Goal: Book appointment/travel/reservation

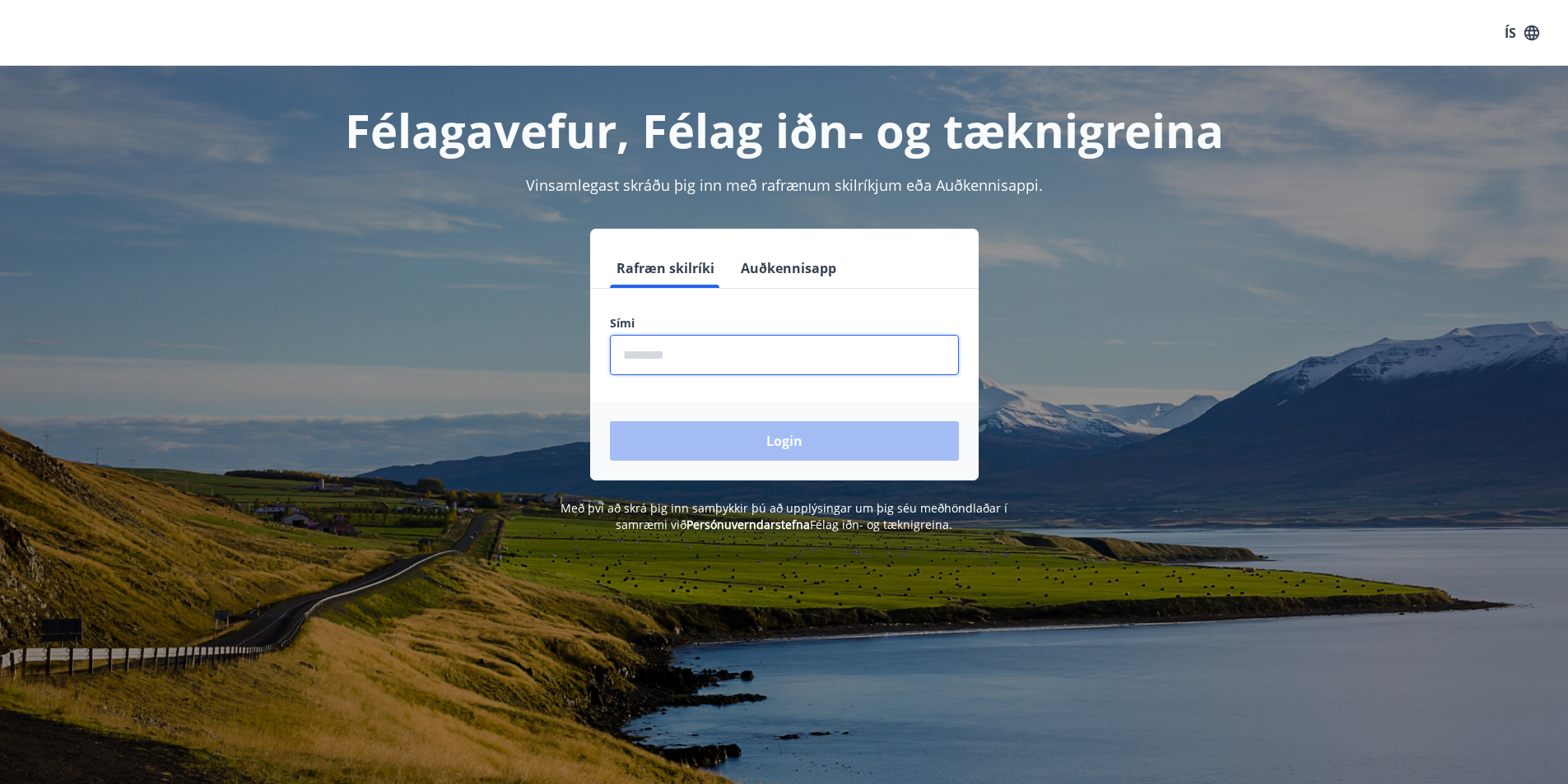
click at [800, 360] on input "phone" at bounding box center [784, 354] width 348 height 40
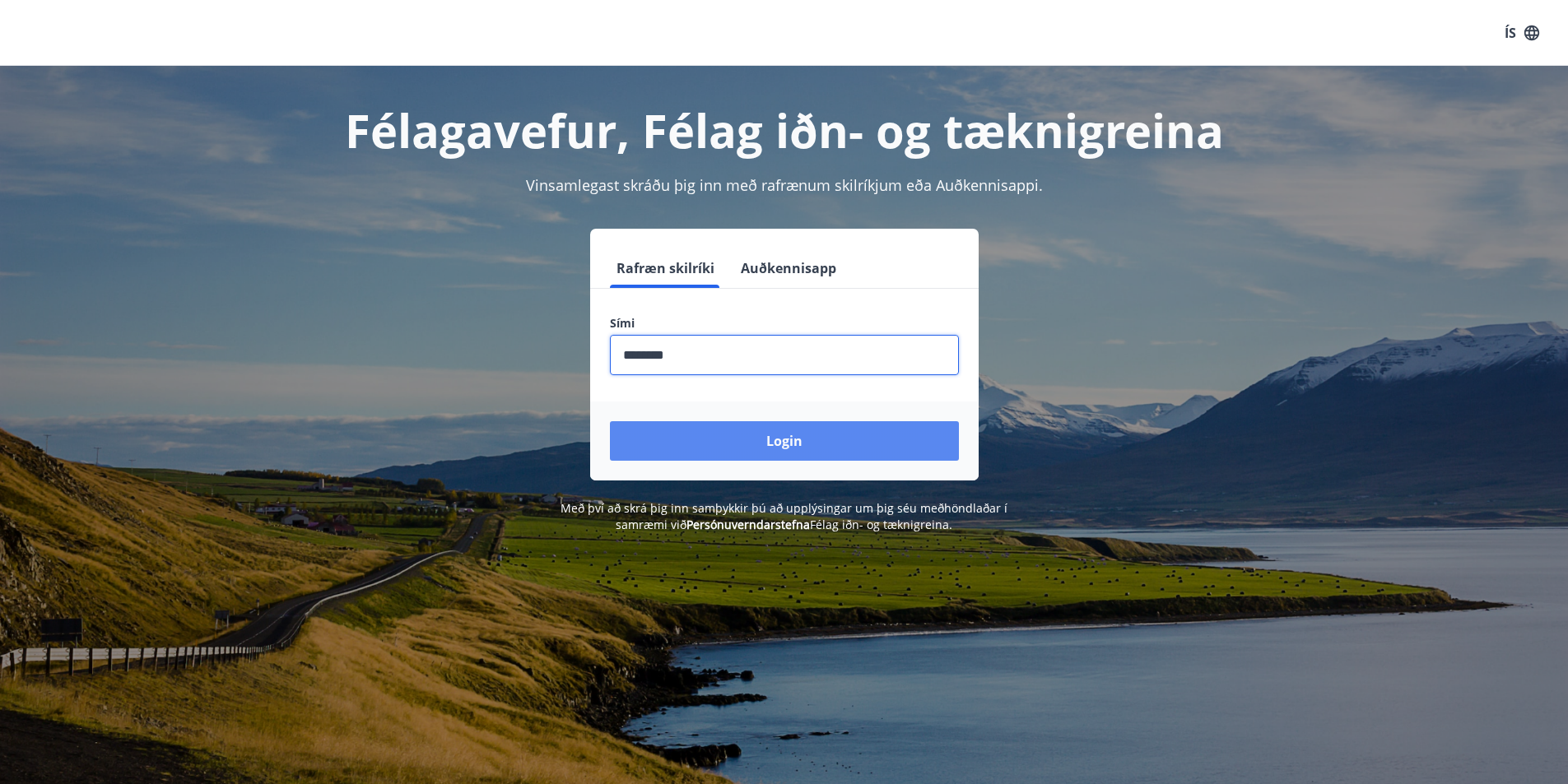
type input "********"
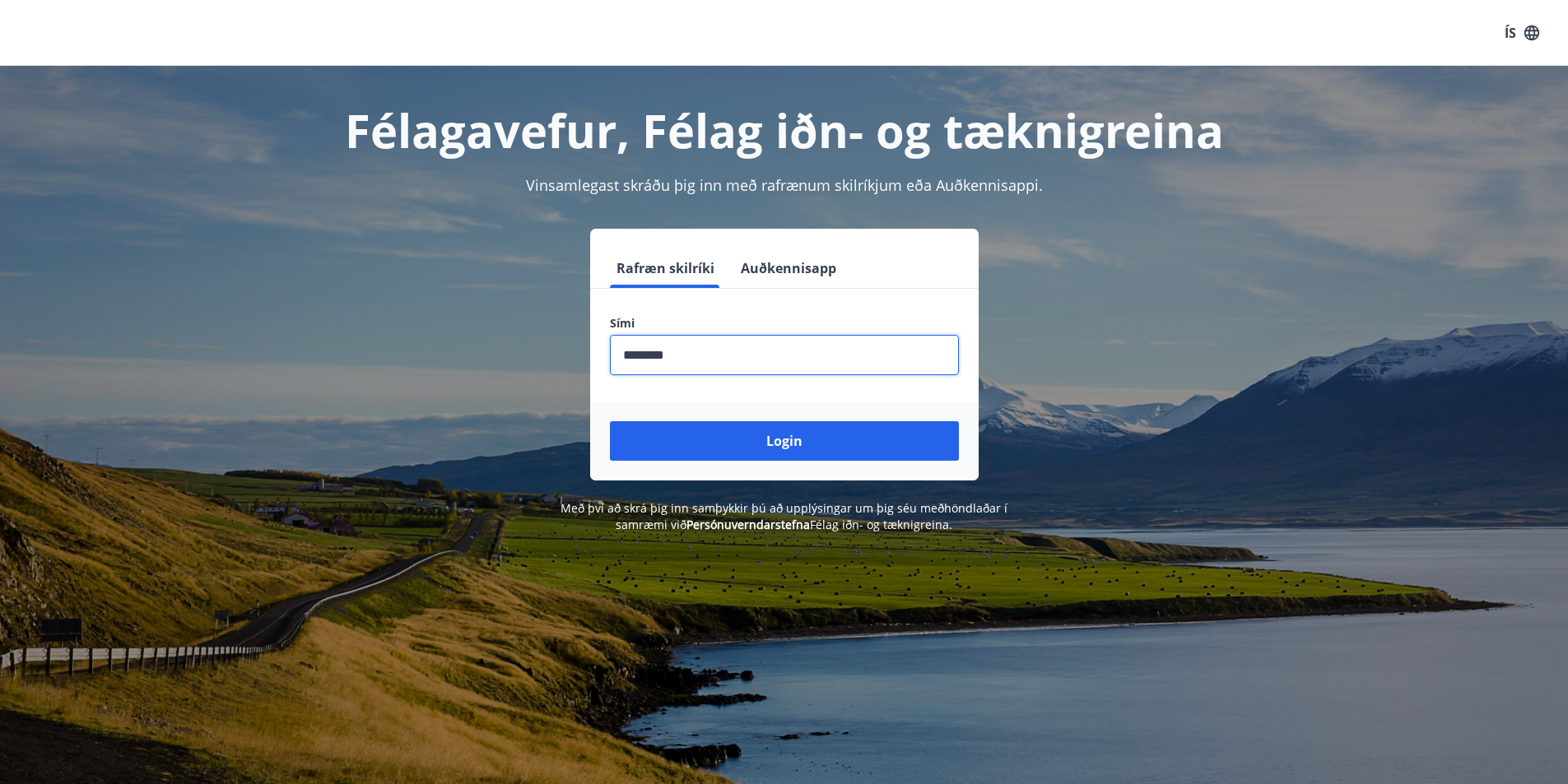
click at [694, 445] on button "Login" at bounding box center [784, 441] width 348 height 39
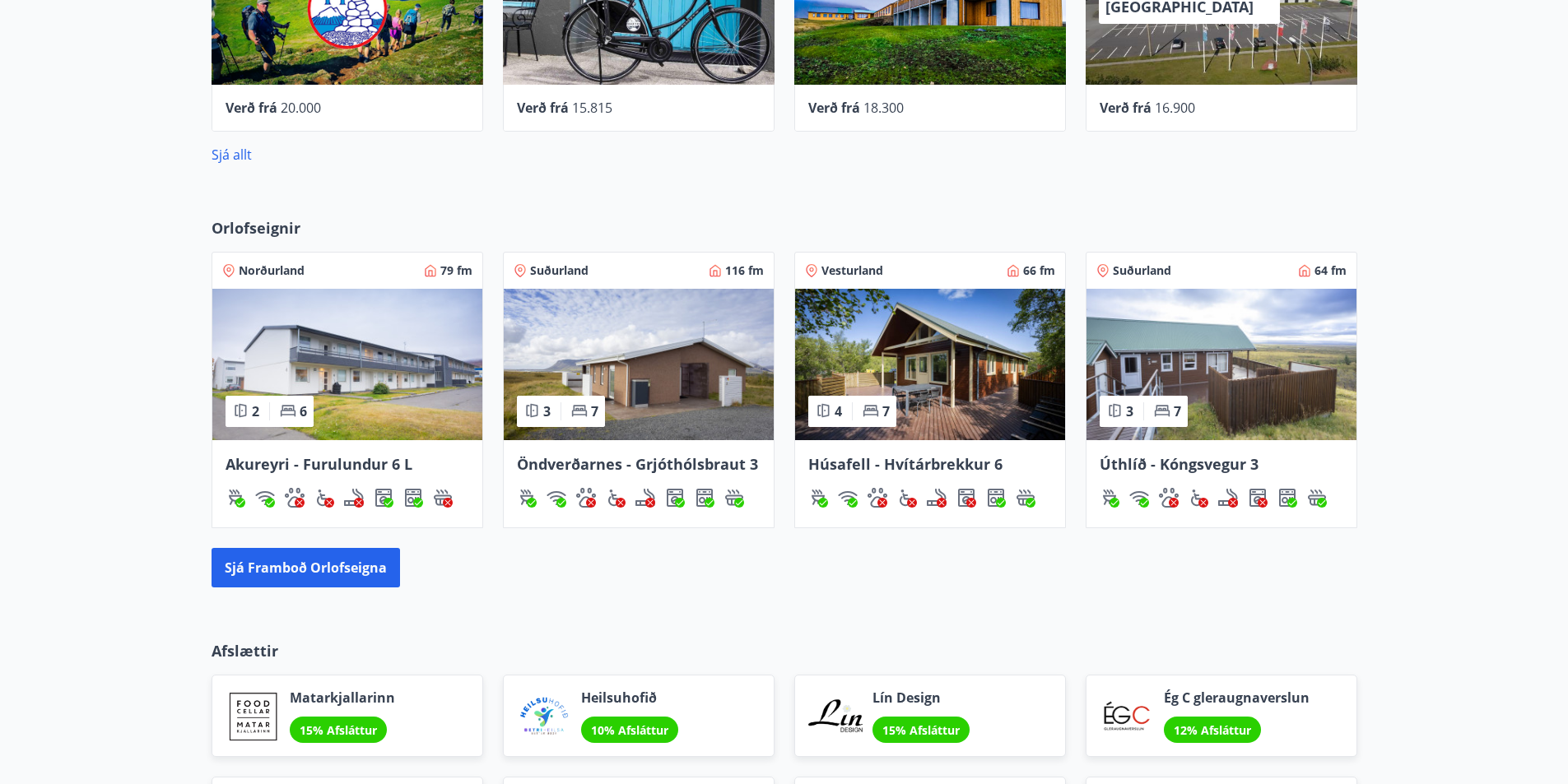
scroll to position [905, 0]
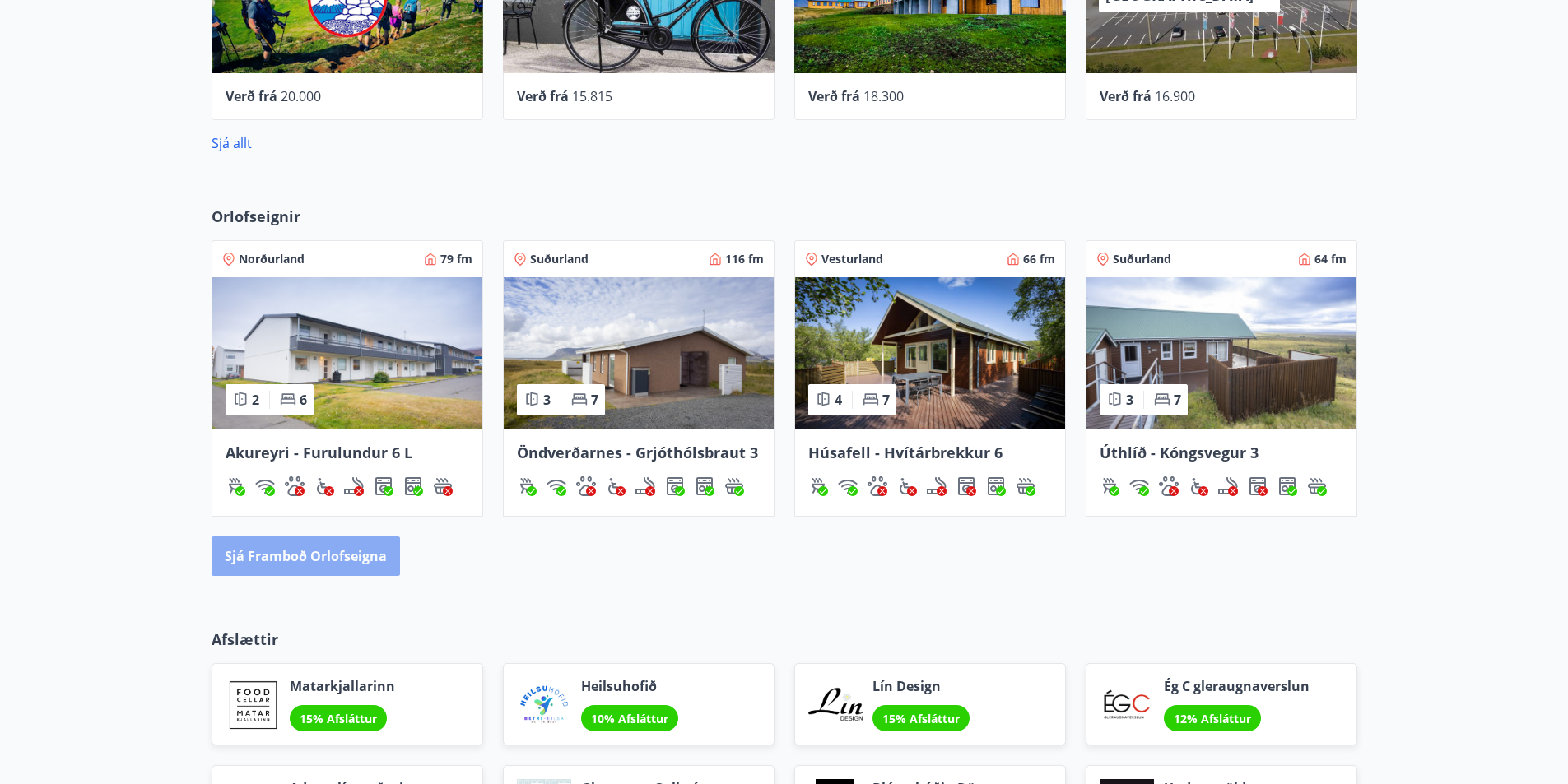
click at [344, 565] on button "Sjá framboð orlofseigna" at bounding box center [305, 556] width 188 height 39
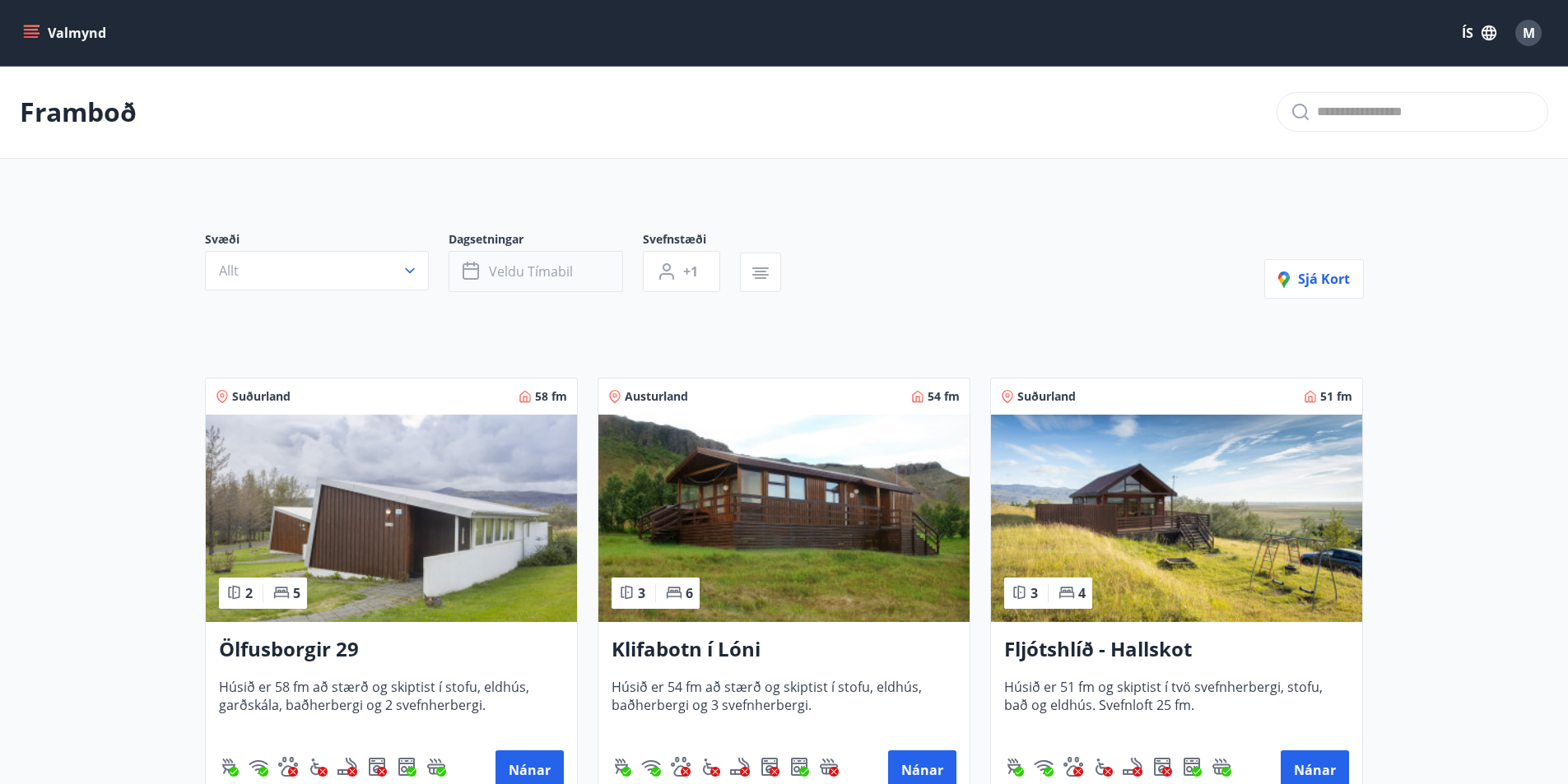
click at [480, 273] on icon "button" at bounding box center [472, 271] width 20 height 20
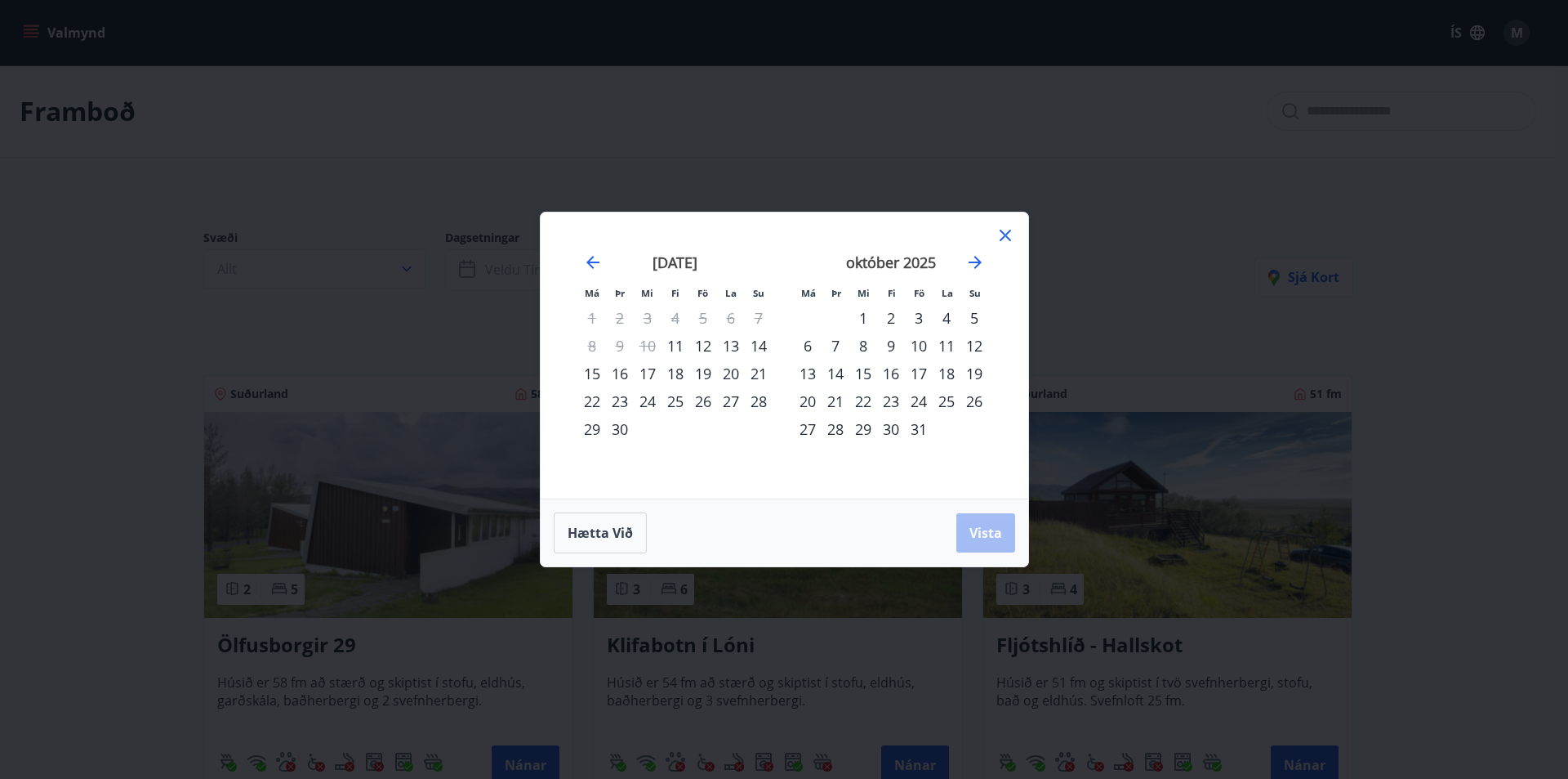
click at [919, 407] on div "24" at bounding box center [918, 401] width 27 height 27
click at [838, 431] on div "28" at bounding box center [835, 429] width 27 height 27
click at [986, 541] on span "Vista" at bounding box center [985, 533] width 32 height 18
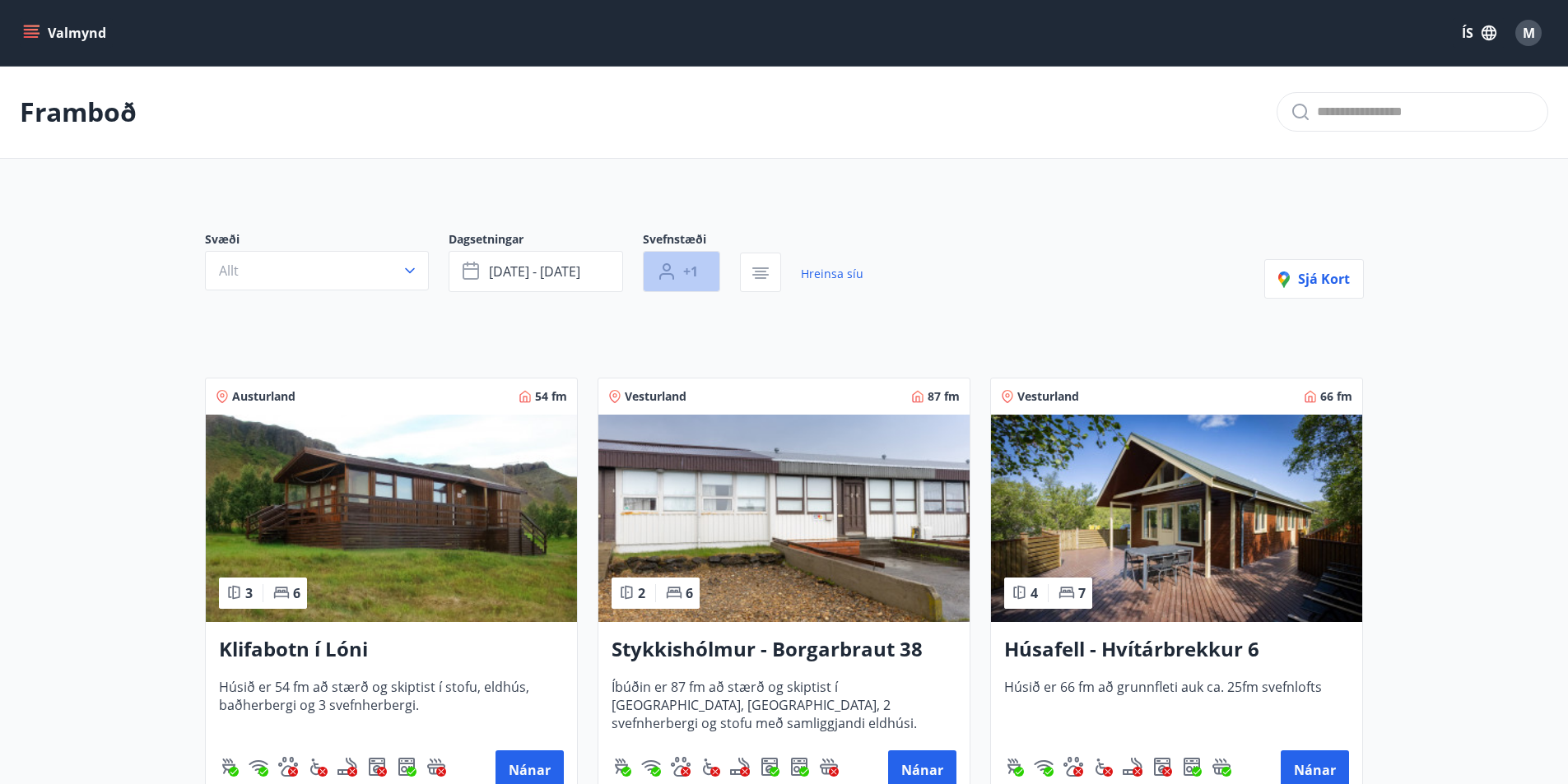
click at [687, 266] on span "+1" at bounding box center [690, 271] width 15 height 18
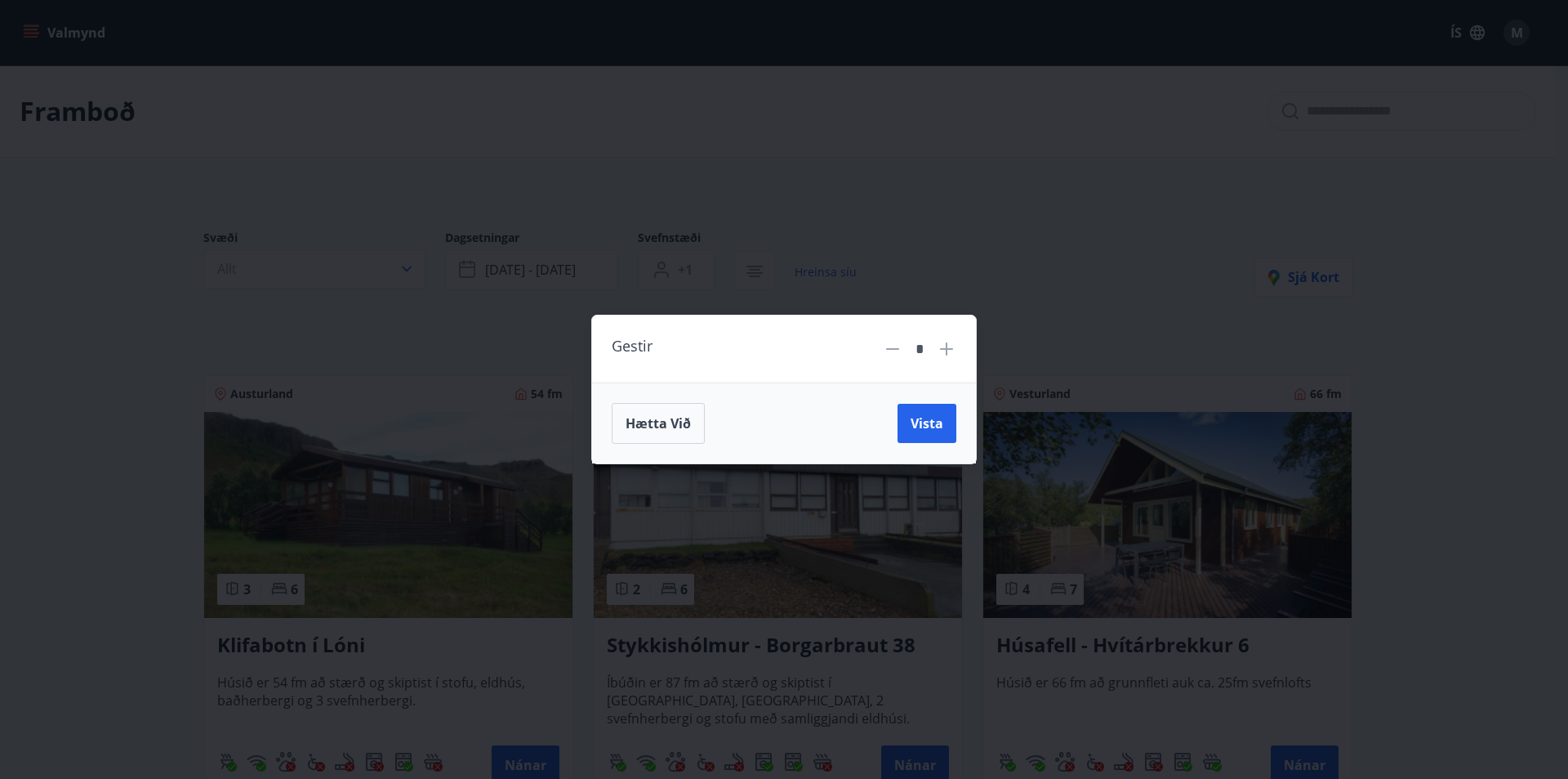
click at [948, 346] on icon at bounding box center [946, 348] width 13 height 13
type input "*"
click at [926, 417] on span "Vista" at bounding box center [926, 423] width 32 height 18
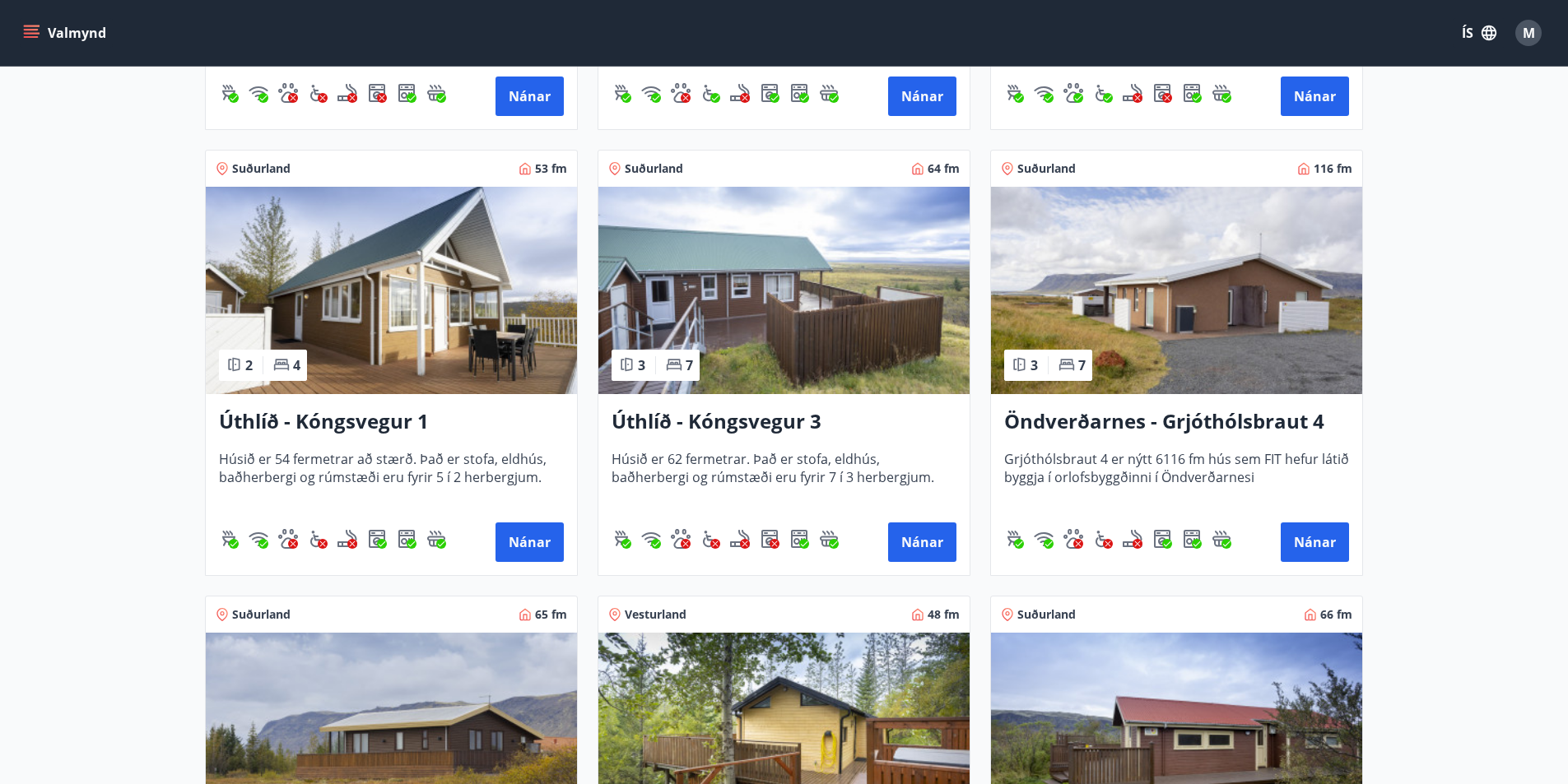
scroll to position [1033, 0]
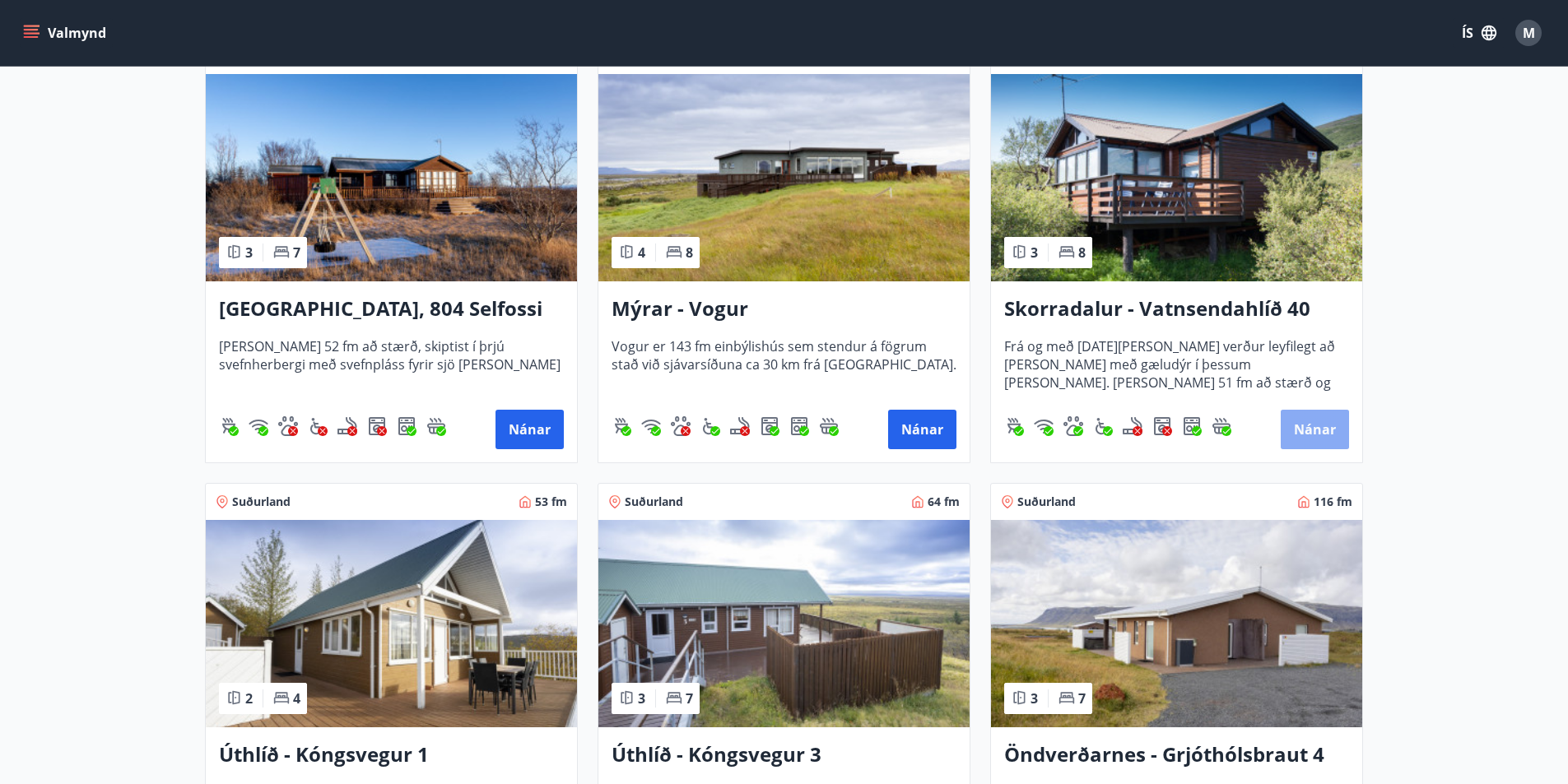
click at [1320, 419] on button "Nánar" at bounding box center [1314, 429] width 68 height 39
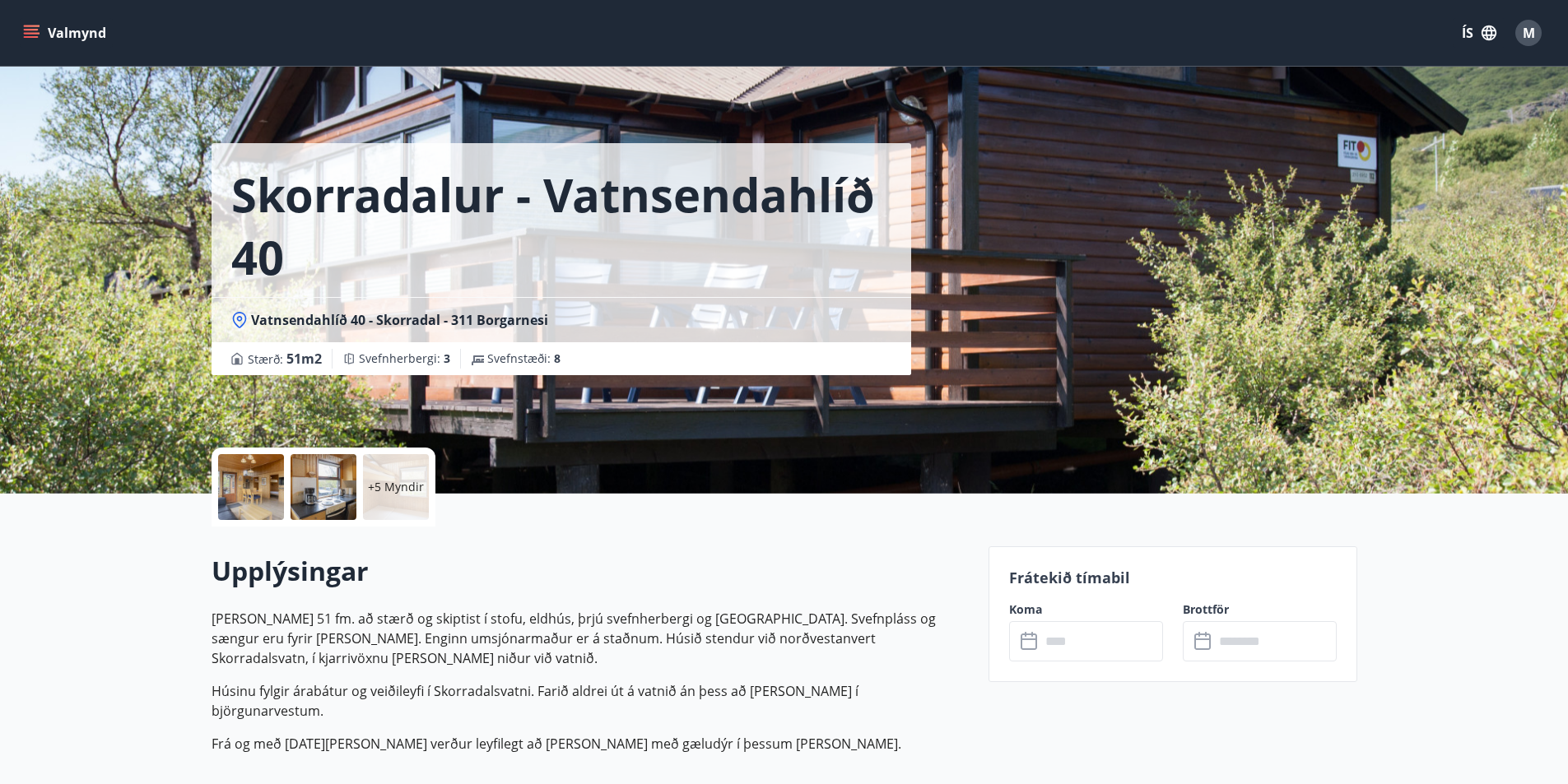
click at [530, 548] on div "Upplýsingar Húsið er 51 fm. að stærð og skiptist í stofu, eldhús, þrjú svefnher…" at bounding box center [590, 660] width 757 height 268
click at [393, 488] on p "+5 Myndir" at bounding box center [396, 487] width 56 height 17
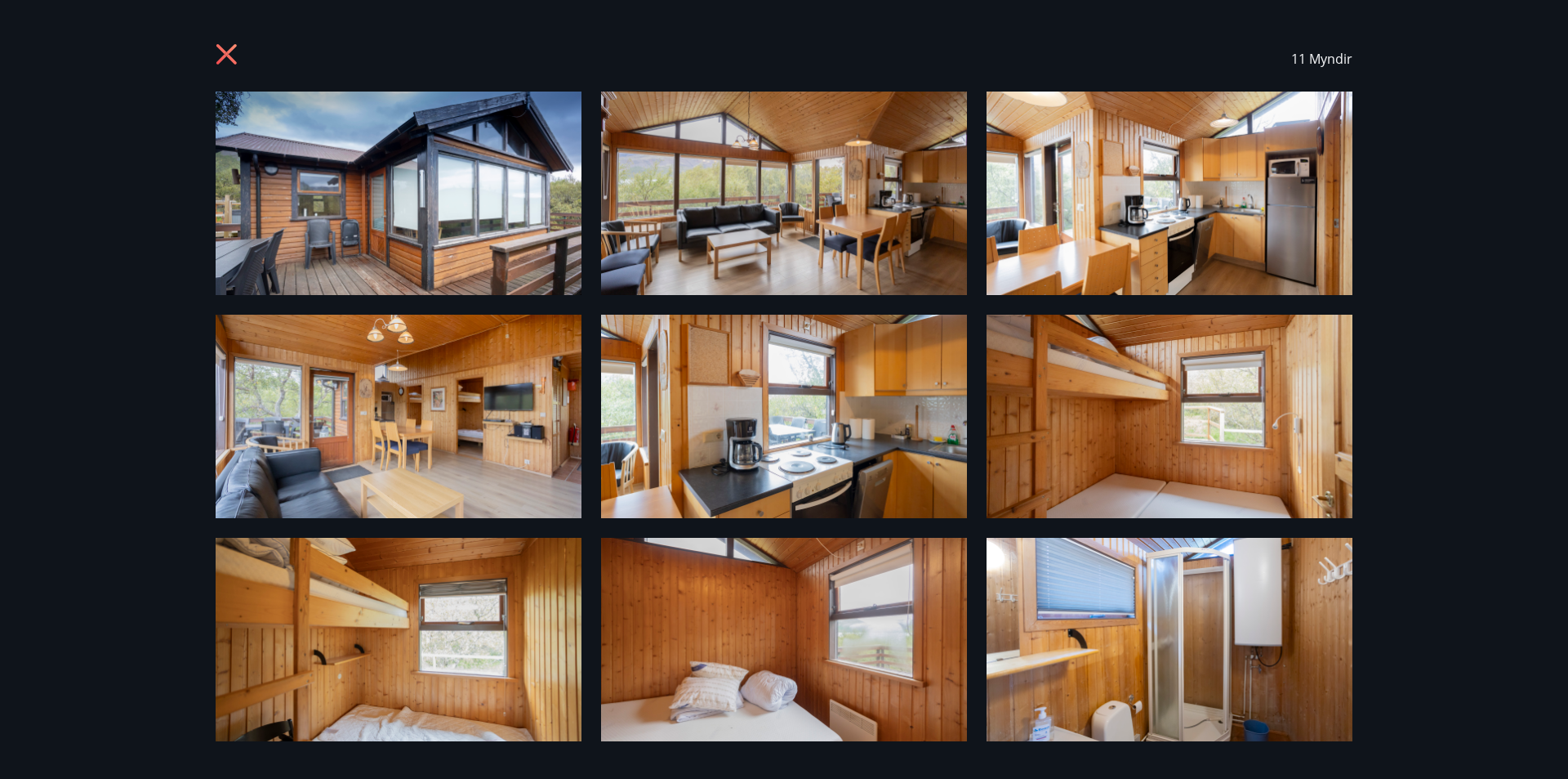
click at [232, 53] on icon at bounding box center [229, 56] width 26 height 26
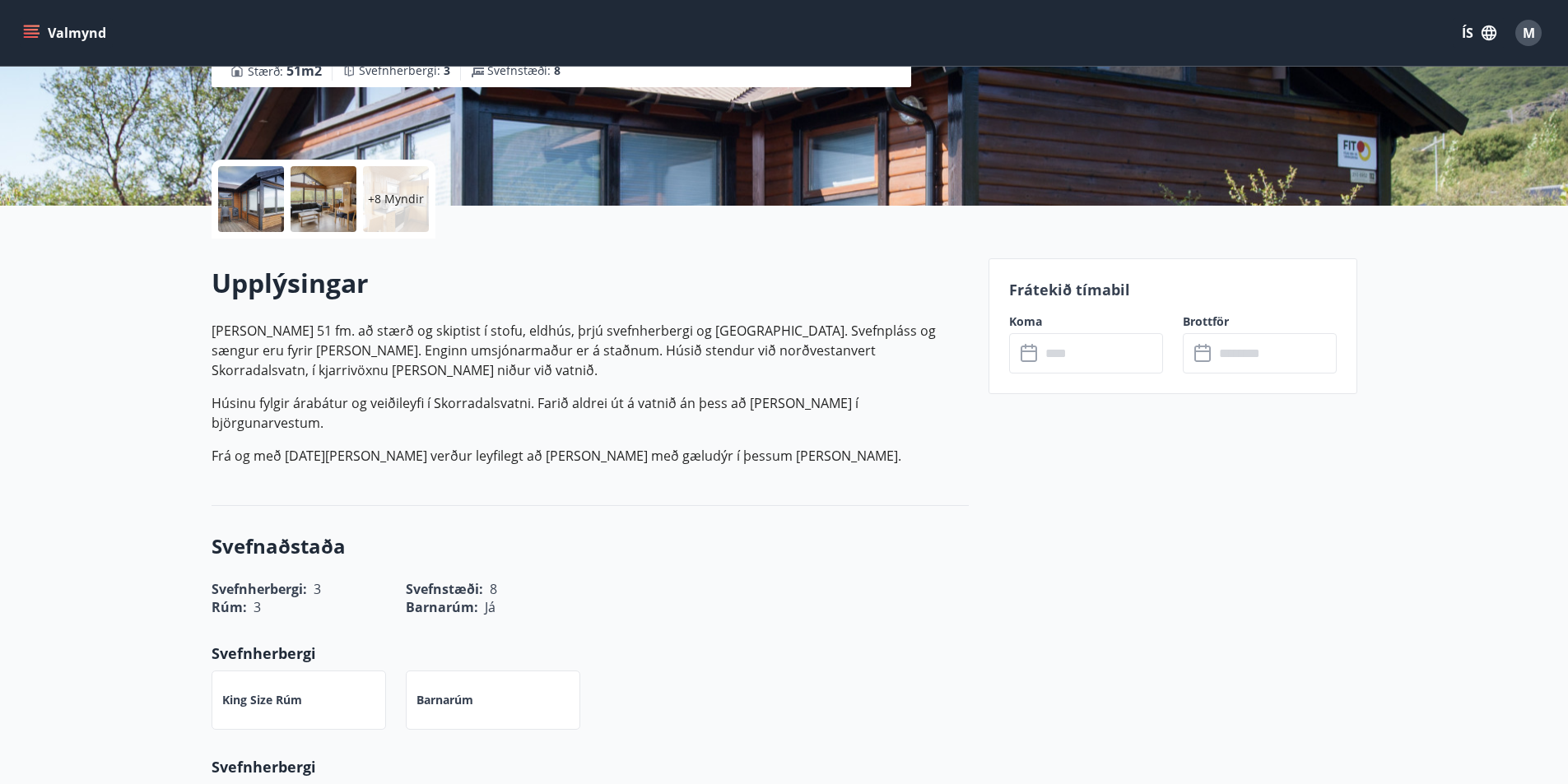
scroll to position [329, 0]
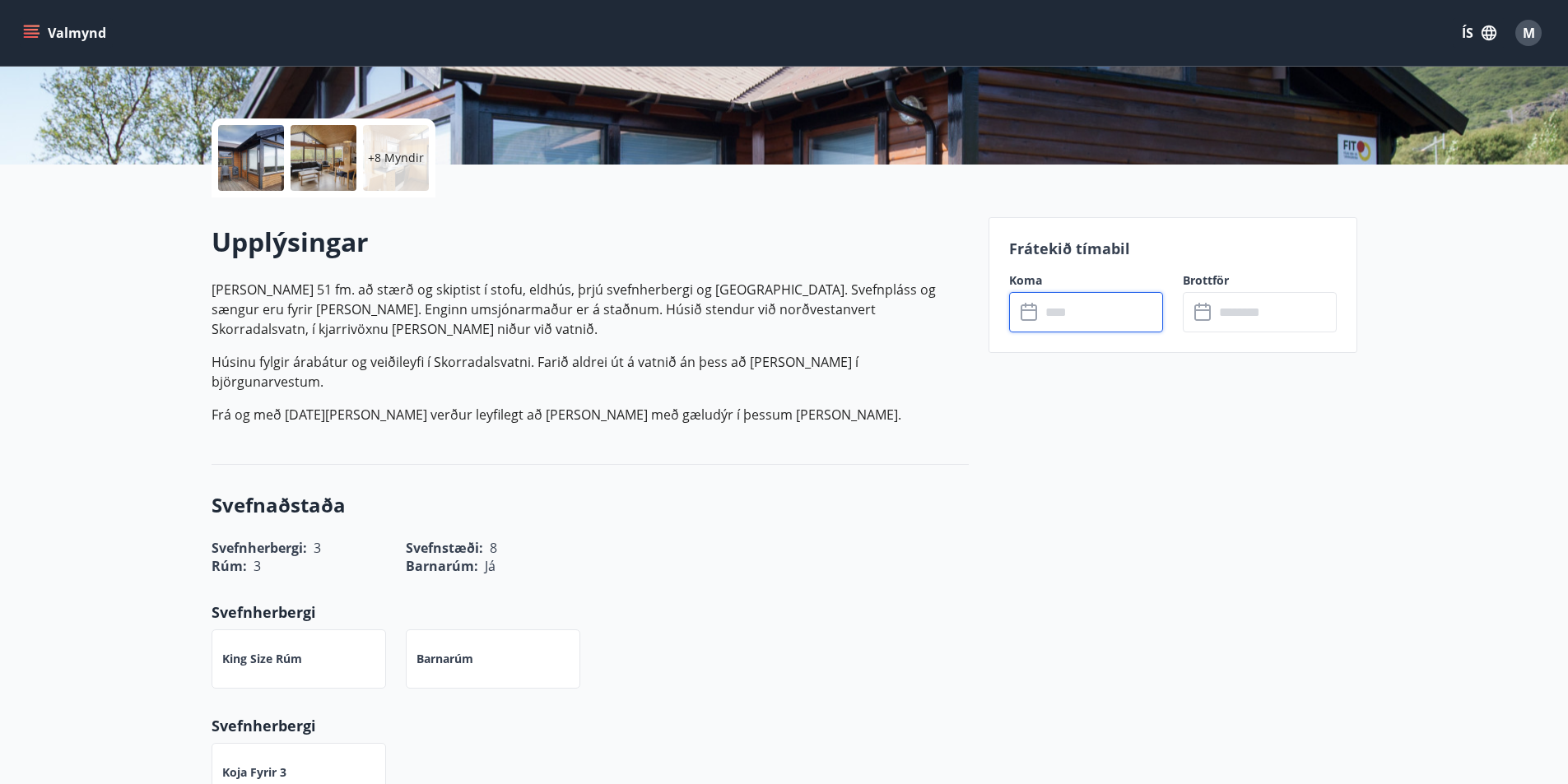
click at [1085, 309] on input "text" at bounding box center [1101, 312] width 123 height 40
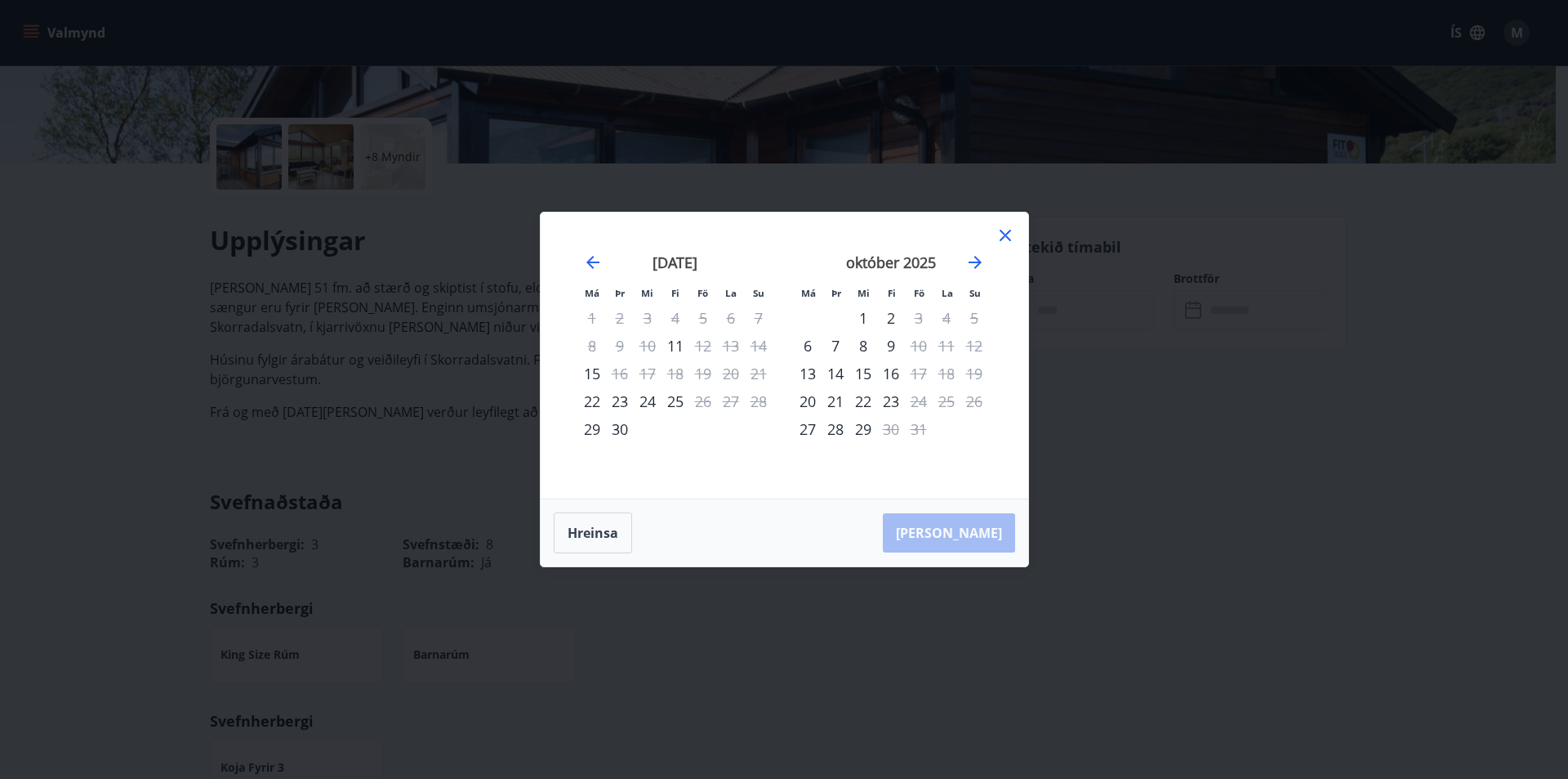
click at [1005, 236] on icon at bounding box center [1004, 236] width 3 height 3
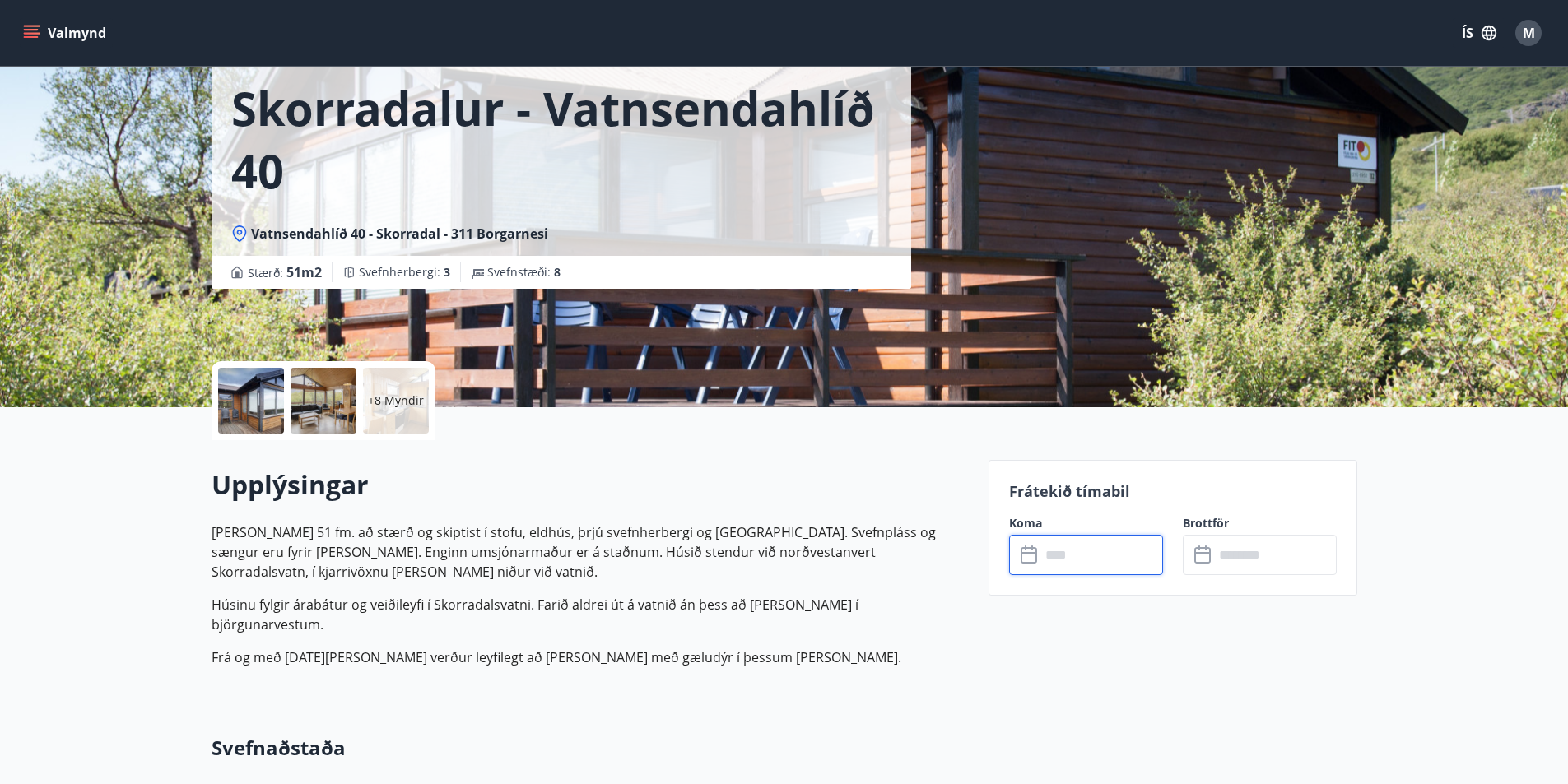
scroll to position [0, 0]
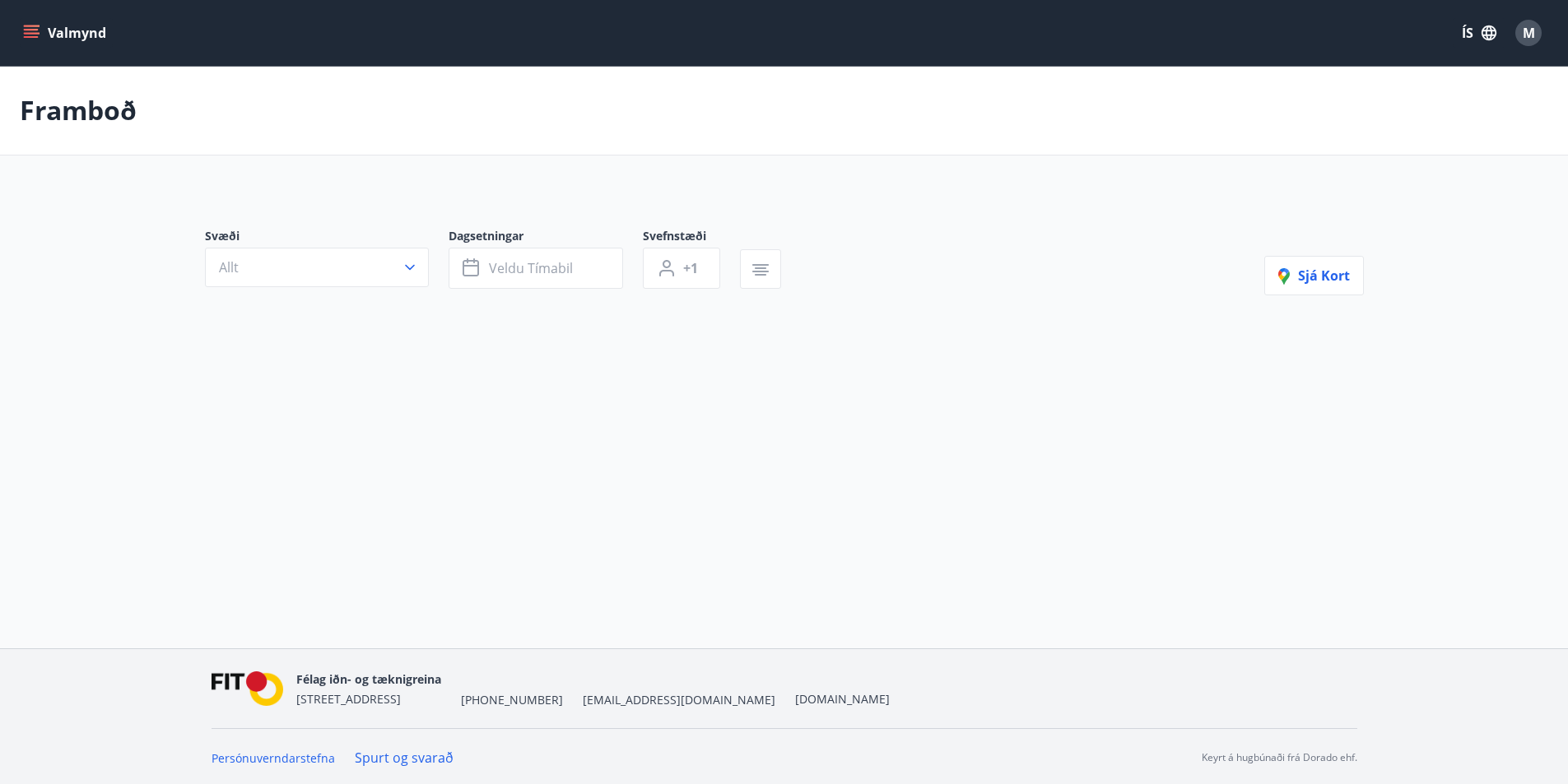
type input "*"
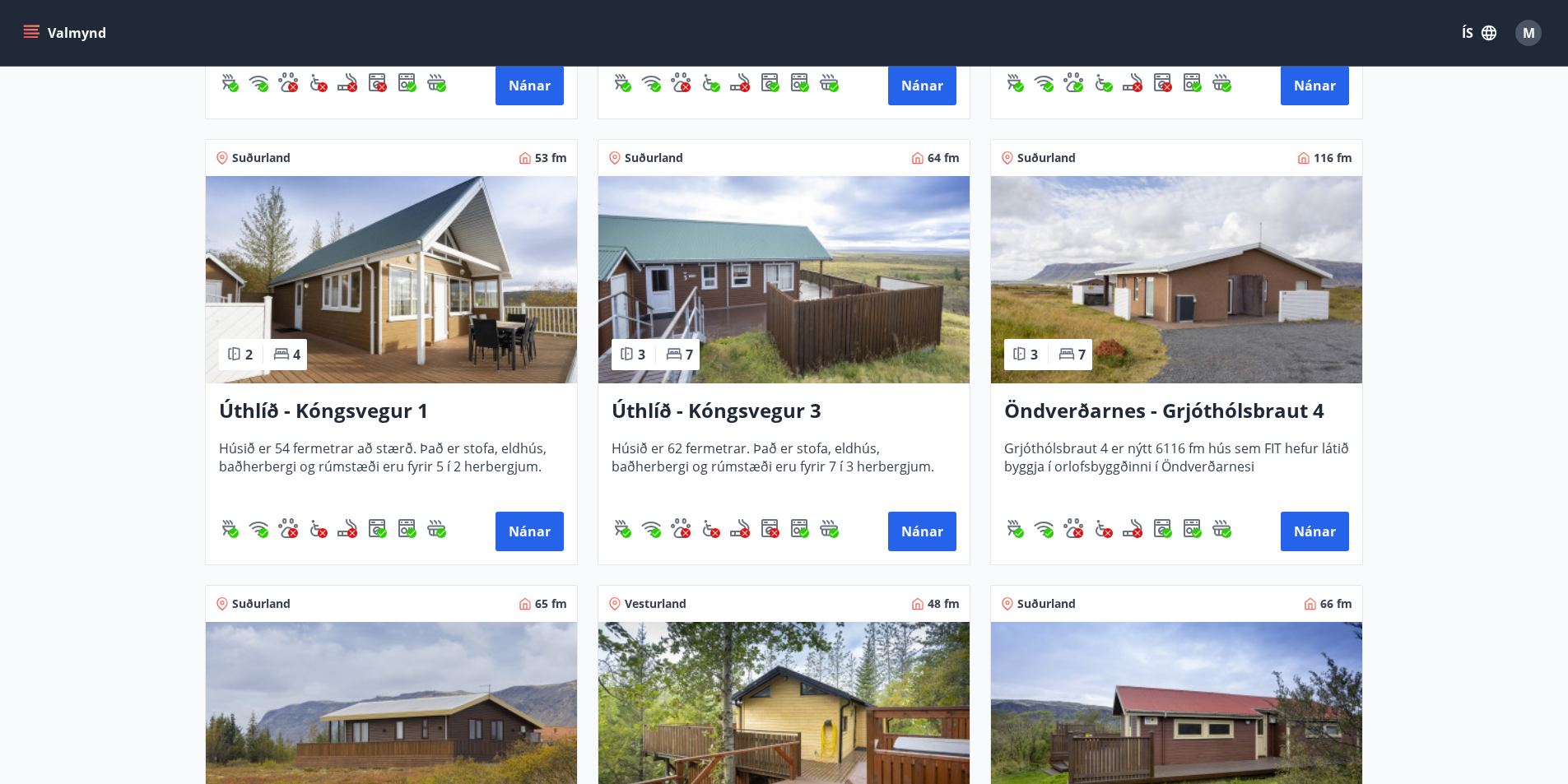
scroll to position [1151, 0]
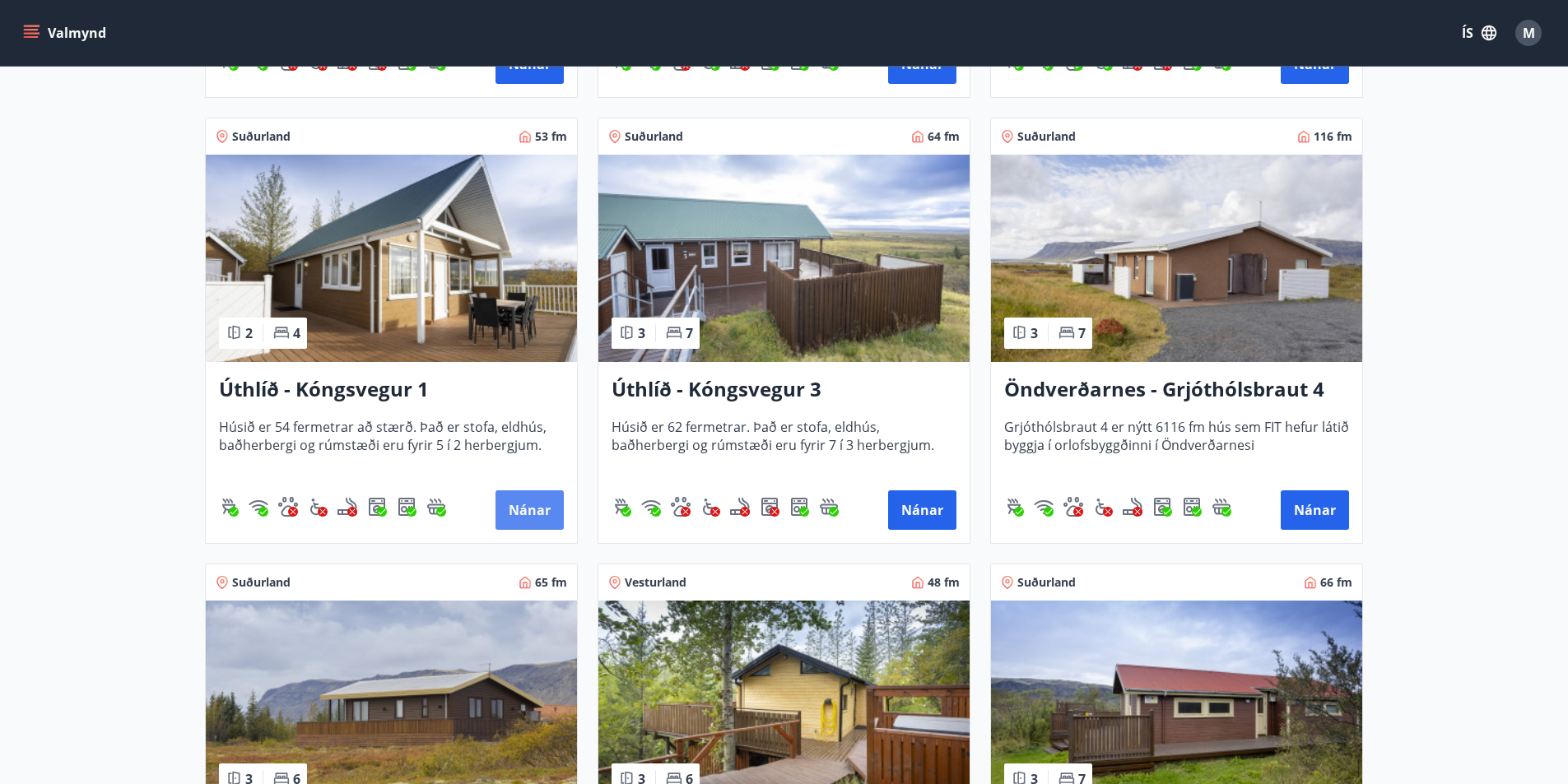
click at [504, 509] on button "Nánar" at bounding box center [529, 510] width 68 height 39
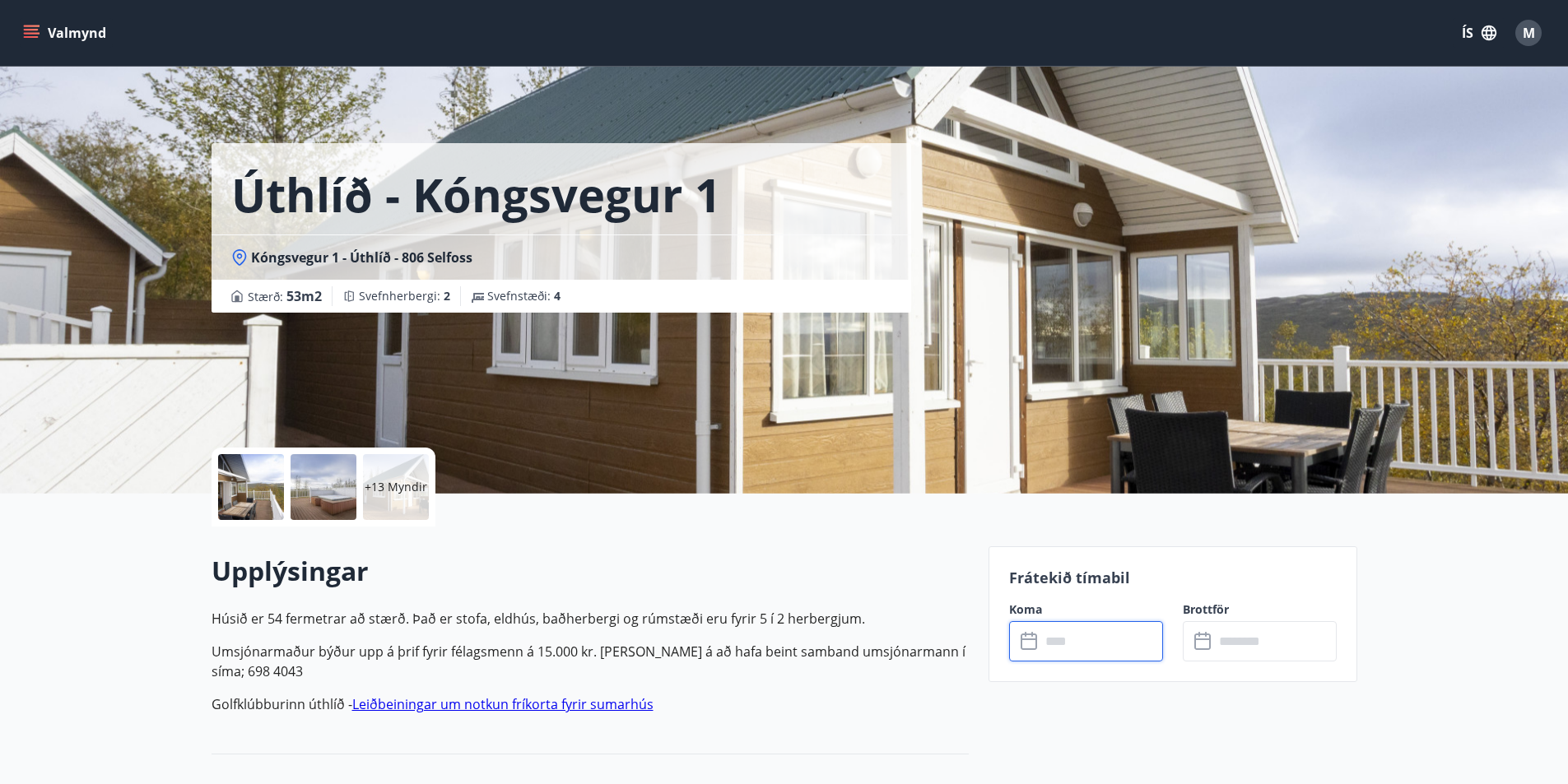
click at [1097, 636] on input "text" at bounding box center [1101, 640] width 123 height 40
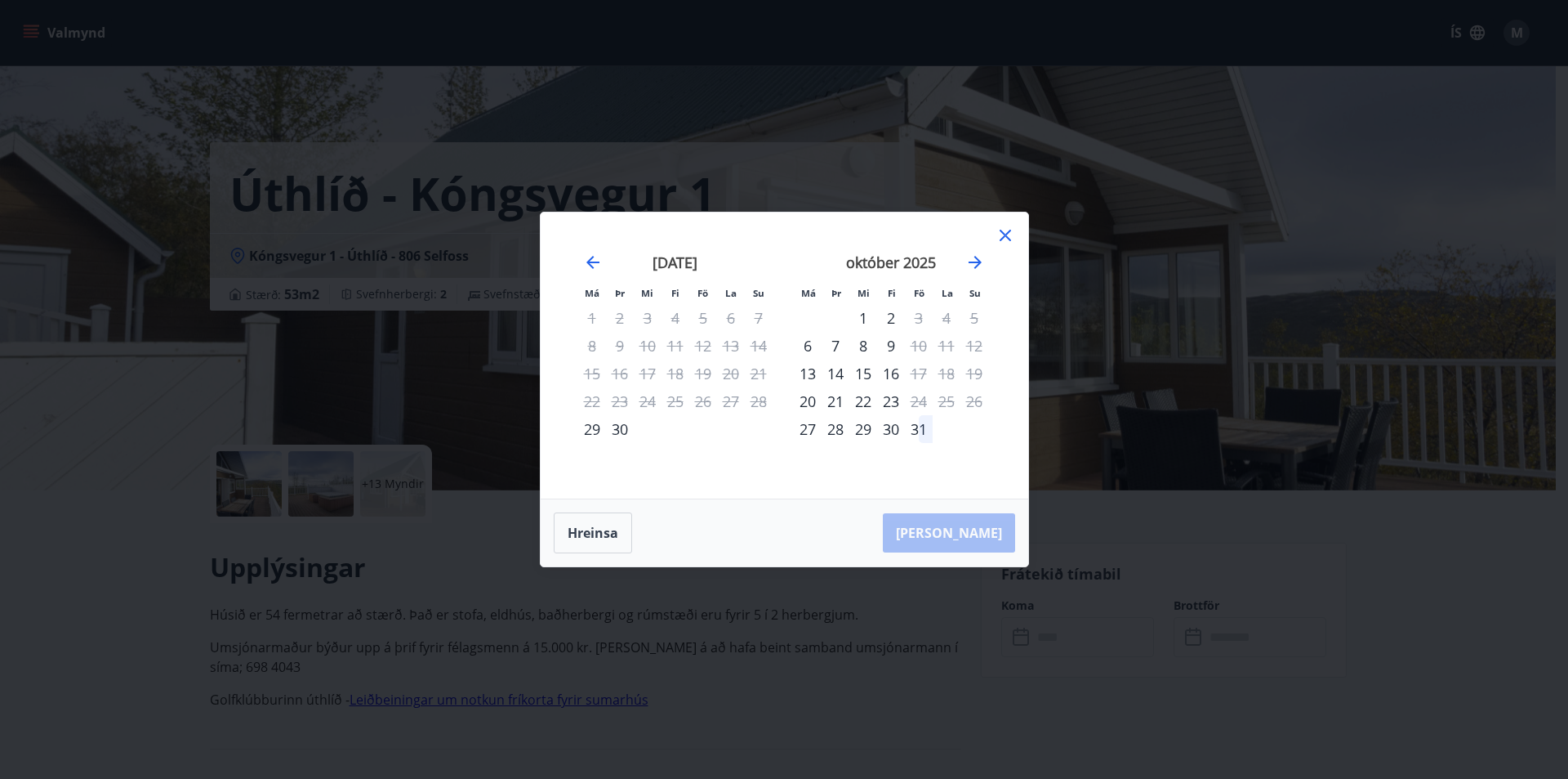
click at [1009, 227] on icon at bounding box center [1005, 236] width 20 height 20
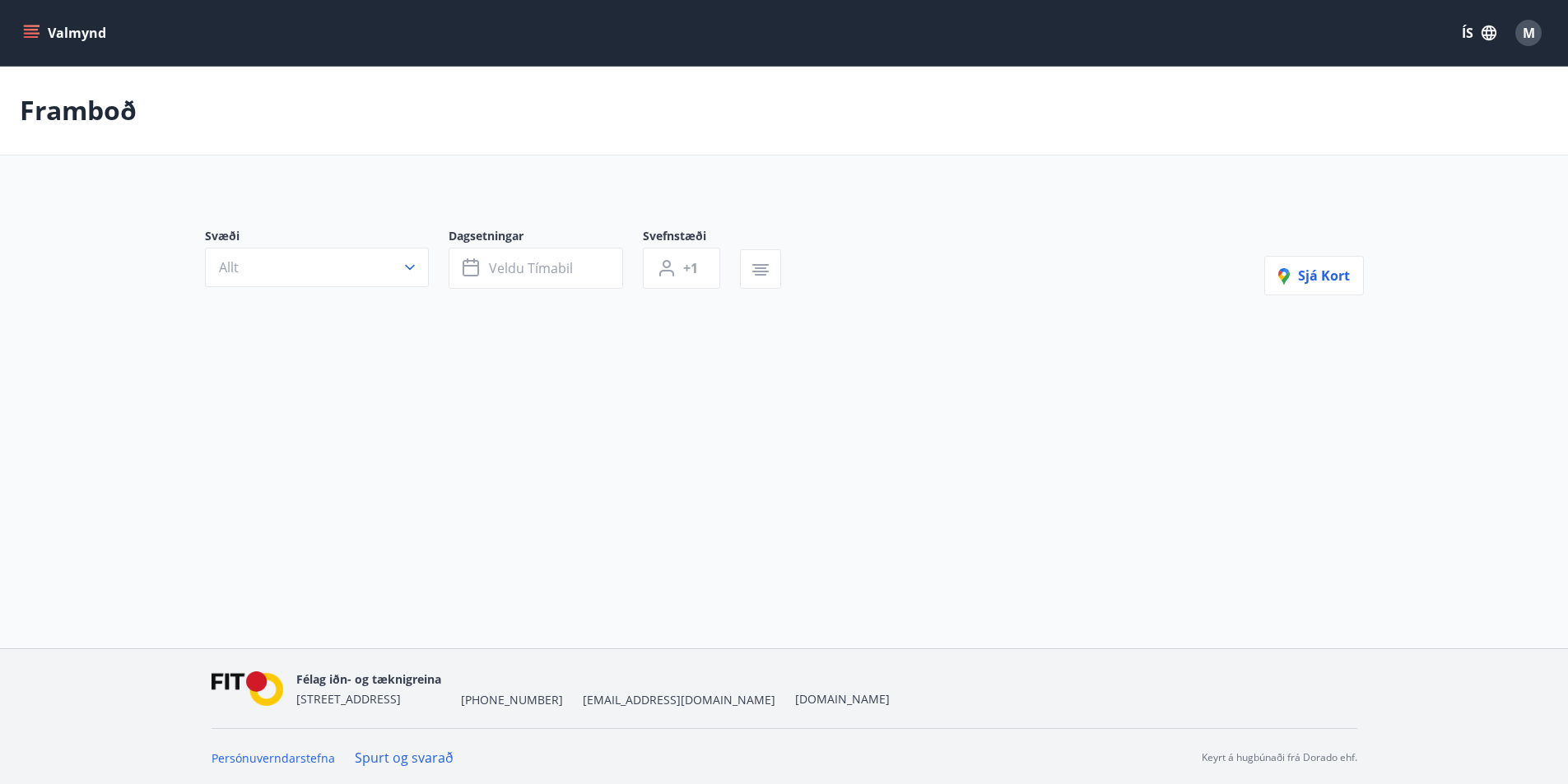
type input "*"
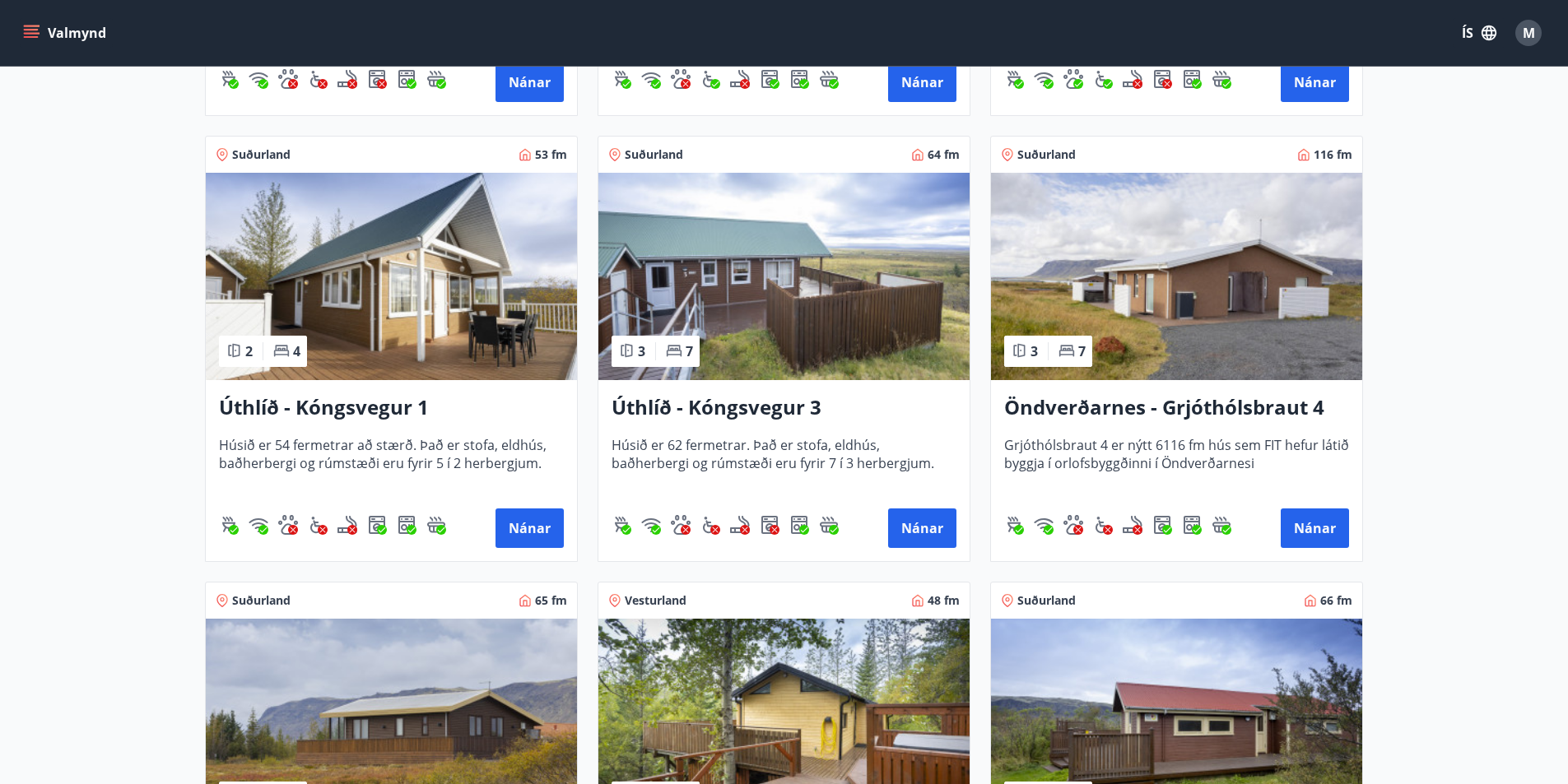
scroll to position [1234, 0]
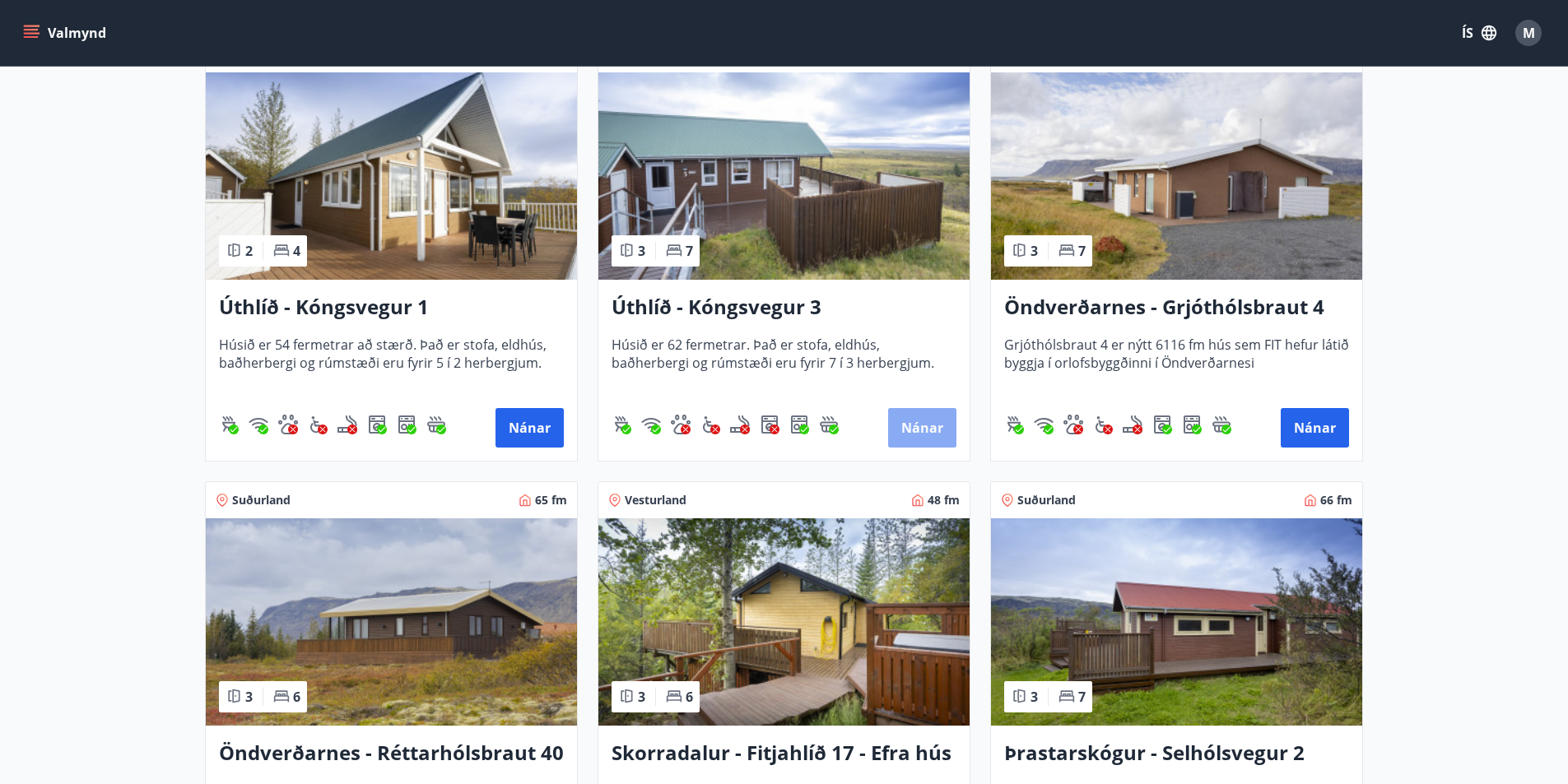
click at [944, 436] on button "Nánar" at bounding box center [921, 428] width 68 height 39
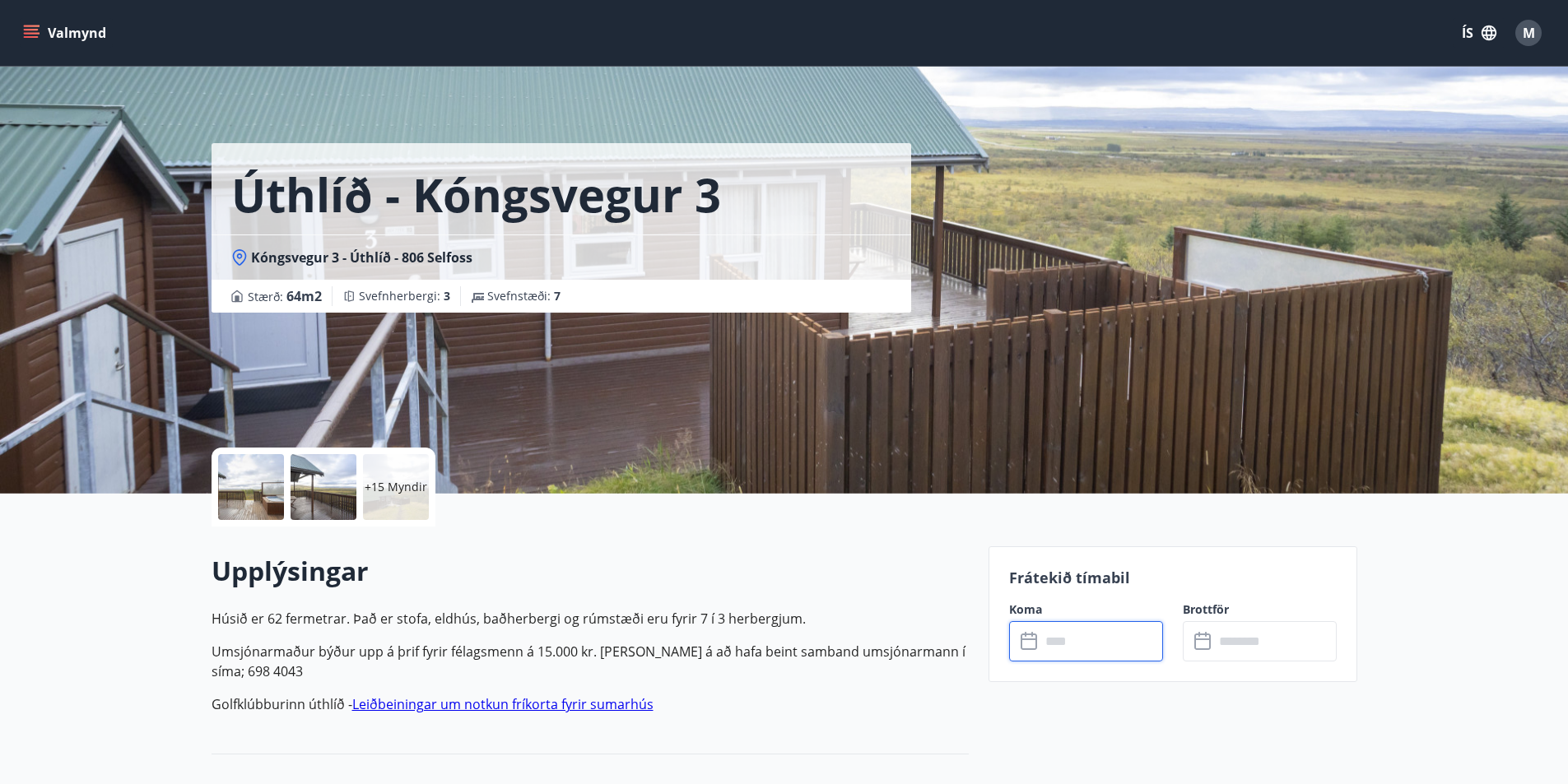
click at [1083, 635] on input "text" at bounding box center [1101, 640] width 123 height 40
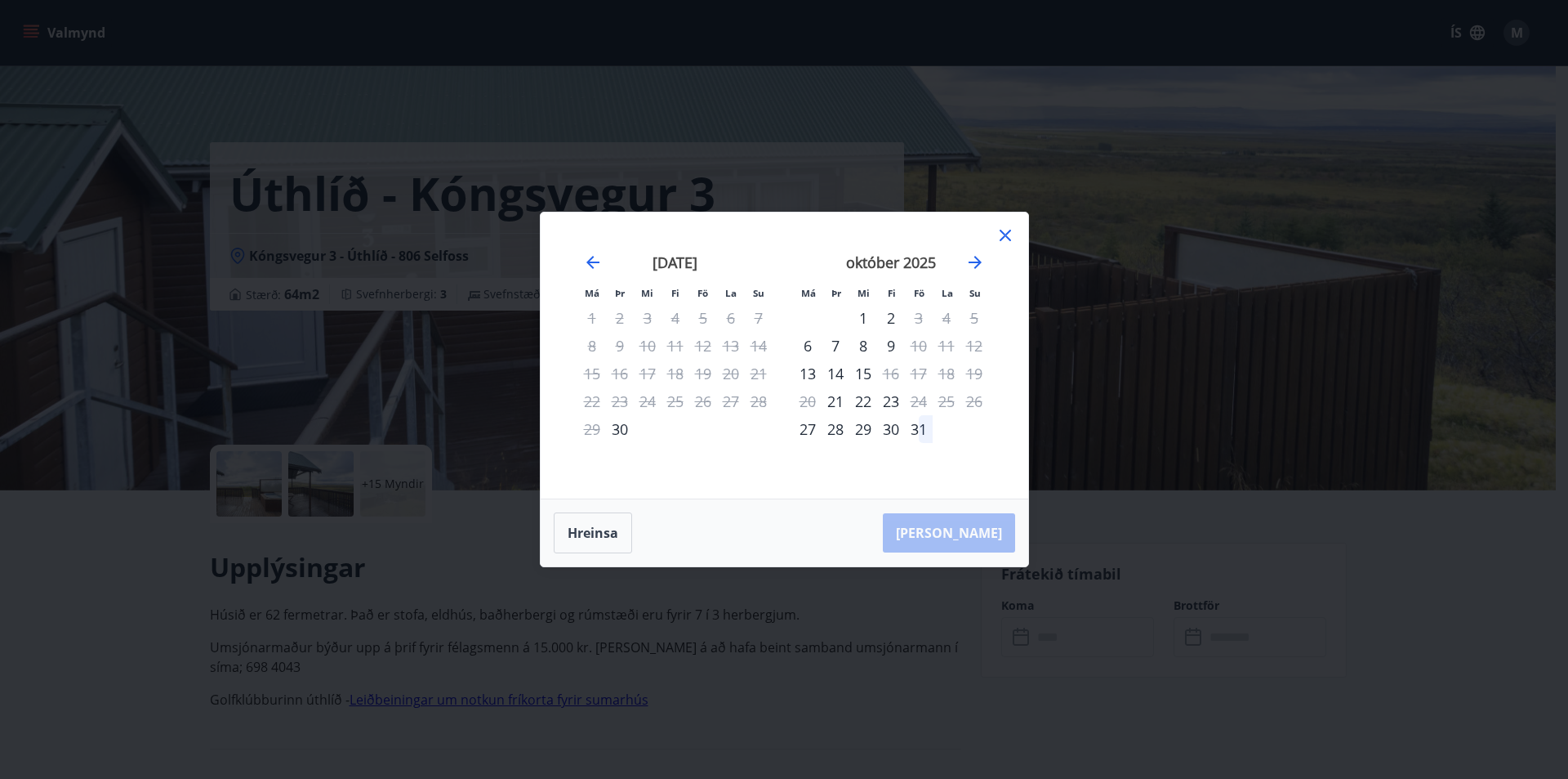
click at [1006, 232] on icon at bounding box center [1005, 236] width 20 height 20
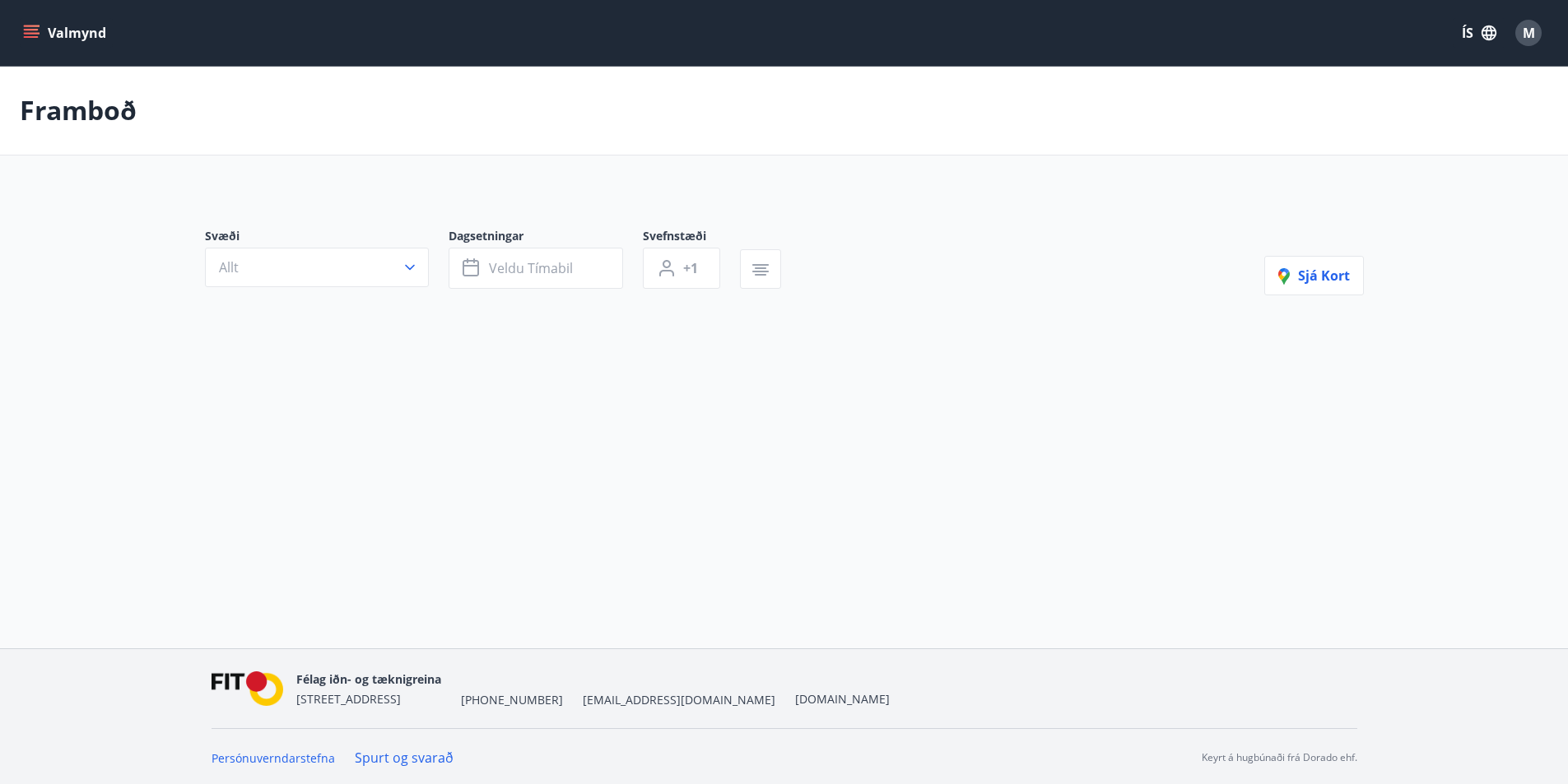
type input "*"
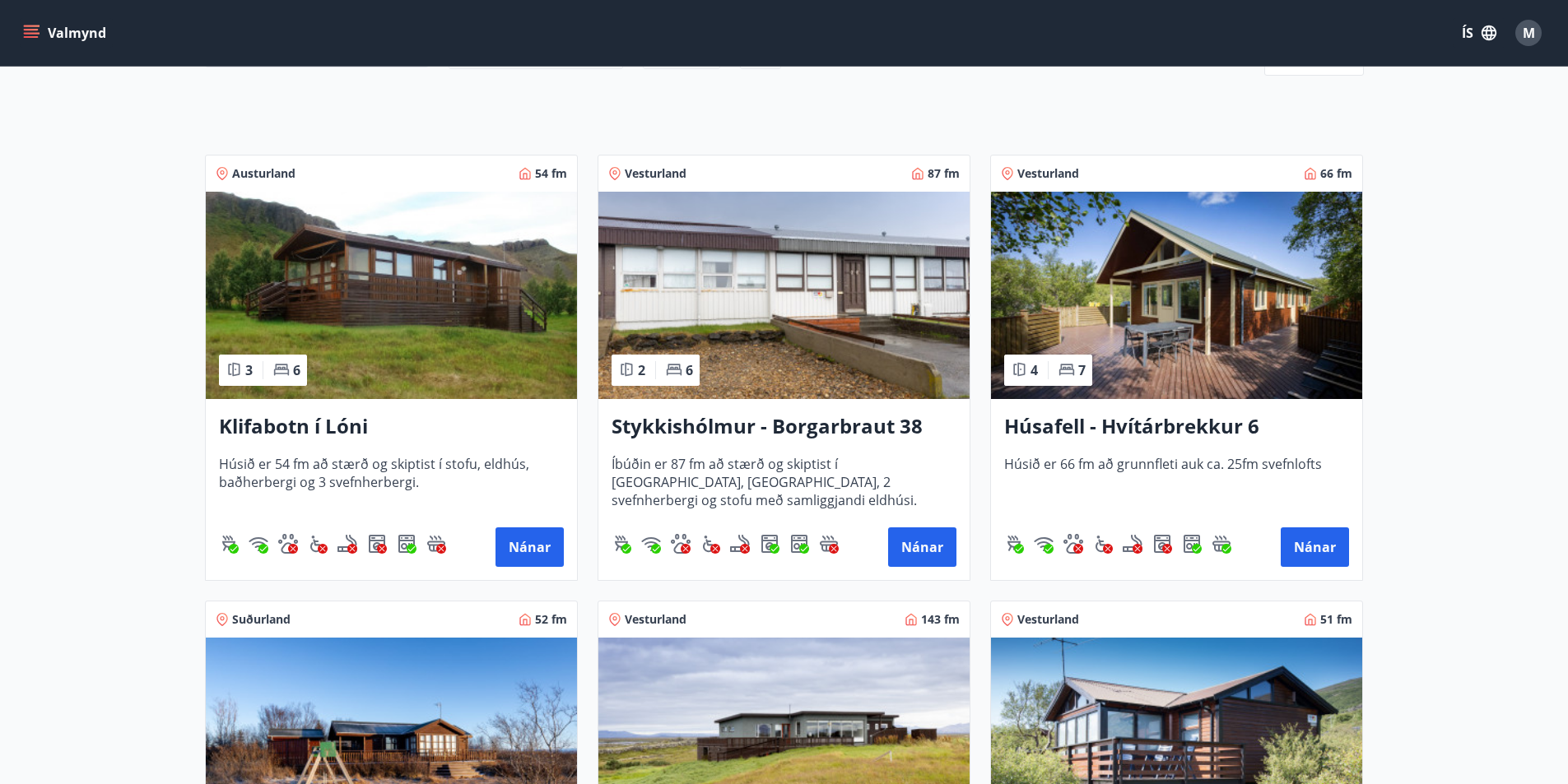
scroll to position [332, 0]
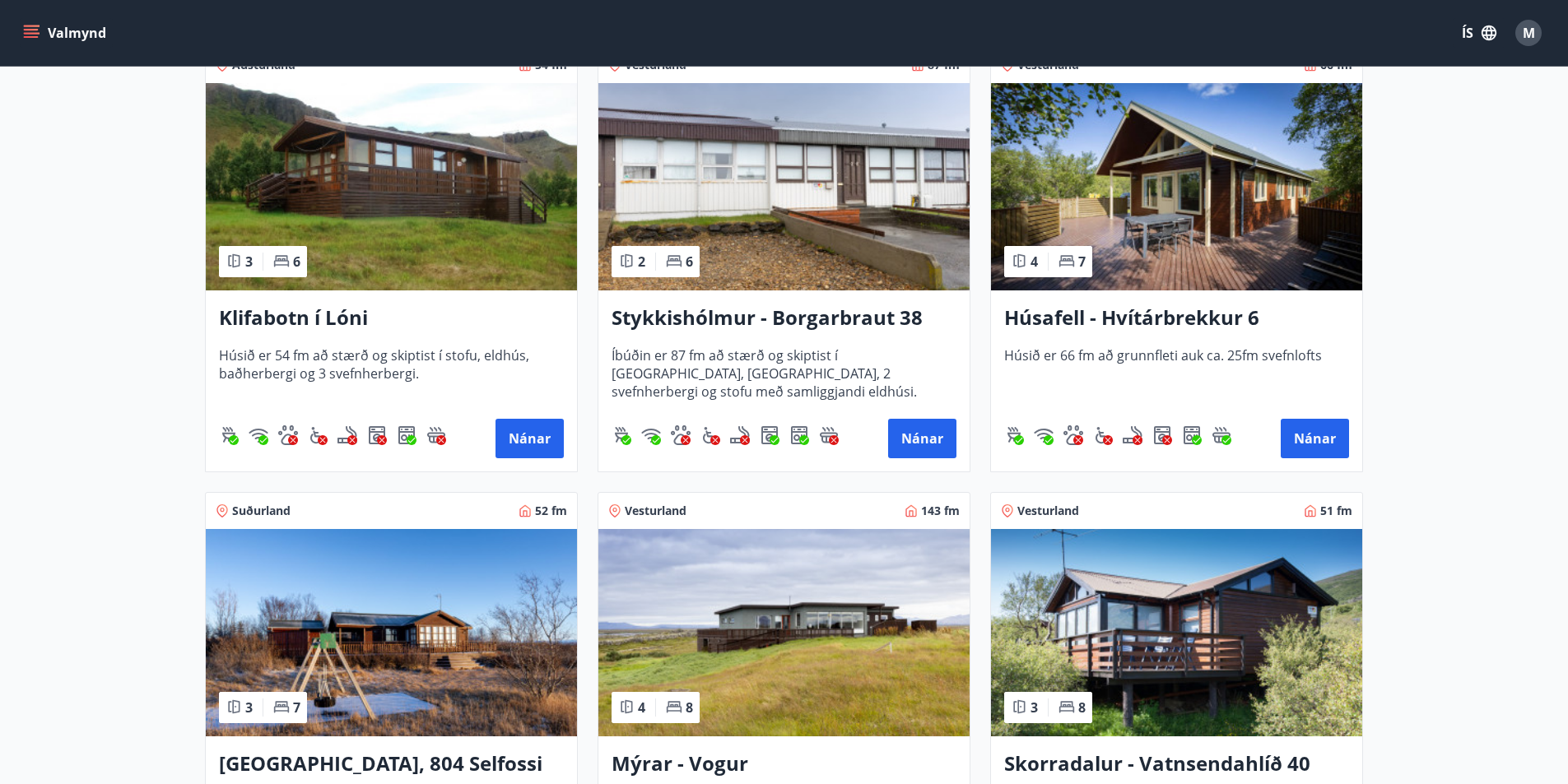
click at [1194, 325] on h3 "Húsafell - Hvítárbrekkur 6" at bounding box center [1176, 318] width 345 height 30
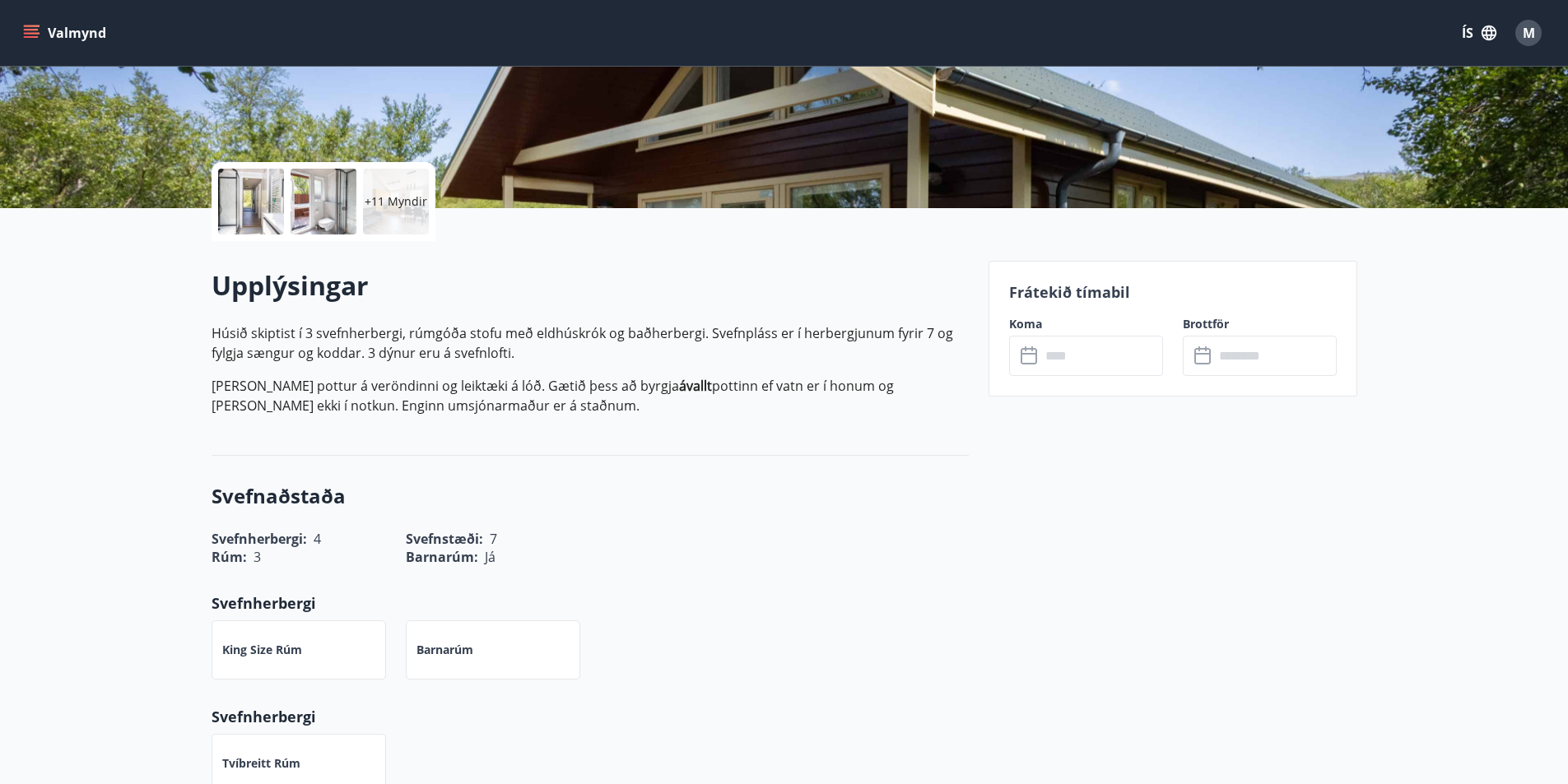
scroll to position [329, 0]
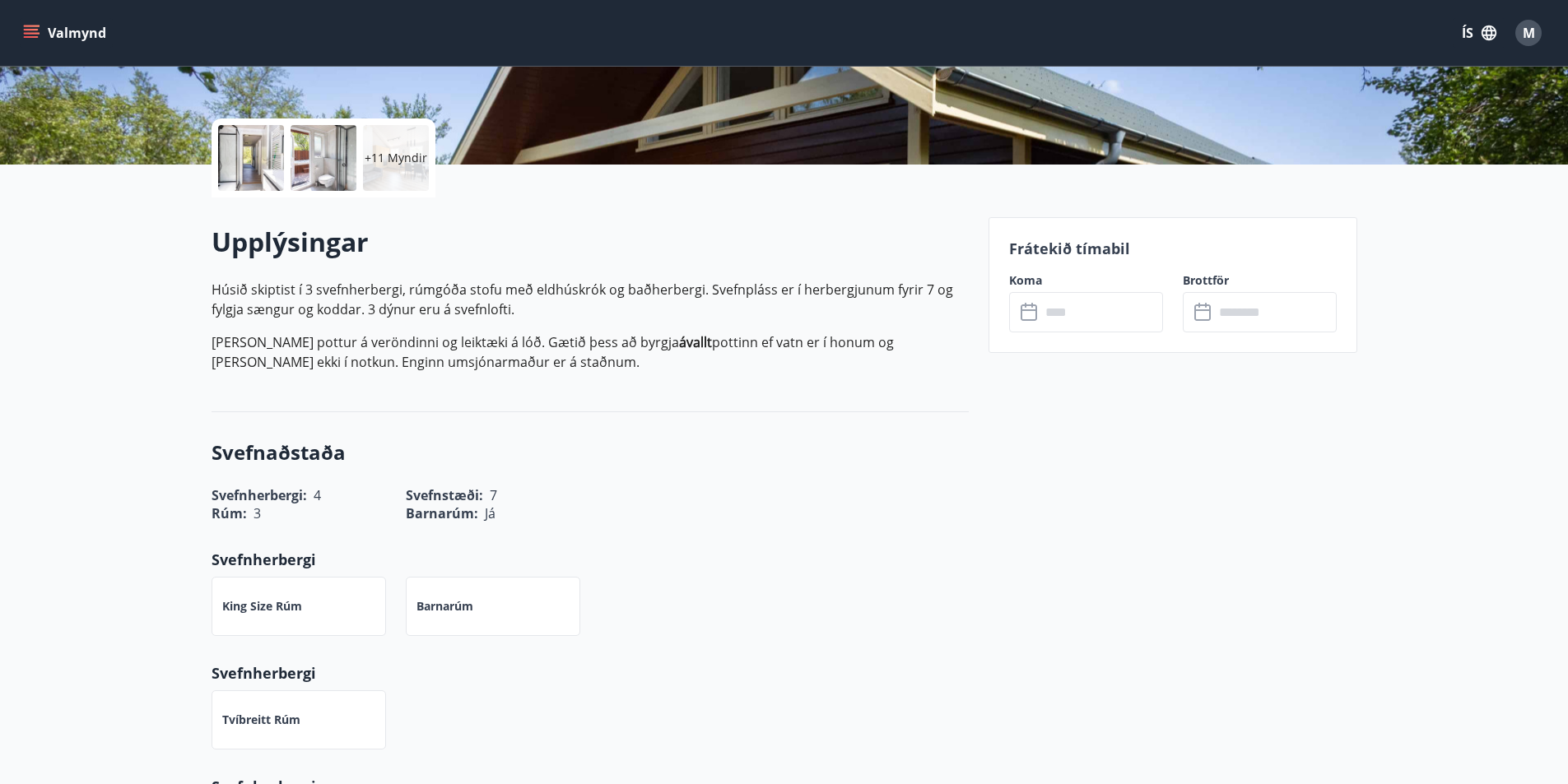
click at [1101, 306] on input "text" at bounding box center [1101, 312] width 123 height 40
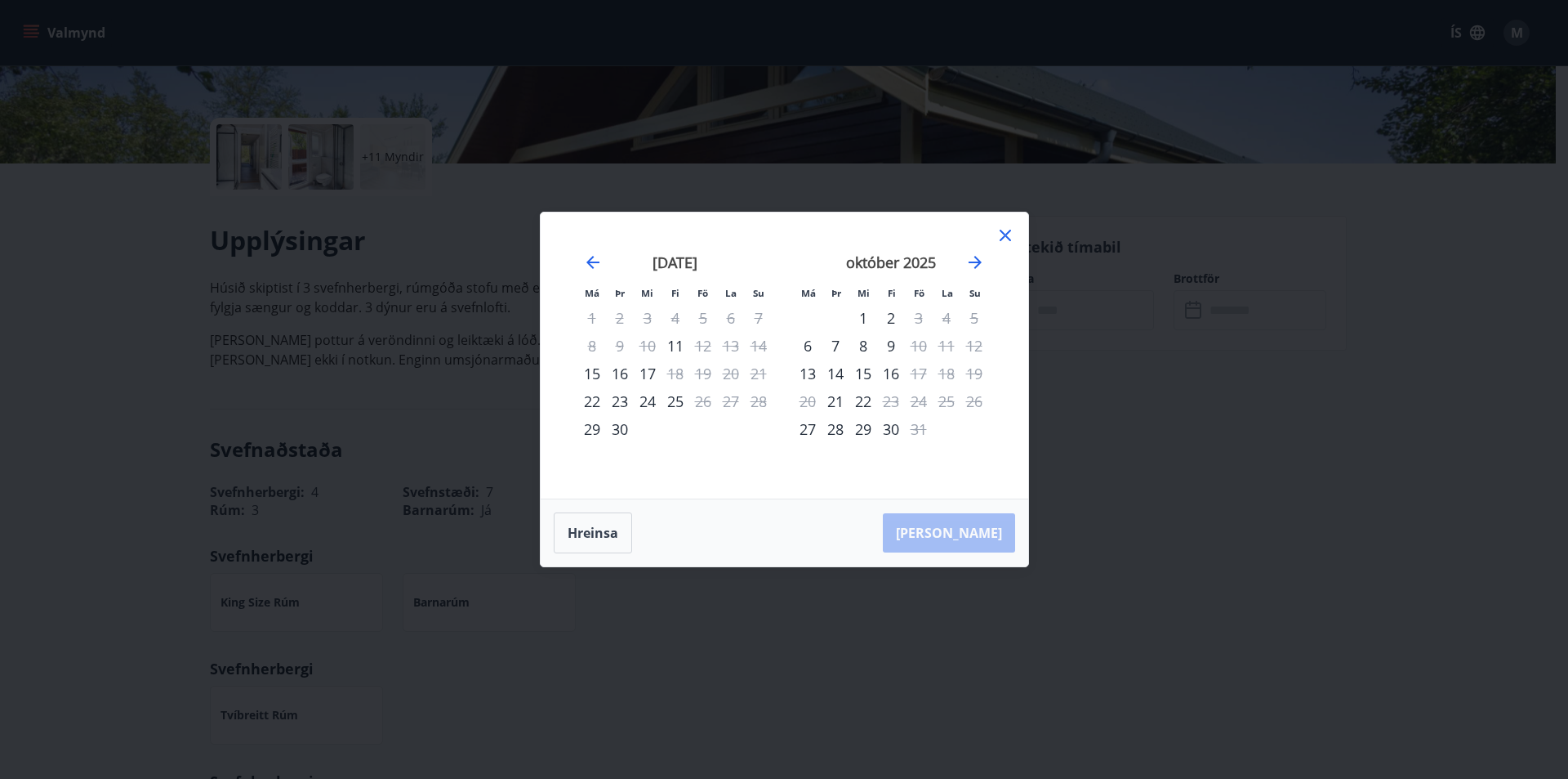
click at [1009, 228] on icon at bounding box center [1005, 236] width 20 height 20
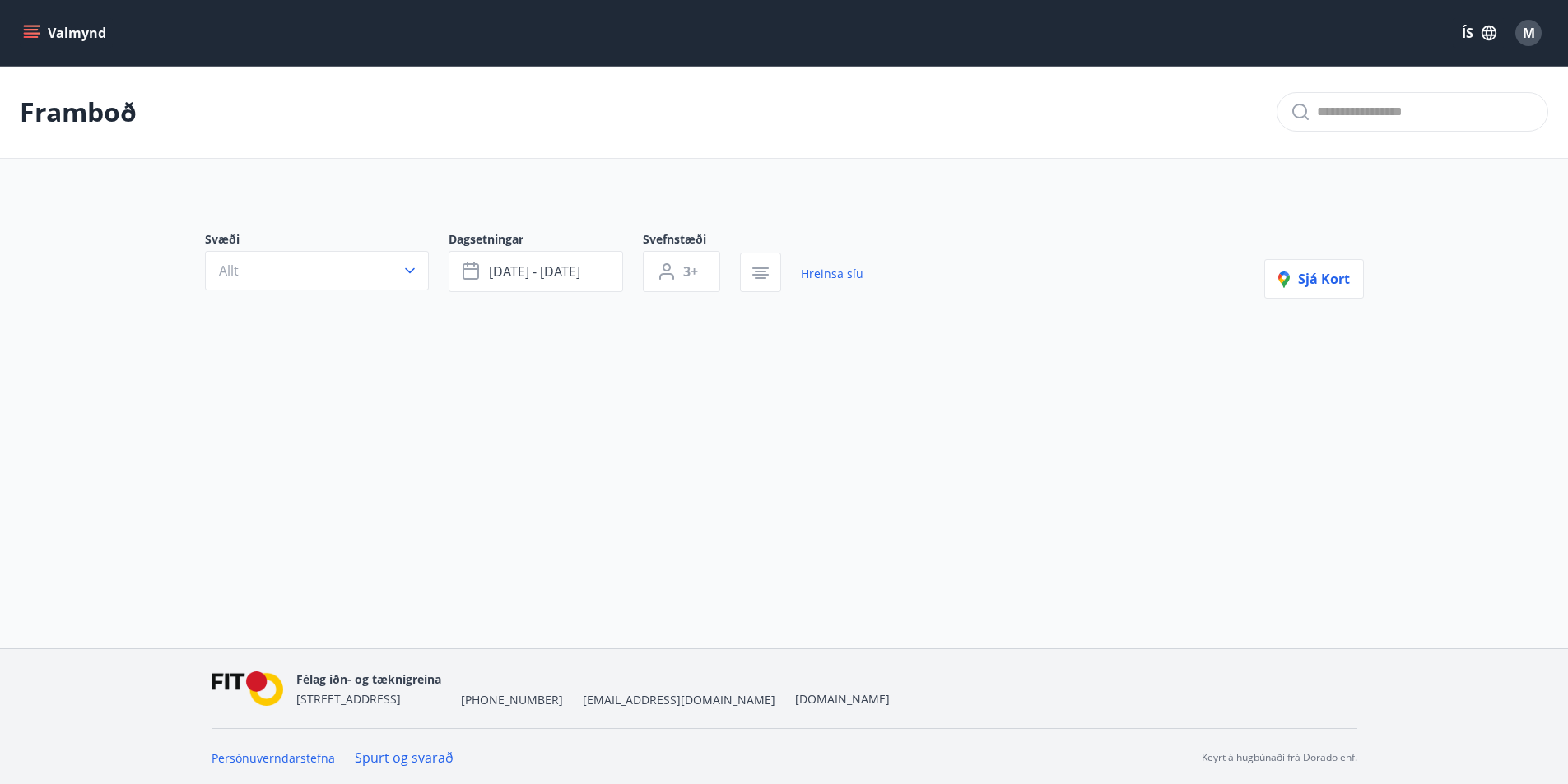
type input "*"
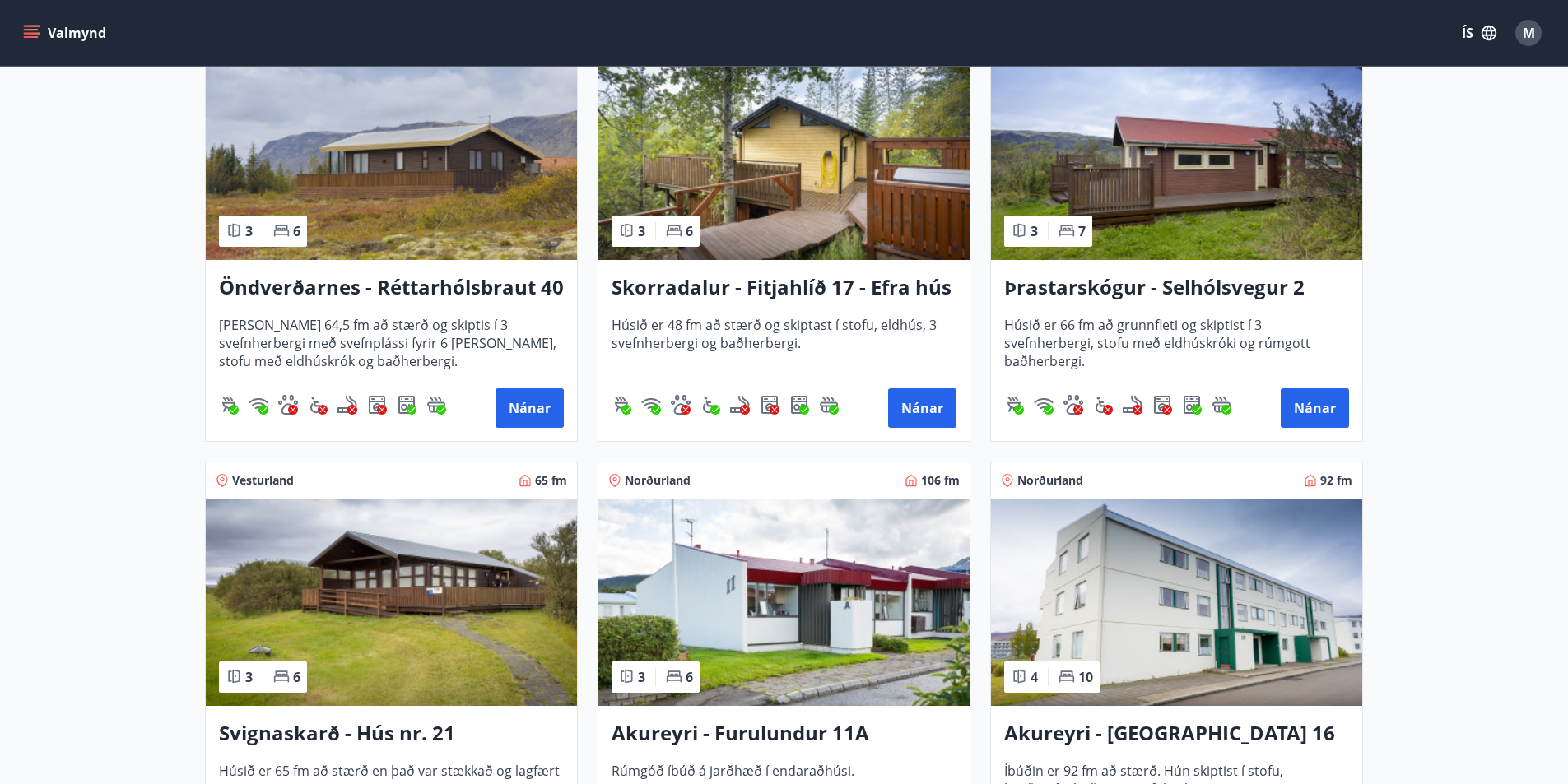
scroll to position [1727, 0]
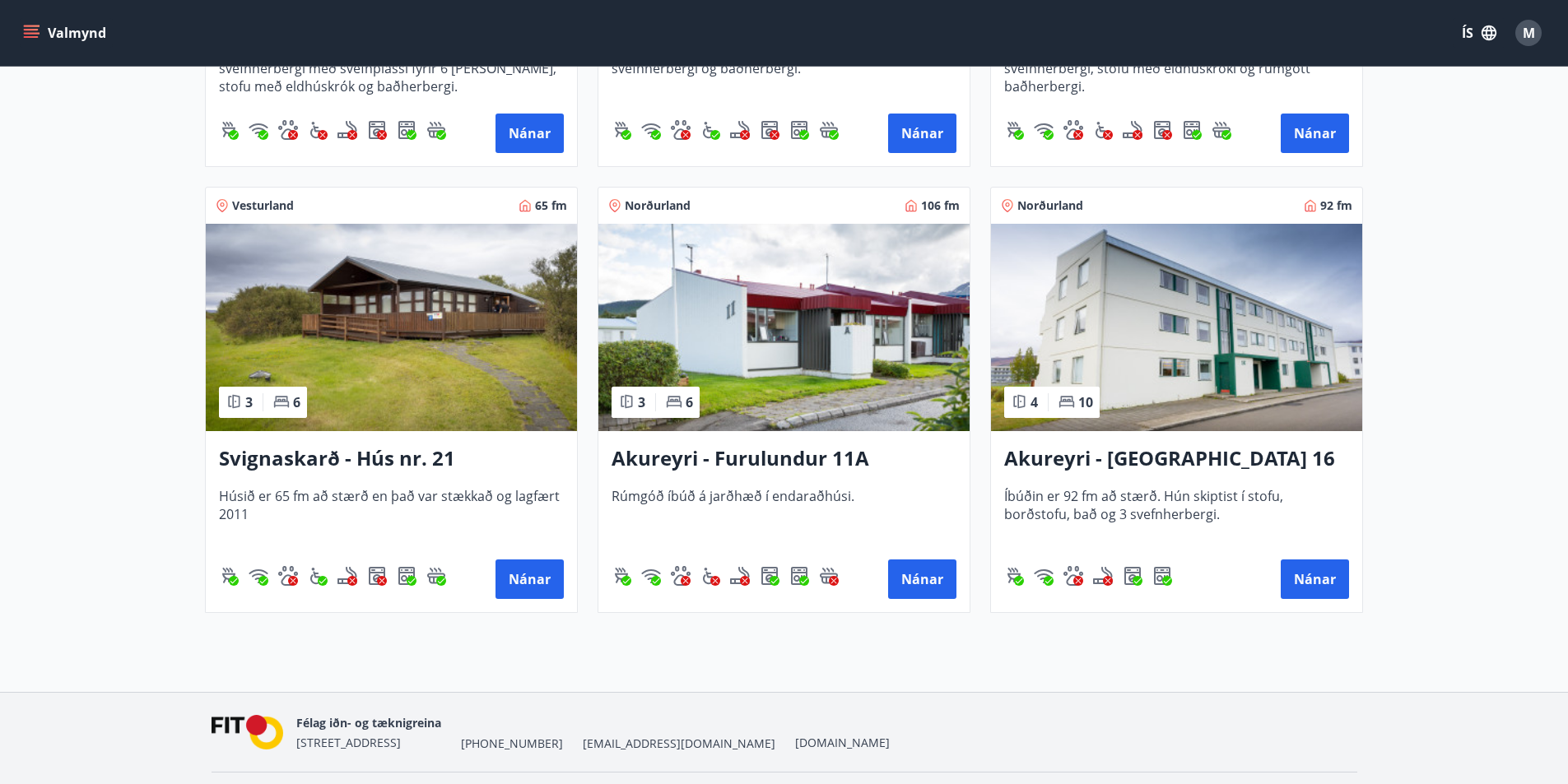
click at [378, 460] on h3 "Svignaskarð - Hús nr. 21" at bounding box center [391, 458] width 345 height 30
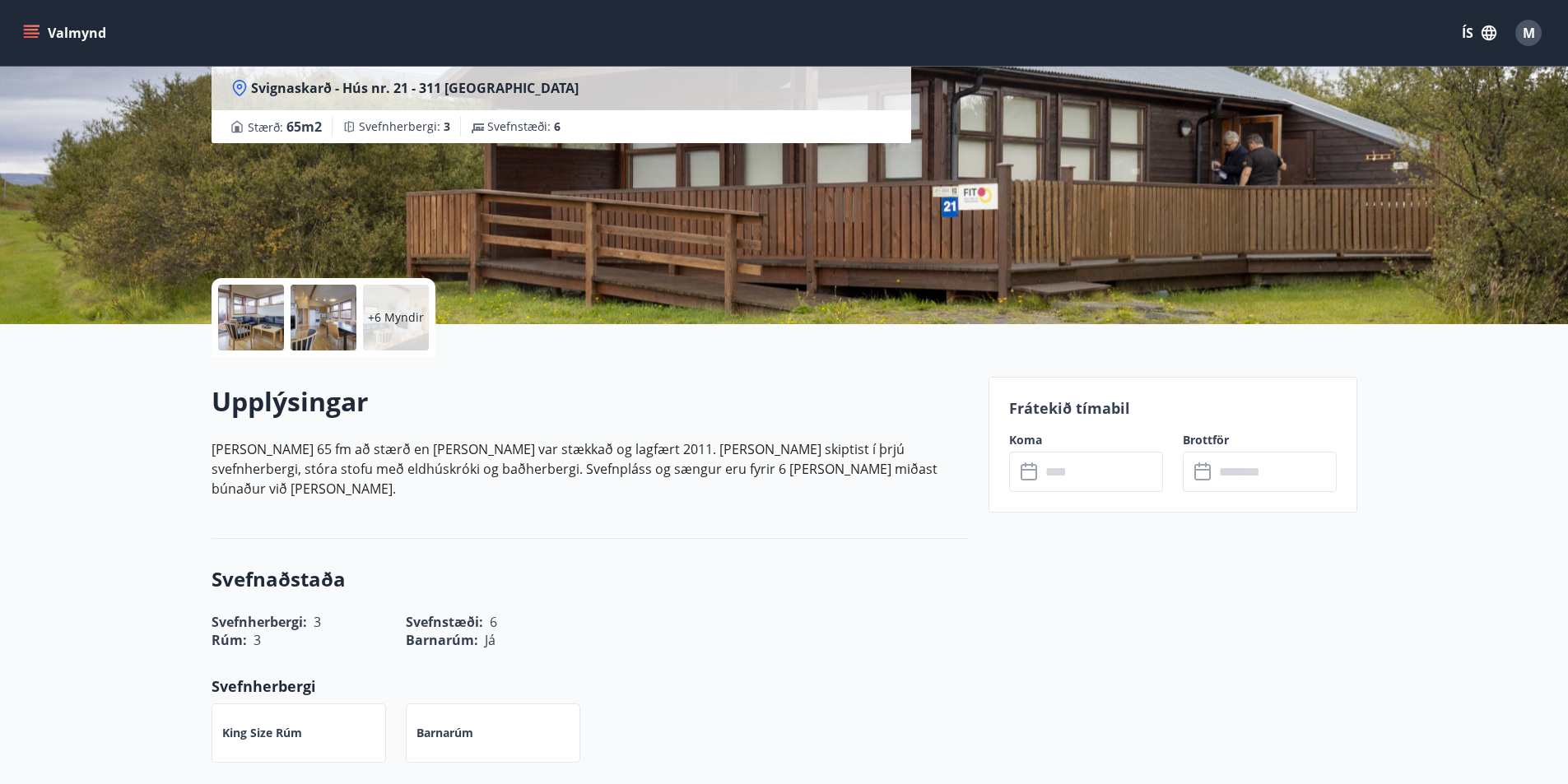
scroll to position [411, 0]
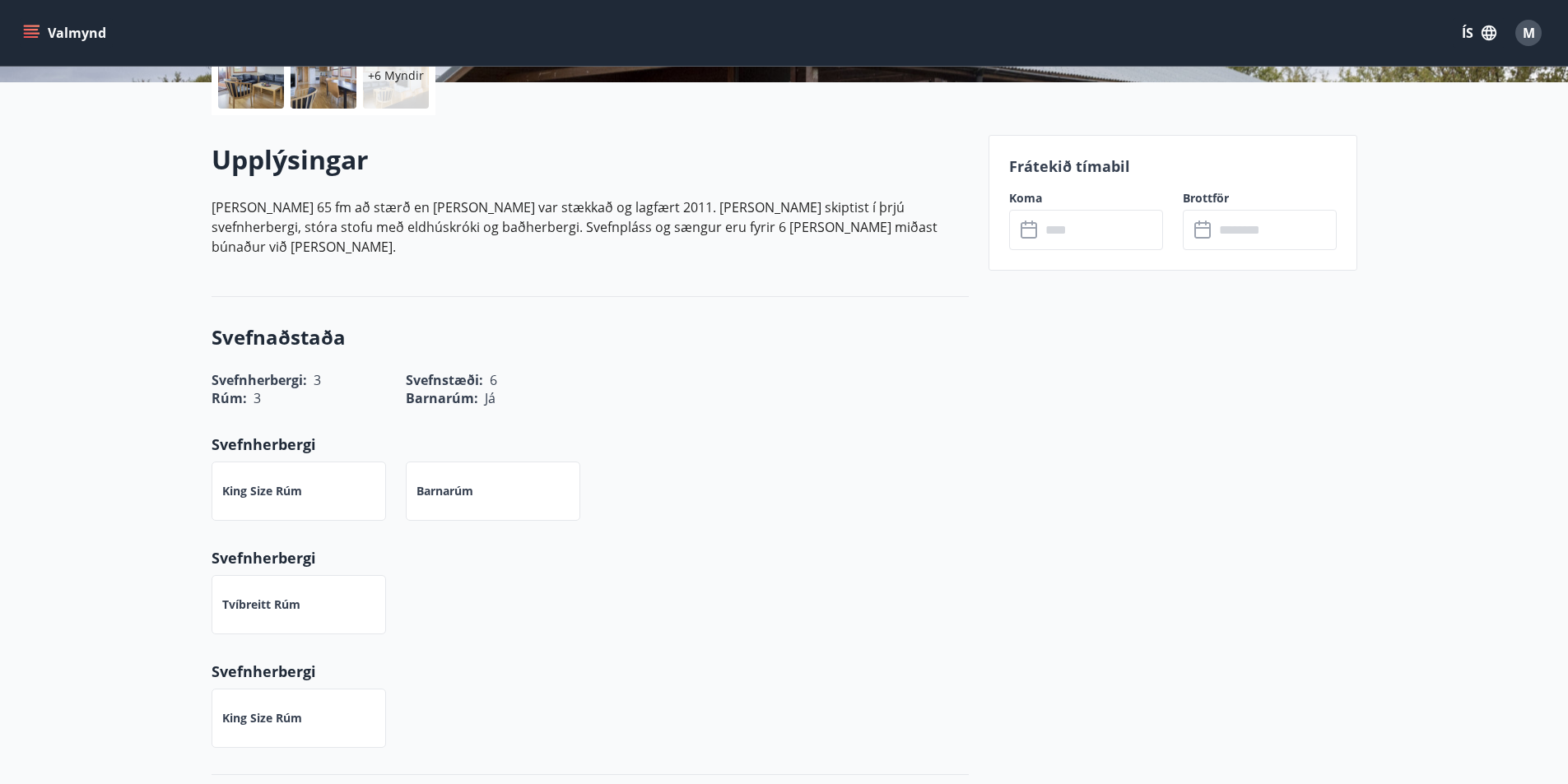
click at [1034, 239] on icon at bounding box center [1031, 230] width 20 height 20
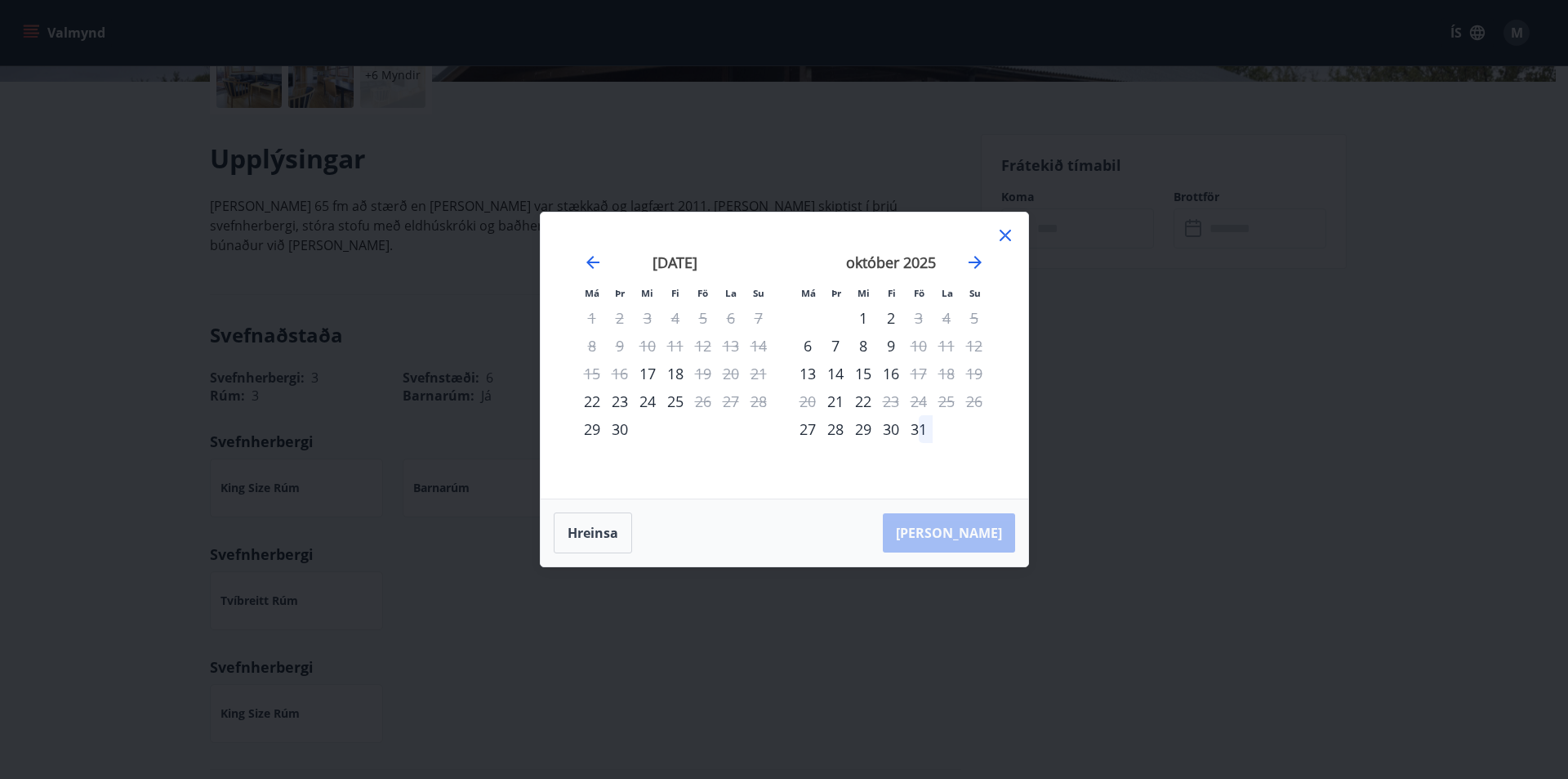
click at [1012, 226] on icon at bounding box center [1005, 236] width 20 height 20
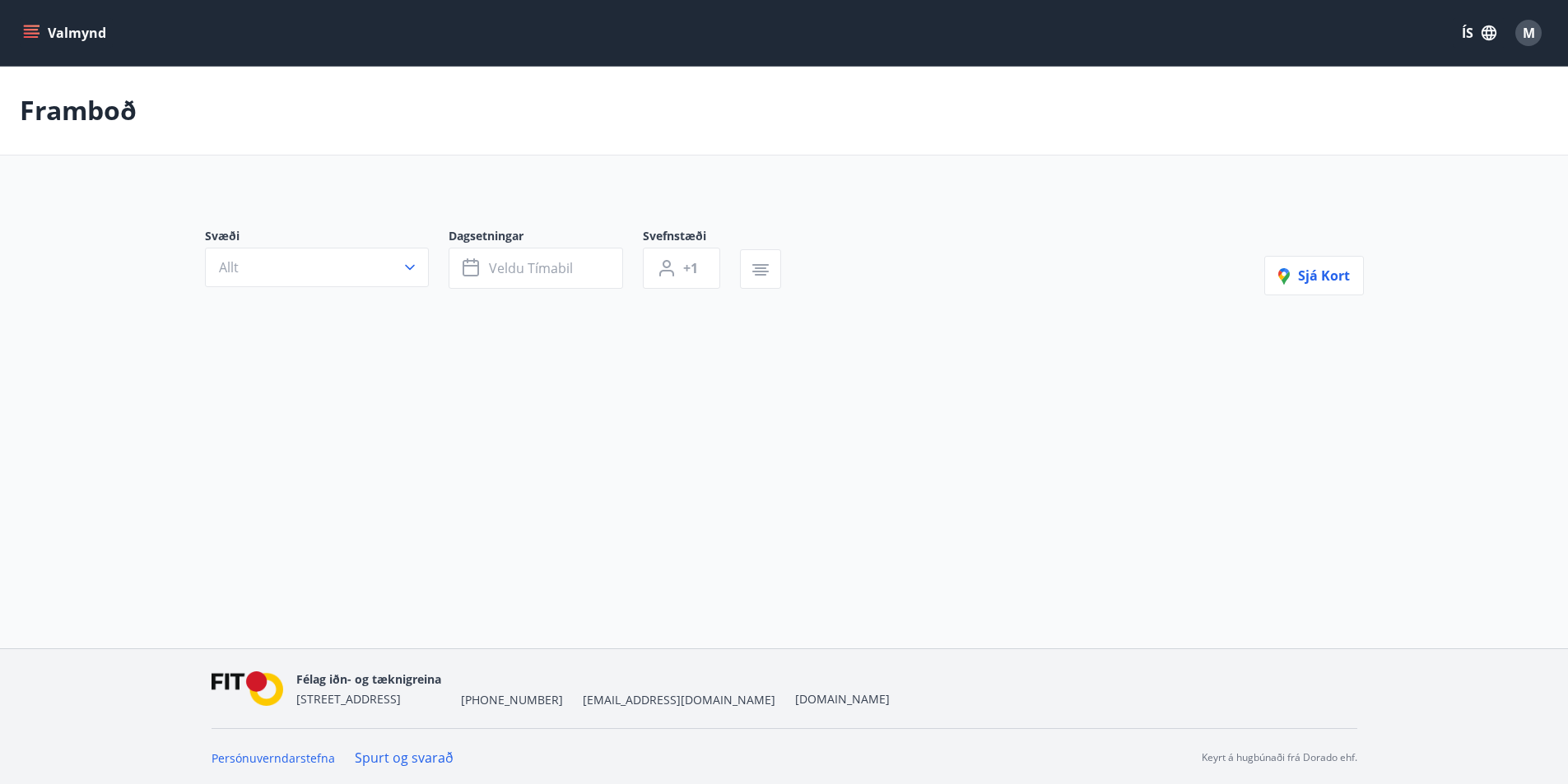
type input "*"
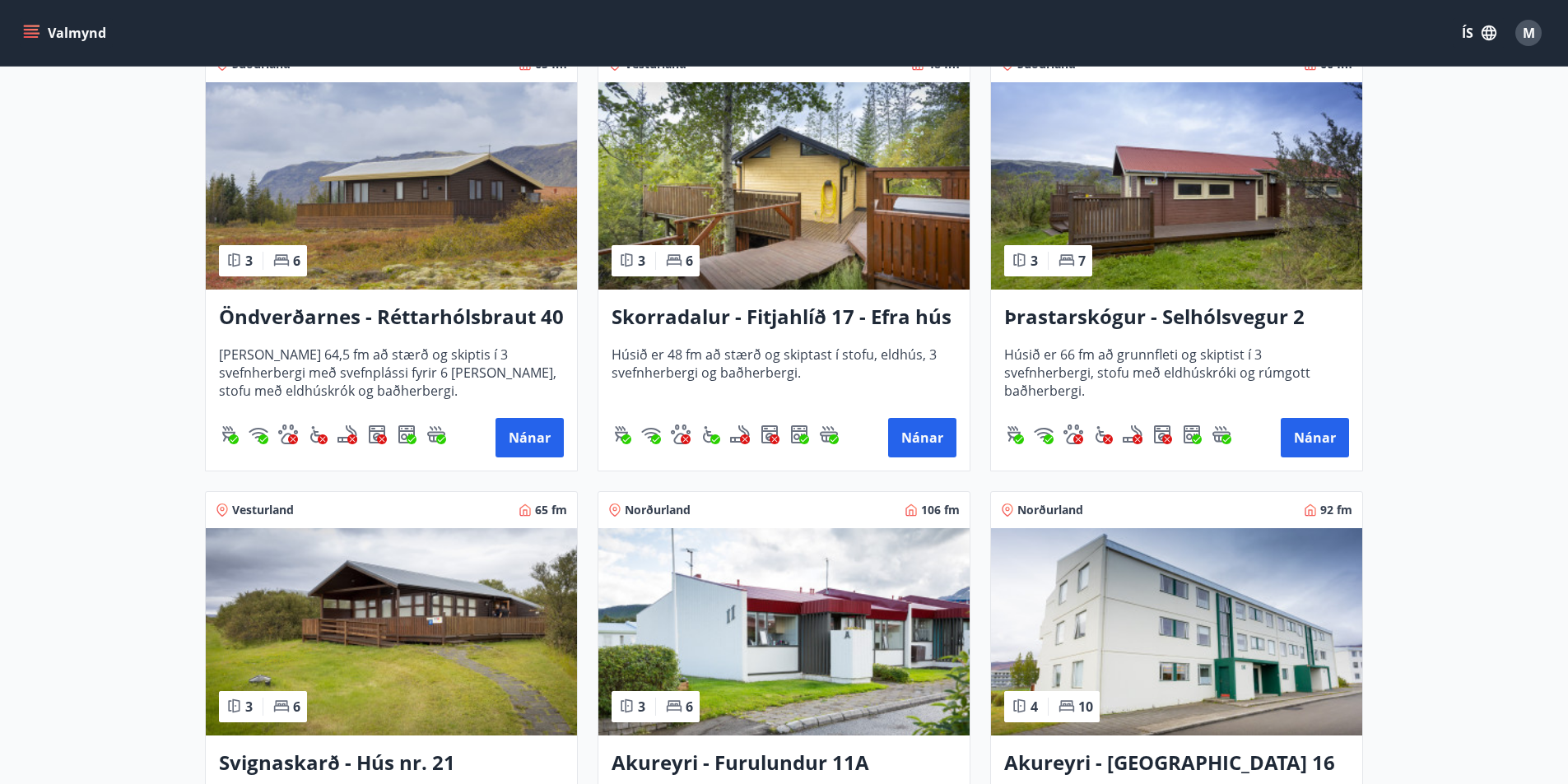
scroll to position [1608, 0]
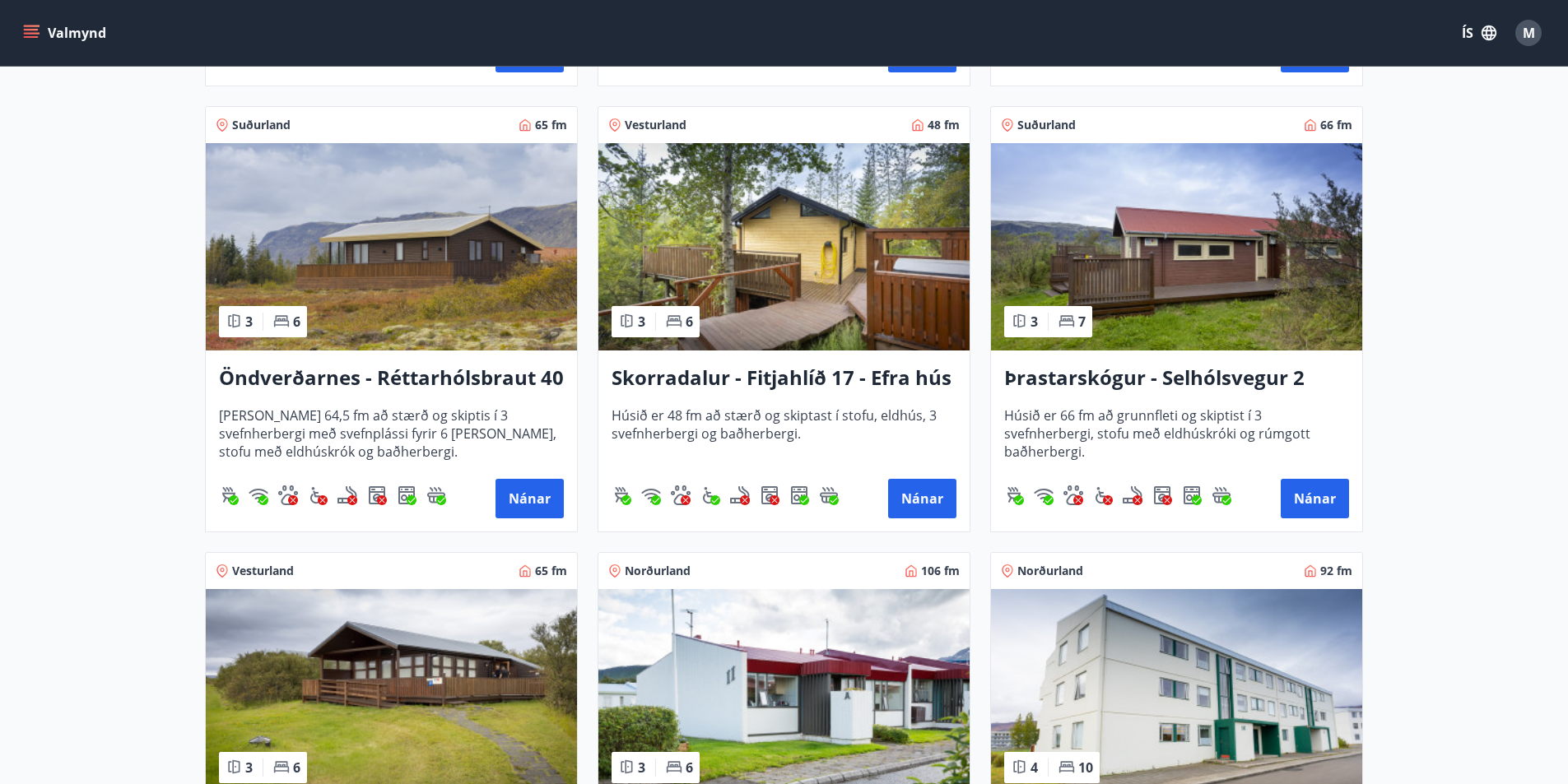
click at [710, 375] on h3 "Skorradalur - Fitjahlíð 17 - Efra hús" at bounding box center [784, 379] width 345 height 30
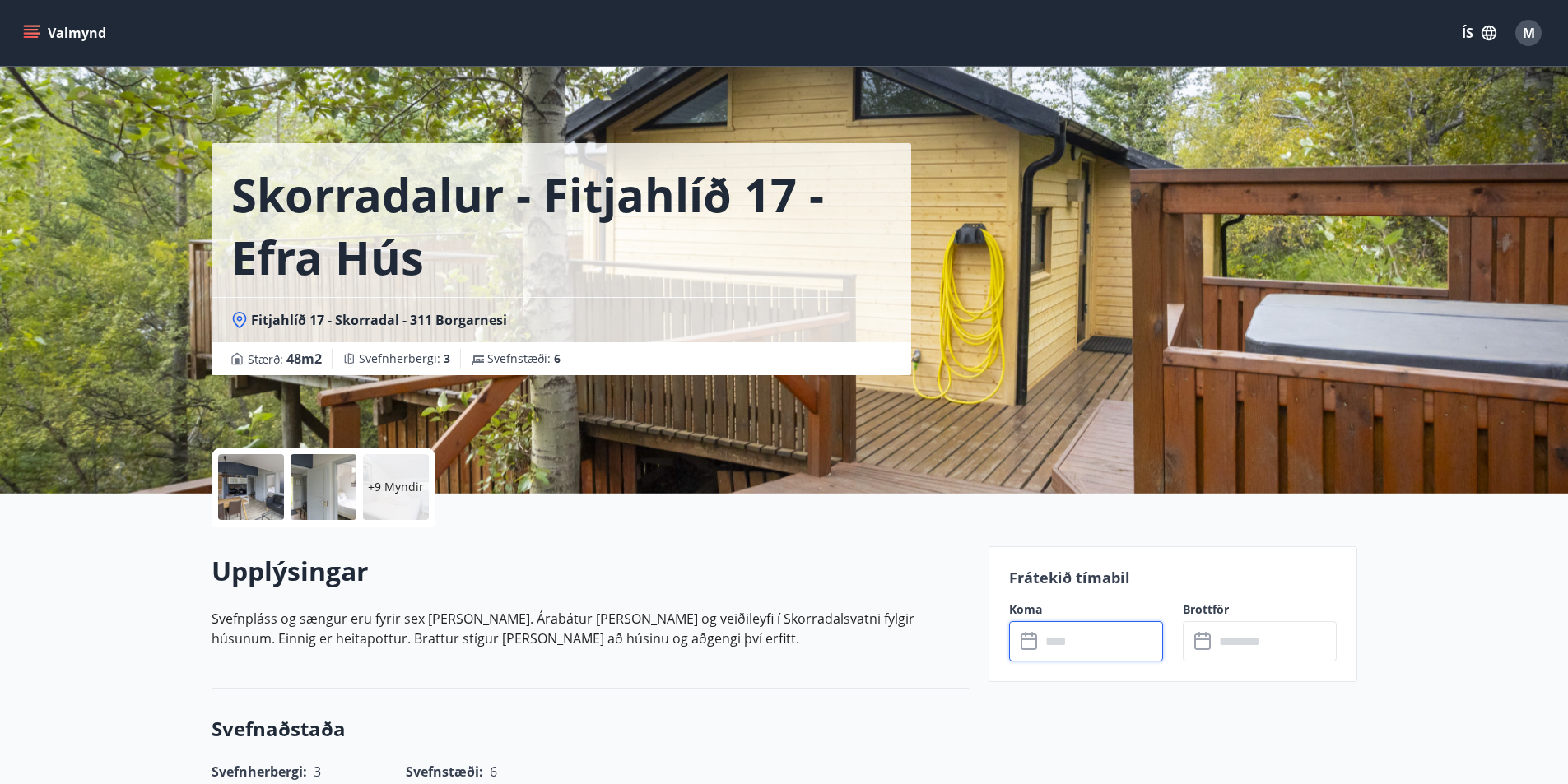
click at [1122, 635] on input "text" at bounding box center [1101, 640] width 123 height 40
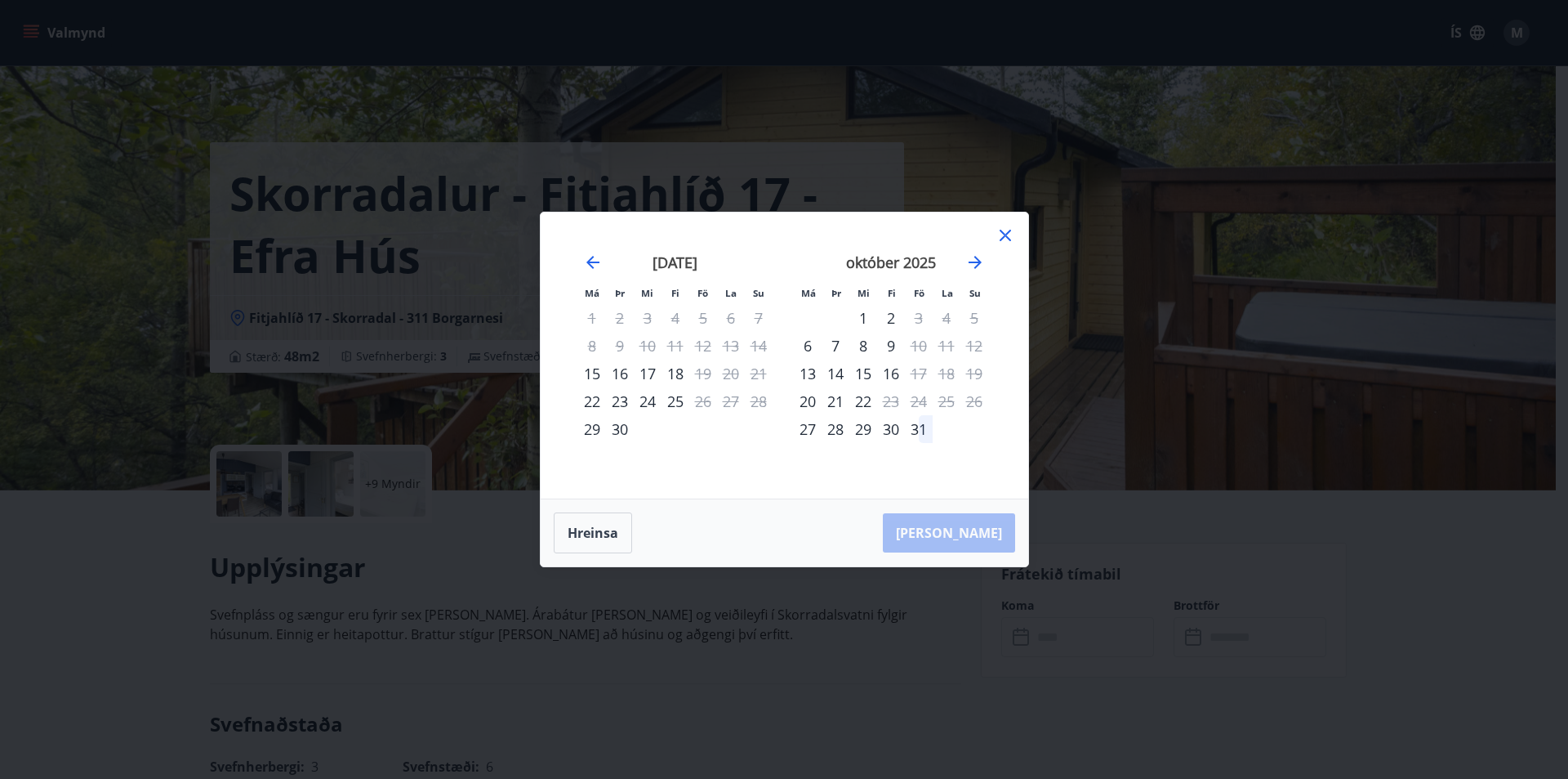
click at [1114, 631] on div "Má Þr Mi Fi Fö La Su Má Þr Mi Fi Fö La Su ágúst 2025 1 2 3 4 5 6 7 8 9 10 11 12…" at bounding box center [784, 389] width 1568 height 779
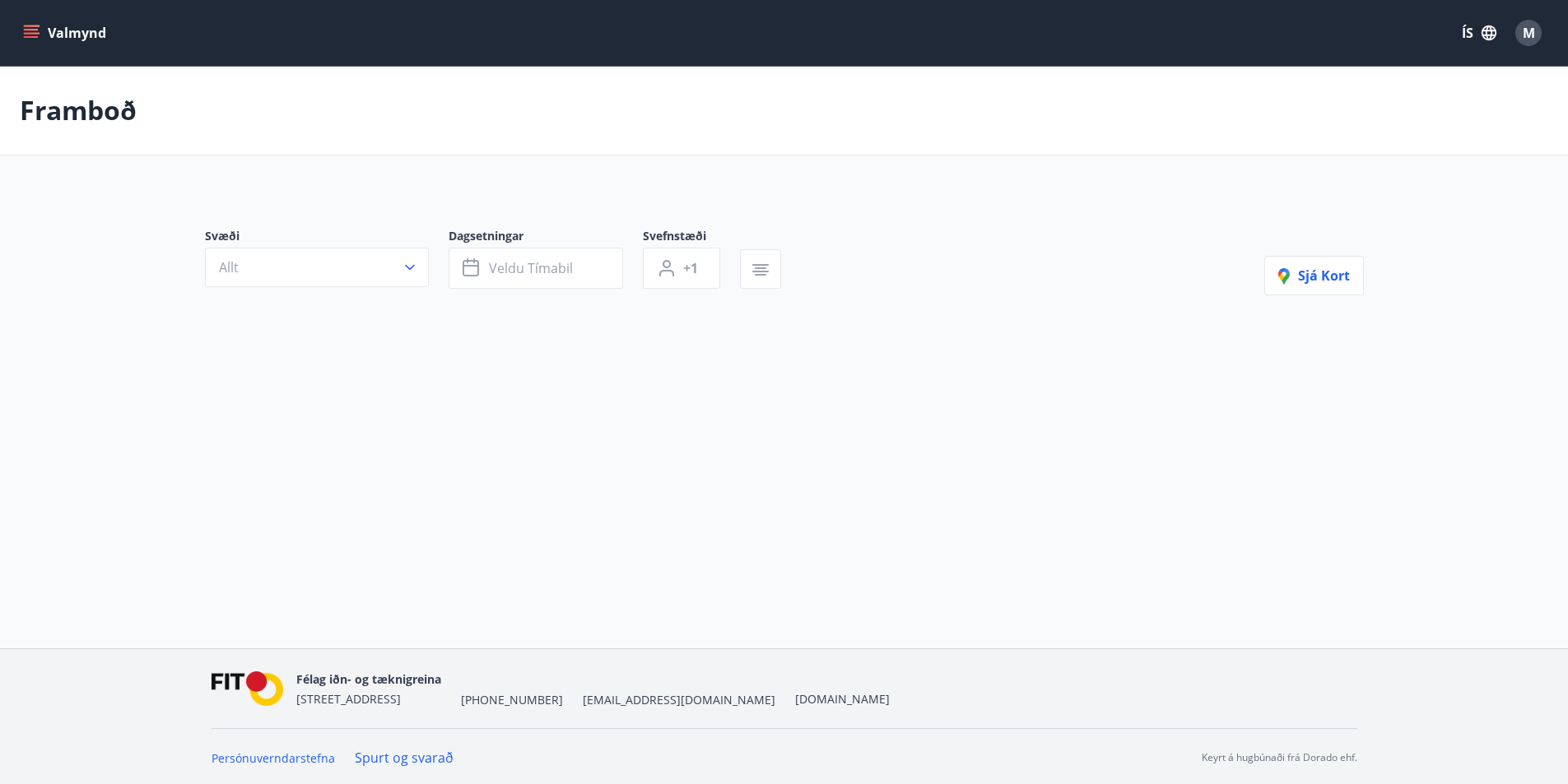
type input "*"
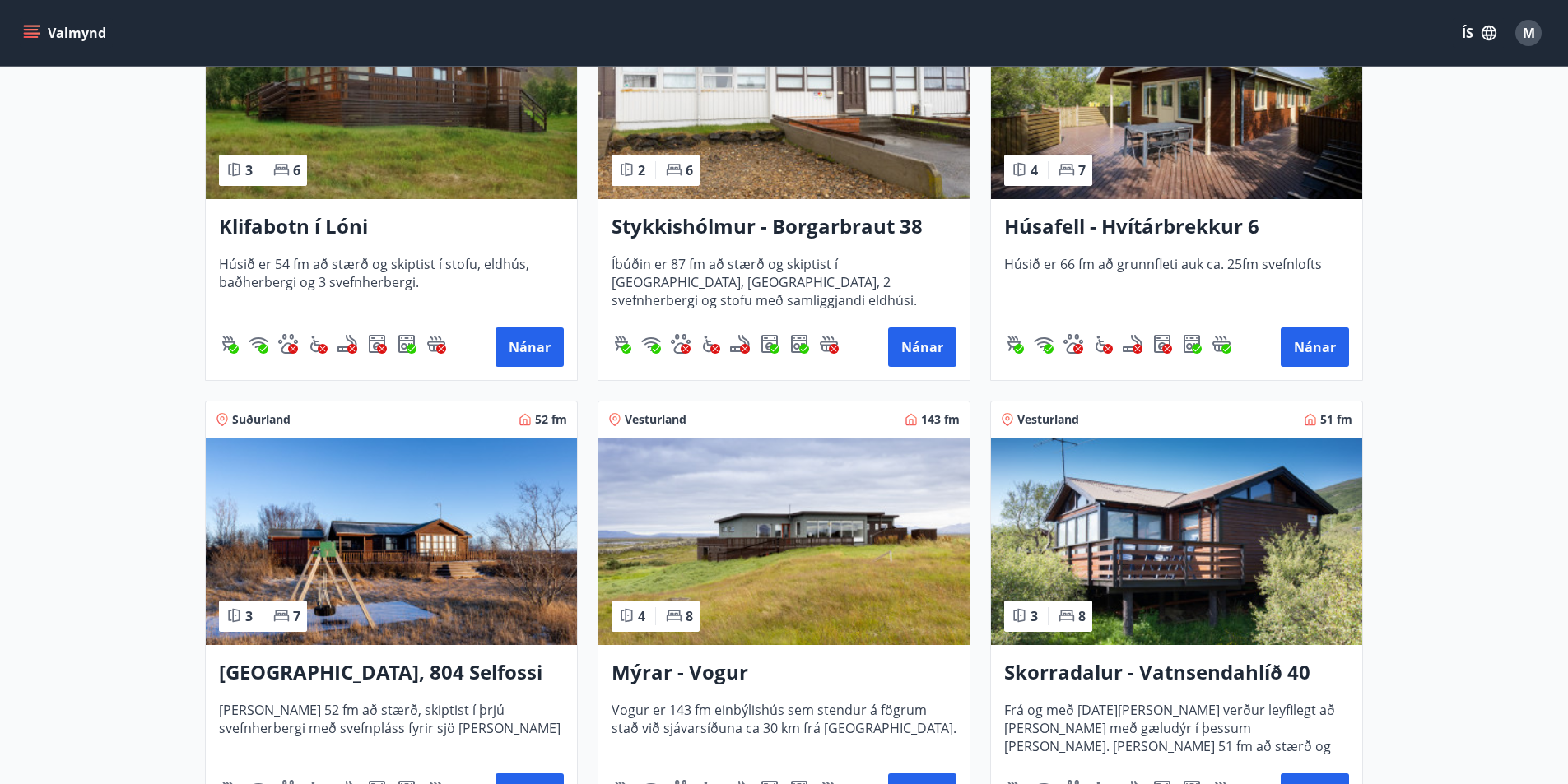
scroll to position [575, 0]
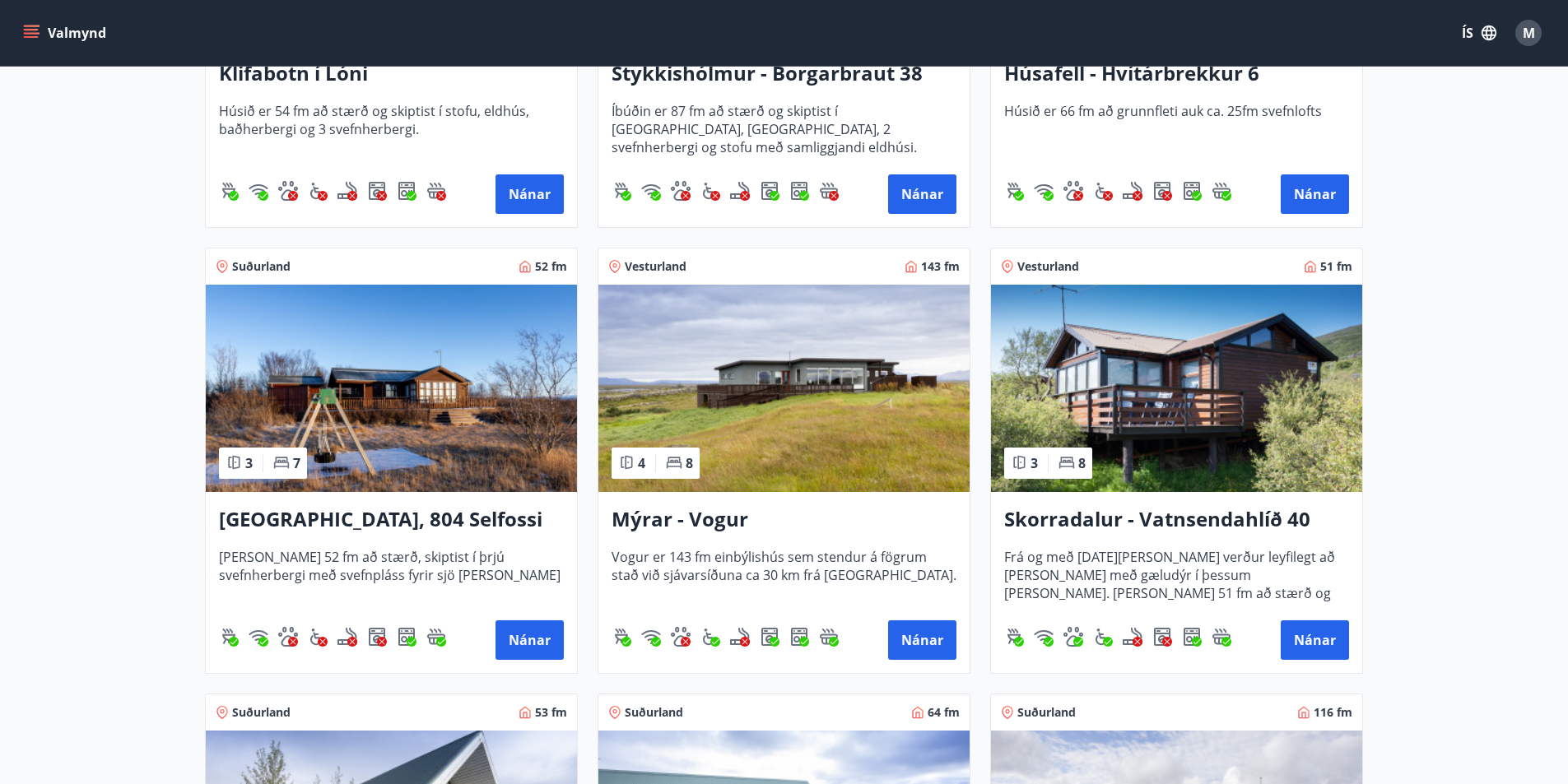
click at [669, 517] on h3 "Mýrar - Vogur" at bounding box center [784, 519] width 345 height 30
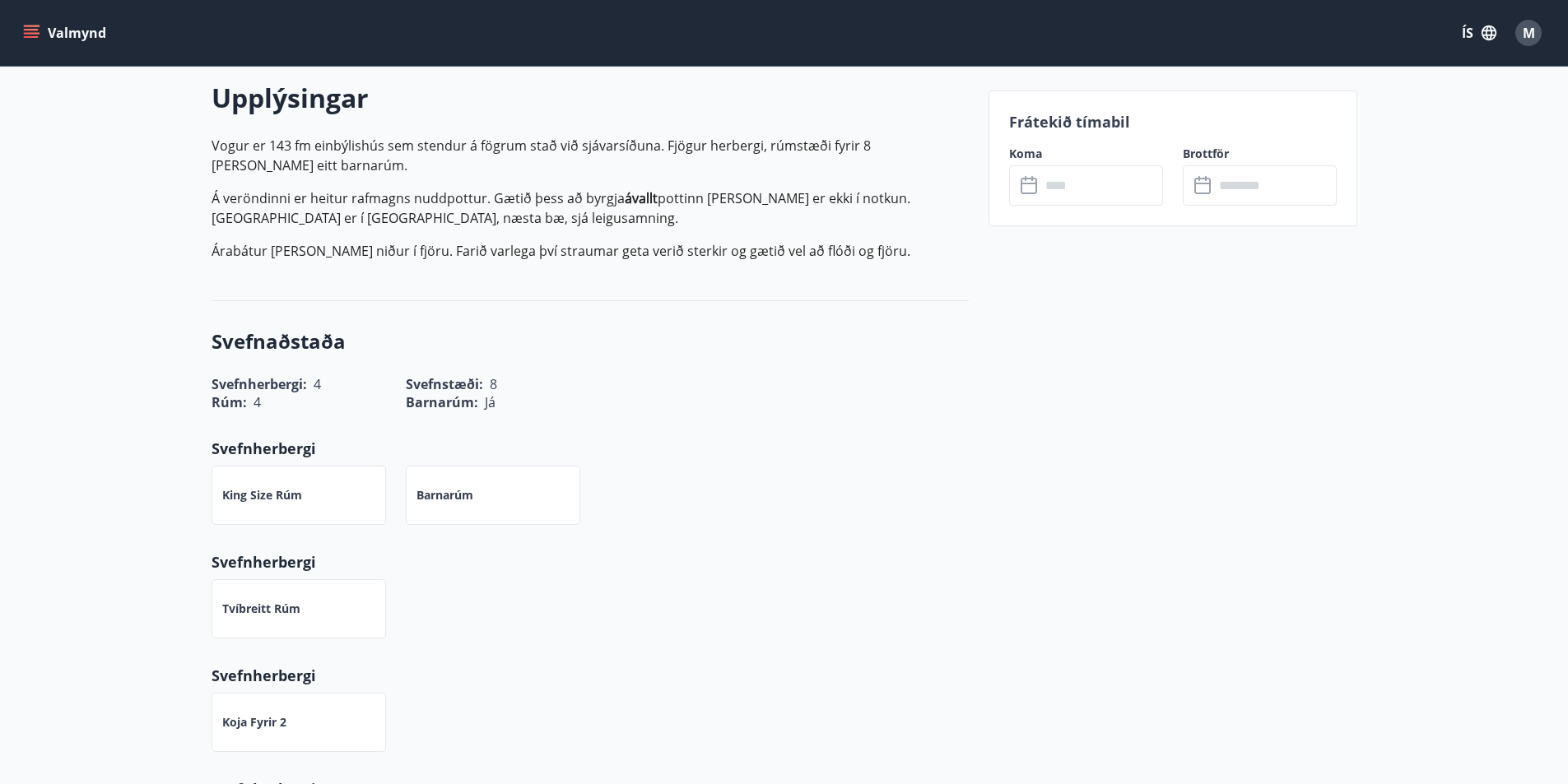
scroll to position [329, 0]
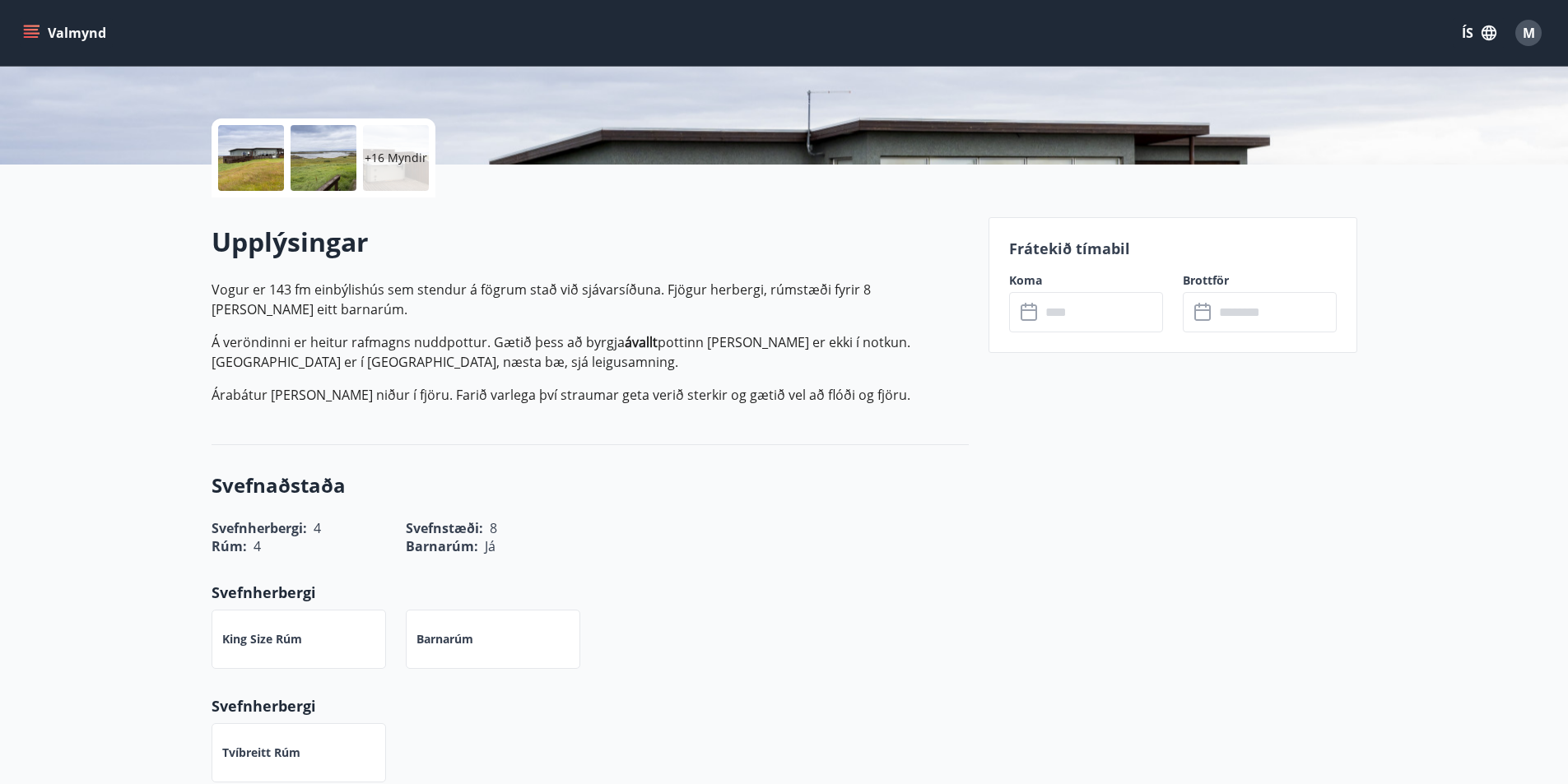
click at [1040, 308] on input "text" at bounding box center [1101, 312] width 123 height 40
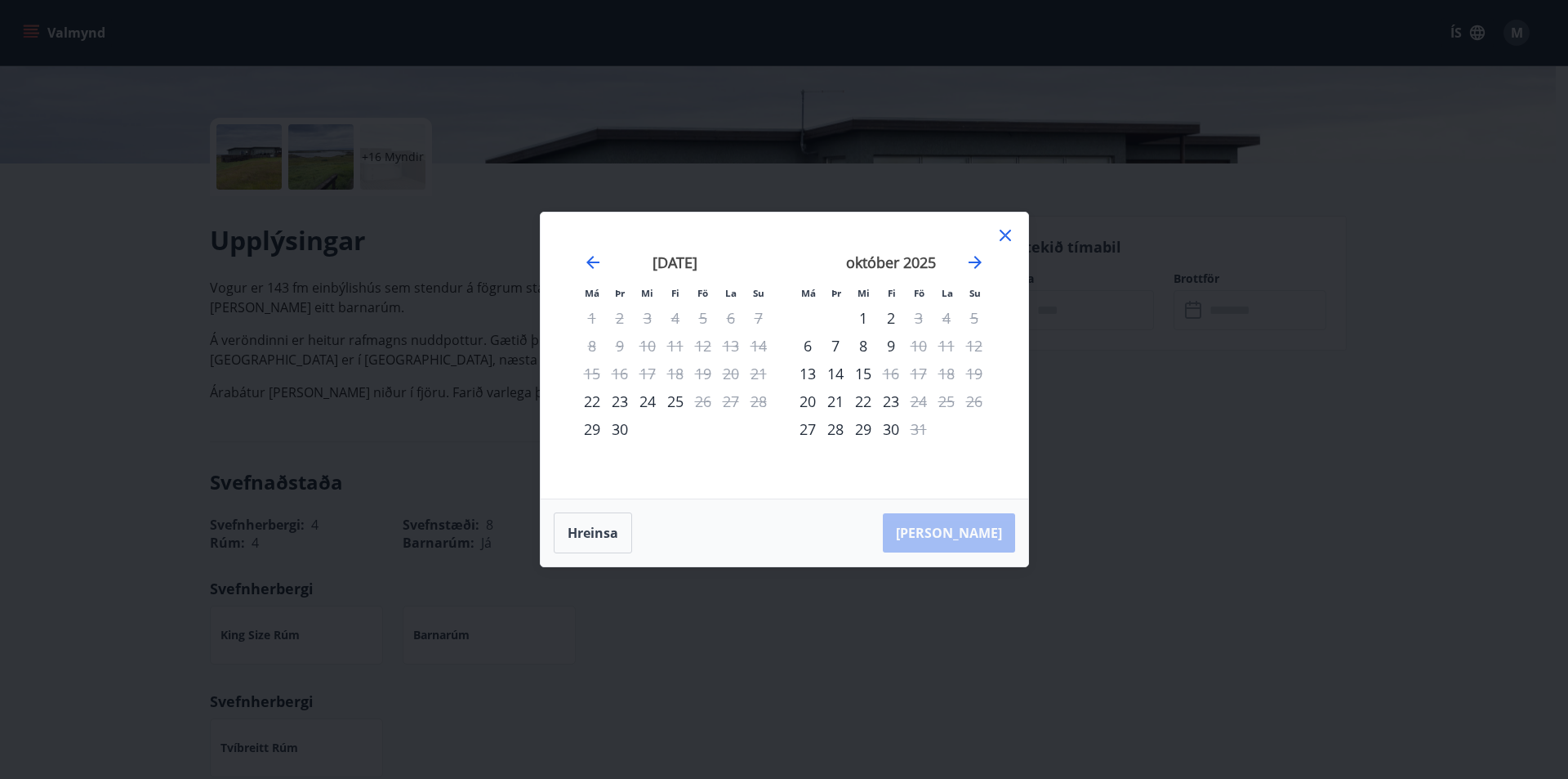
click at [1098, 517] on div "Má Þr Mi Fi Fö La Su Má Þr Mi Fi Fö La Su ágúst 2025 1 2 3 4 5 6 7 8 9 10 11 12…" at bounding box center [784, 389] width 1568 height 779
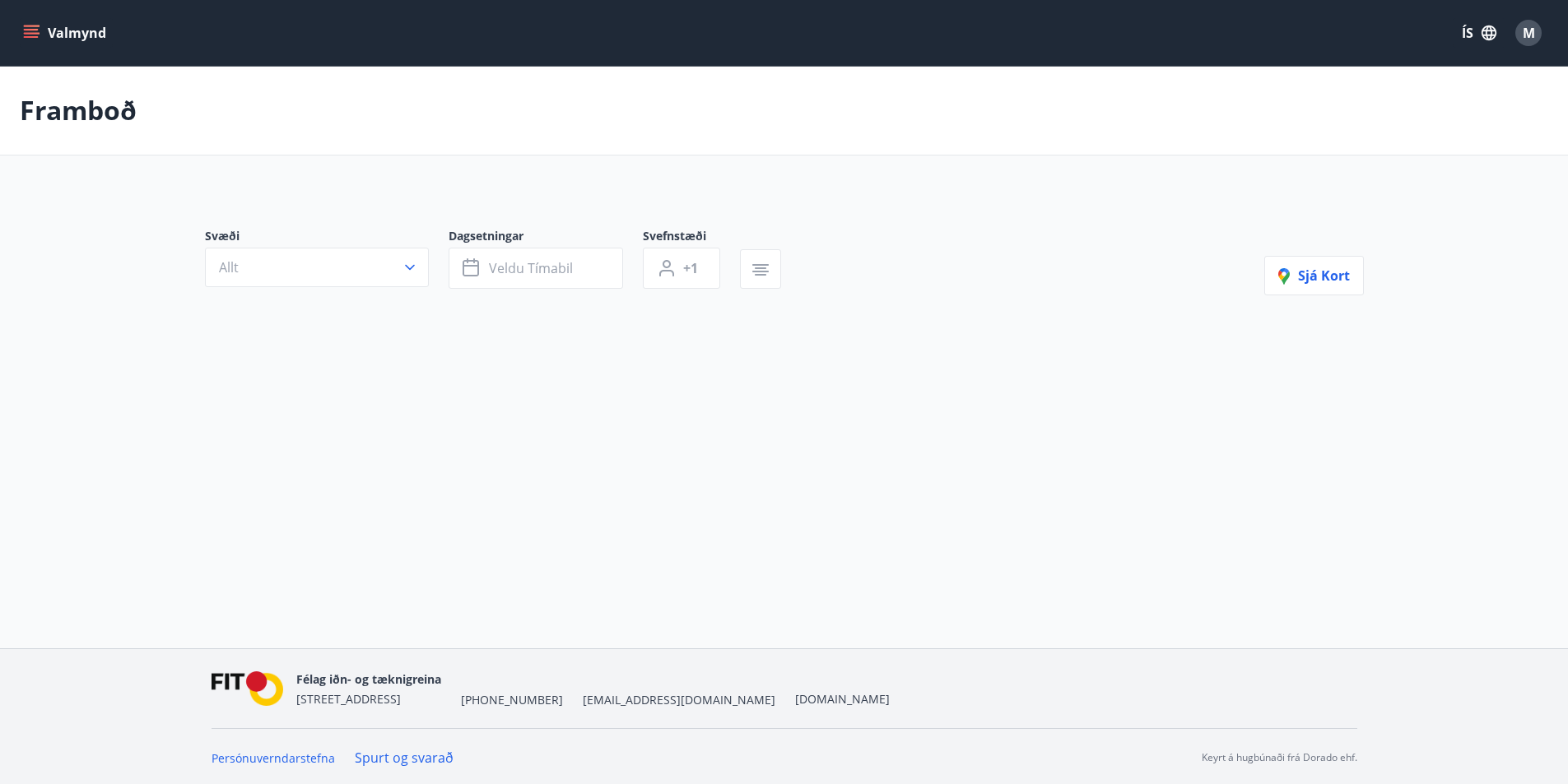
type input "*"
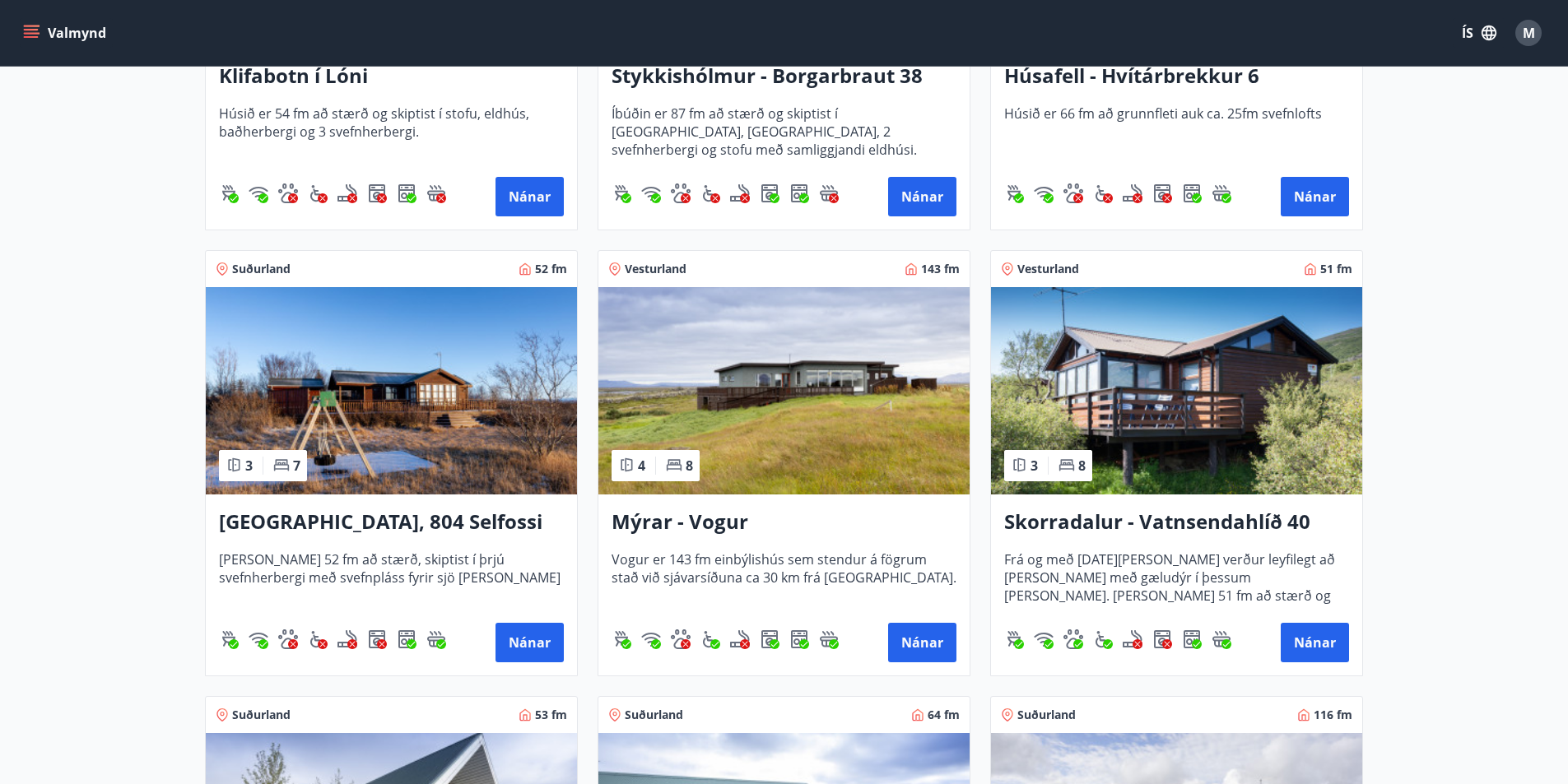
scroll to position [740, 0]
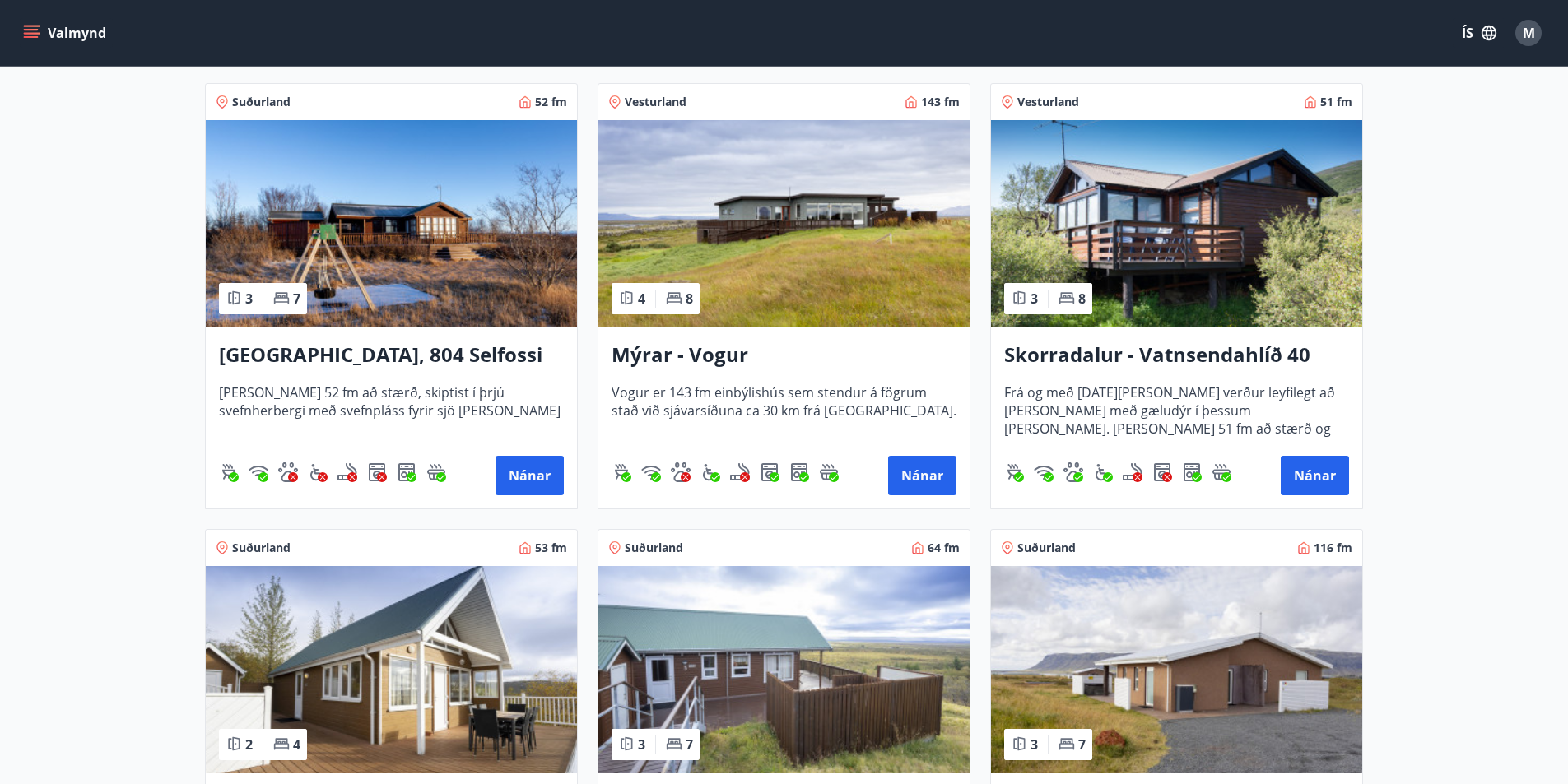
click at [355, 355] on h3 "Stóra Hof, 804 Selfossi" at bounding box center [391, 355] width 345 height 30
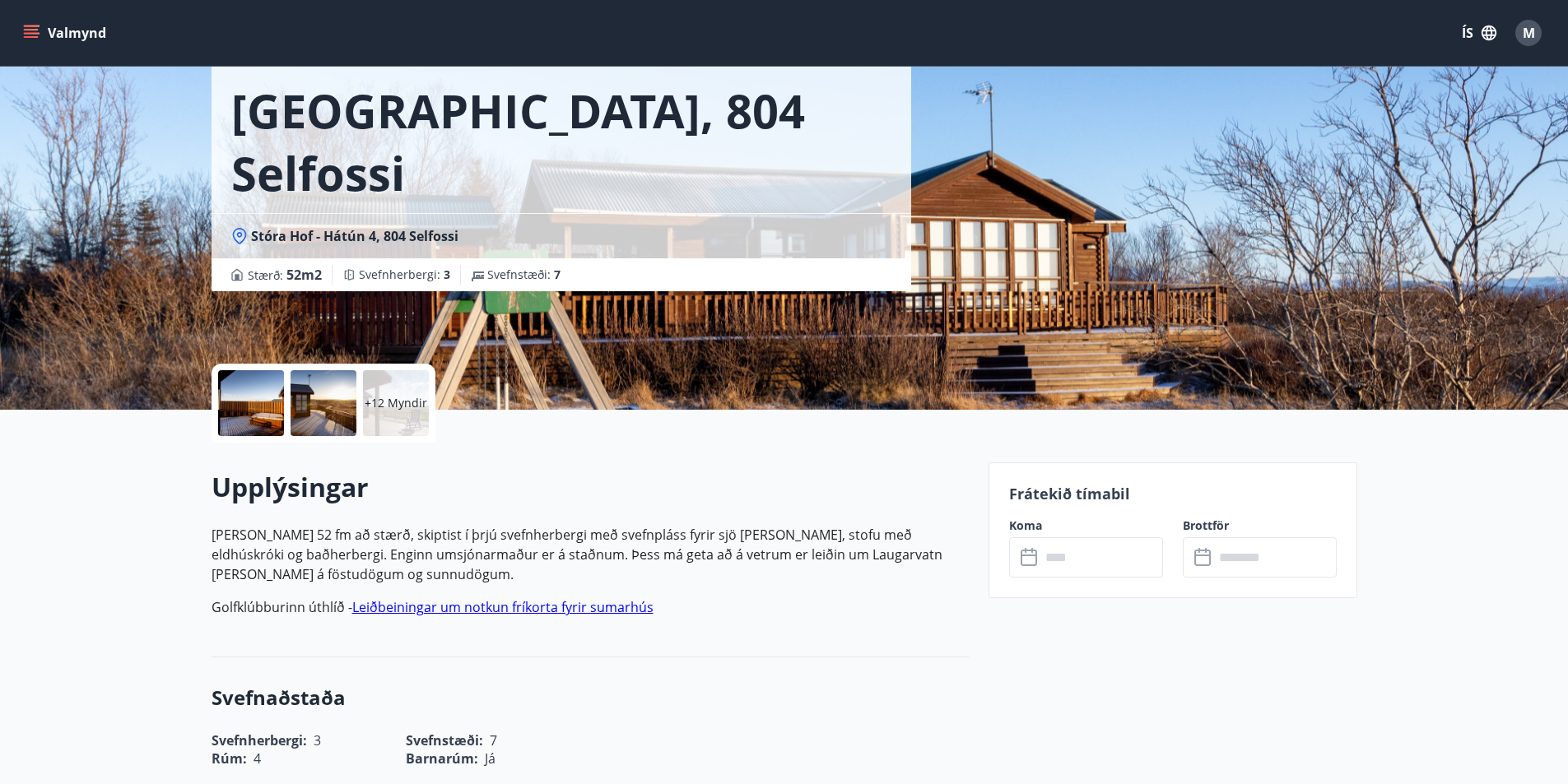
scroll to position [83, 0]
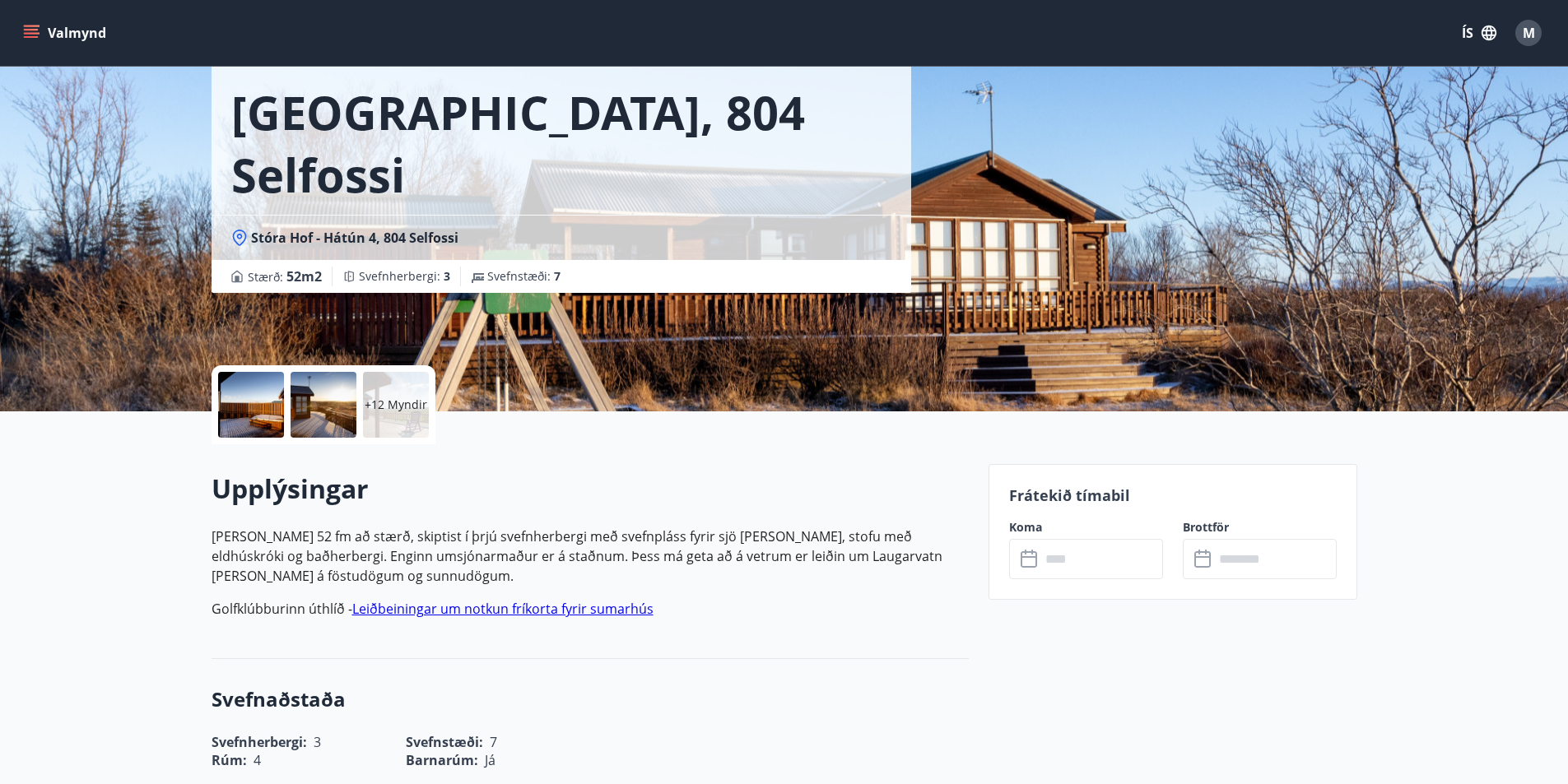
click at [1081, 561] on input "text" at bounding box center [1101, 559] width 123 height 40
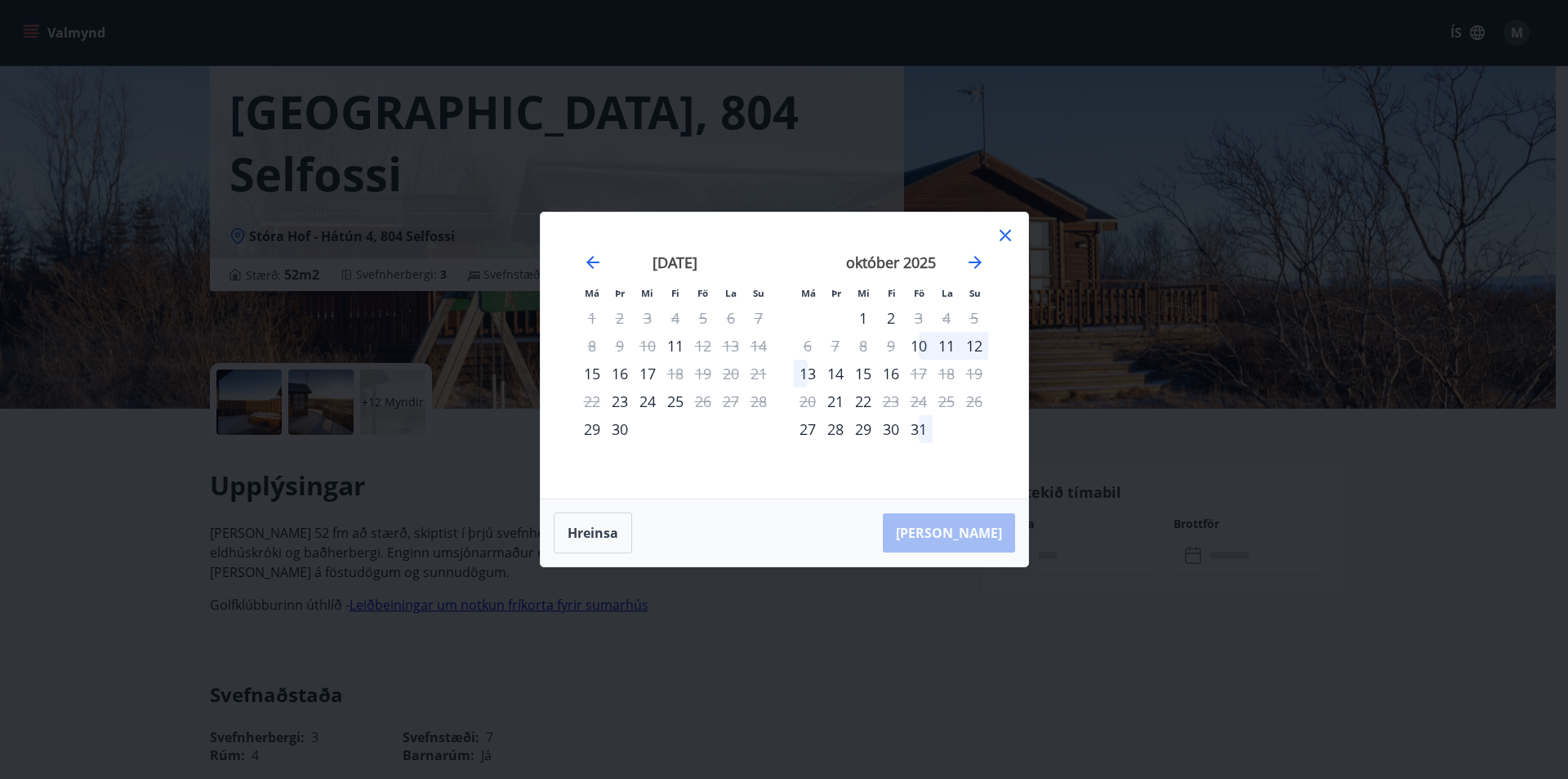
click at [996, 236] on icon at bounding box center [1005, 236] width 20 height 20
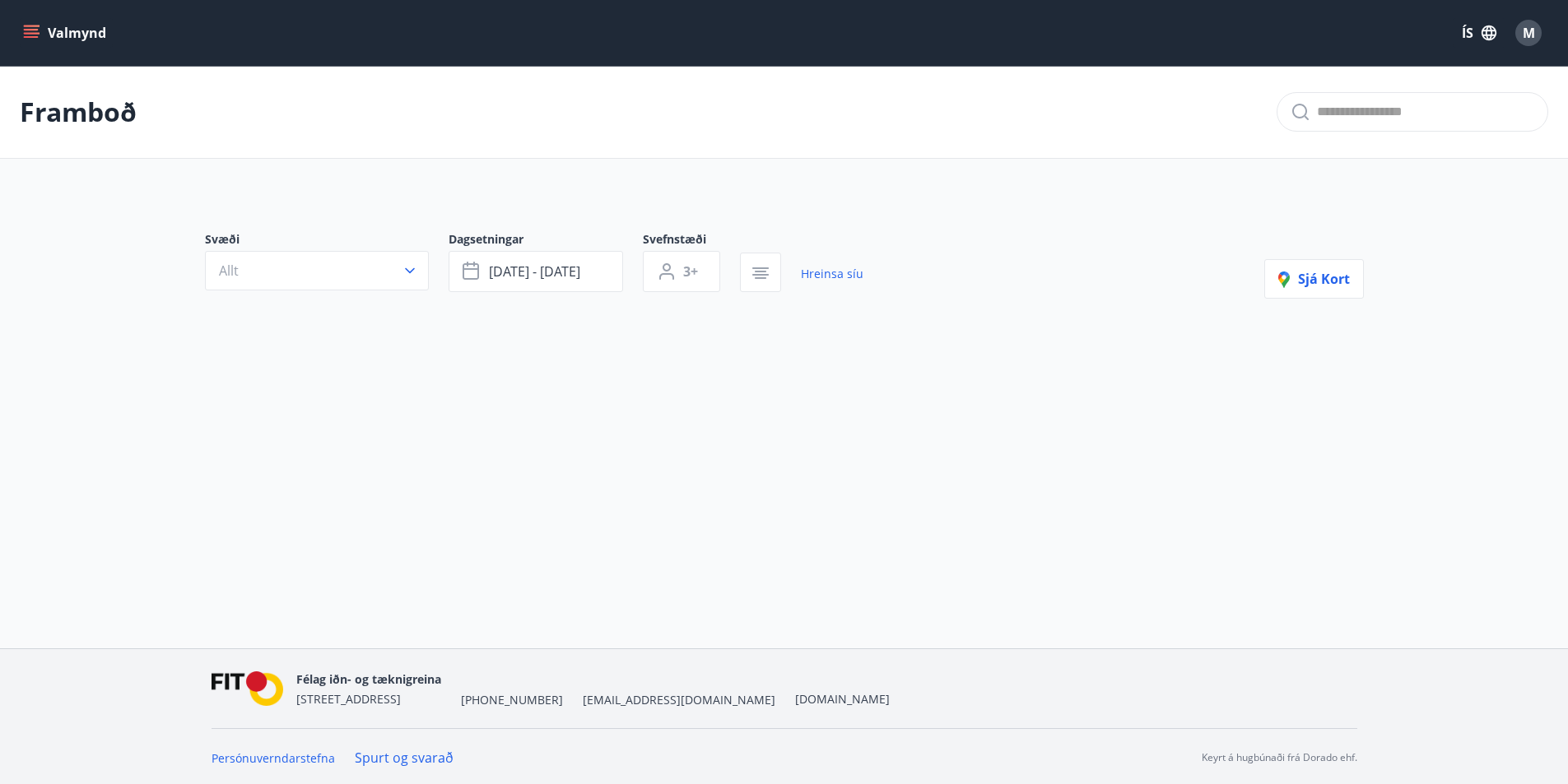
type input "*"
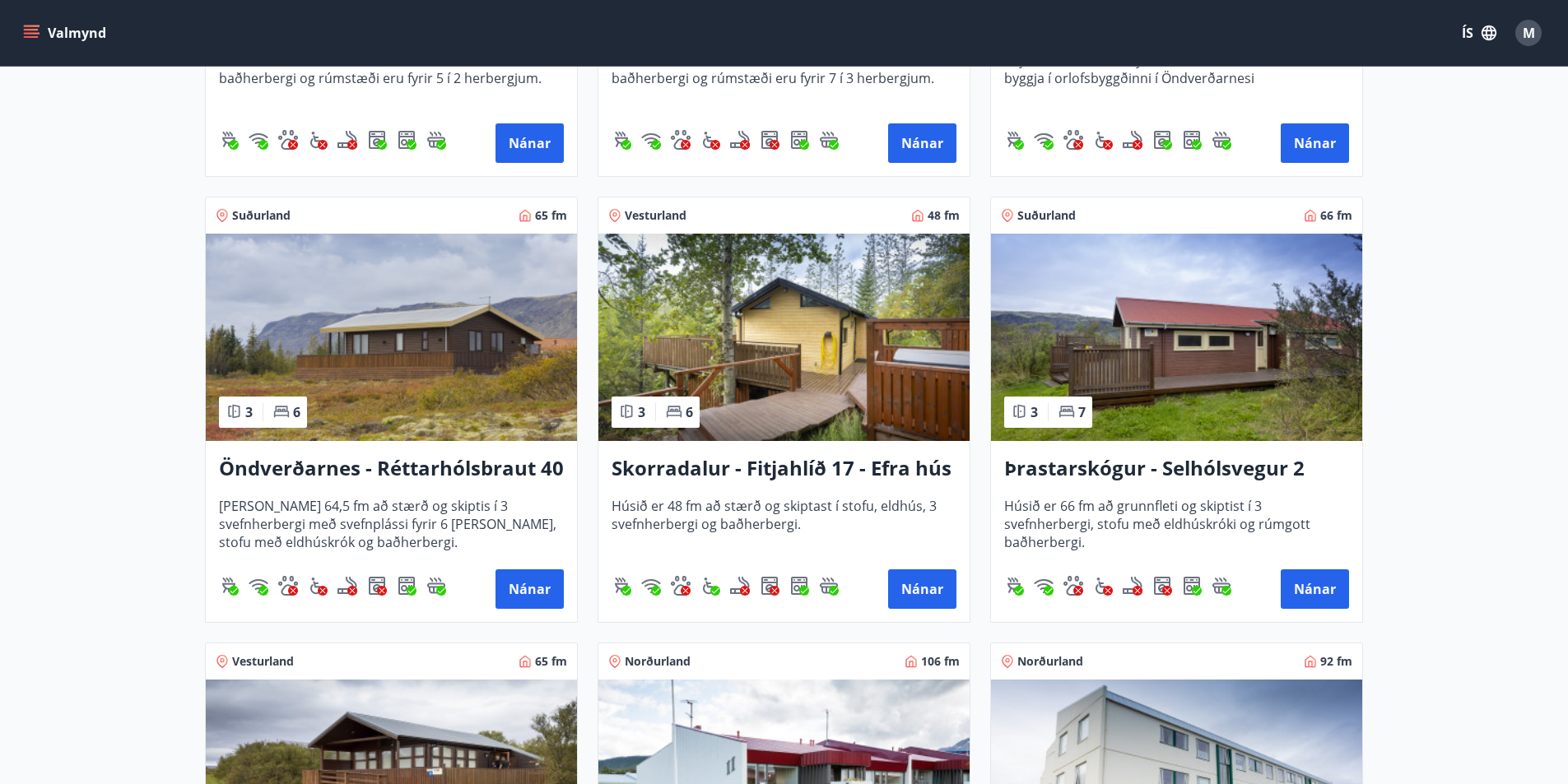
scroll to position [1562, 0]
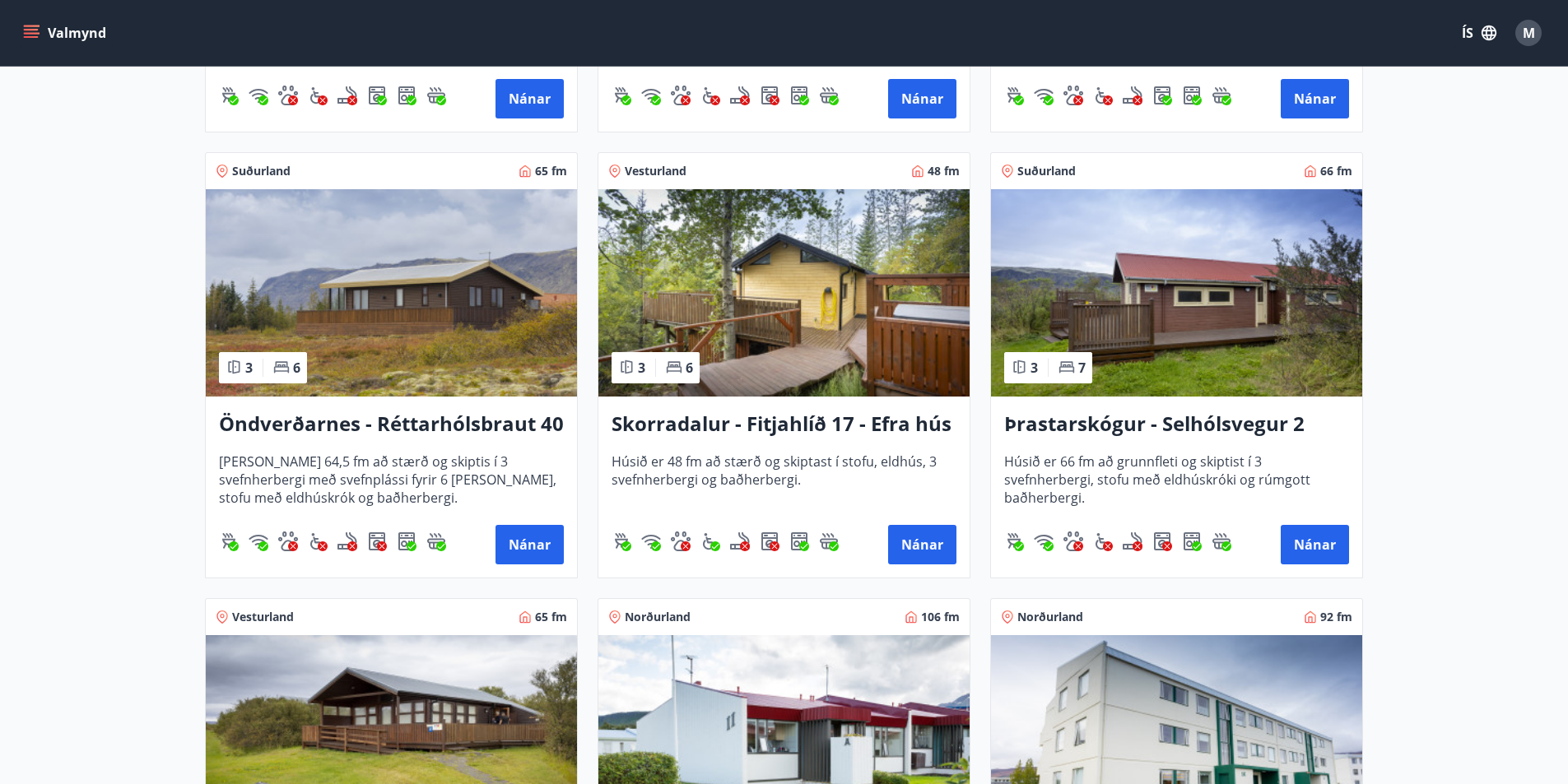
click at [478, 420] on h3 "Öndverðarnes - Réttarhólsbraut 40" at bounding box center [391, 424] width 345 height 30
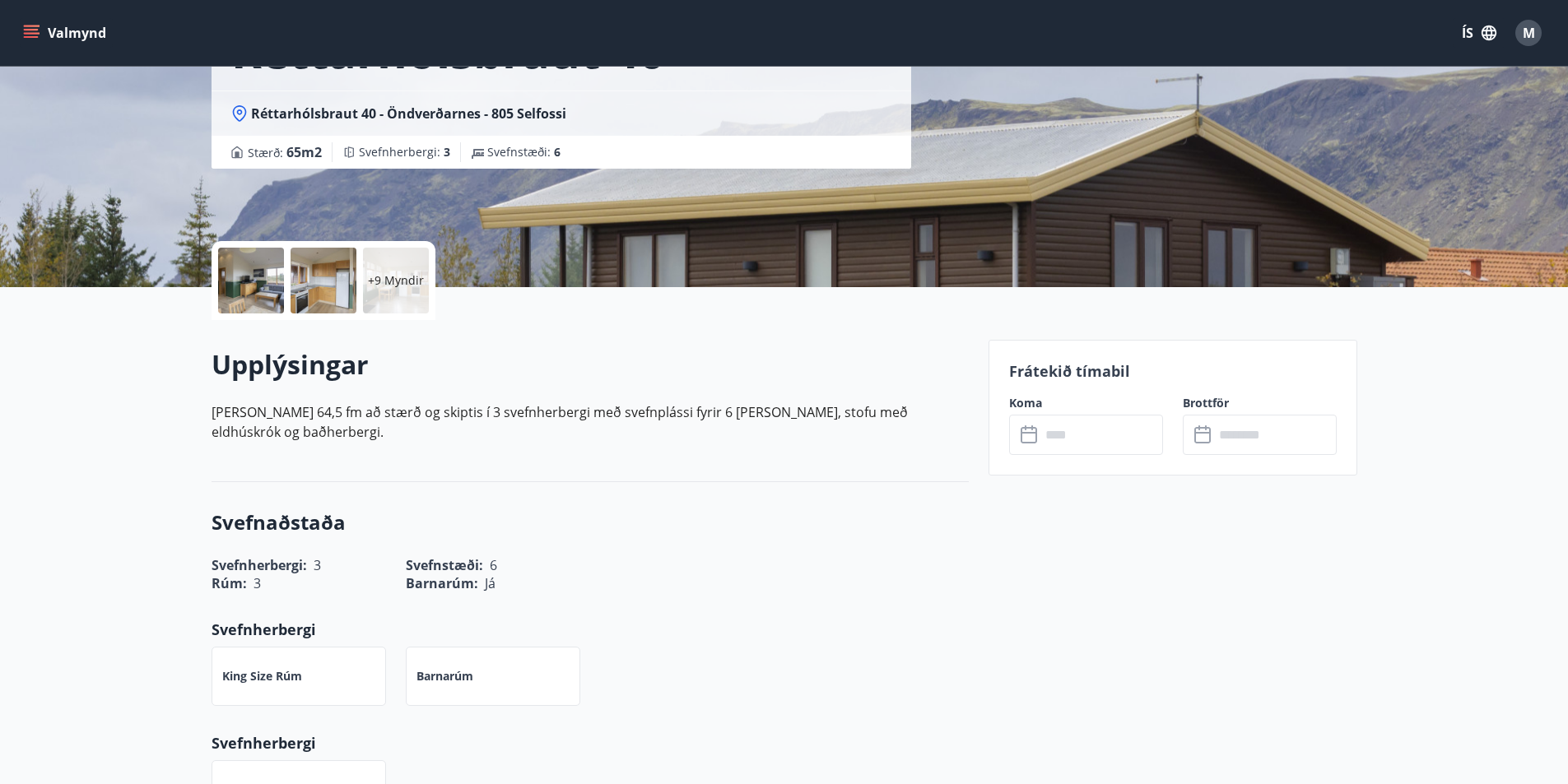
scroll to position [247, 0]
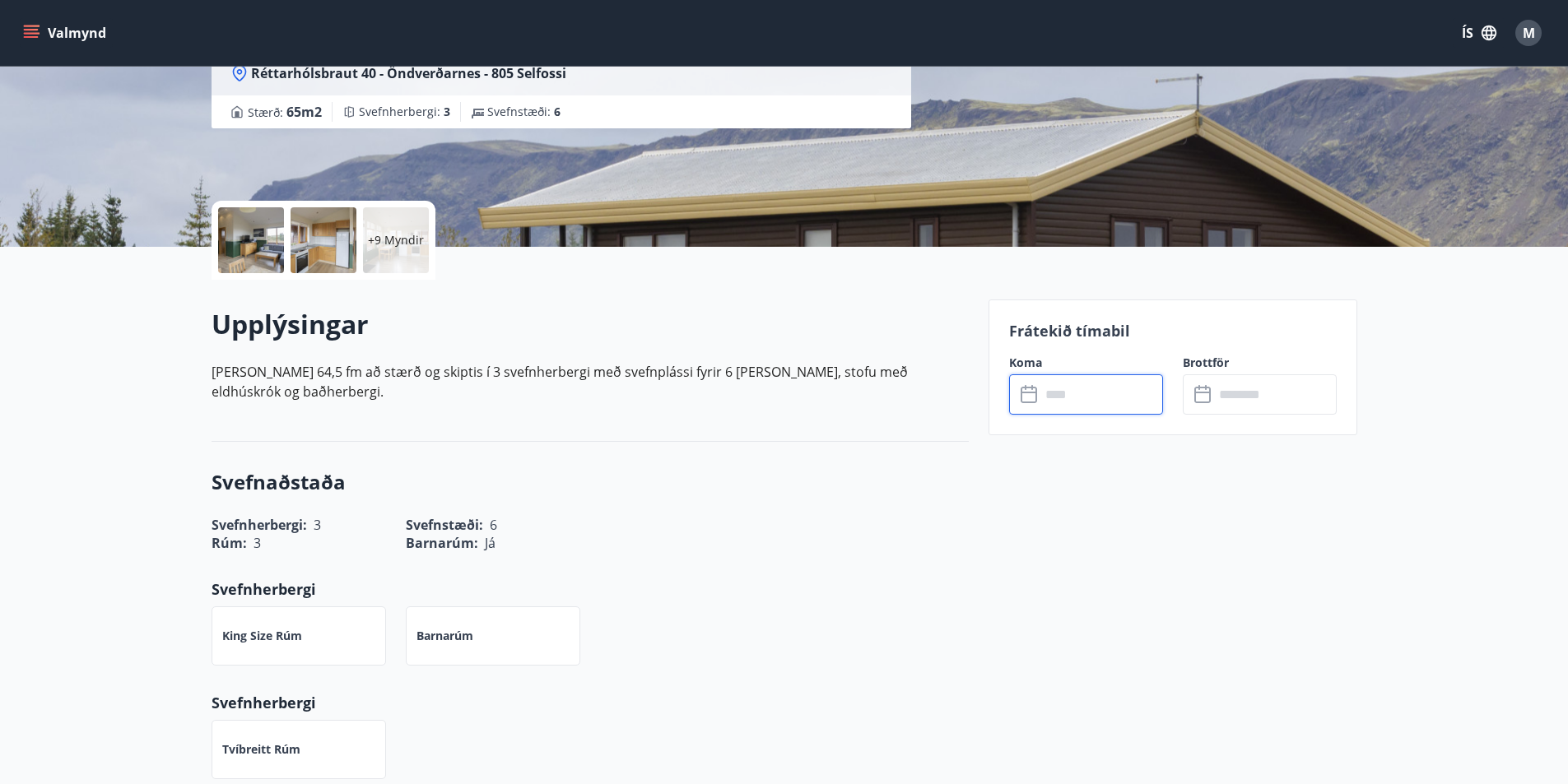
click at [1047, 393] on input "text" at bounding box center [1101, 393] width 123 height 40
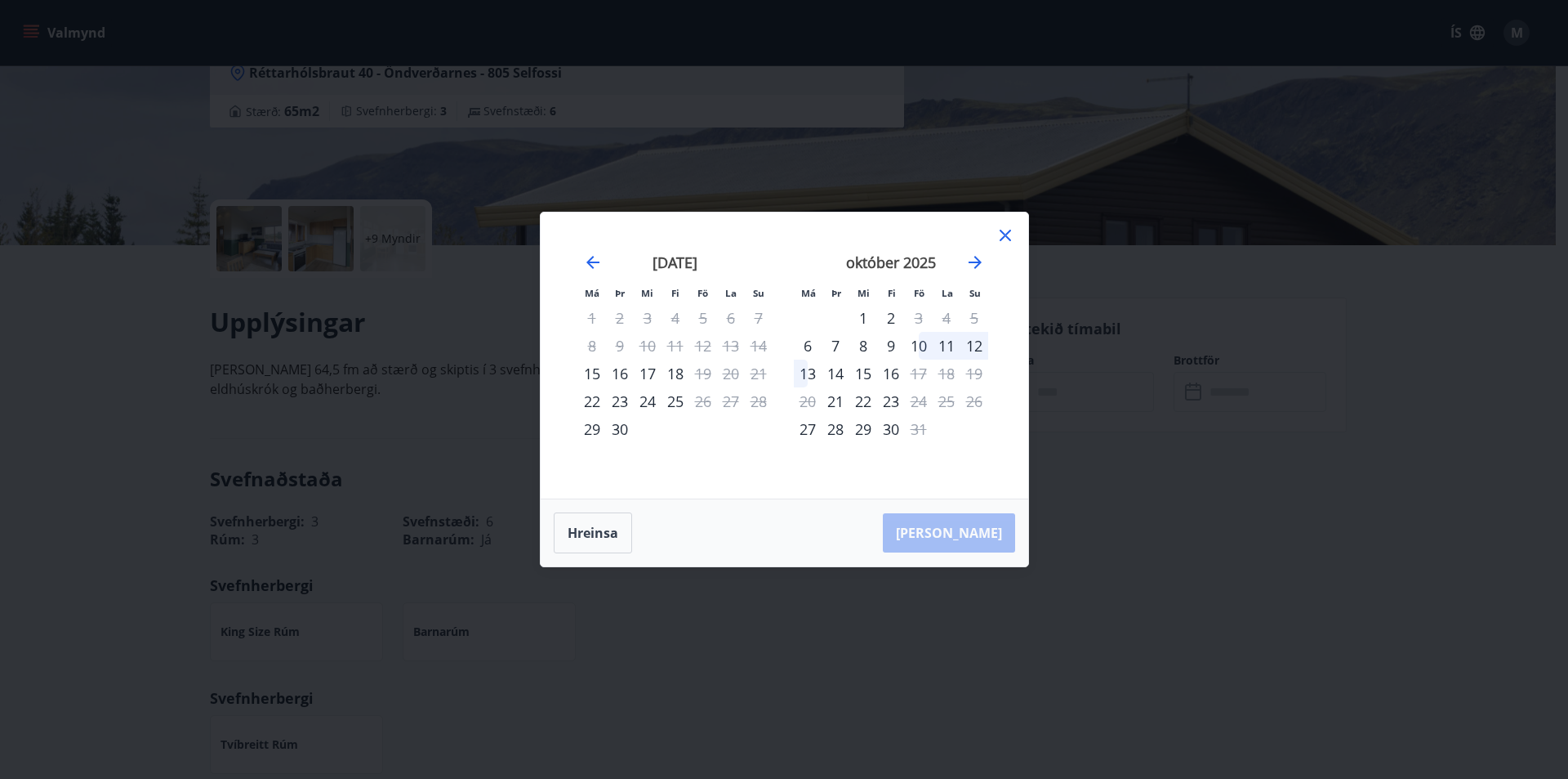
click at [1066, 605] on div "Má Þr Mi Fi Fö La Su Má Þr Mi Fi Fö La Su ágúst 2025 1 2 3 4 5 6 7 8 9 10 11 12…" at bounding box center [784, 389] width 1568 height 779
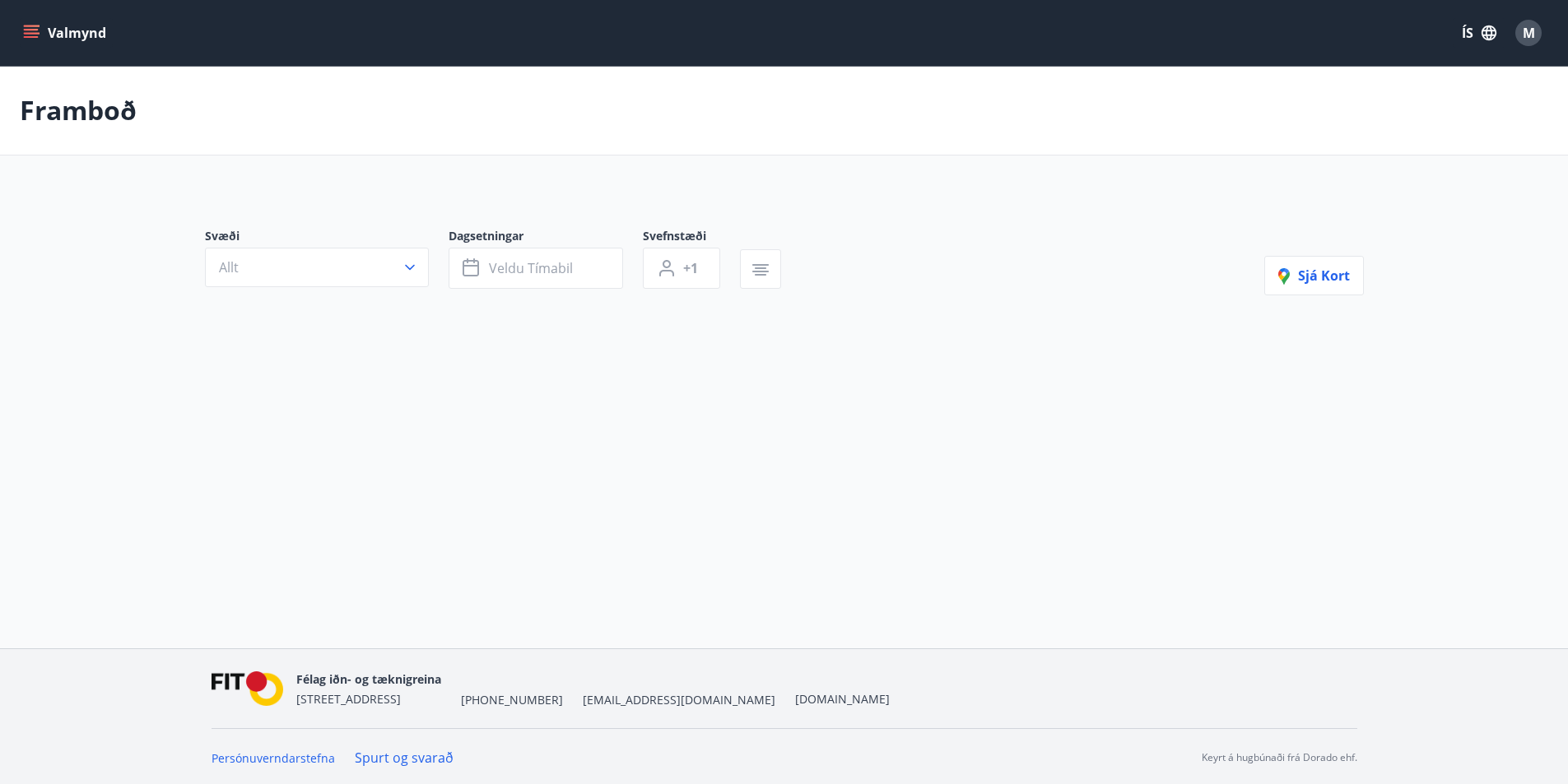
type input "*"
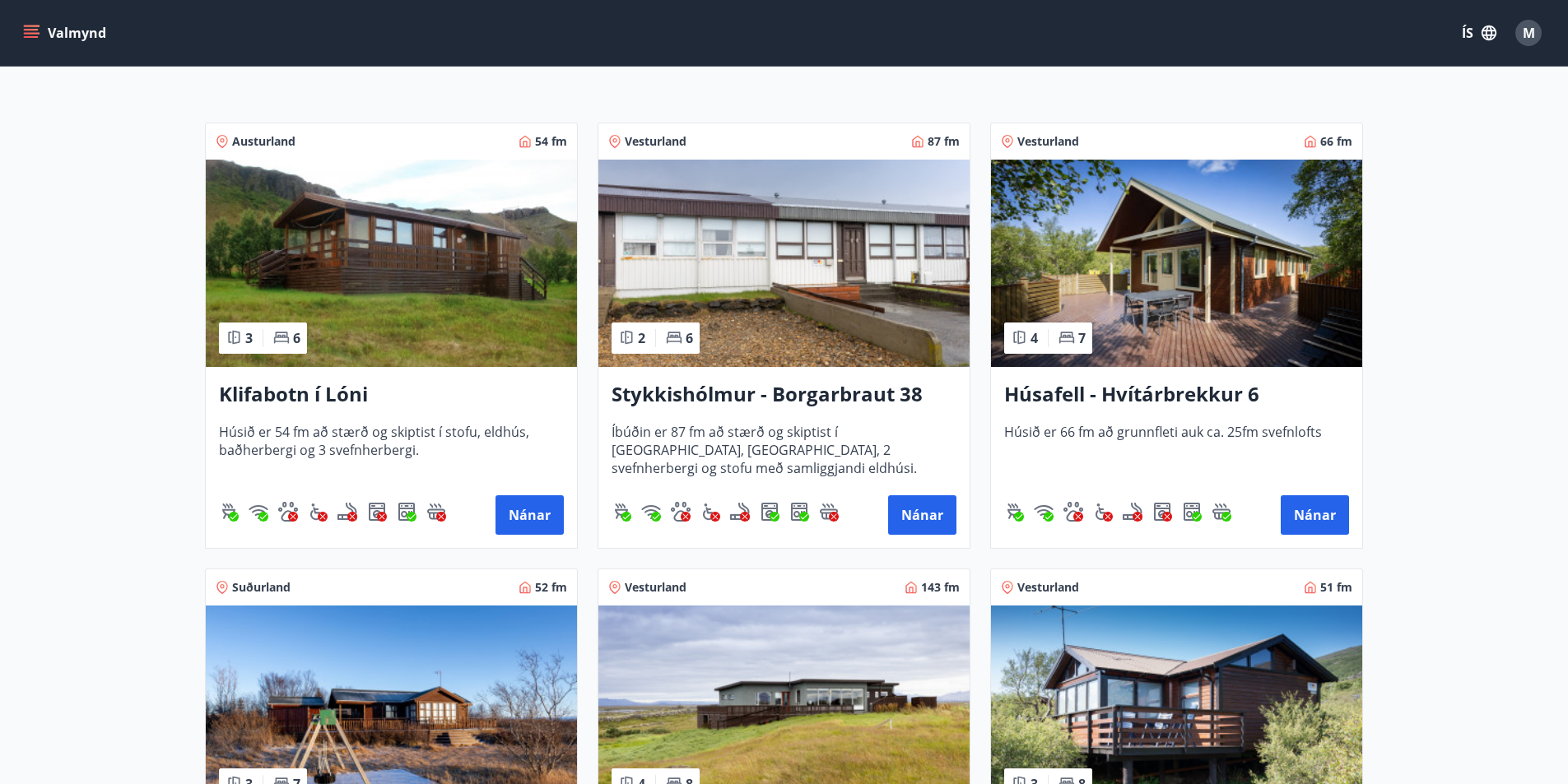
scroll to position [411, 0]
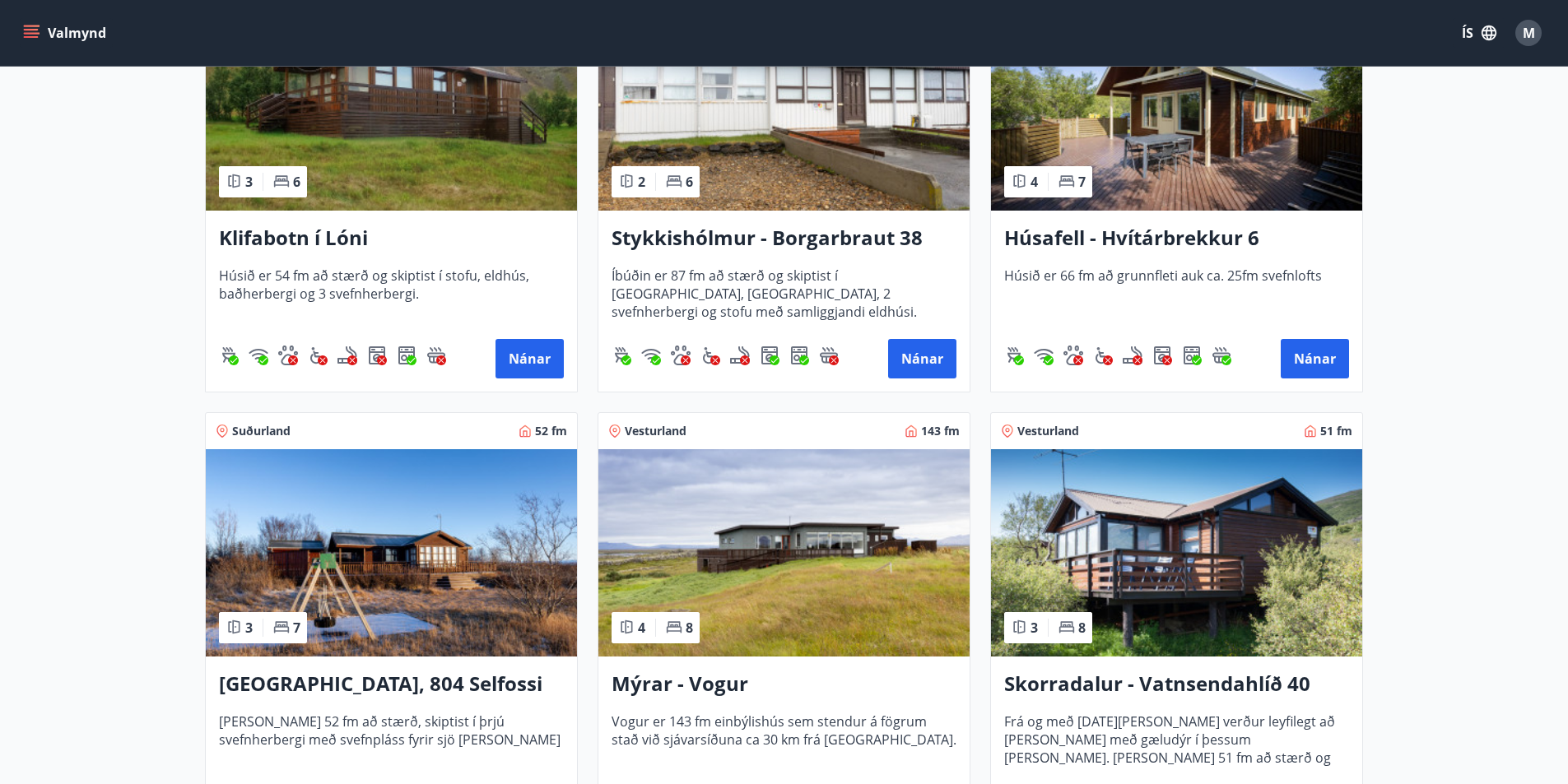
click at [782, 248] on h3 "Stykkishólmur - Borgarbraut 38" at bounding box center [784, 238] width 345 height 30
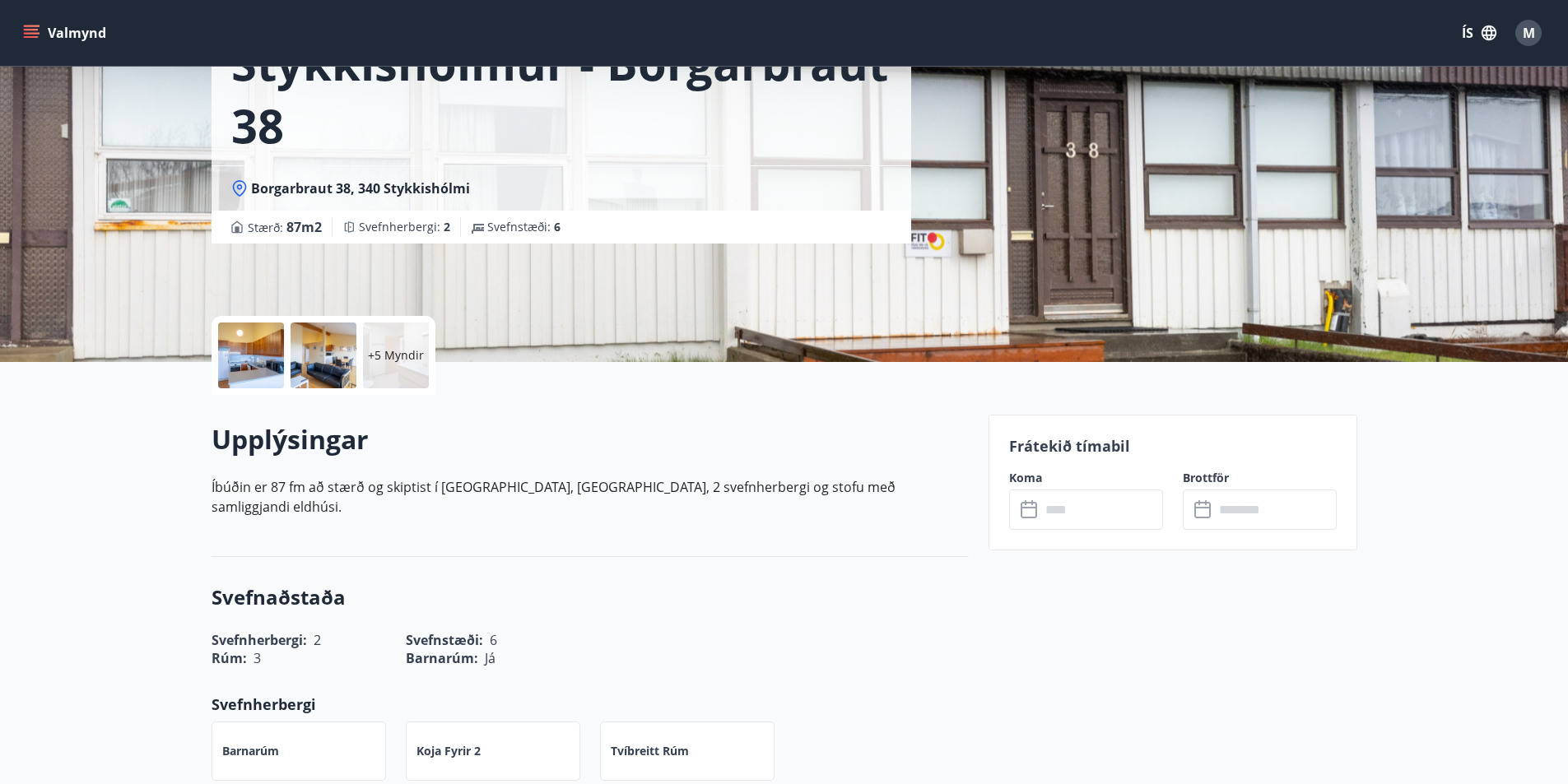
scroll to position [247, 0]
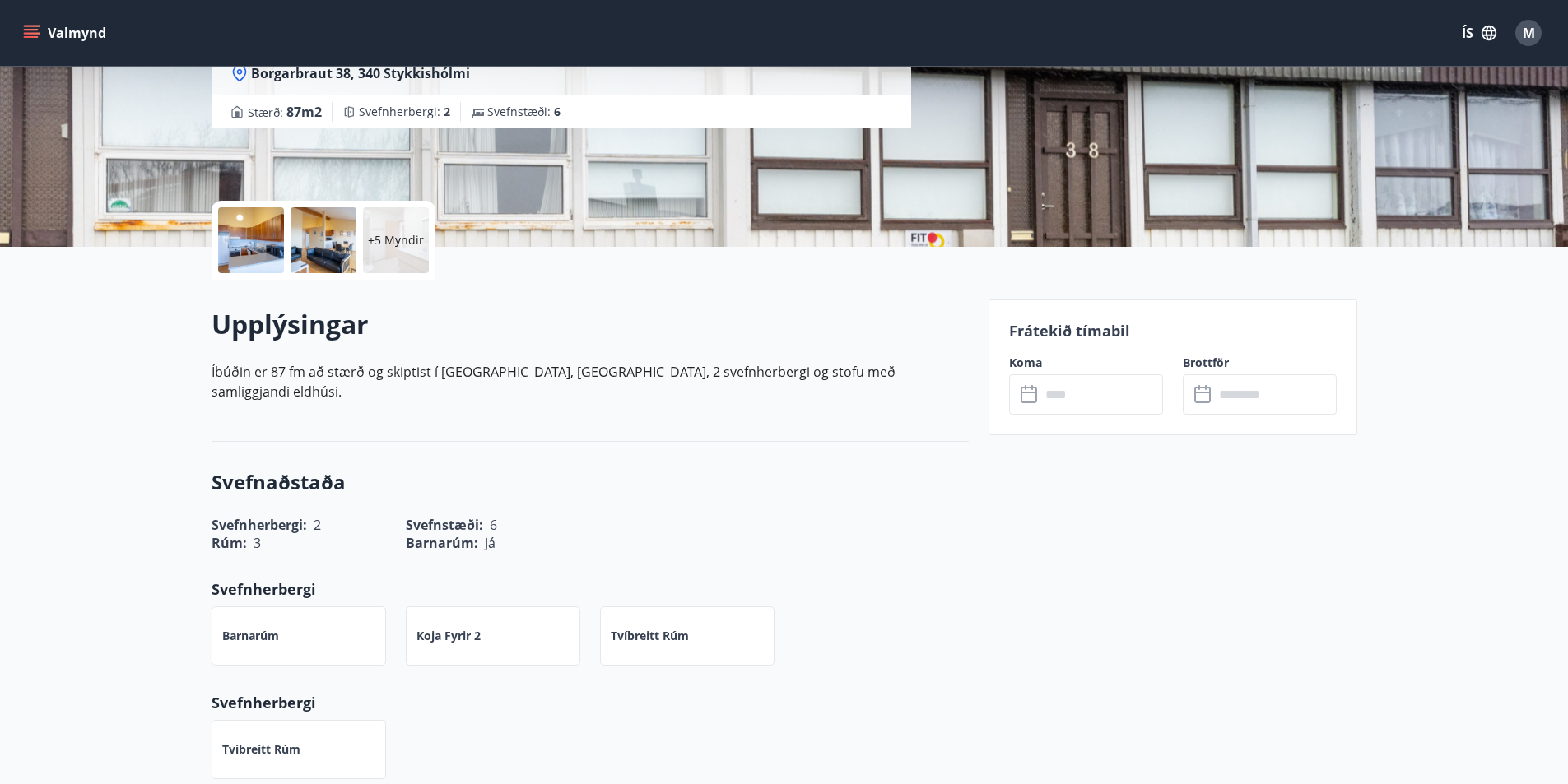
click at [1092, 396] on input "text" at bounding box center [1101, 393] width 123 height 40
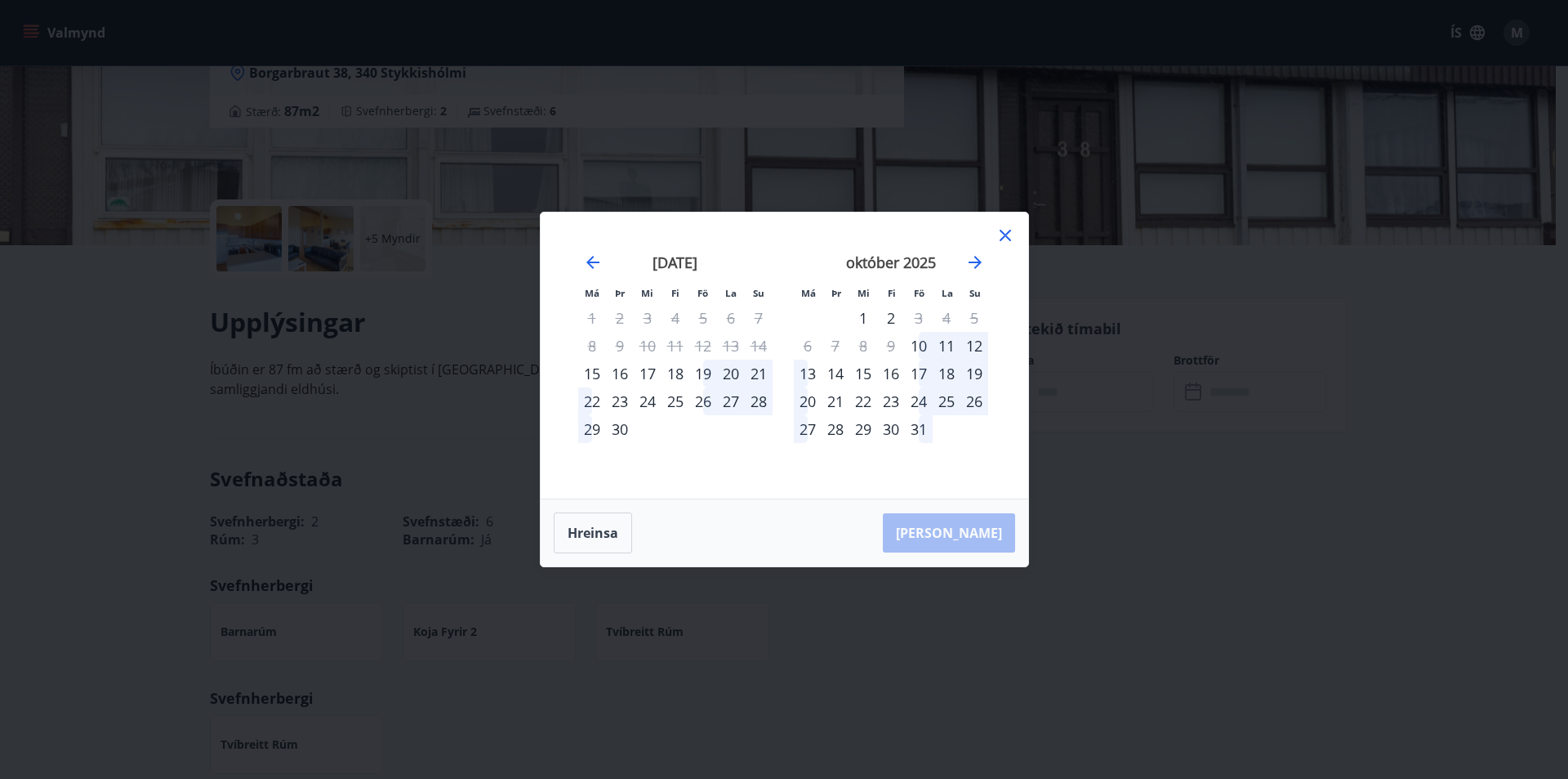
click at [1115, 556] on div "Má Þr Mi Fi Fö La Su Má Þr Mi Fi Fö La Su ágúst 2025 1 2 3 4 5 6 7 8 9 10 11 12…" at bounding box center [784, 389] width 1568 height 779
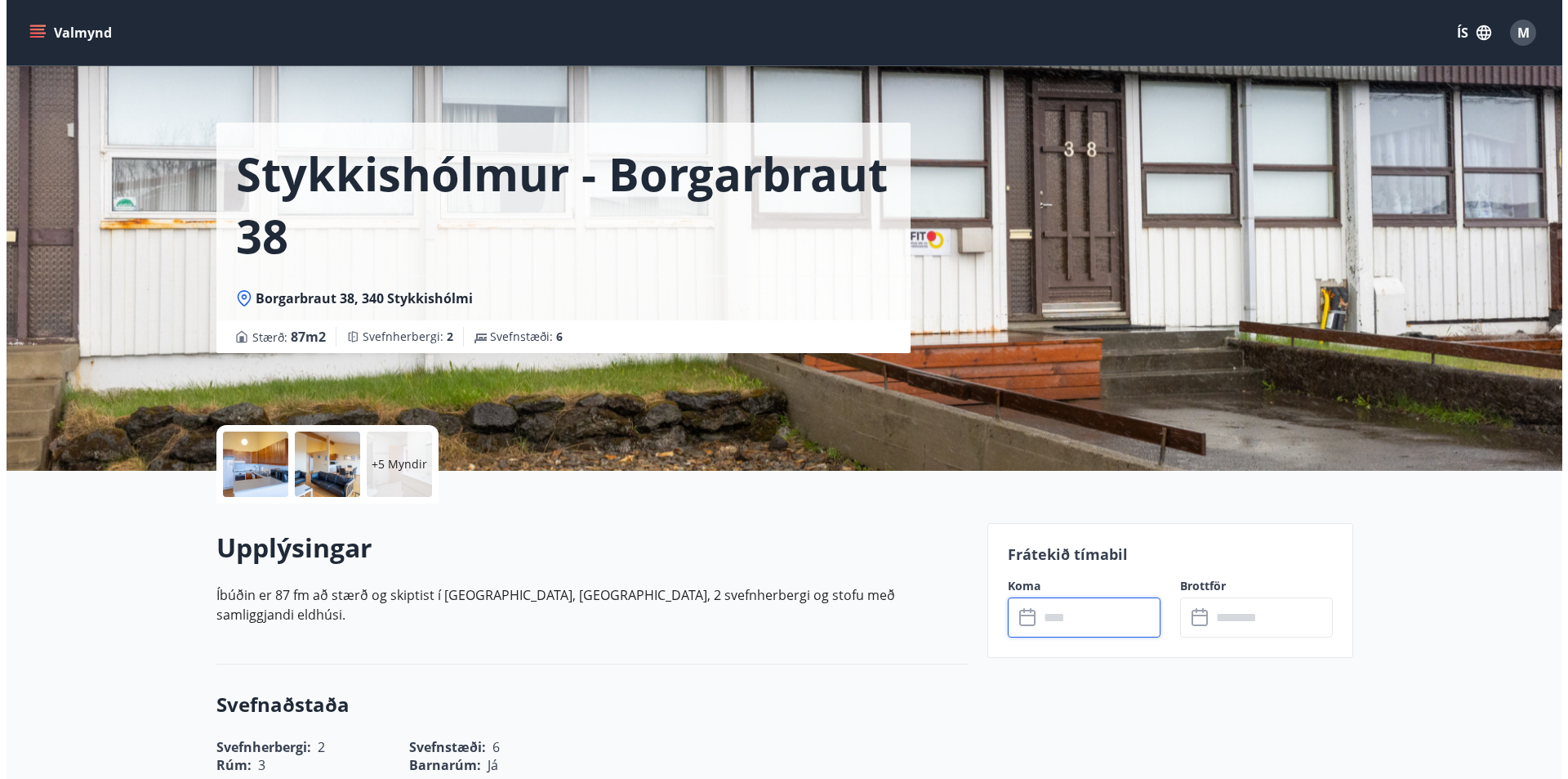
scroll to position [0, 0]
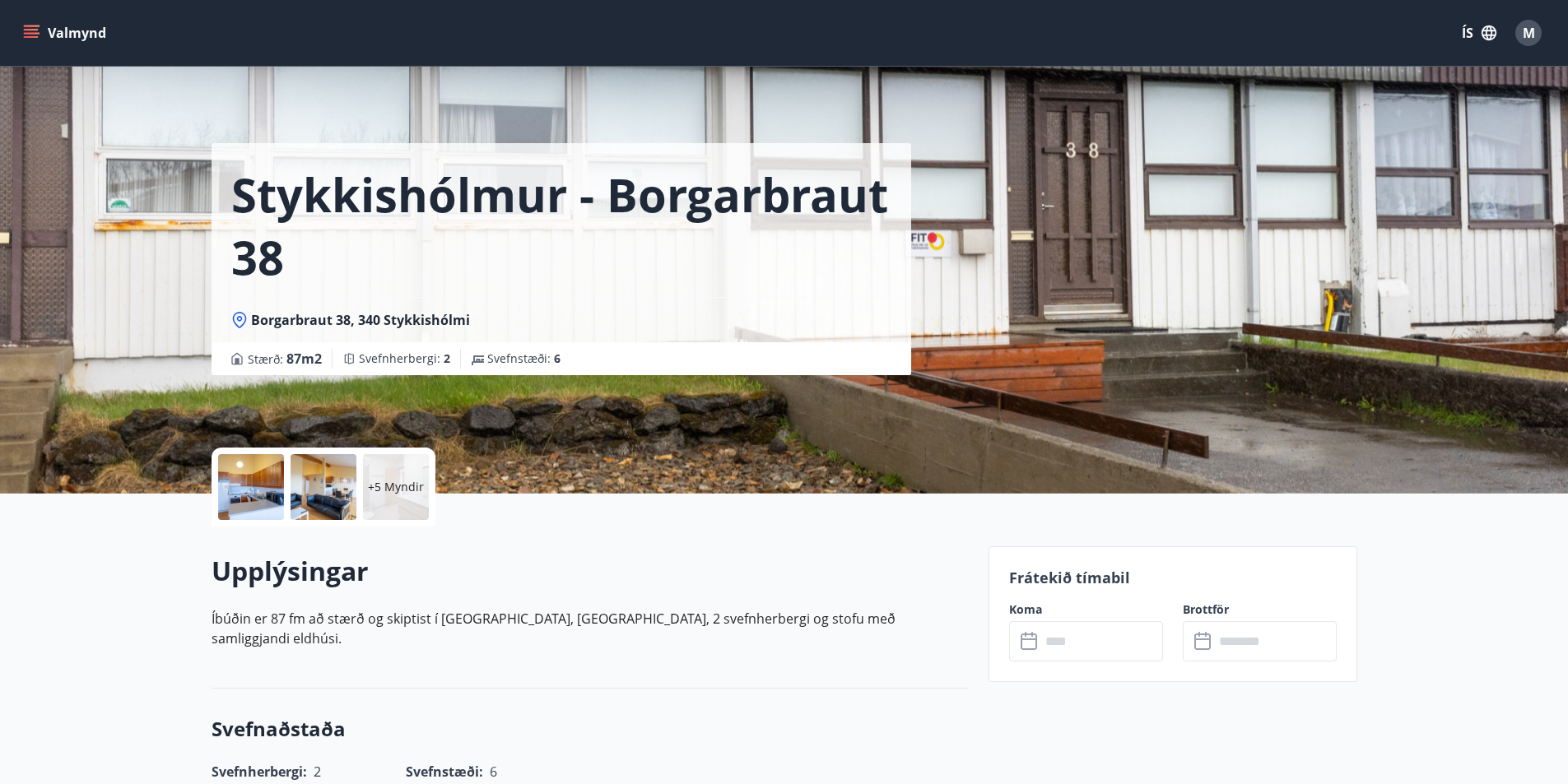
click at [404, 484] on p "+5 Myndir" at bounding box center [396, 487] width 56 height 17
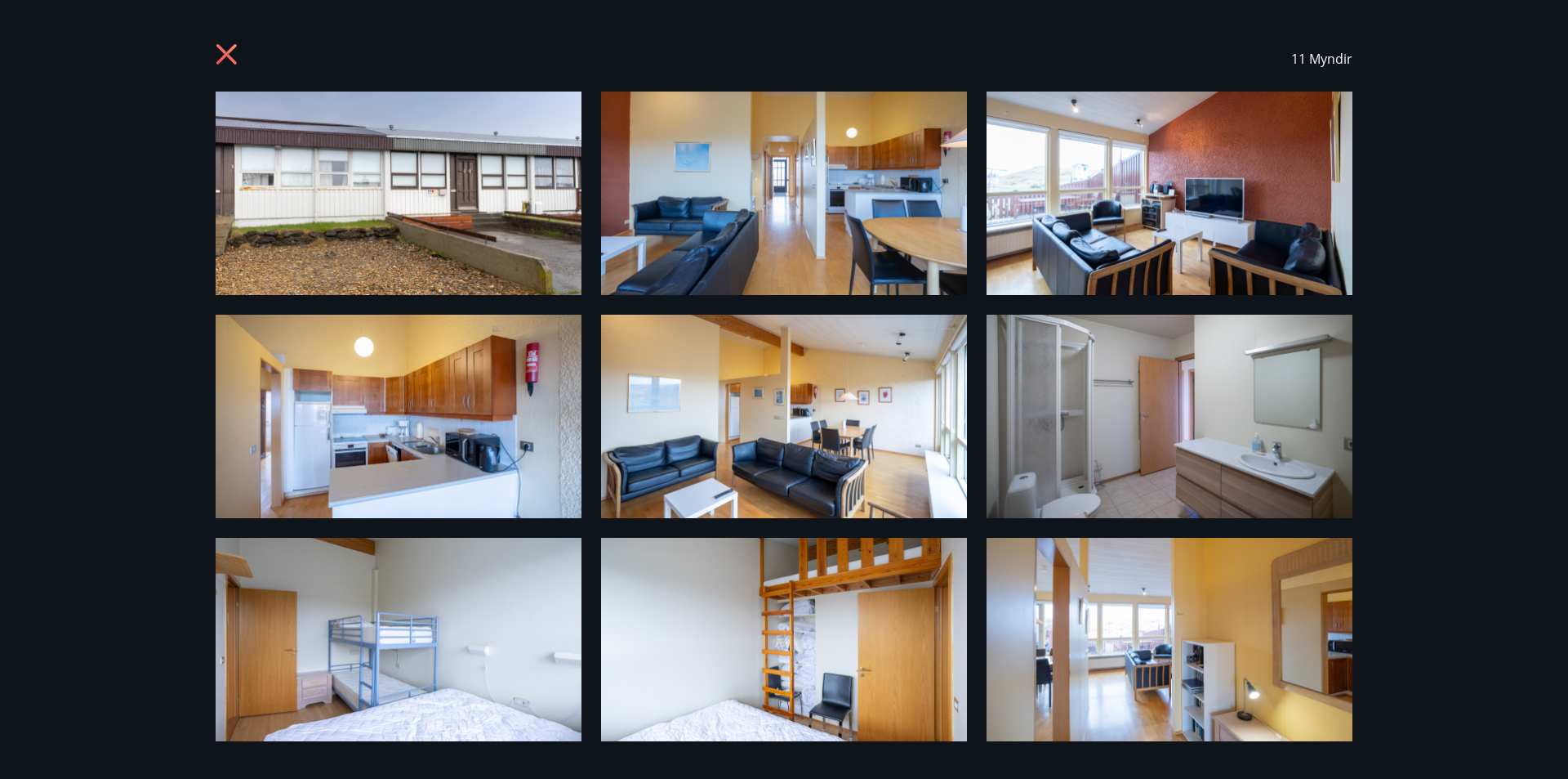
click at [232, 53] on icon at bounding box center [229, 56] width 26 height 26
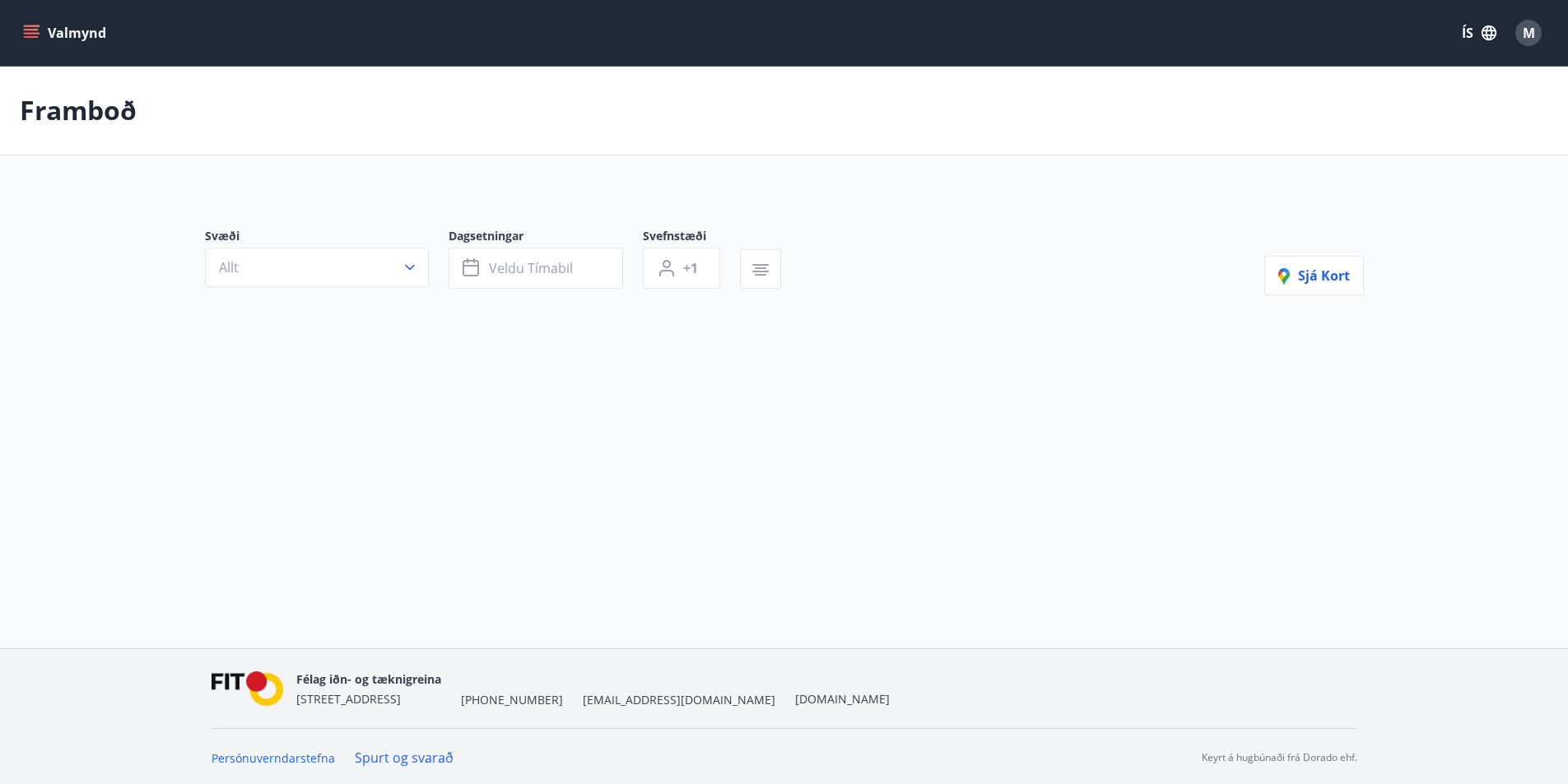
type input "*"
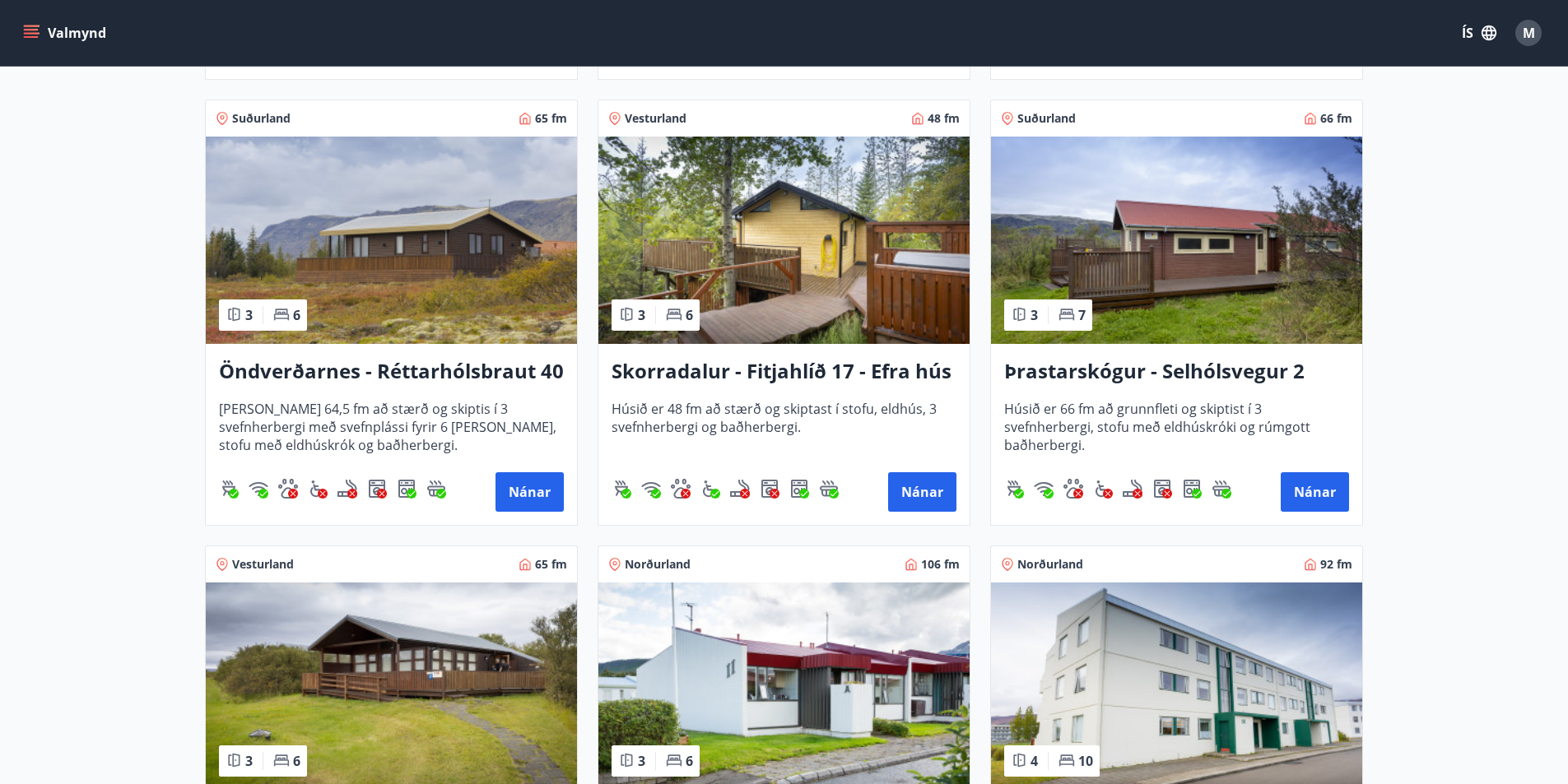
scroll to position [1645, 0]
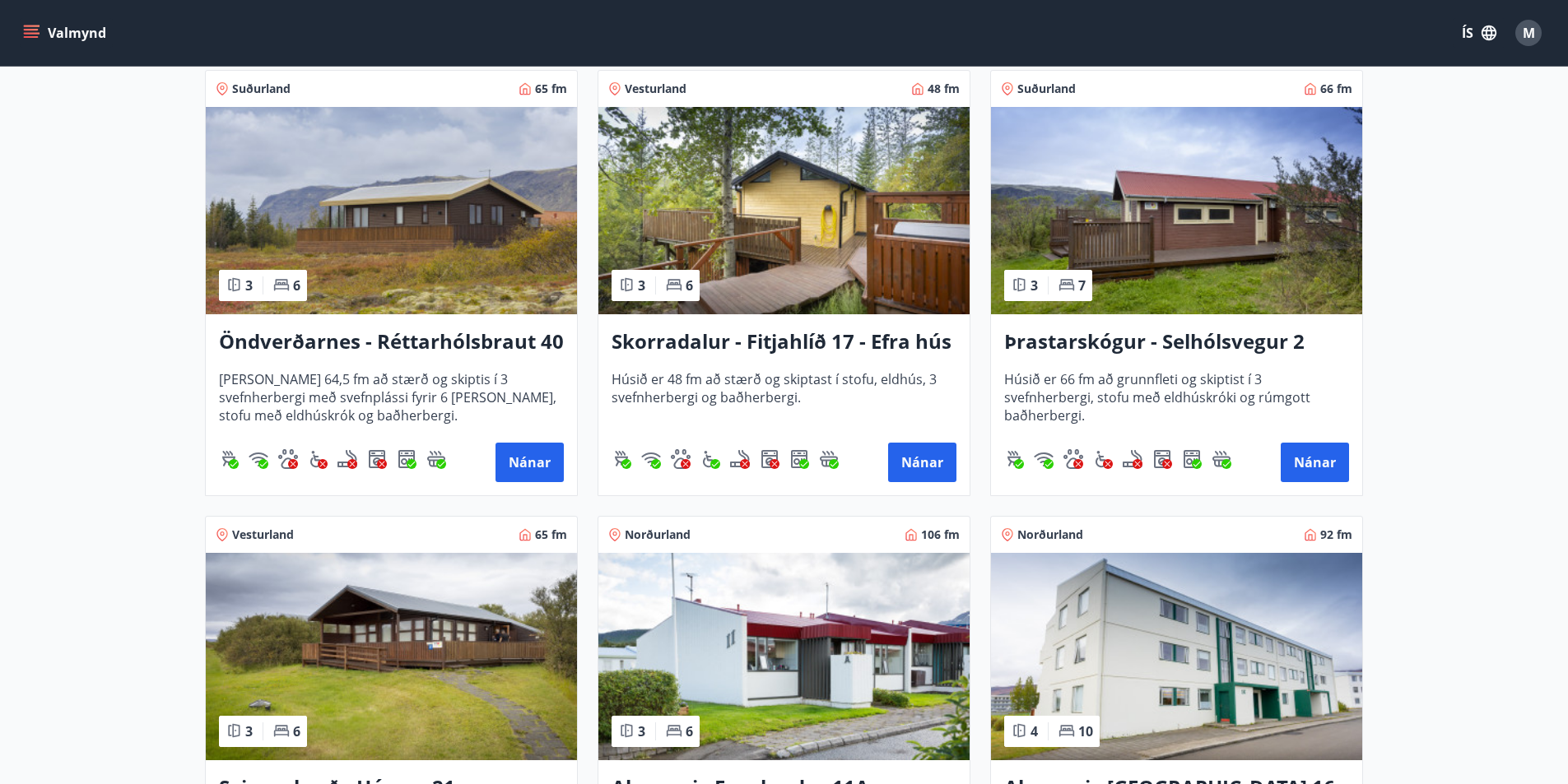
click at [1146, 340] on h3 "Þrastarskógur - Selhólsvegur 2" at bounding box center [1176, 342] width 345 height 30
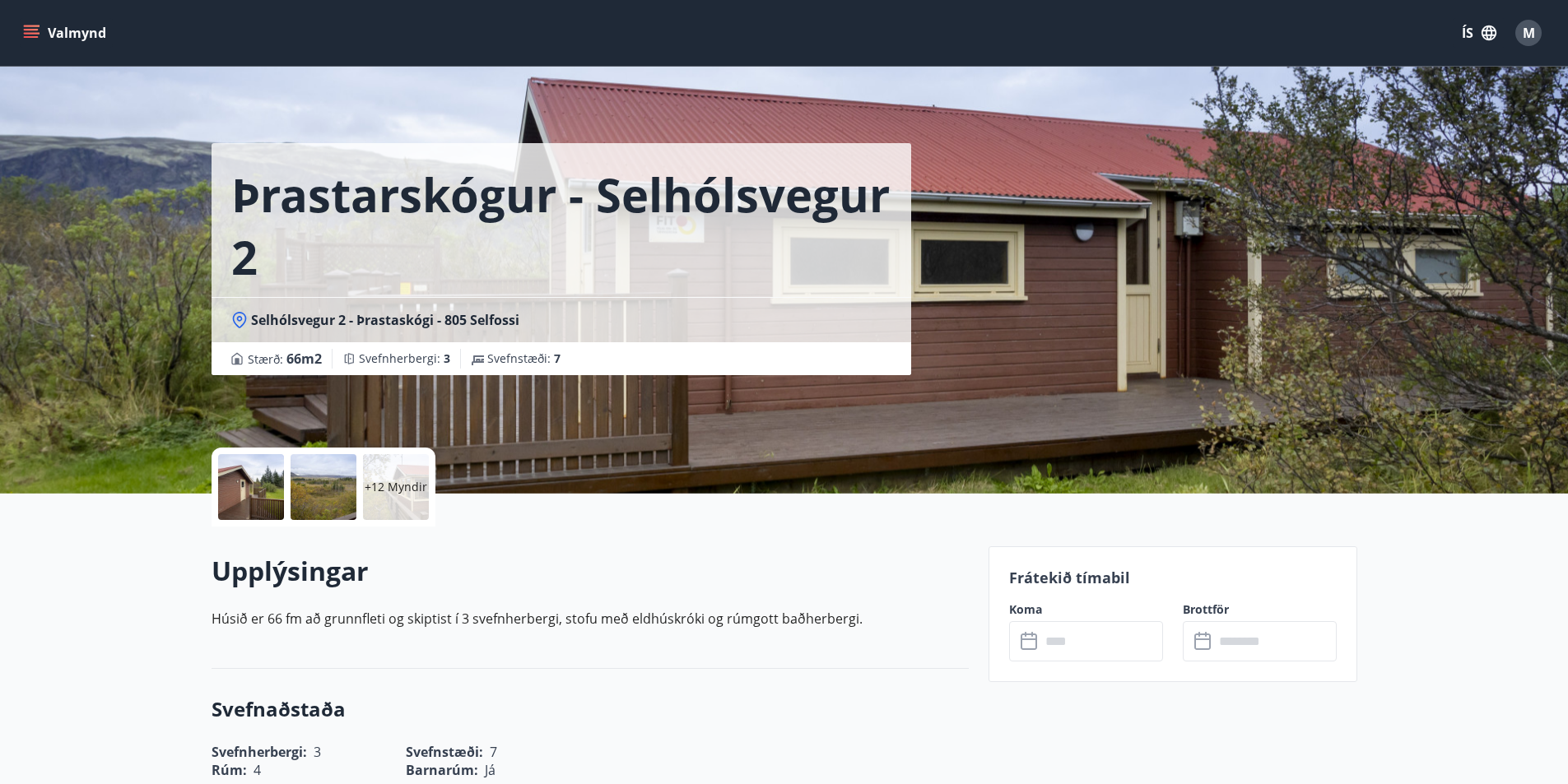
click at [1132, 640] on input "text" at bounding box center [1101, 640] width 123 height 40
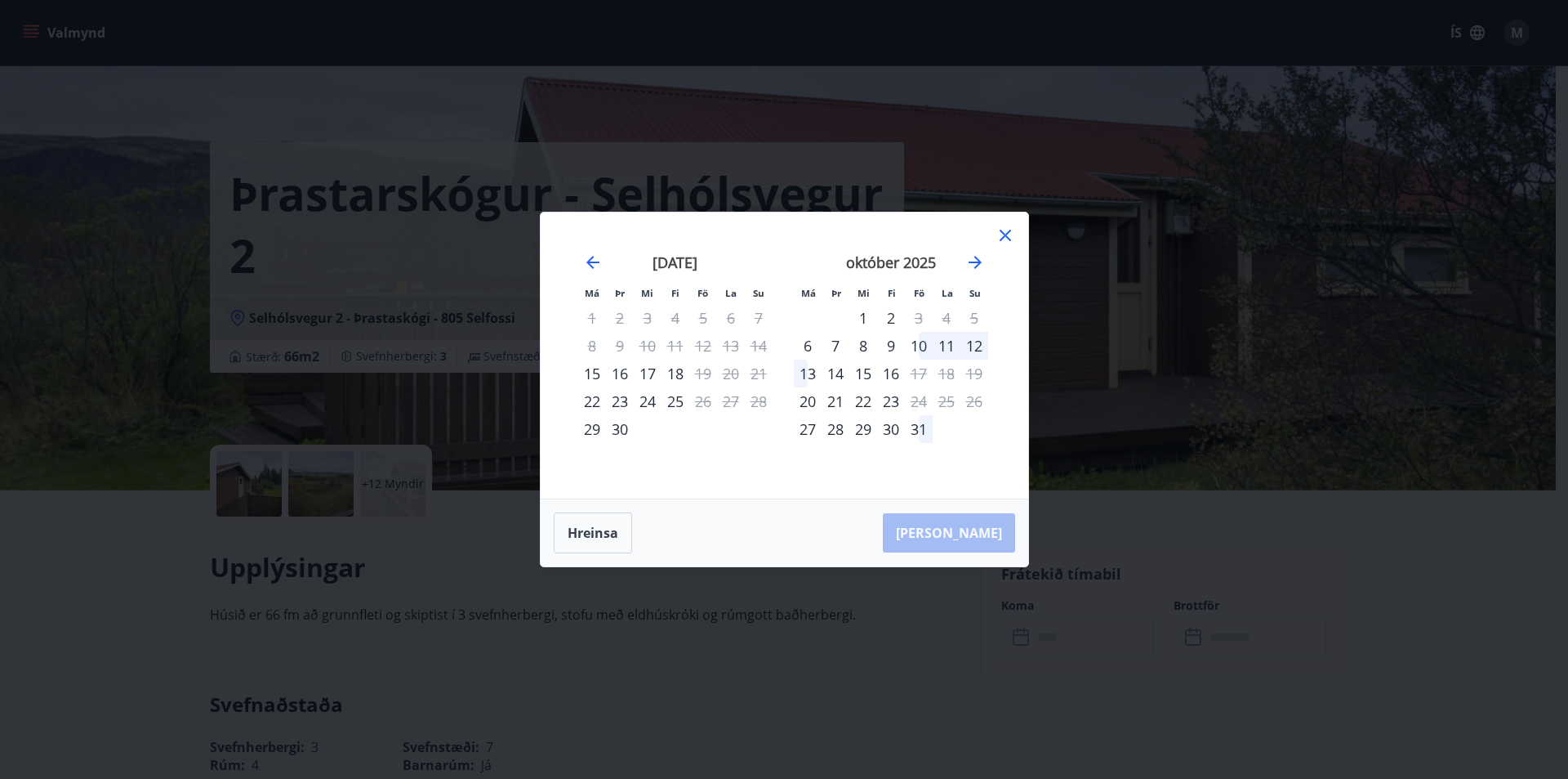
drag, startPoint x: 998, startPoint y: 236, endPoint x: 961, endPoint y: 258, distance: 43.0
click at [999, 236] on icon at bounding box center [1005, 236] width 20 height 20
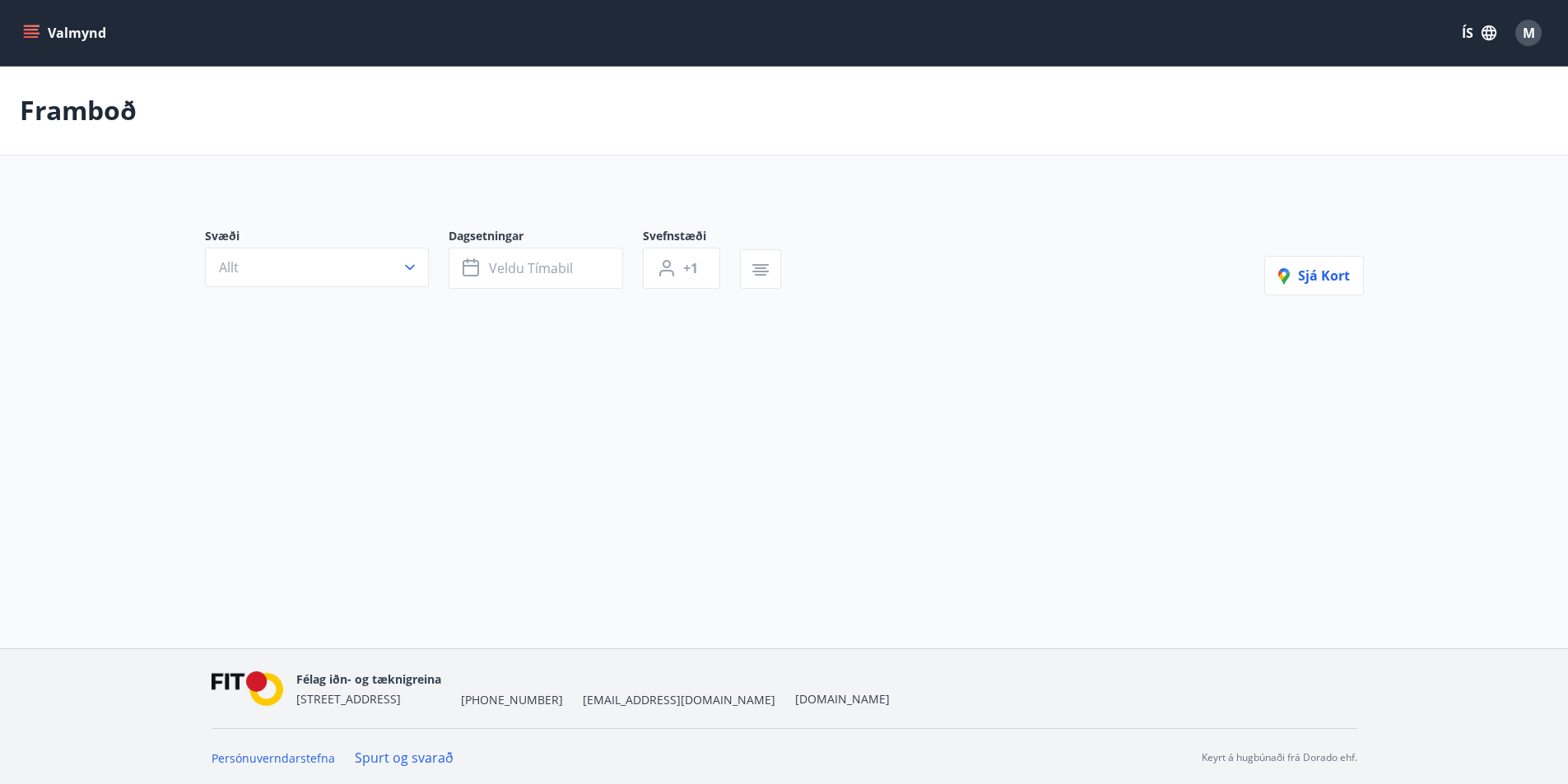
type input "*"
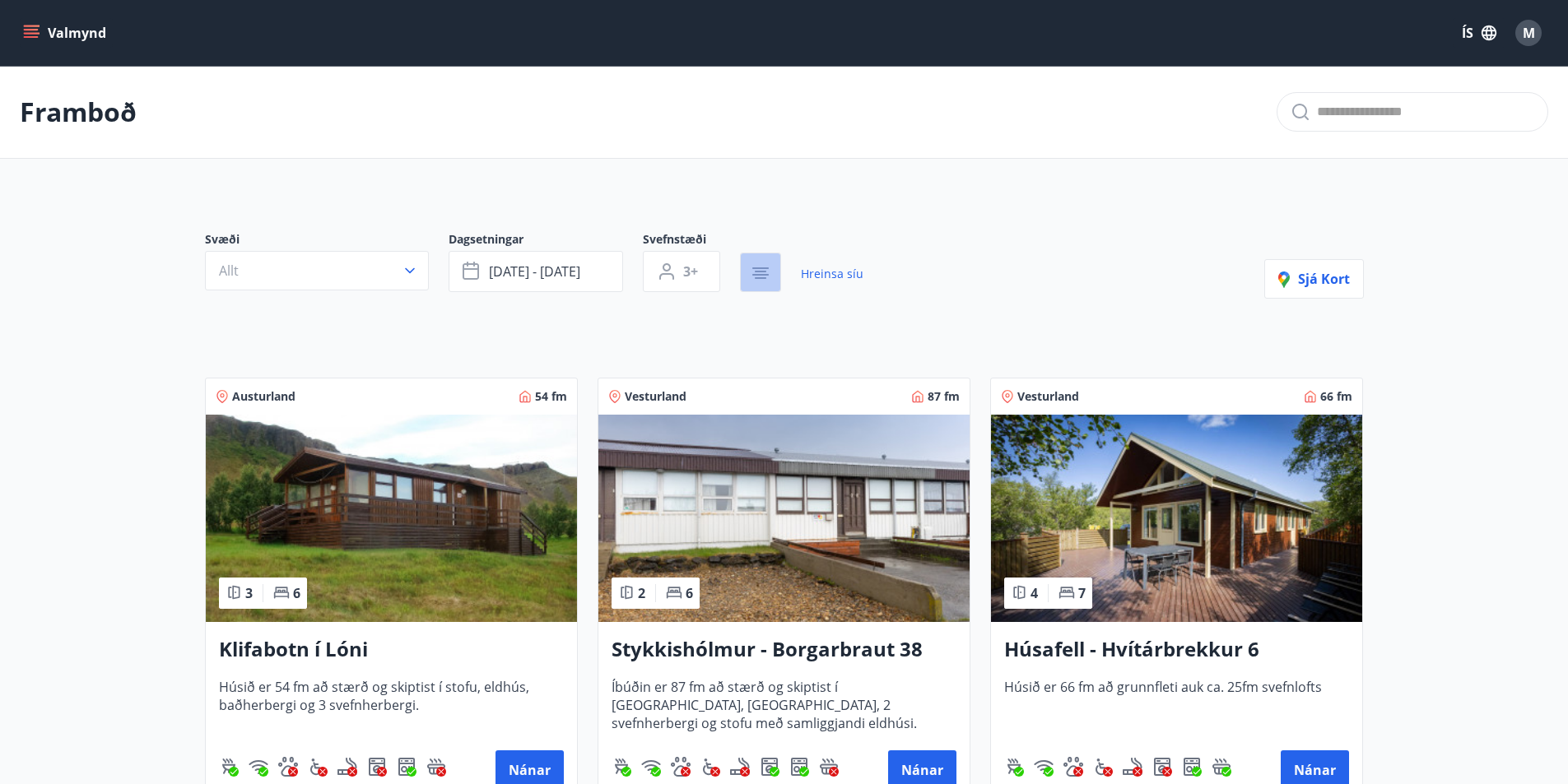
click at [776, 271] on button "button" at bounding box center [761, 272] width 41 height 39
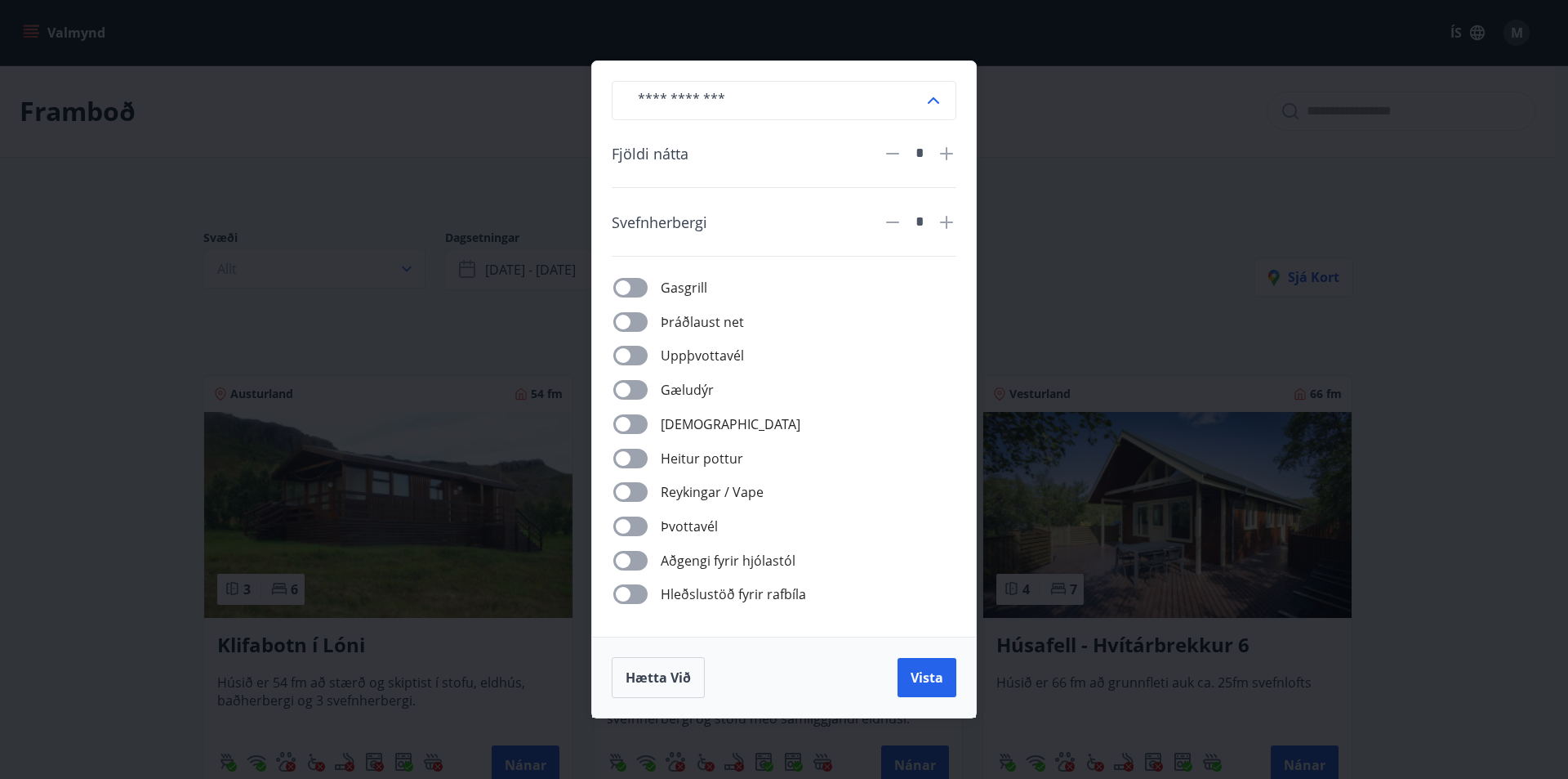
click at [996, 306] on div "​ Fjöldi nátta * Svefnherbergi * Gasgrill Þráðlaust net Uppþvottavél Gæludýr Þu…" at bounding box center [784, 389] width 1568 height 779
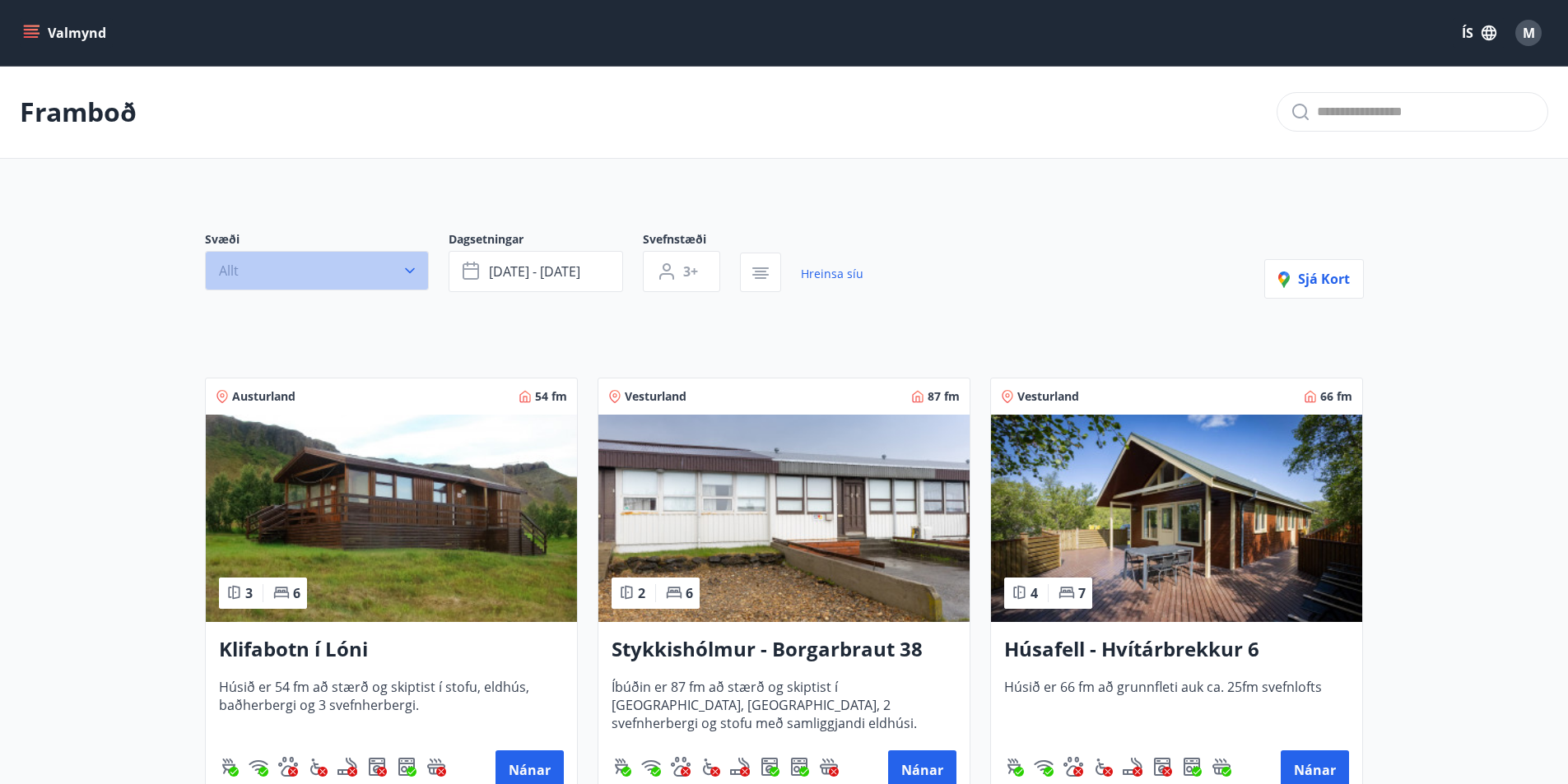
click at [392, 261] on button "Allt" at bounding box center [316, 271] width 223 height 39
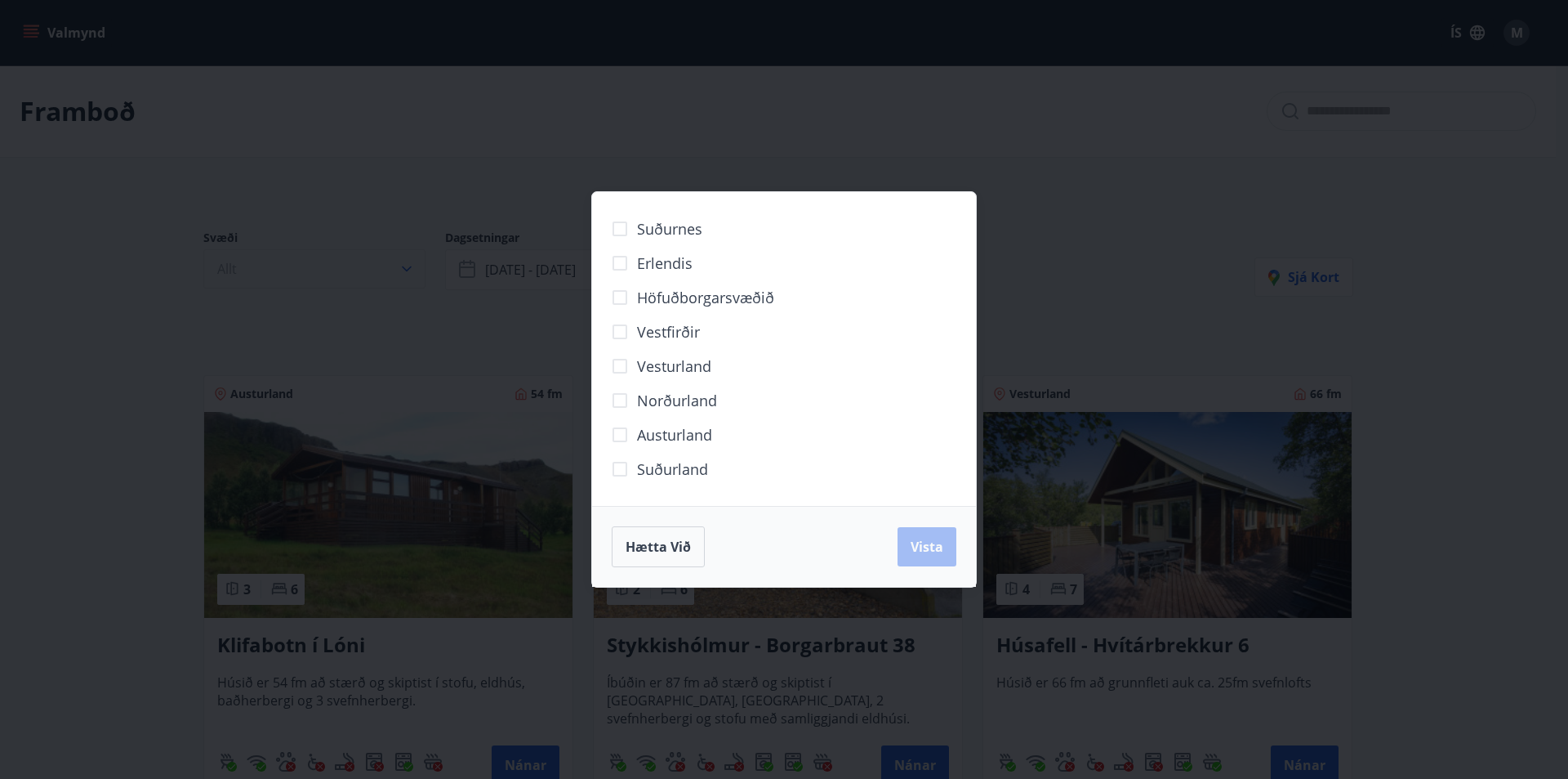
click at [389, 259] on div "Suðurnes Erlendis Höfuðborgarsvæðið Vestfirðir Vesturland Norðurland Austurland…" at bounding box center [784, 389] width 1568 height 779
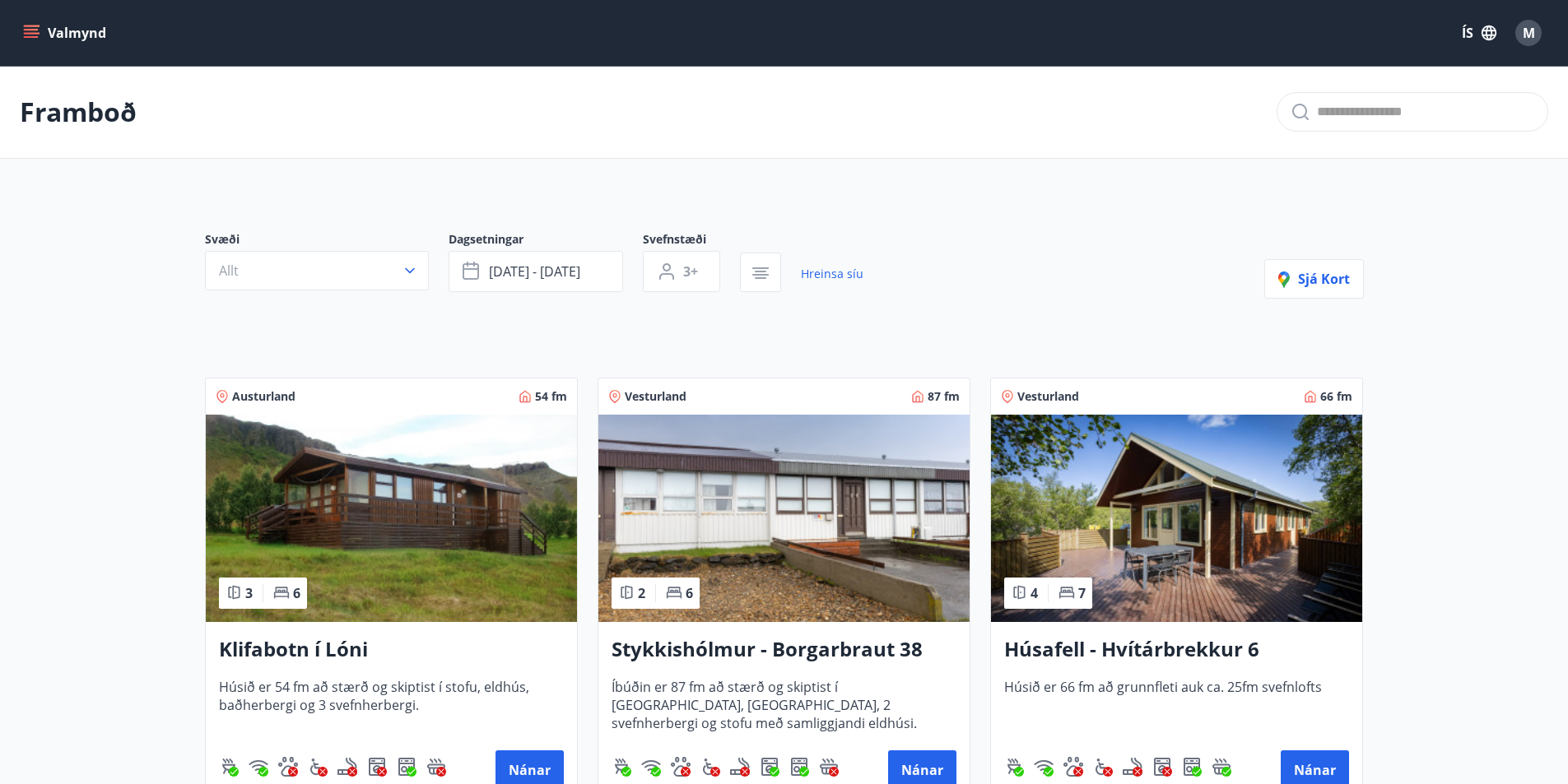
click at [479, 519] on img at bounding box center [391, 517] width 371 height 208
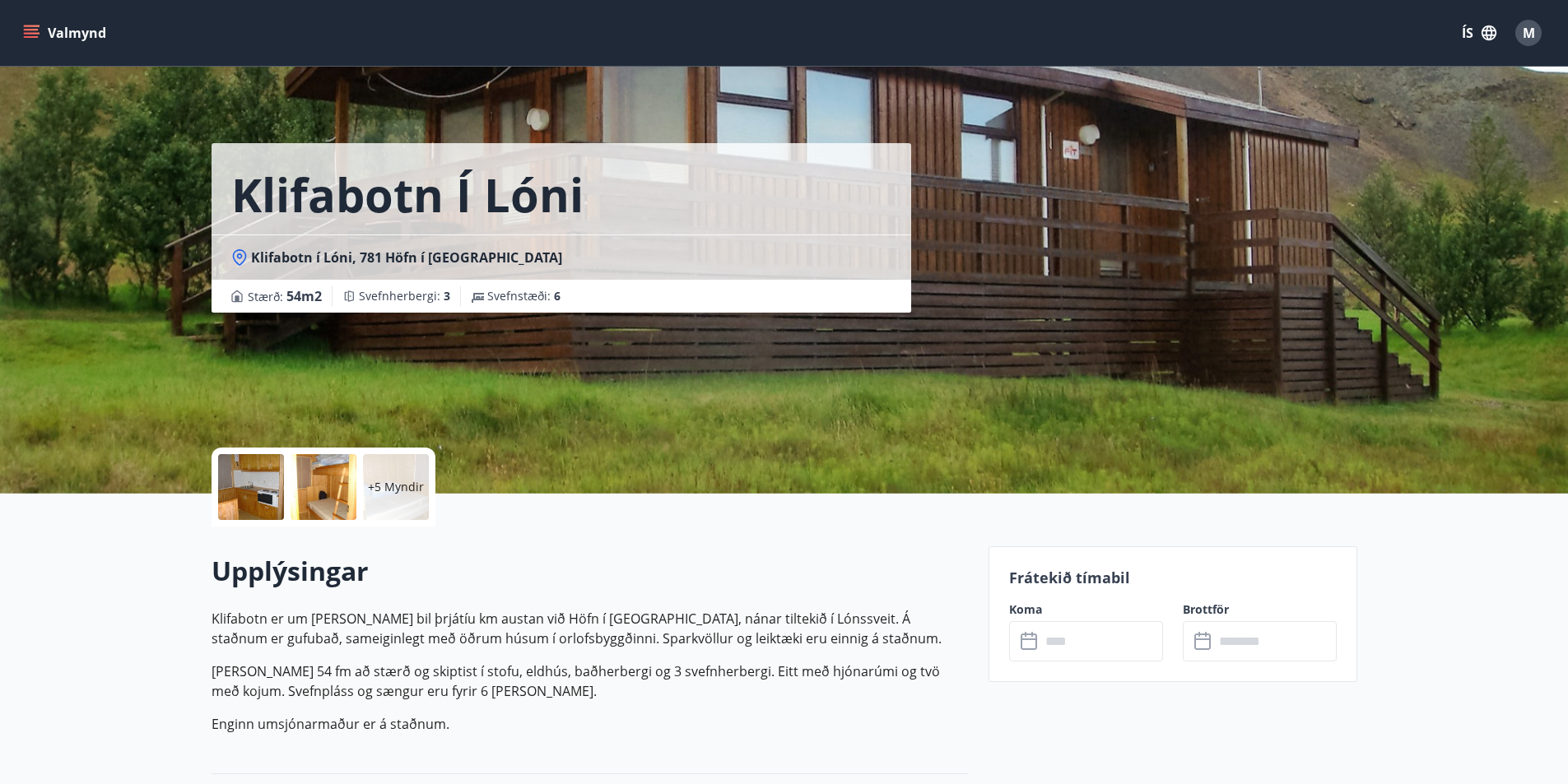
click at [1099, 636] on input "text" at bounding box center [1101, 640] width 123 height 40
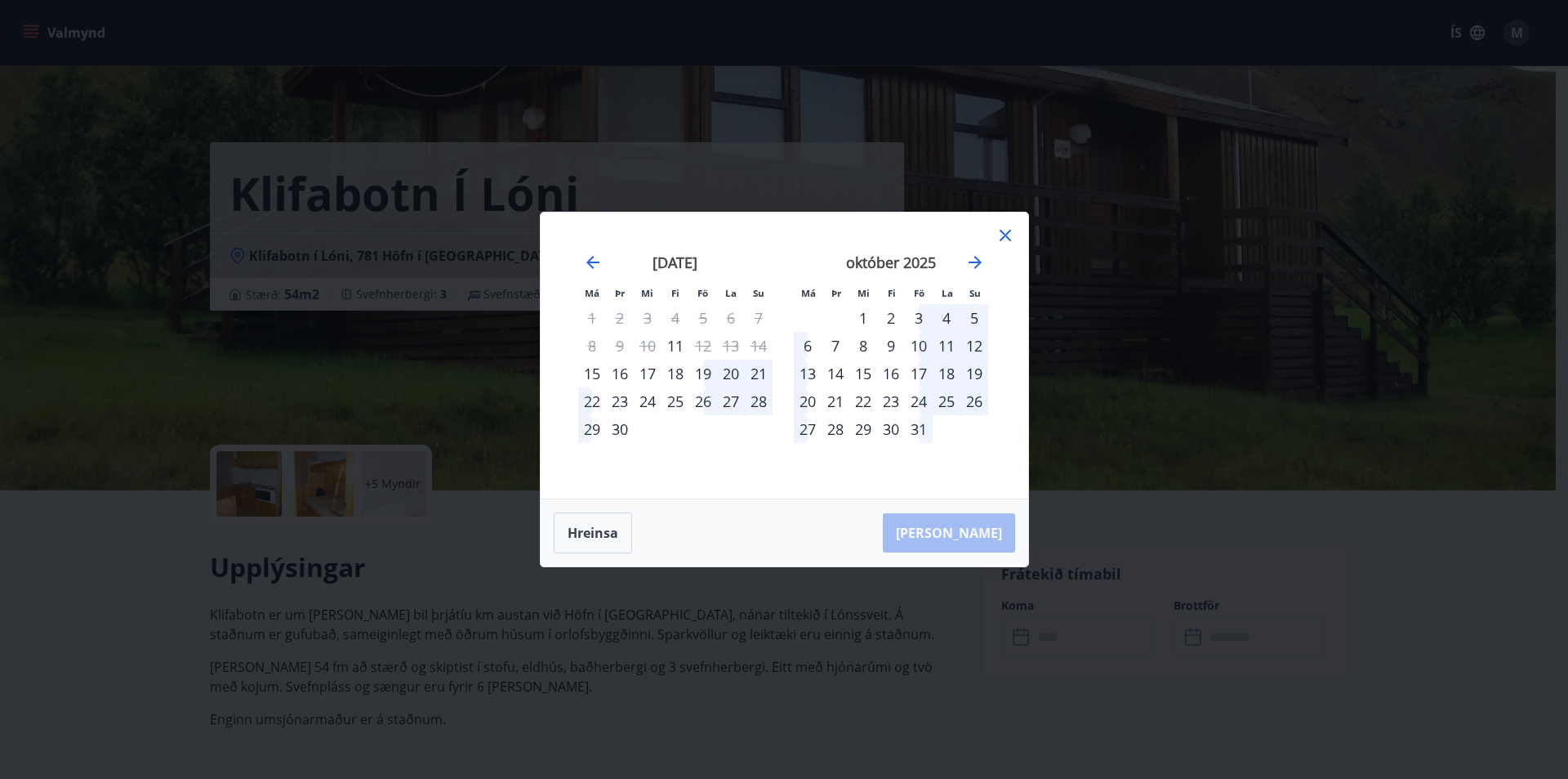
click at [973, 602] on div "Má Þr Mi Fi Fö La Su Má Þr Mi Fi Fö La Su ágúst 2025 1 2 3 4 5 6 7 8 9 10 11 12…" at bounding box center [784, 389] width 1568 height 779
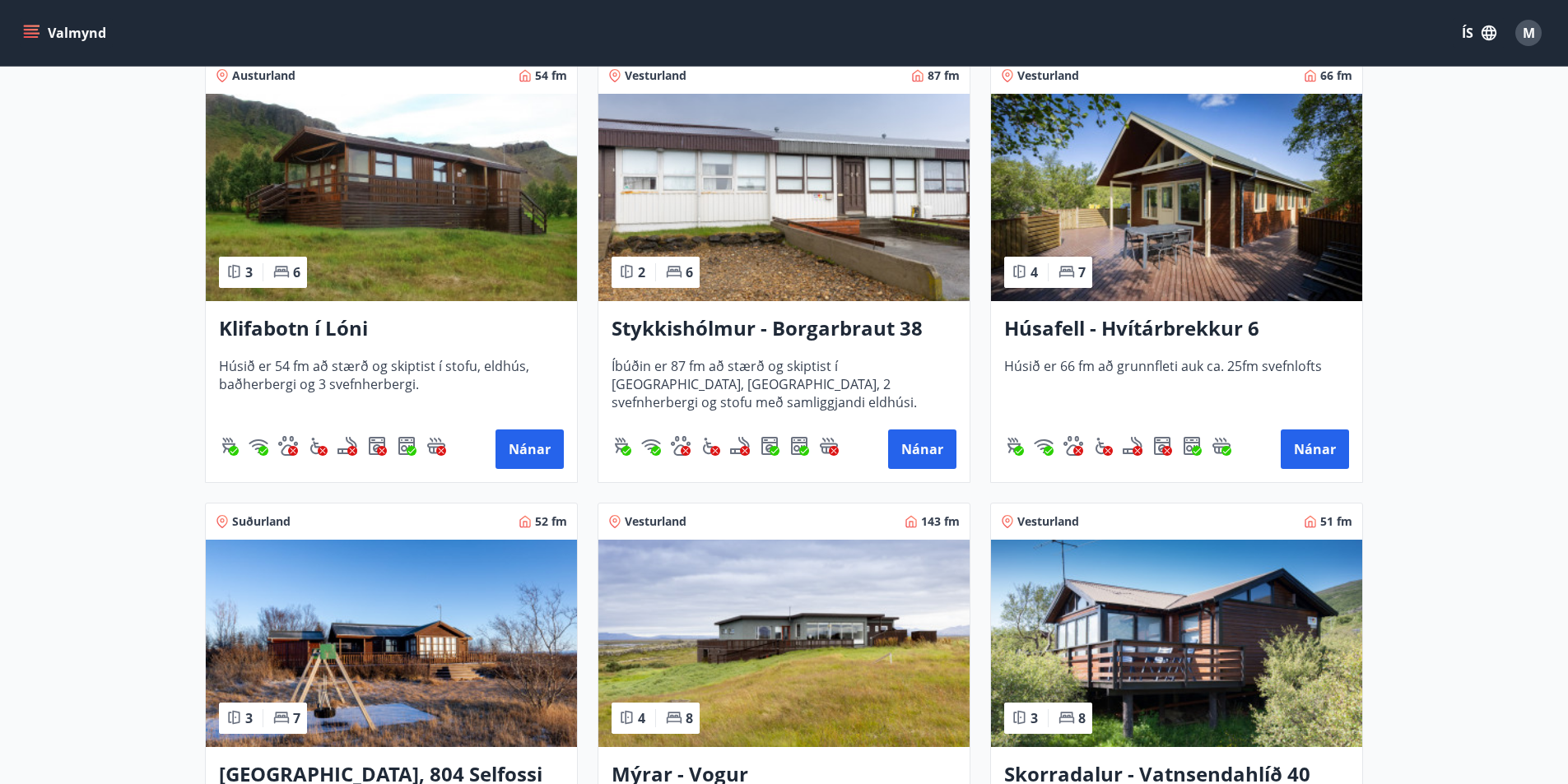
scroll to position [329, 0]
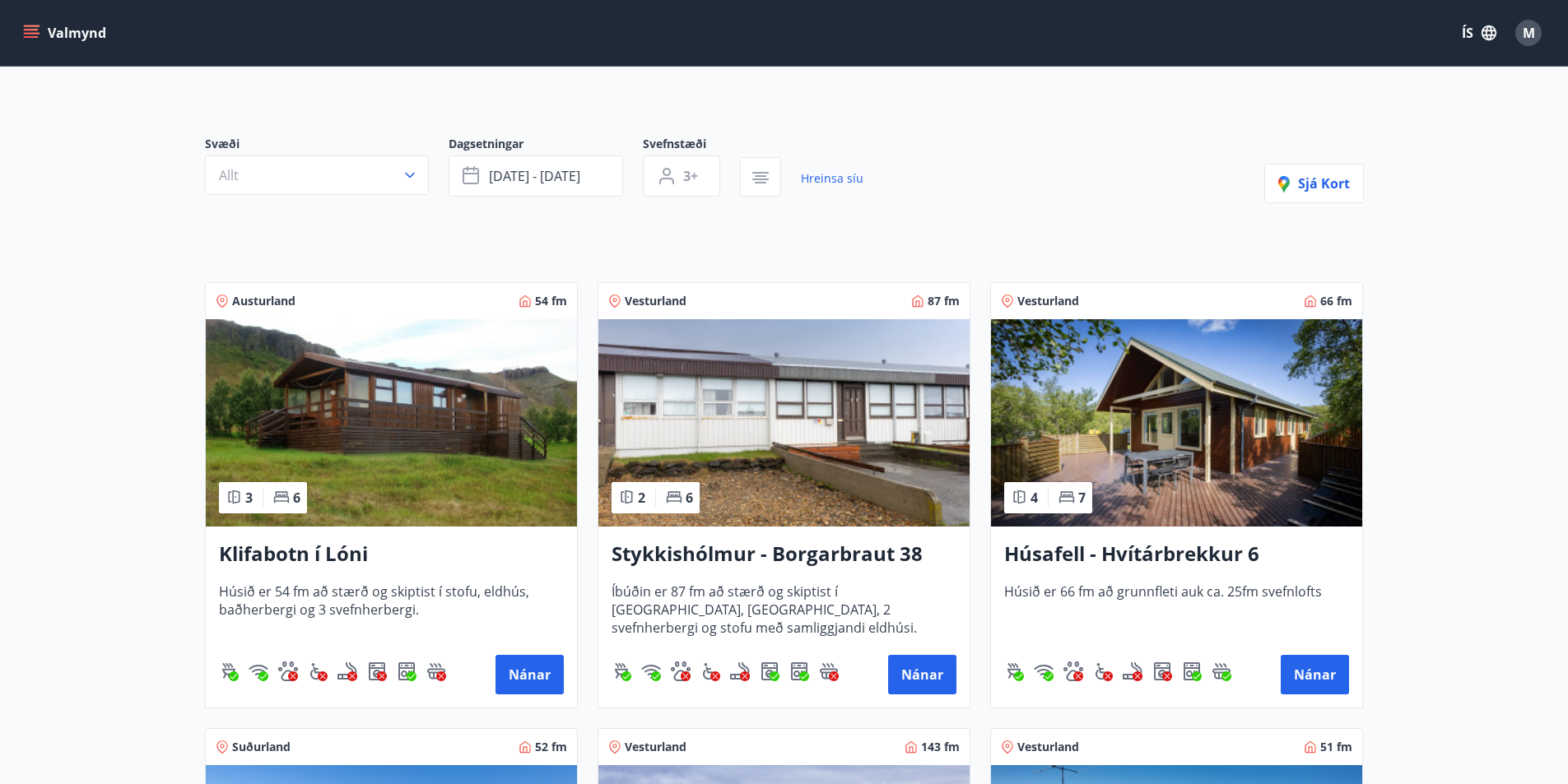
scroll to position [0, 0]
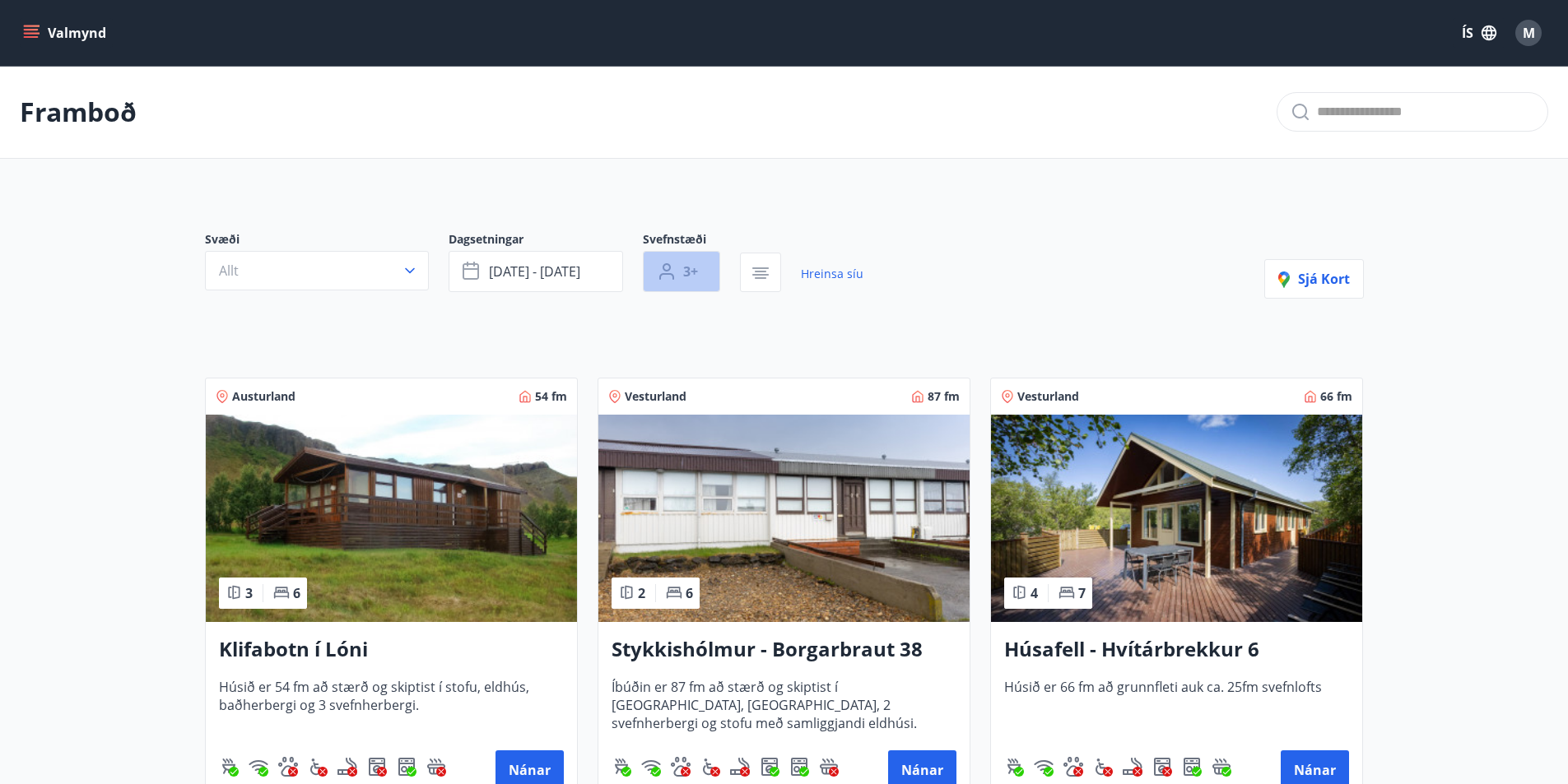
click at [700, 264] on button "3+" at bounding box center [681, 271] width 78 height 41
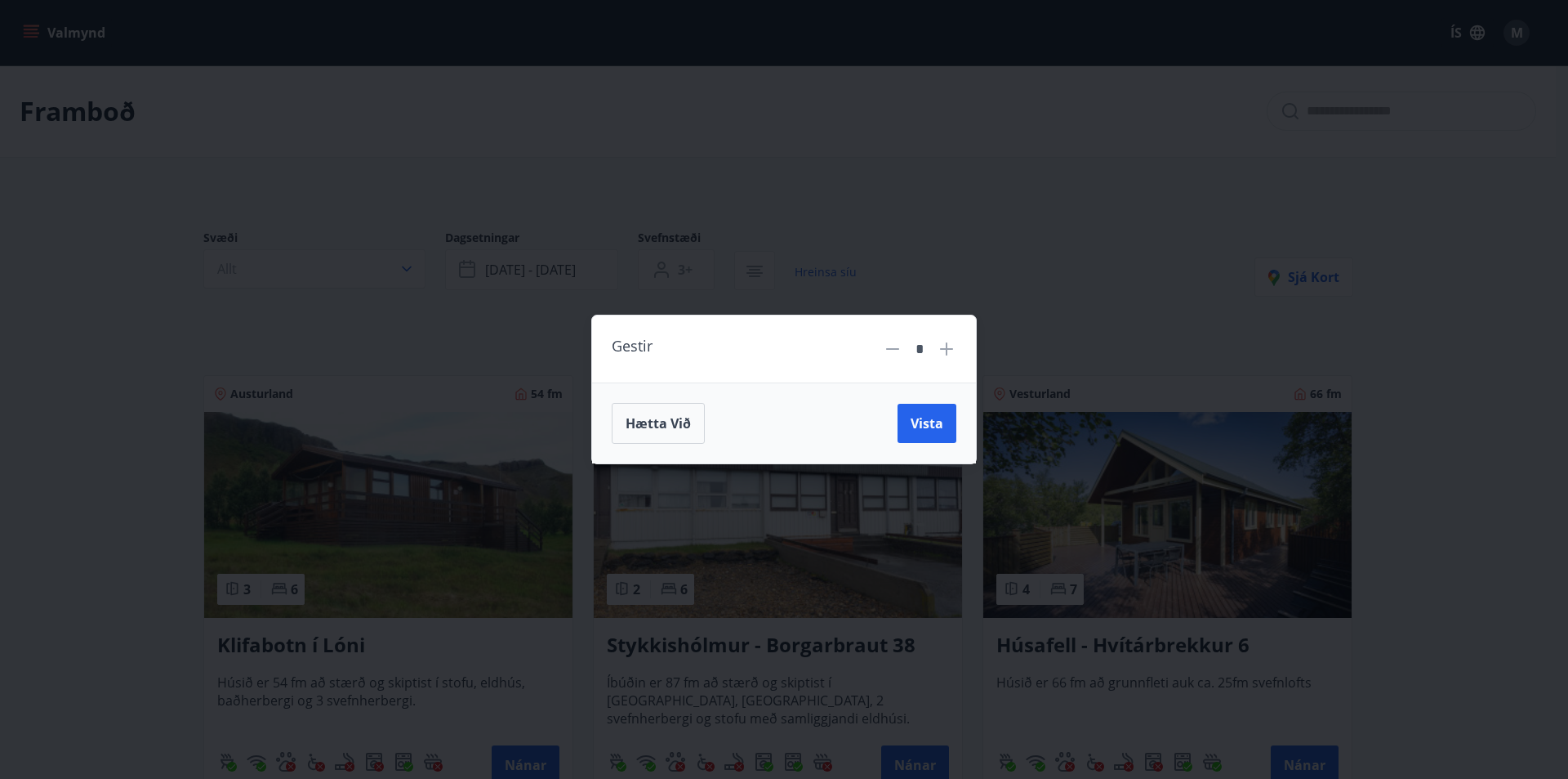
click at [889, 353] on icon at bounding box center [893, 349] width 20 height 20
click at [915, 431] on span "Vista" at bounding box center [926, 423] width 32 height 18
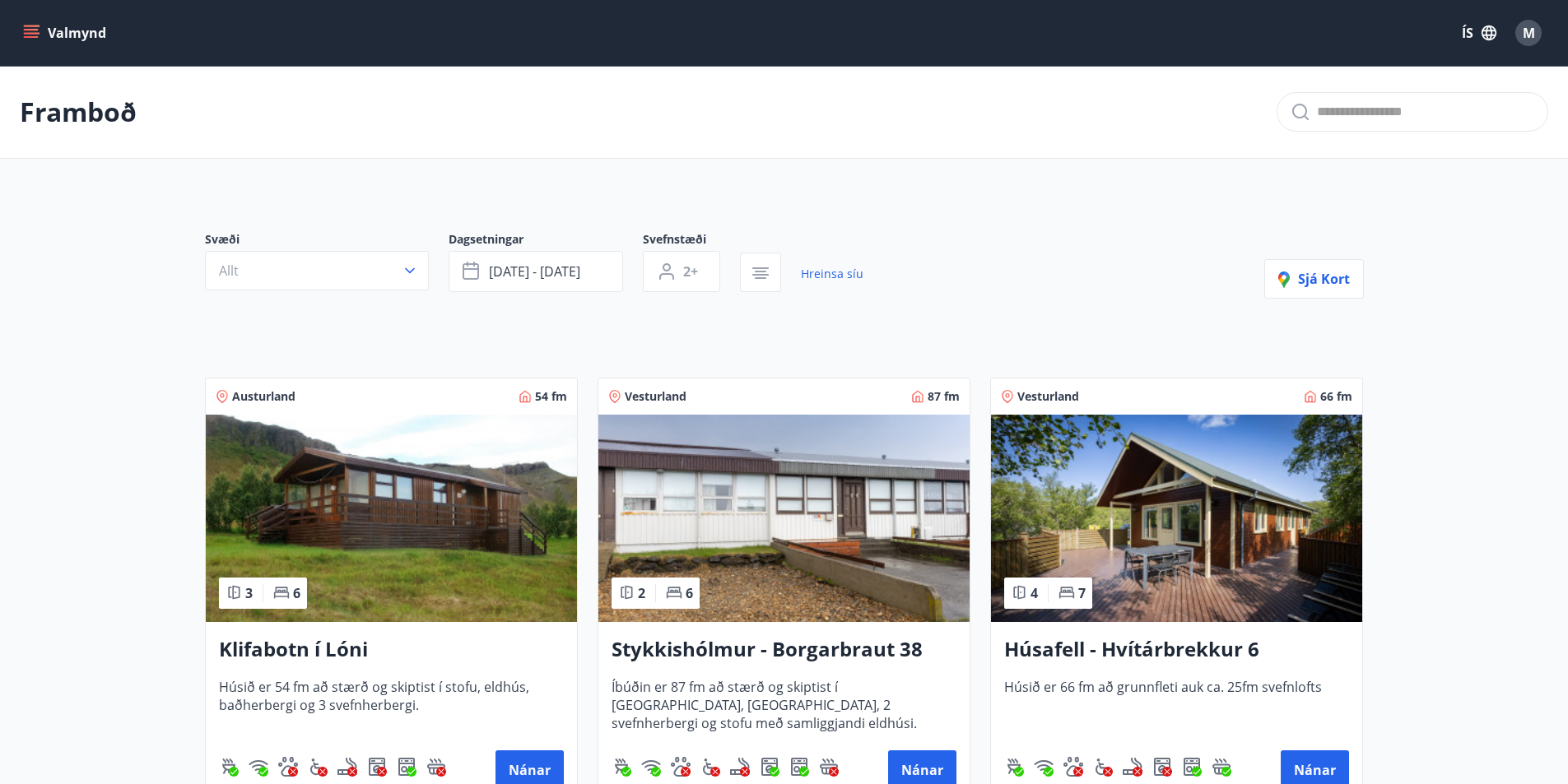
click at [32, 30] on icon "menu" at bounding box center [31, 30] width 15 height 2
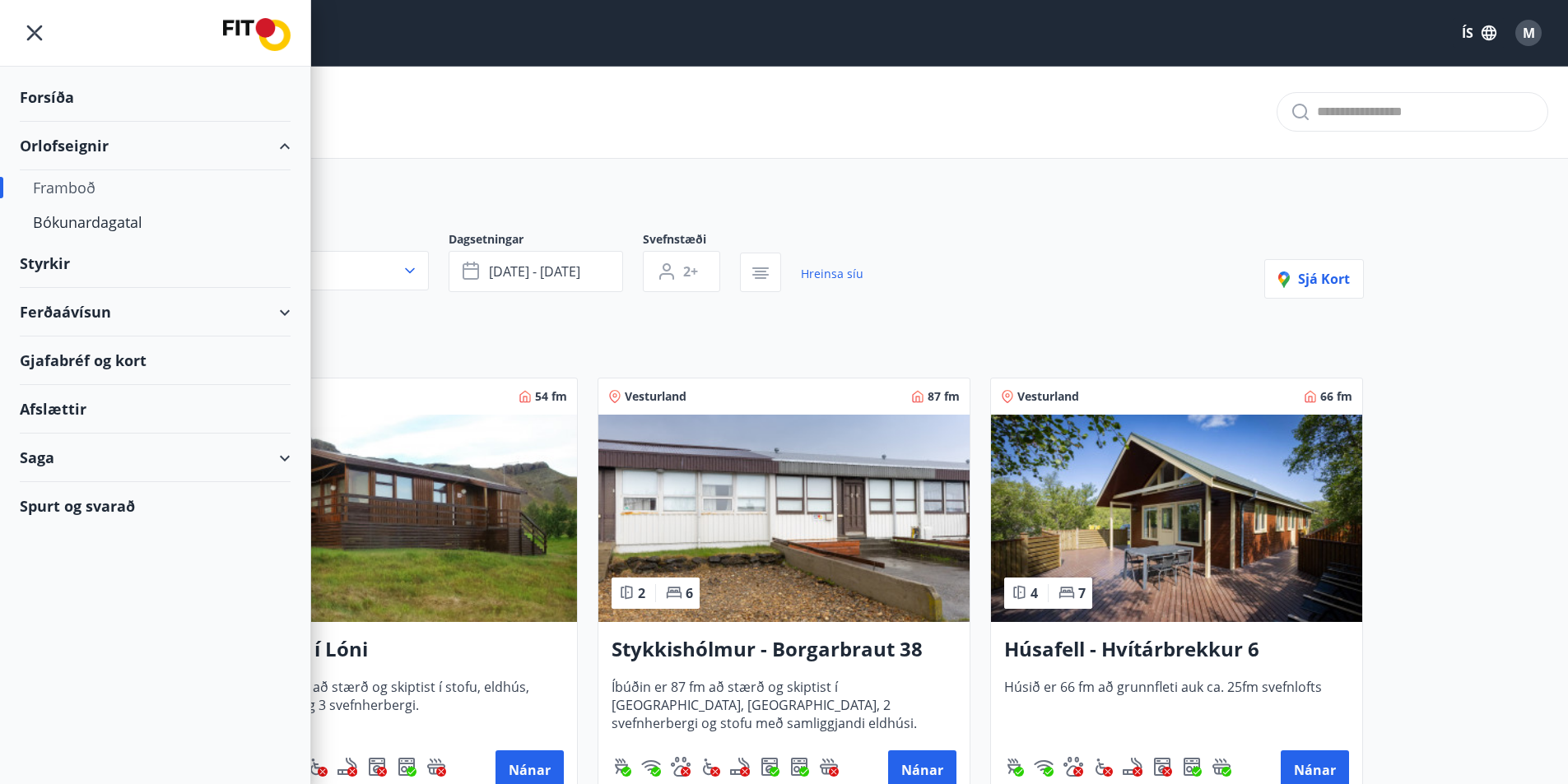
click at [61, 181] on div "Framboð" at bounding box center [155, 187] width 244 height 34
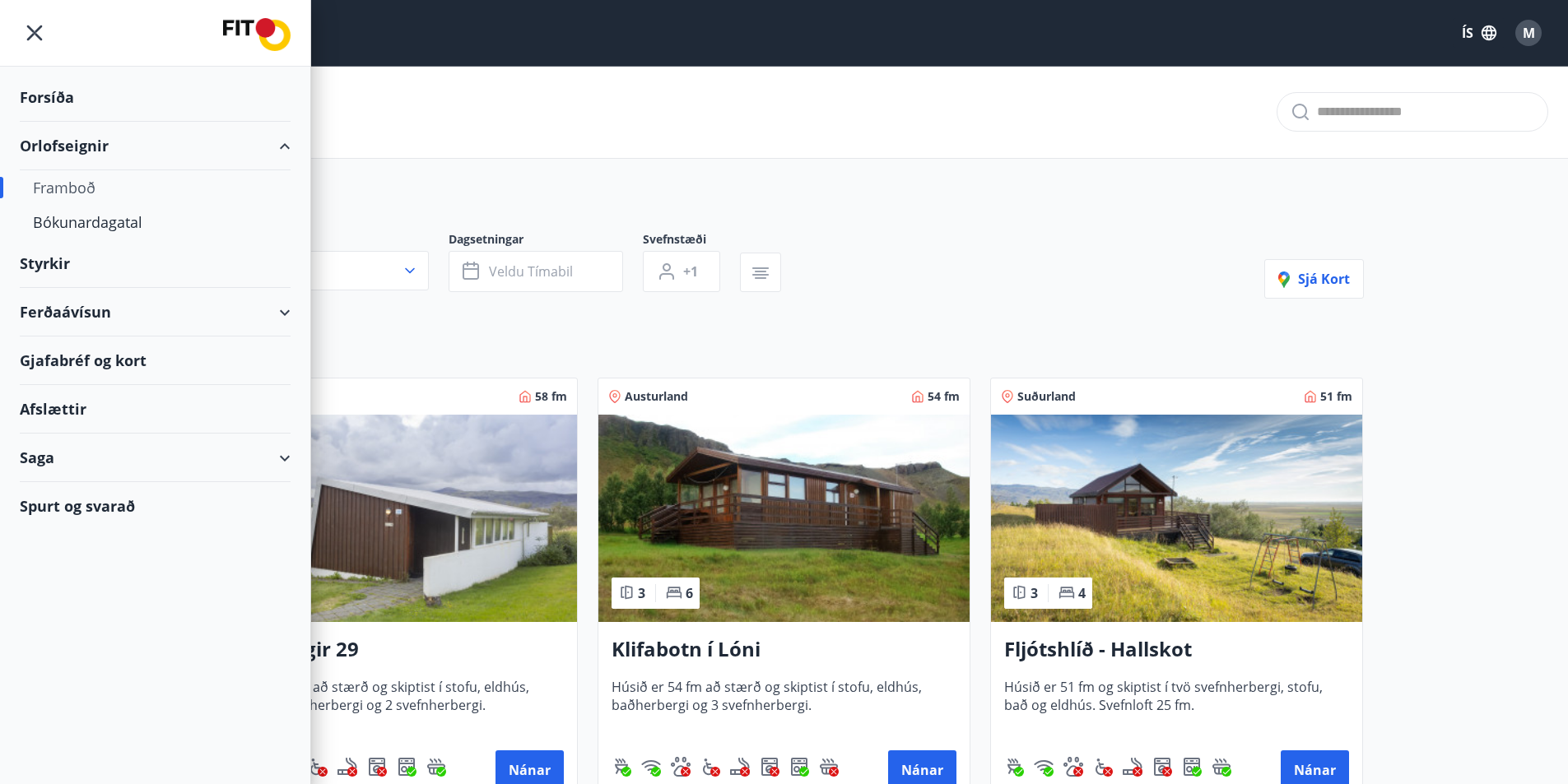
type input "*"
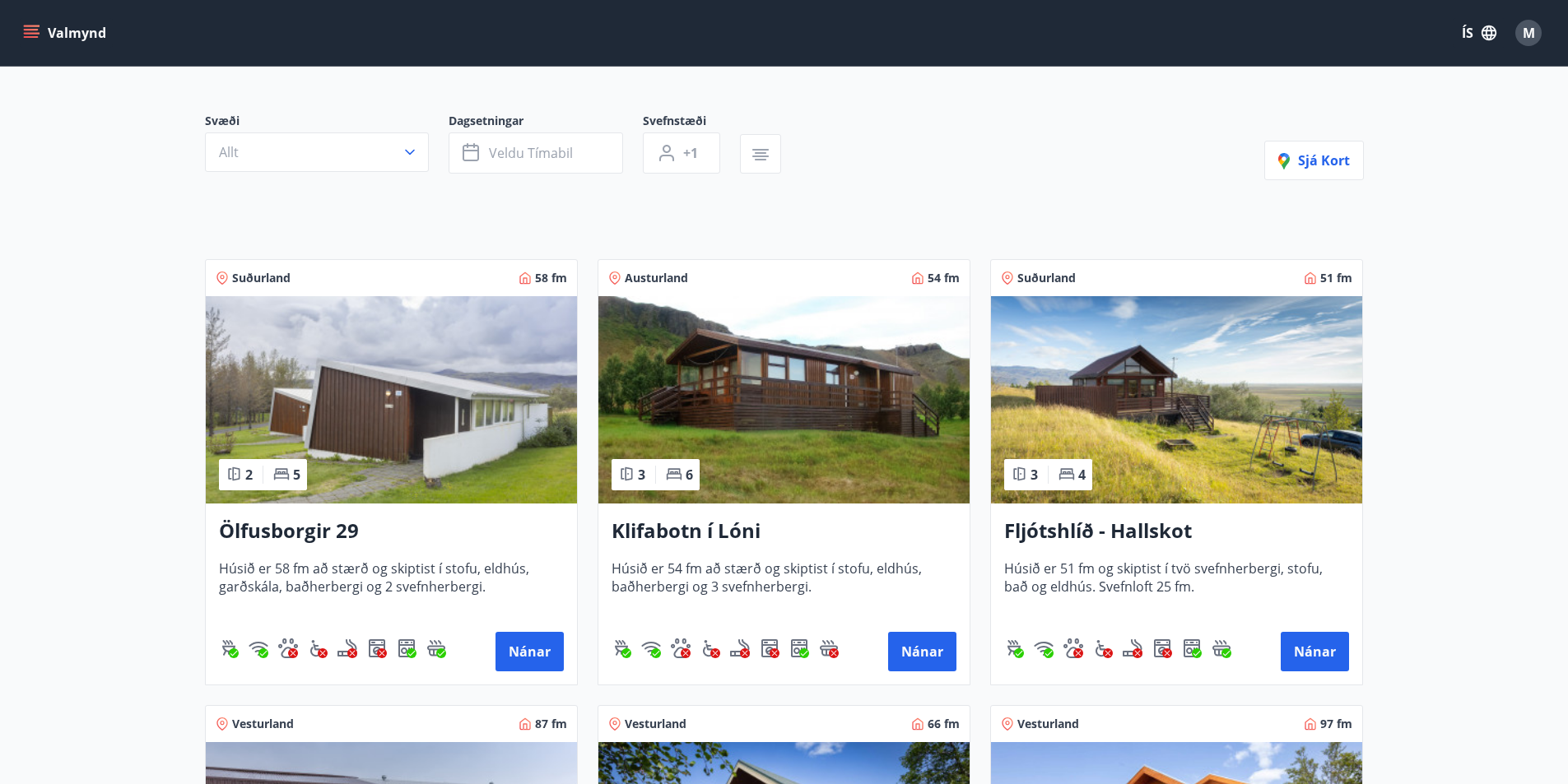
scroll to position [247, 0]
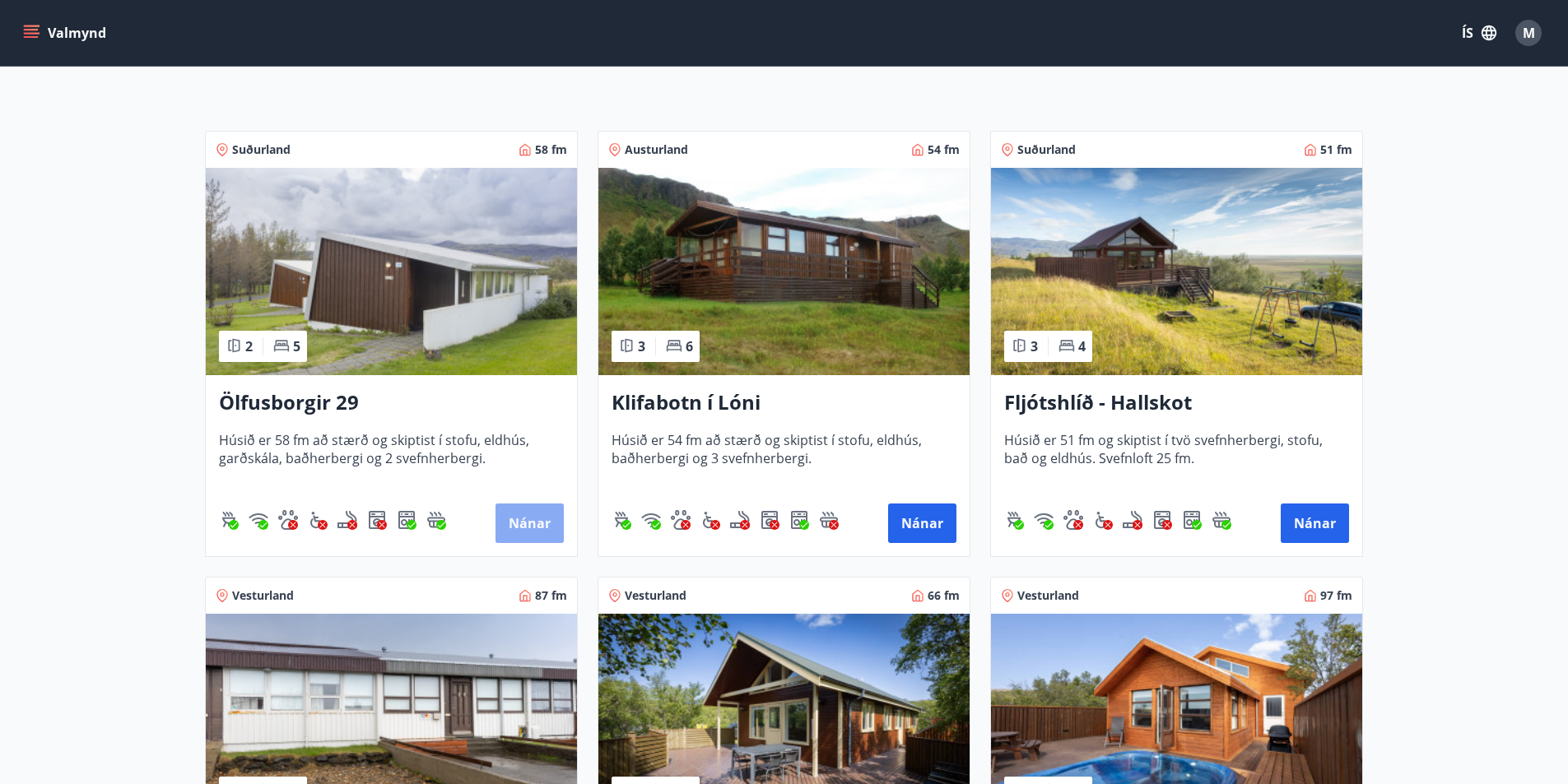
click at [518, 518] on button "Nánar" at bounding box center [529, 523] width 68 height 39
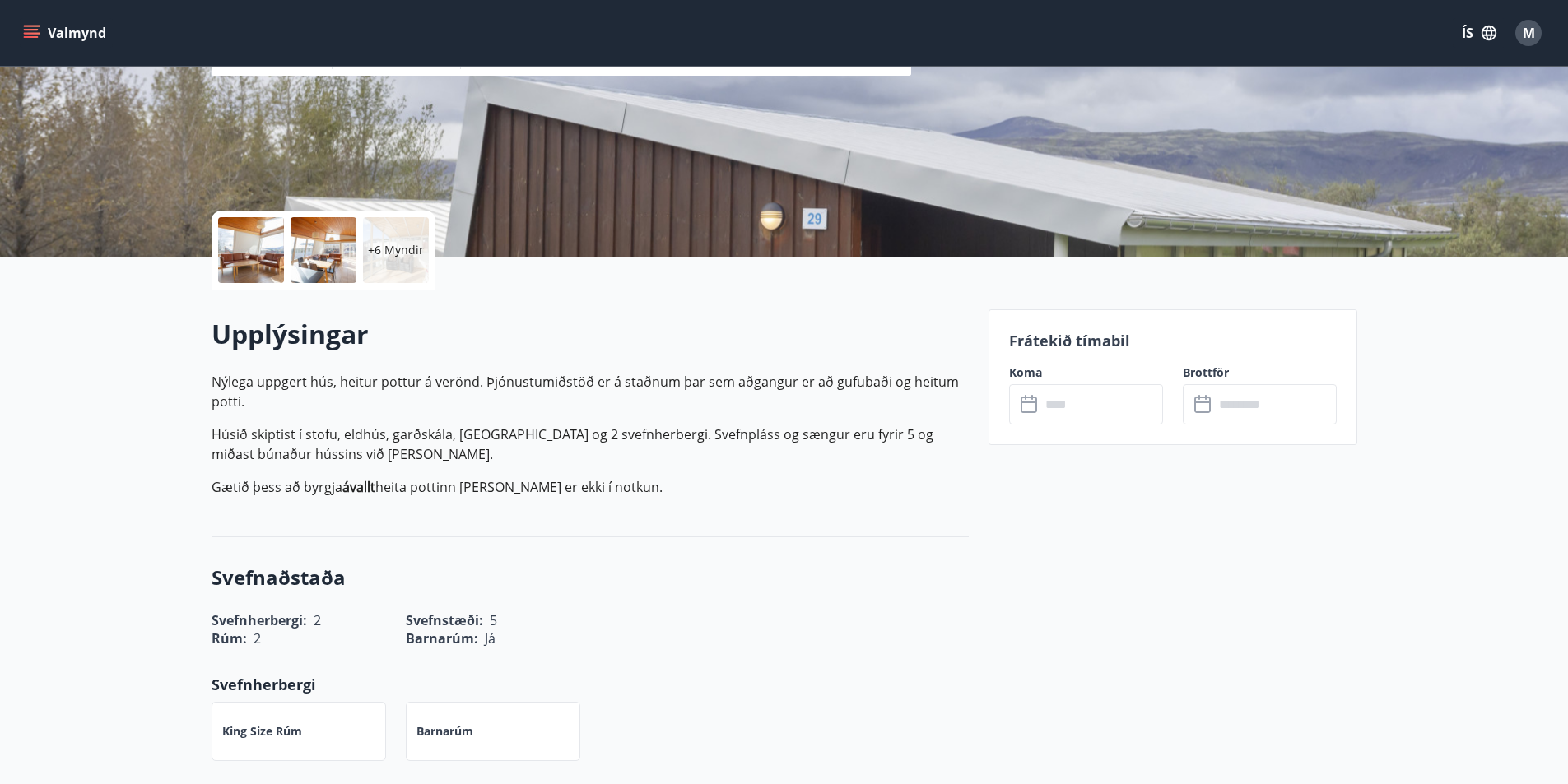
scroll to position [247, 0]
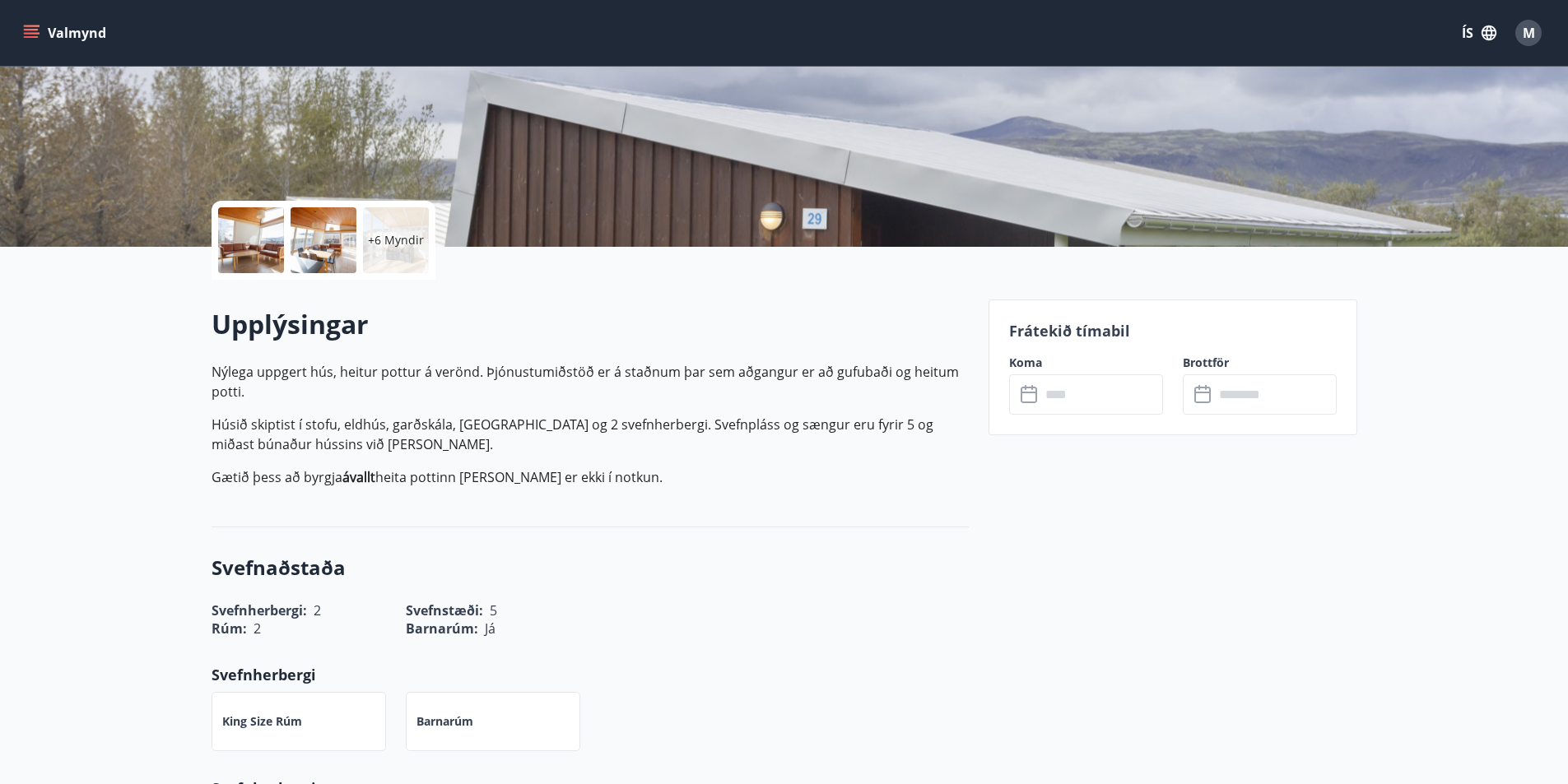
click at [1058, 400] on input "text" at bounding box center [1101, 393] width 123 height 40
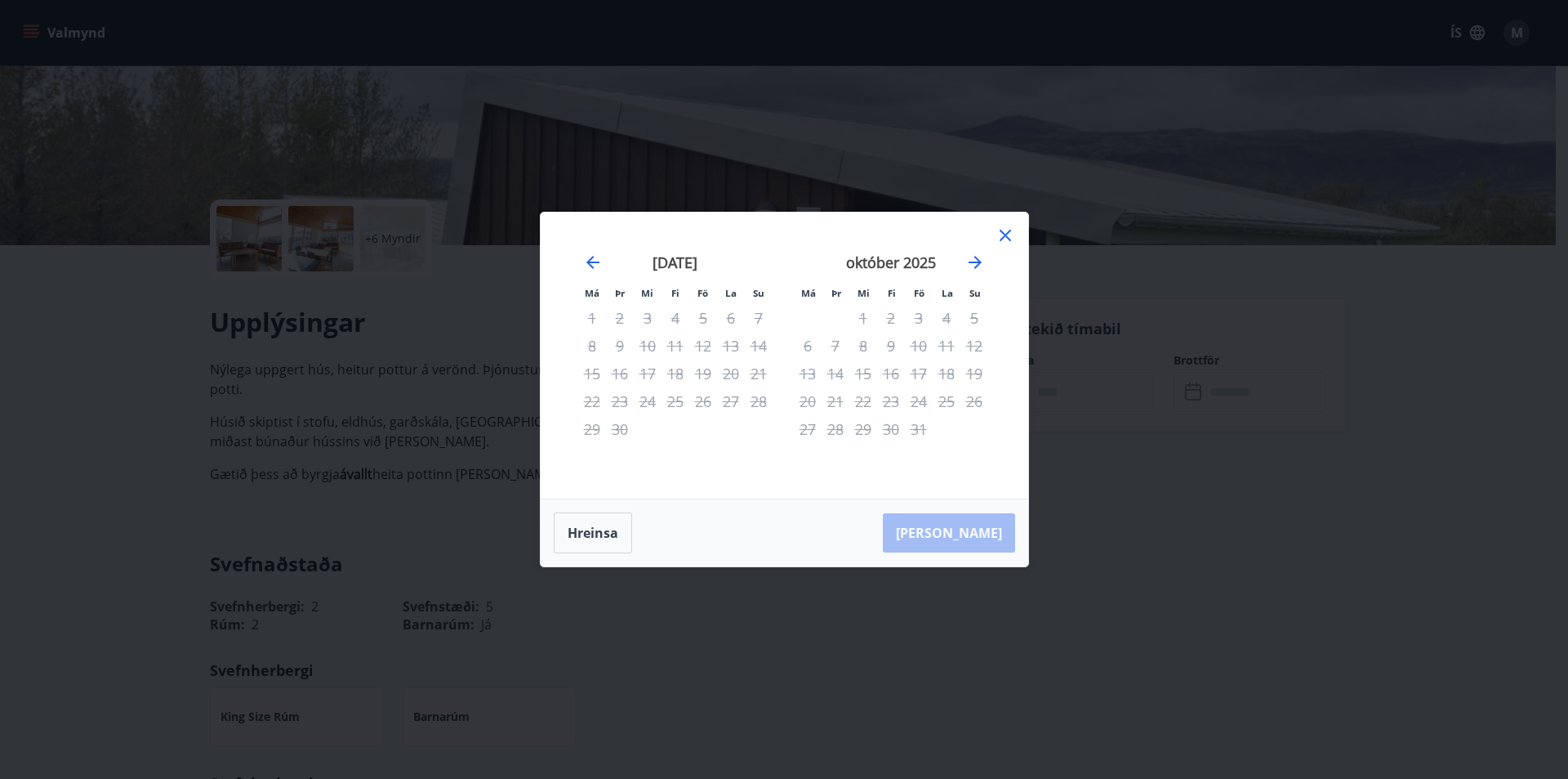
click at [1115, 561] on div "Má Þr Mi Fi Fö La Su Má Þr Mi Fi Fö La Su ágúst 2025 1 2 3 4 5 6 7 8 9 10 11 12…" at bounding box center [784, 389] width 1568 height 779
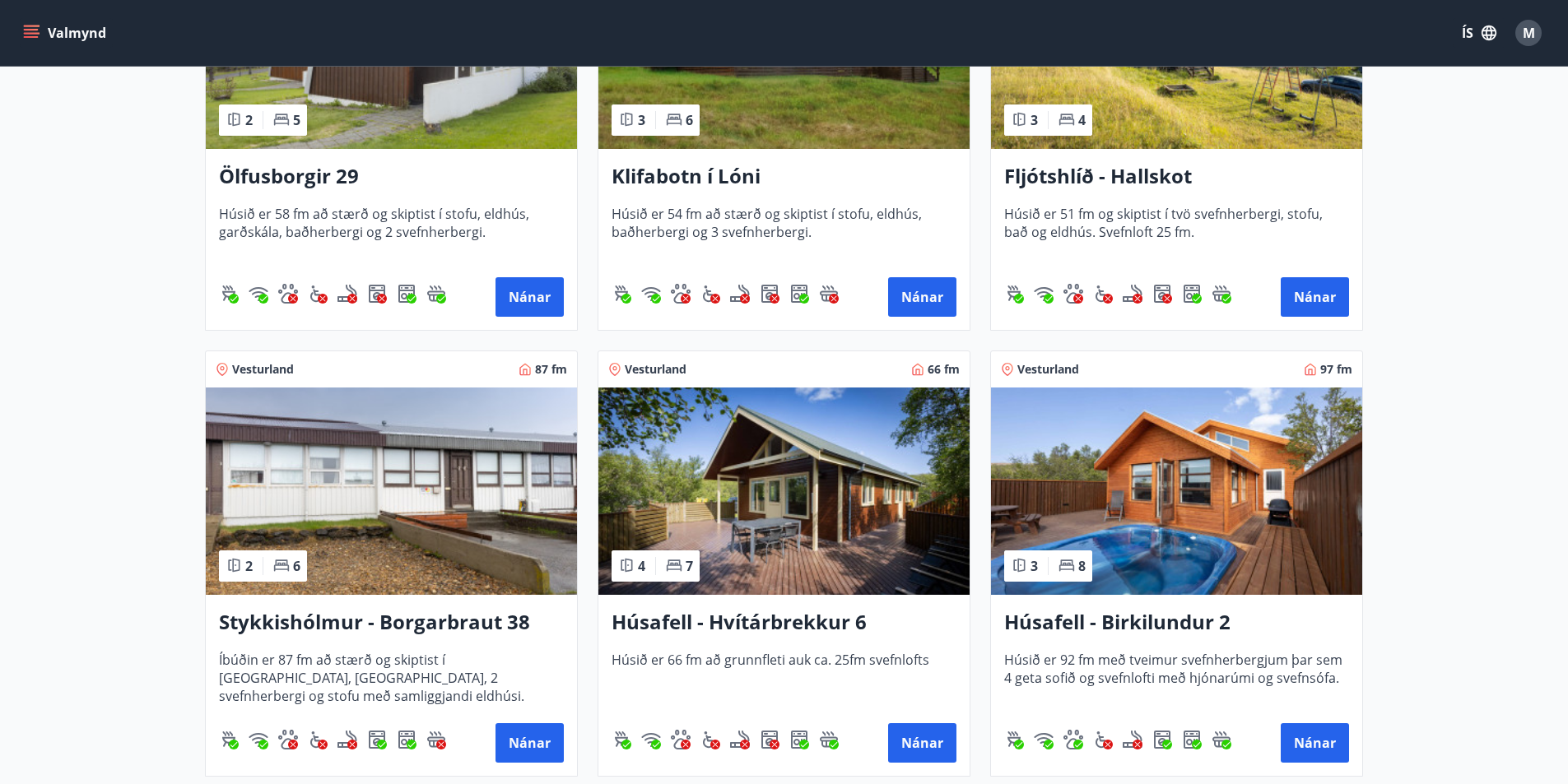
scroll to position [658, 0]
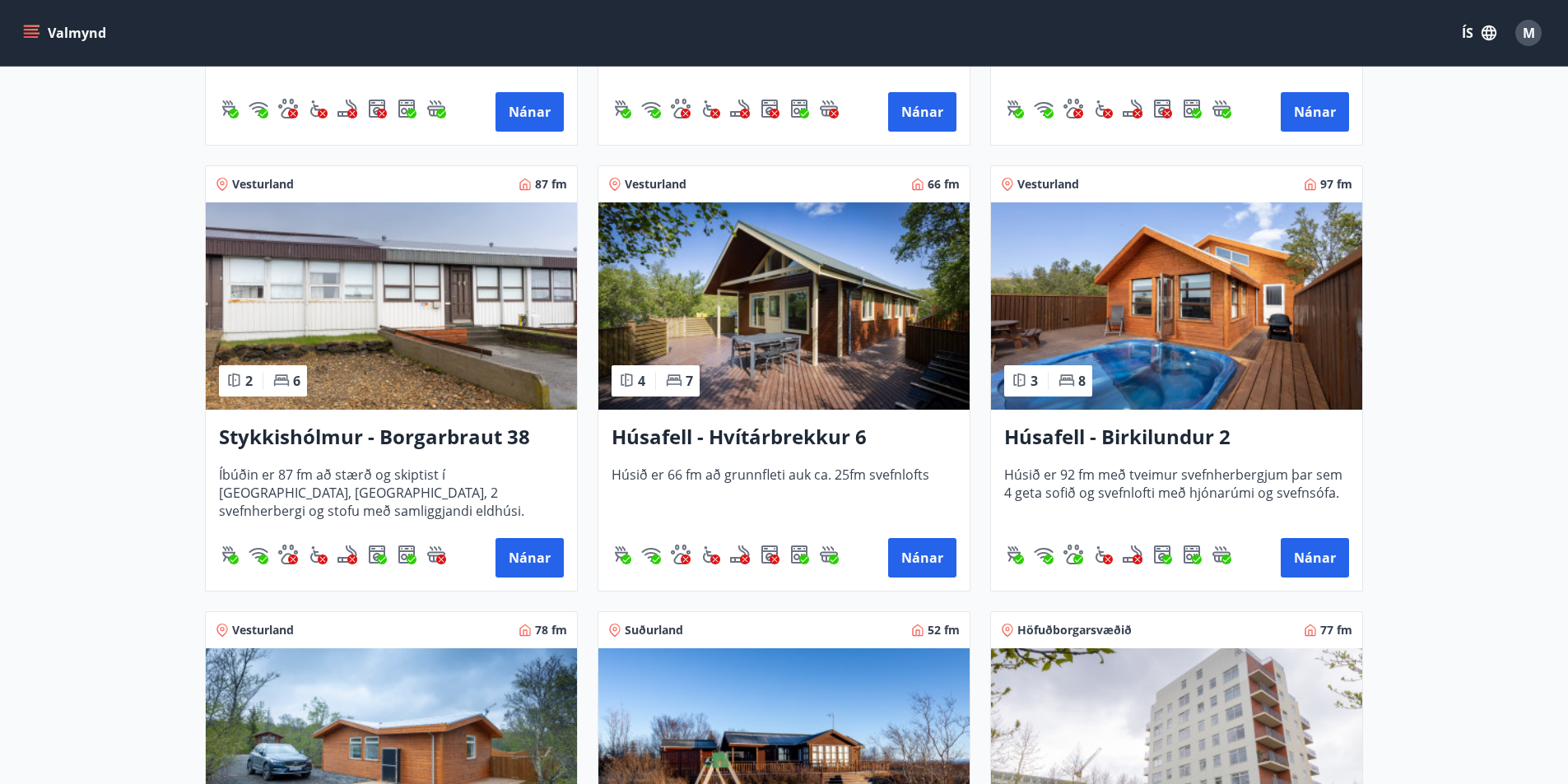
click at [1124, 442] on h3 "Húsafell - Birkilundur 2" at bounding box center [1176, 438] width 345 height 30
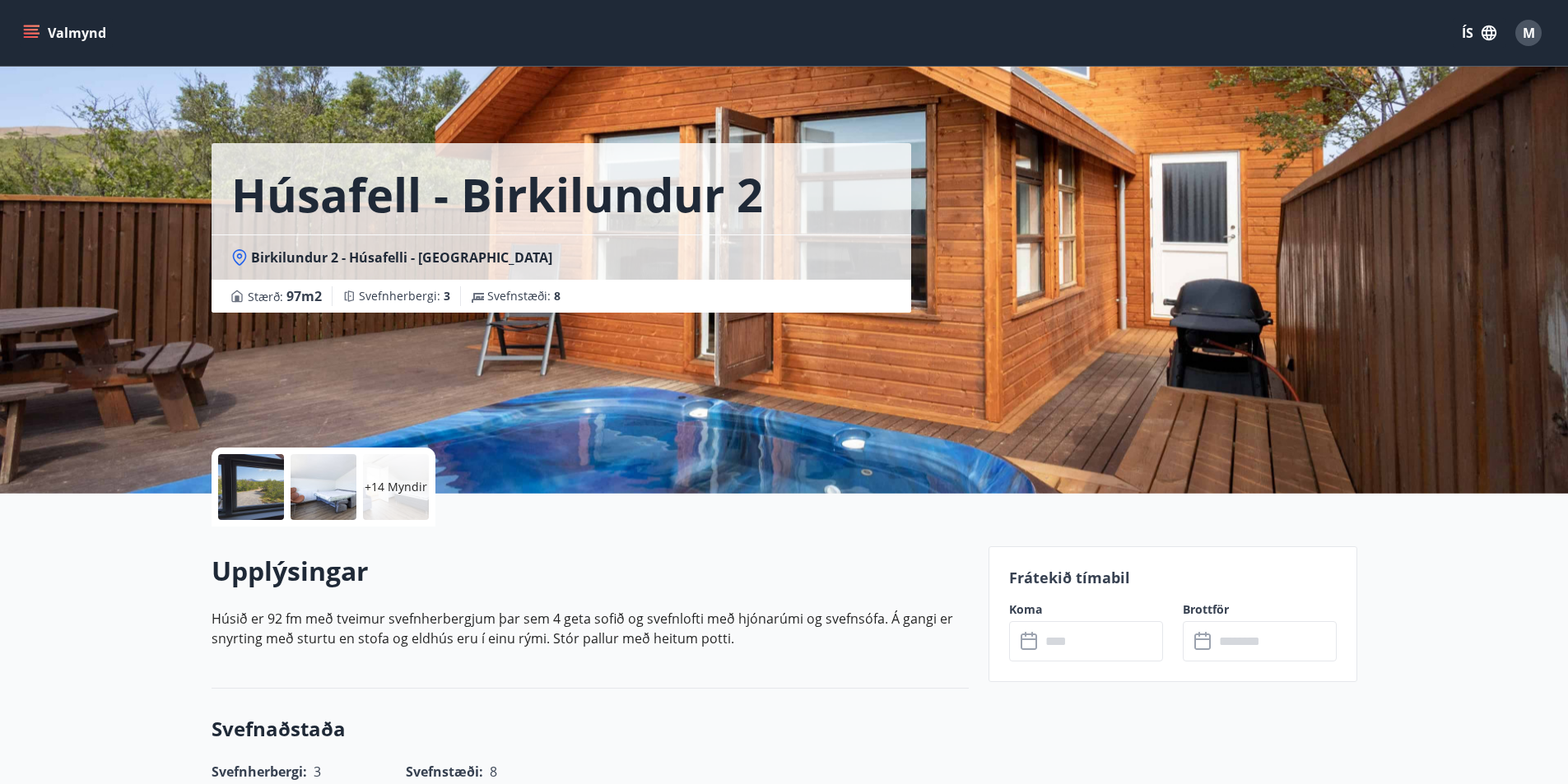
click at [1051, 640] on input "text" at bounding box center [1101, 640] width 123 height 40
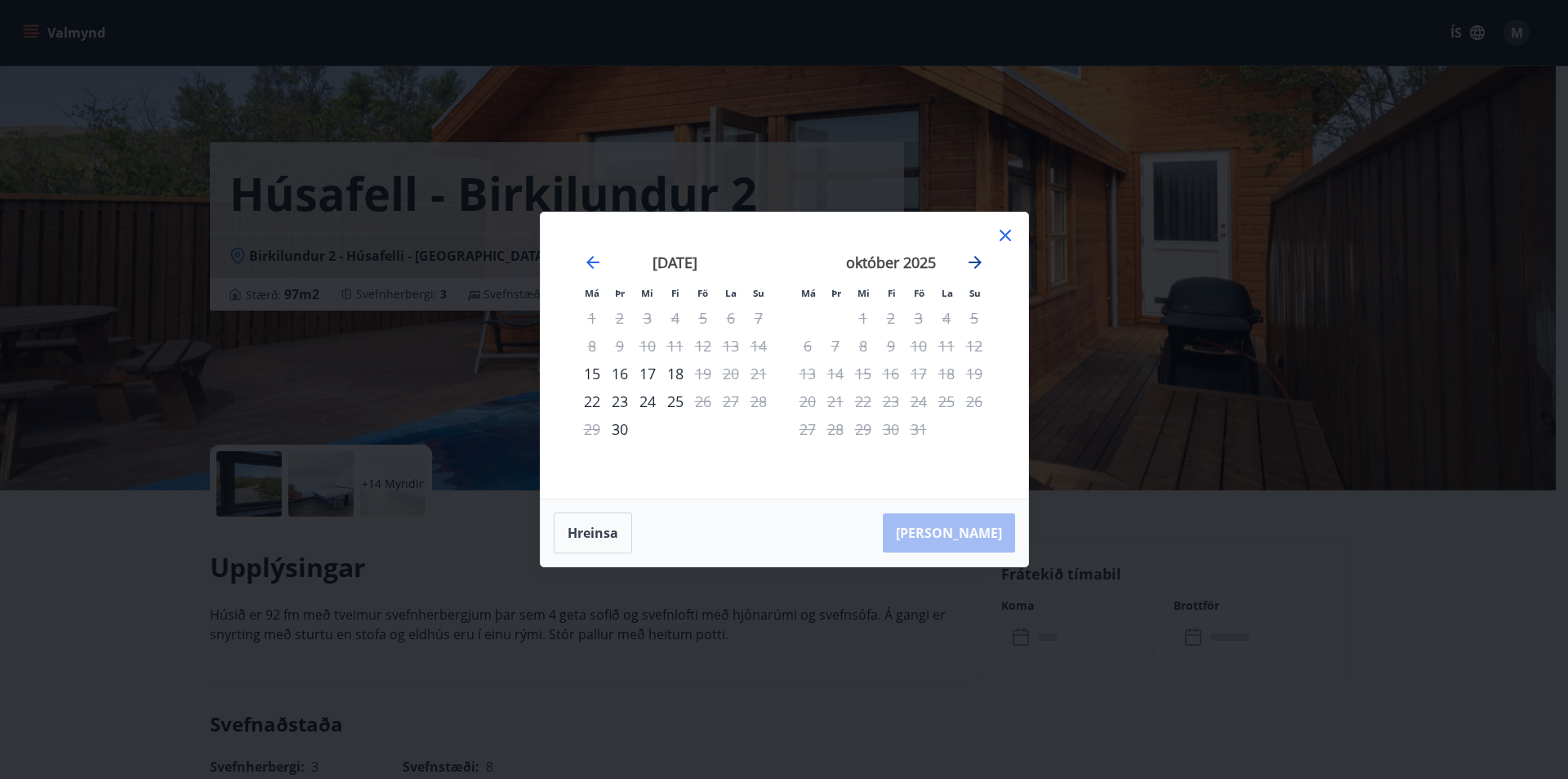
click at [977, 257] on icon "Move forward to switch to the next month." at bounding box center [975, 262] width 20 height 20
click at [1159, 621] on div "Má Þr Mi Fi Fö La Su Má Þr Mi Fi Fö La Su september 2025 1 2 3 4 5 6 7 8 9 10 1…" at bounding box center [784, 389] width 1568 height 779
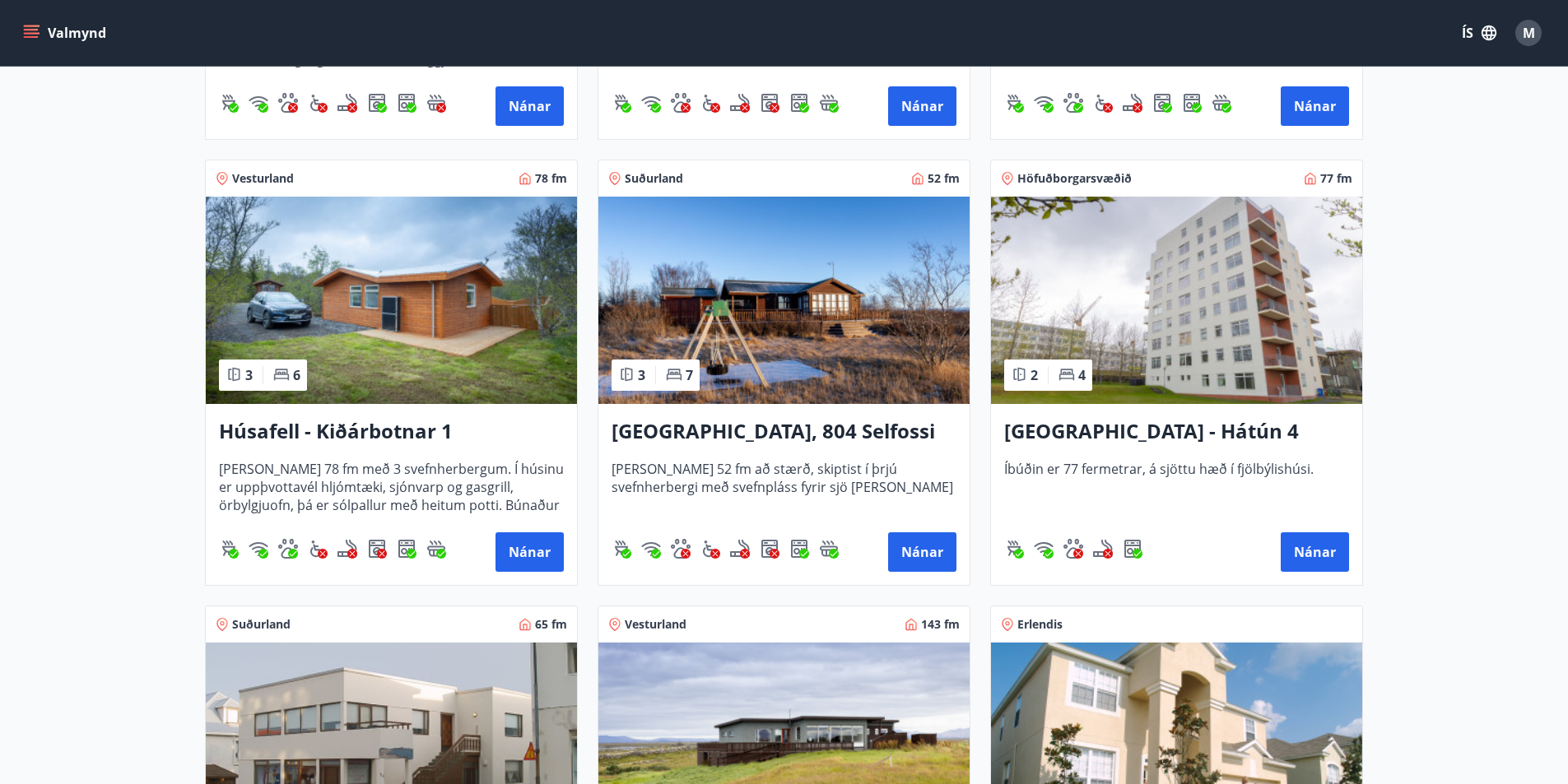
scroll to position [1151, 0]
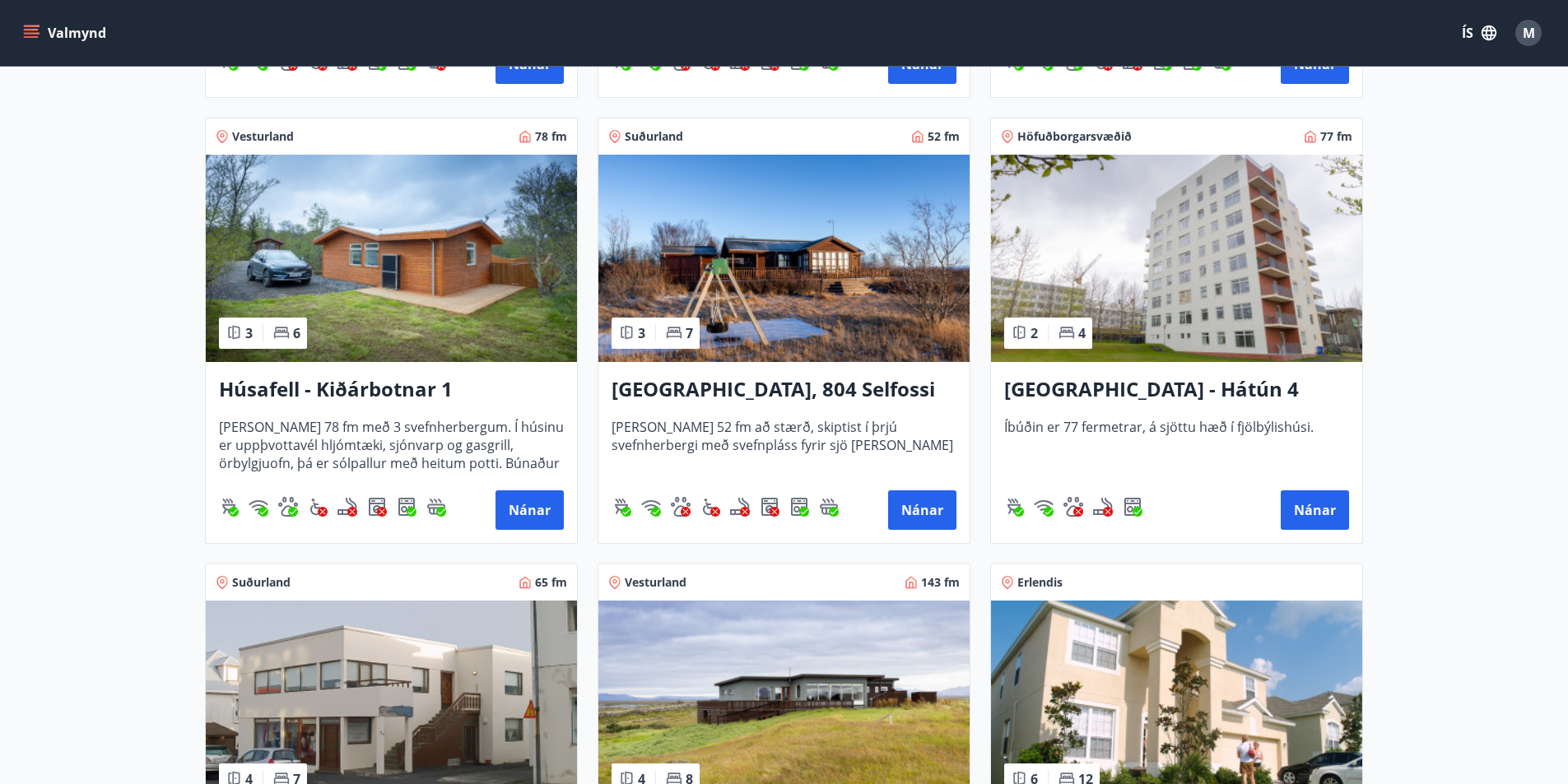
click at [414, 392] on h3 "Húsafell - Kiðárbotnar 1" at bounding box center [391, 390] width 345 height 30
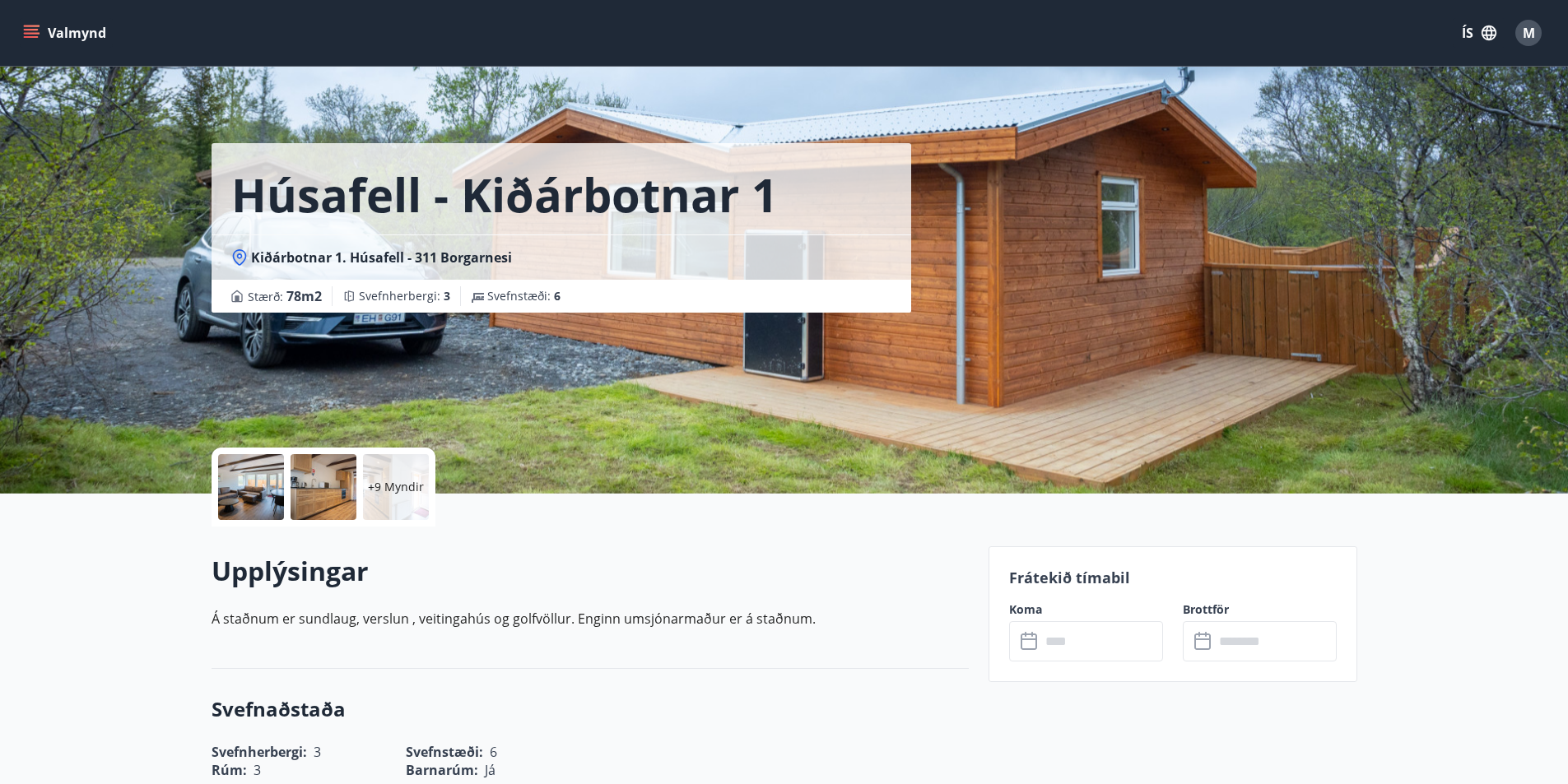
click at [1224, 635] on input "text" at bounding box center [1275, 640] width 123 height 40
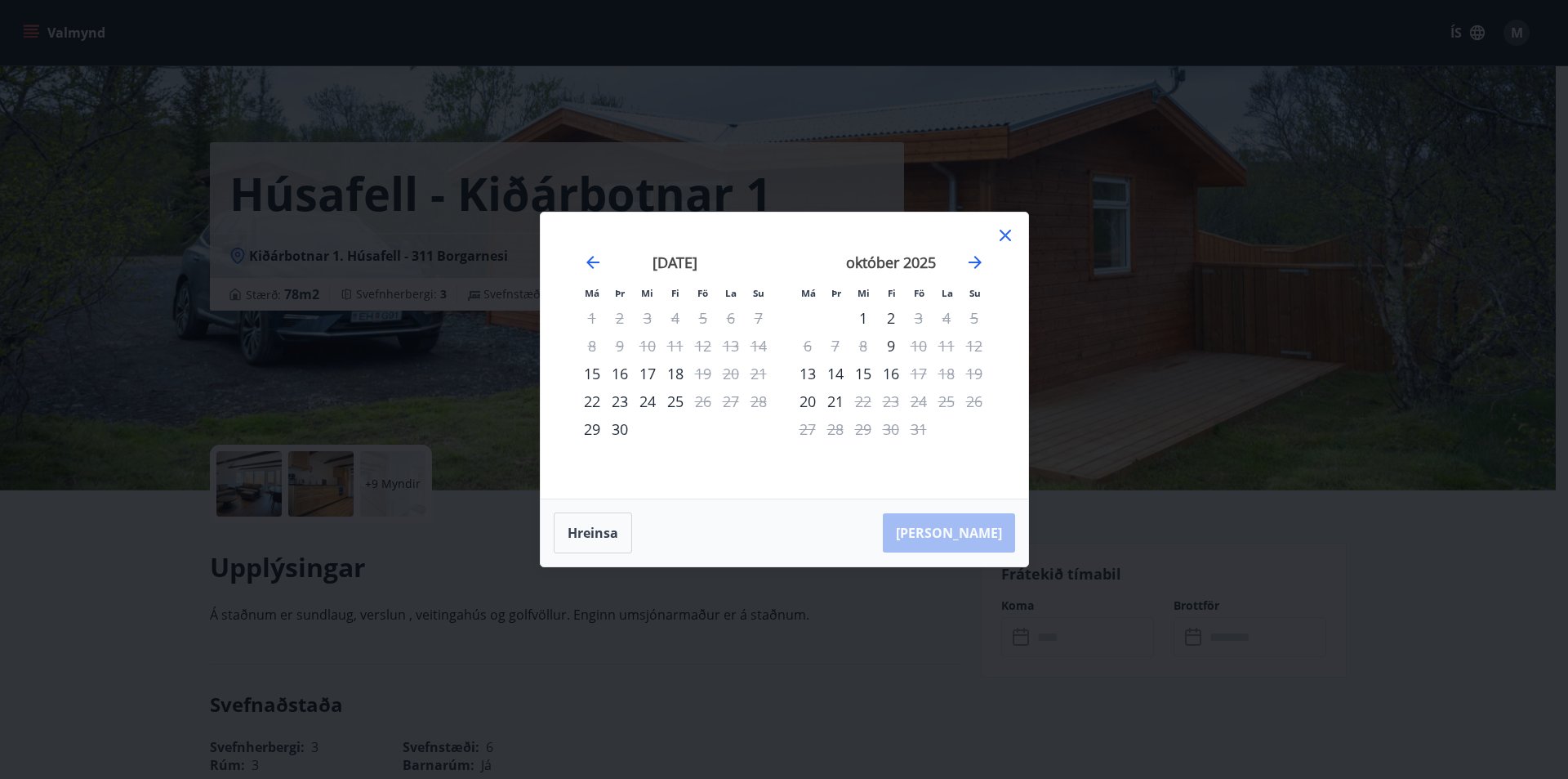
click at [1133, 671] on div "Má Þr Mi Fi Fö La Su Má Þr Mi Fi Fö La Su ágúst 2025 1 2 3 4 5 6 7 8 9 10 11 12…" at bounding box center [784, 389] width 1568 height 779
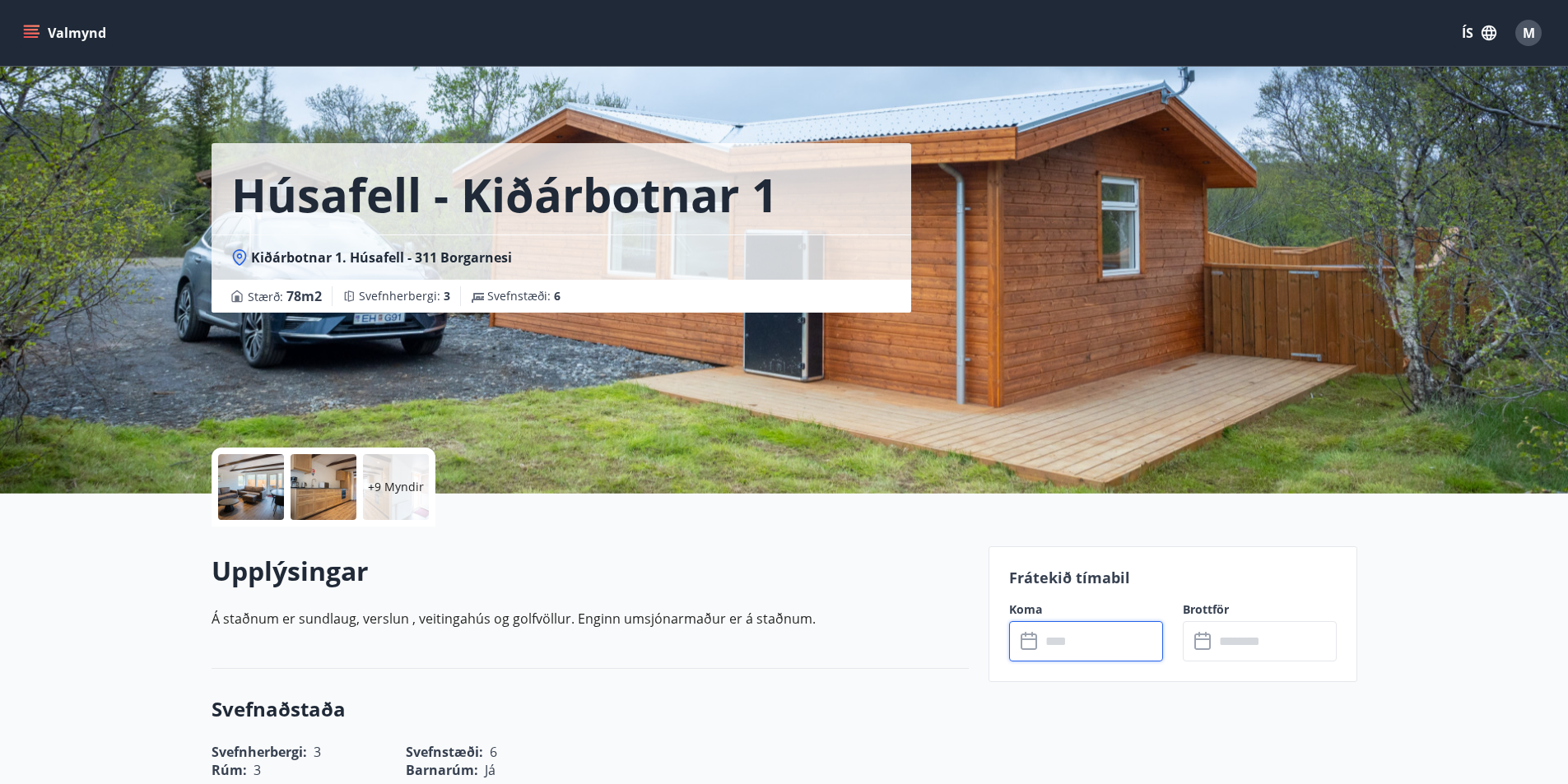
click at [1114, 634] on input "text" at bounding box center [1101, 640] width 123 height 40
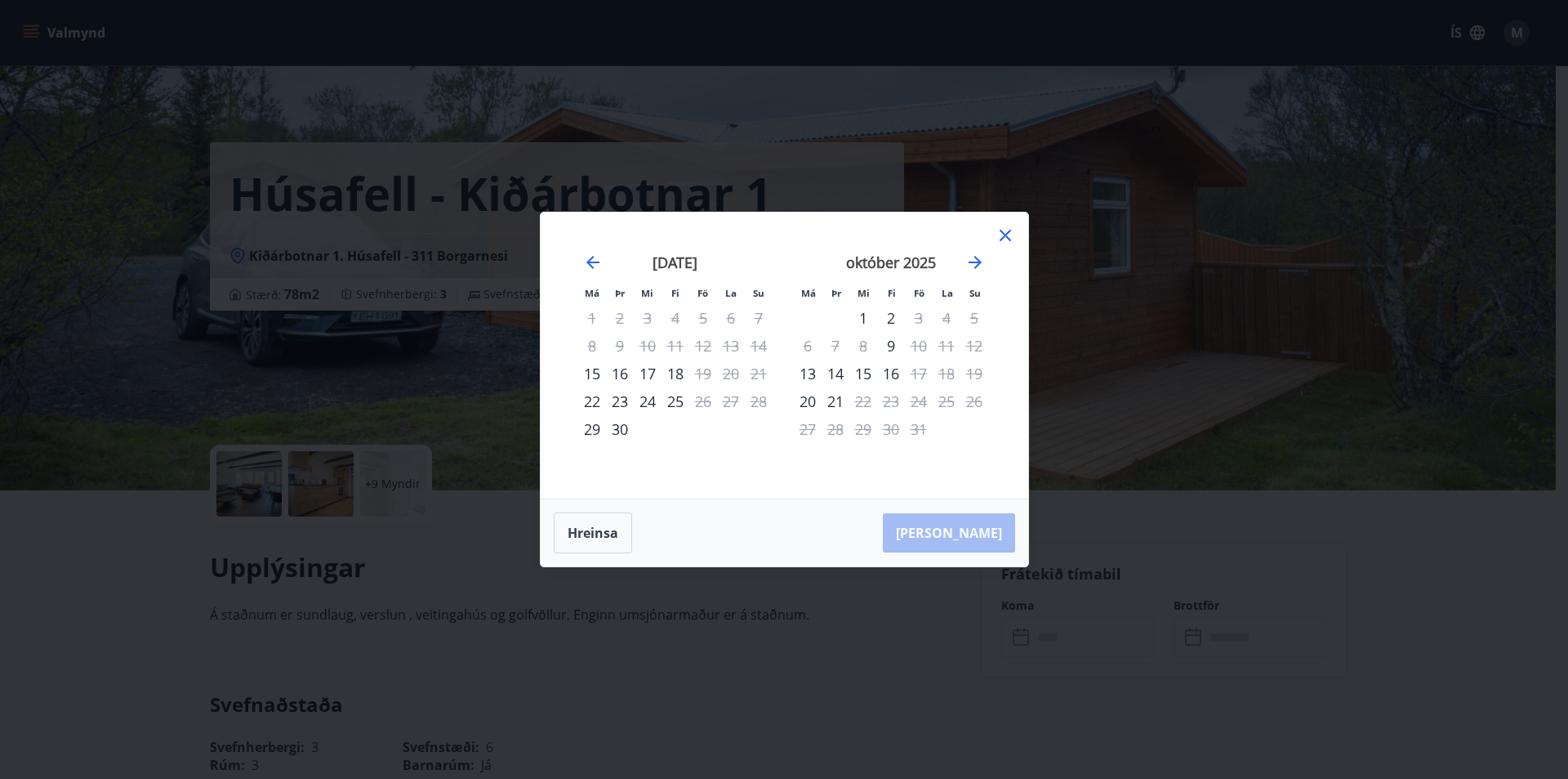
click at [1005, 635] on div "Má Þr Mi Fi Fö La Su Má Þr Mi Fi Fö La Su ágúst 2025 1 2 3 4 5 6 7 8 9 10 11 12…" at bounding box center [784, 389] width 1568 height 779
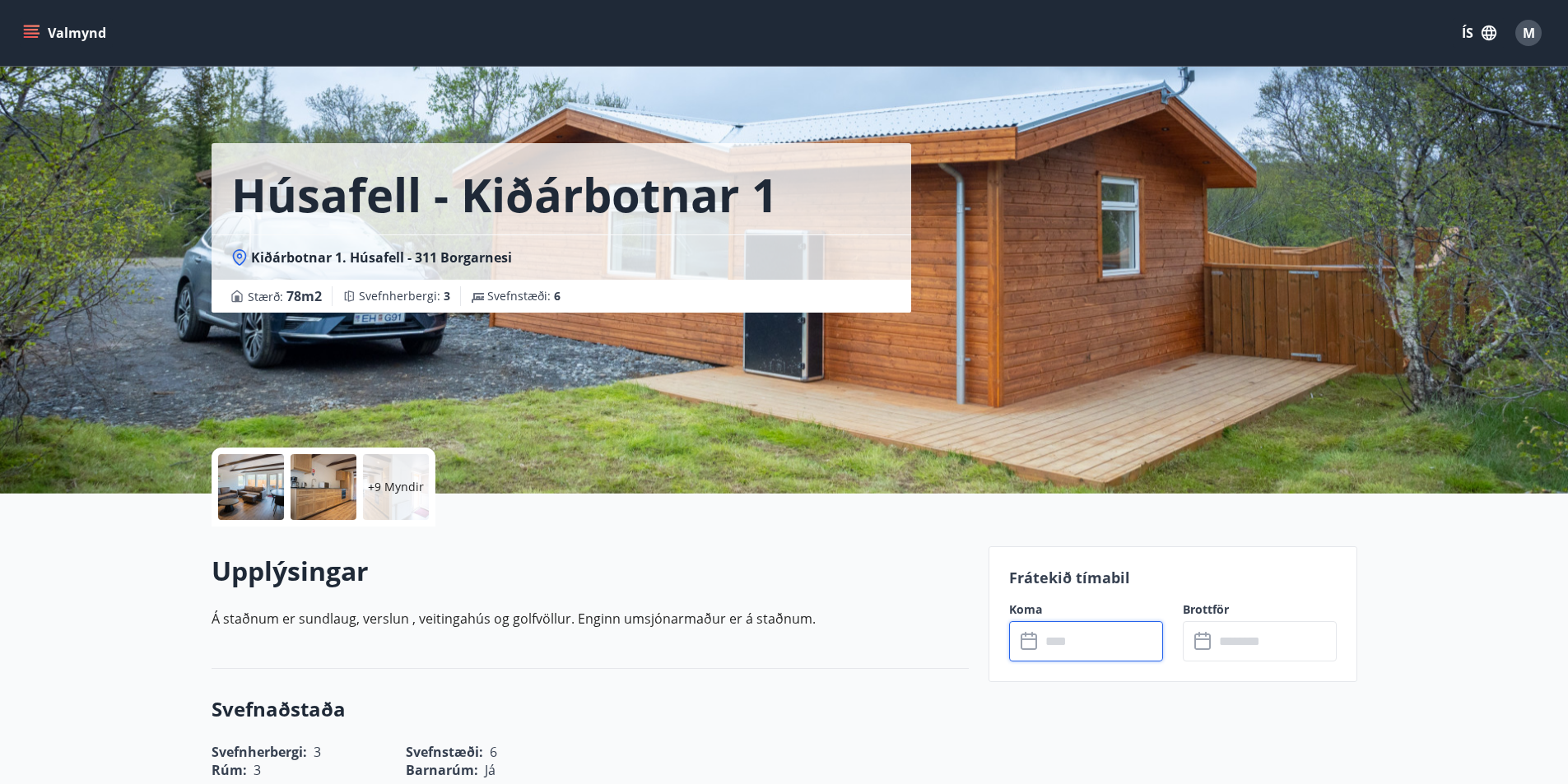
click at [1084, 639] on input "text" at bounding box center [1101, 640] width 123 height 40
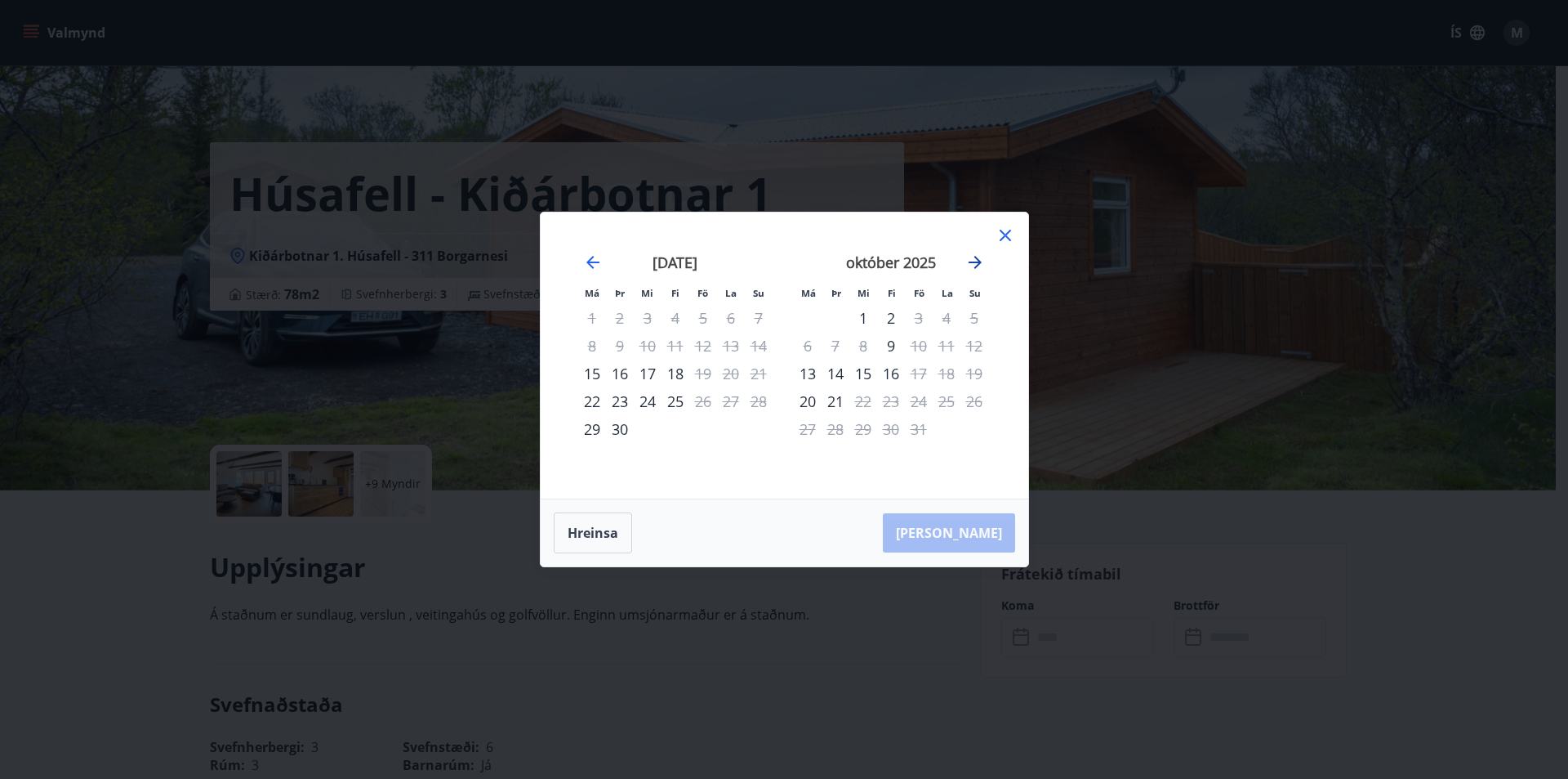
click at [973, 253] on icon "Move forward to switch to the next month." at bounding box center [975, 262] width 20 height 20
click at [977, 260] on icon "Move forward to switch to the next month." at bounding box center [975, 262] width 13 height 13
click at [980, 258] on icon "Move forward to switch to the next month." at bounding box center [975, 262] width 20 height 20
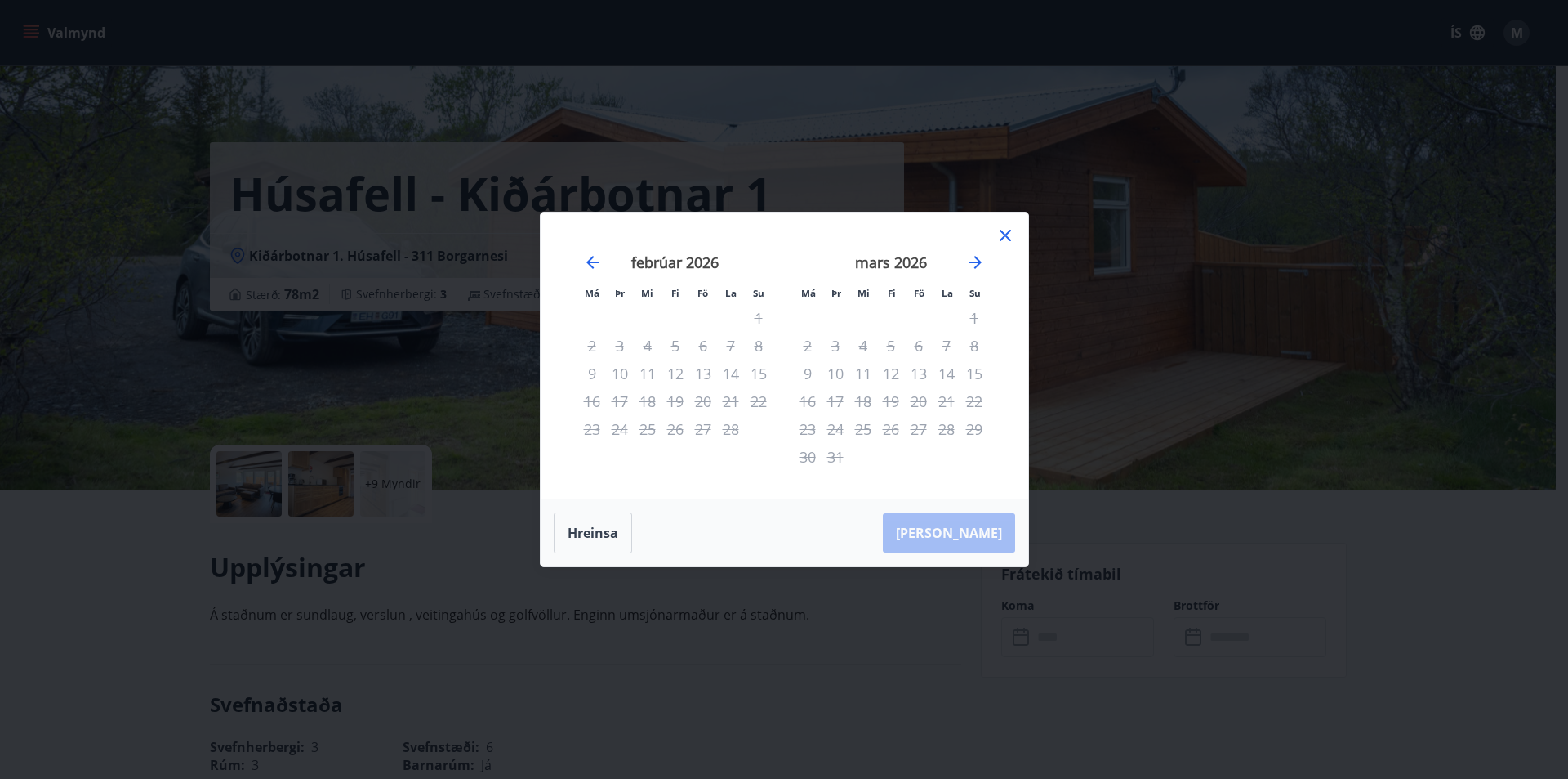
click at [1003, 235] on icon at bounding box center [1005, 236] width 12 height 12
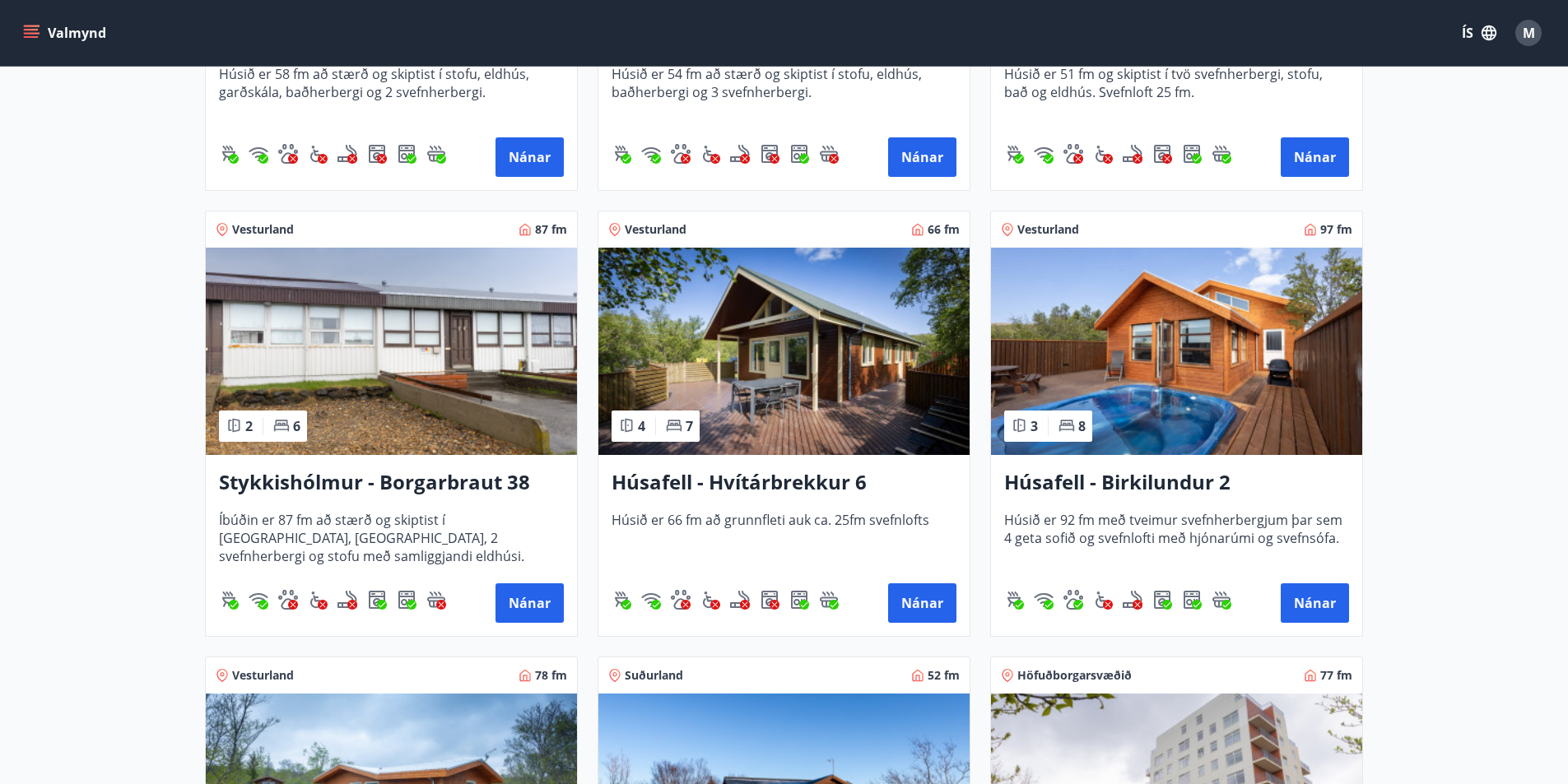
scroll to position [743, 0]
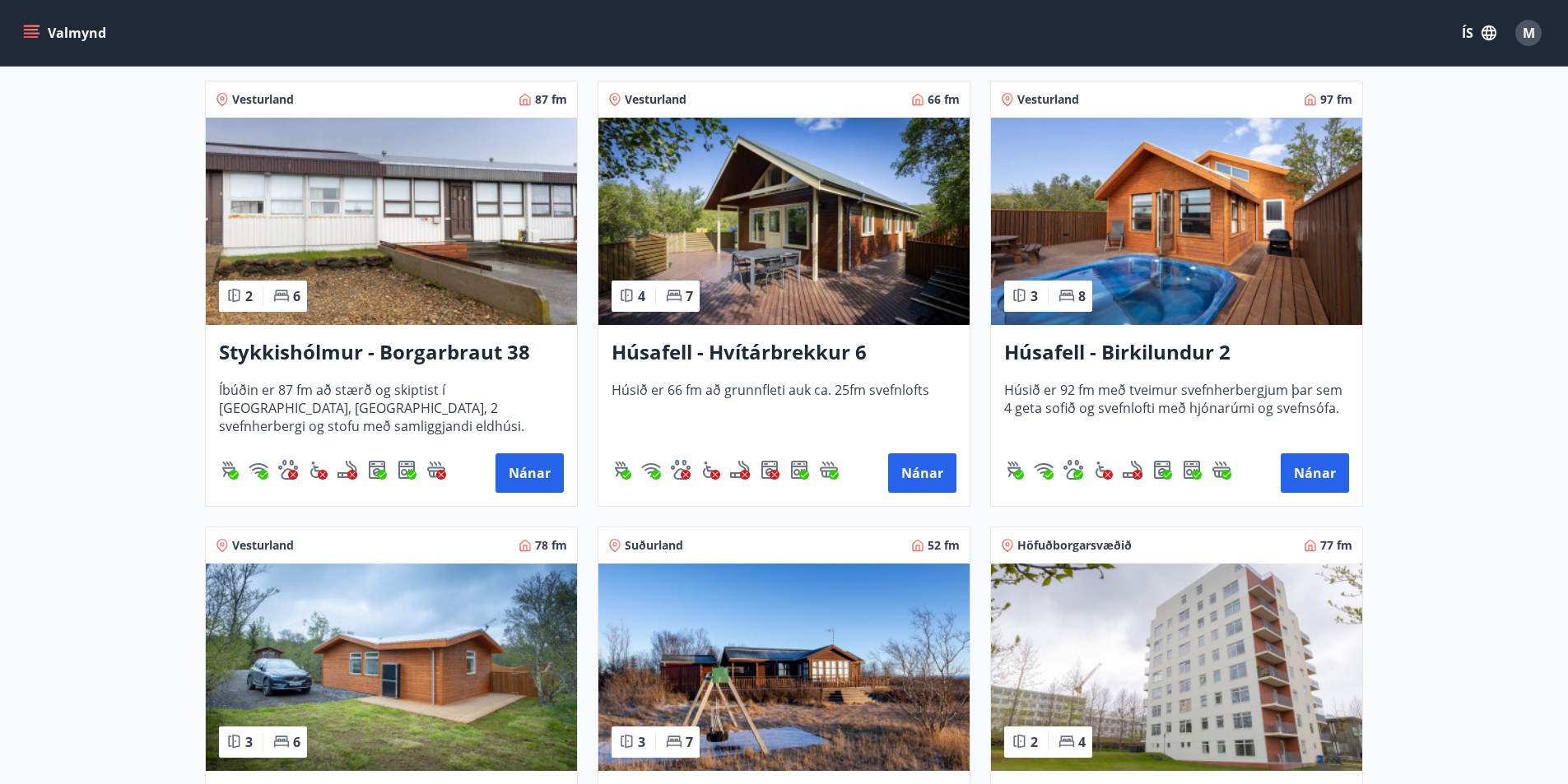
click at [755, 353] on h3 "Húsafell - Hvítárbrekkur 6" at bounding box center [784, 353] width 345 height 30
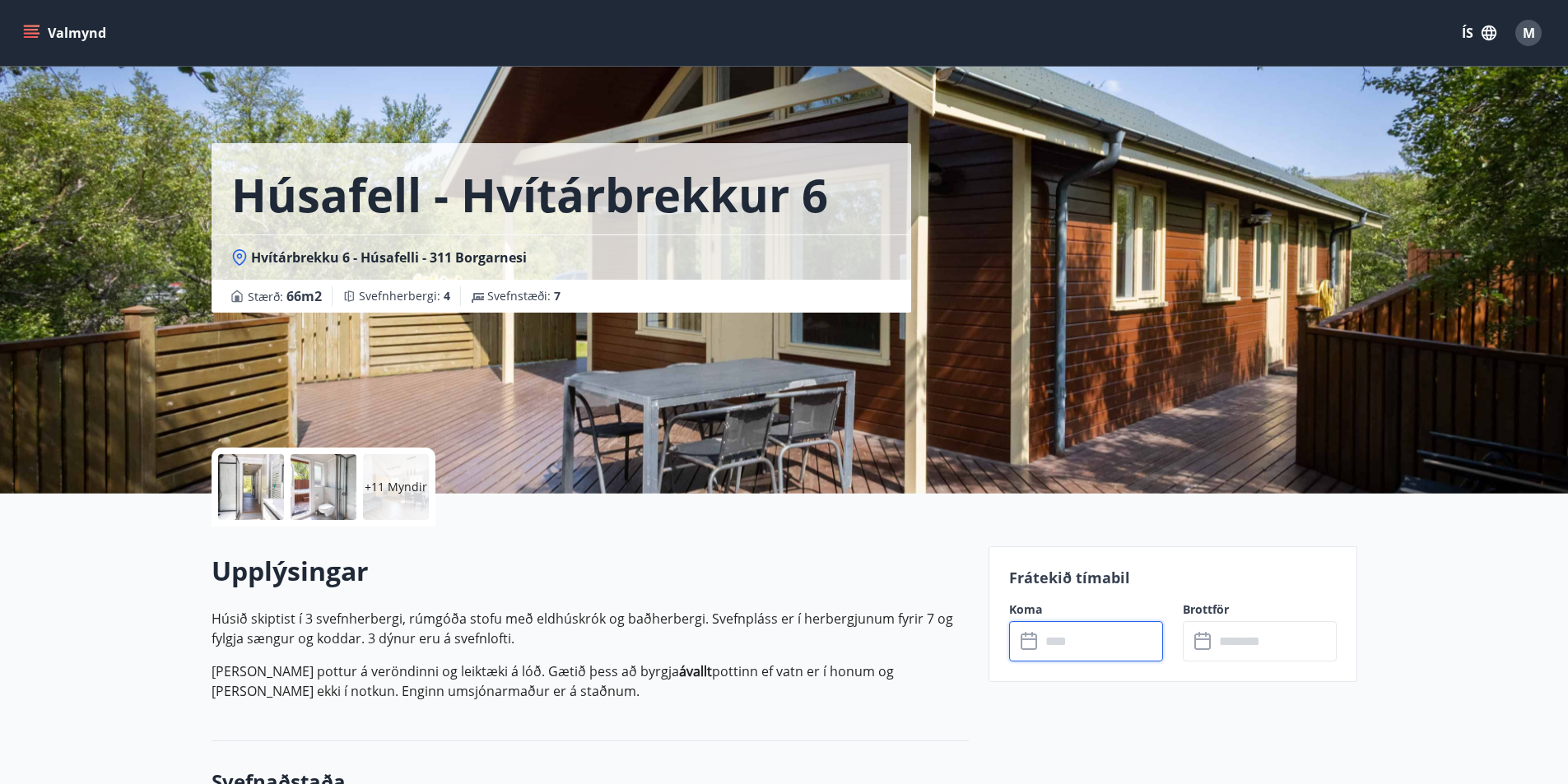
click at [1068, 639] on input "text" at bounding box center [1101, 640] width 123 height 40
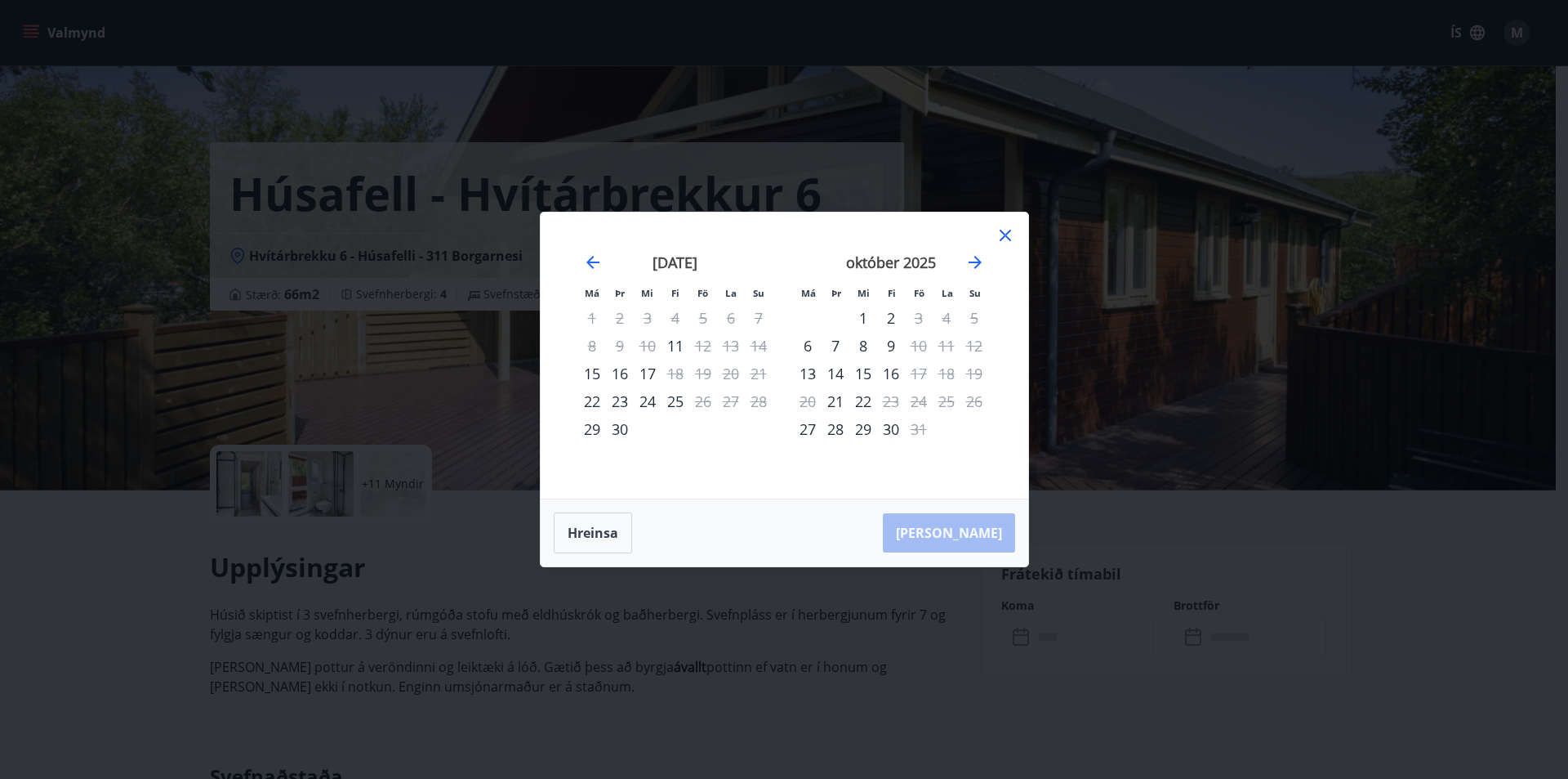
click at [1003, 232] on icon at bounding box center [1005, 236] width 20 height 20
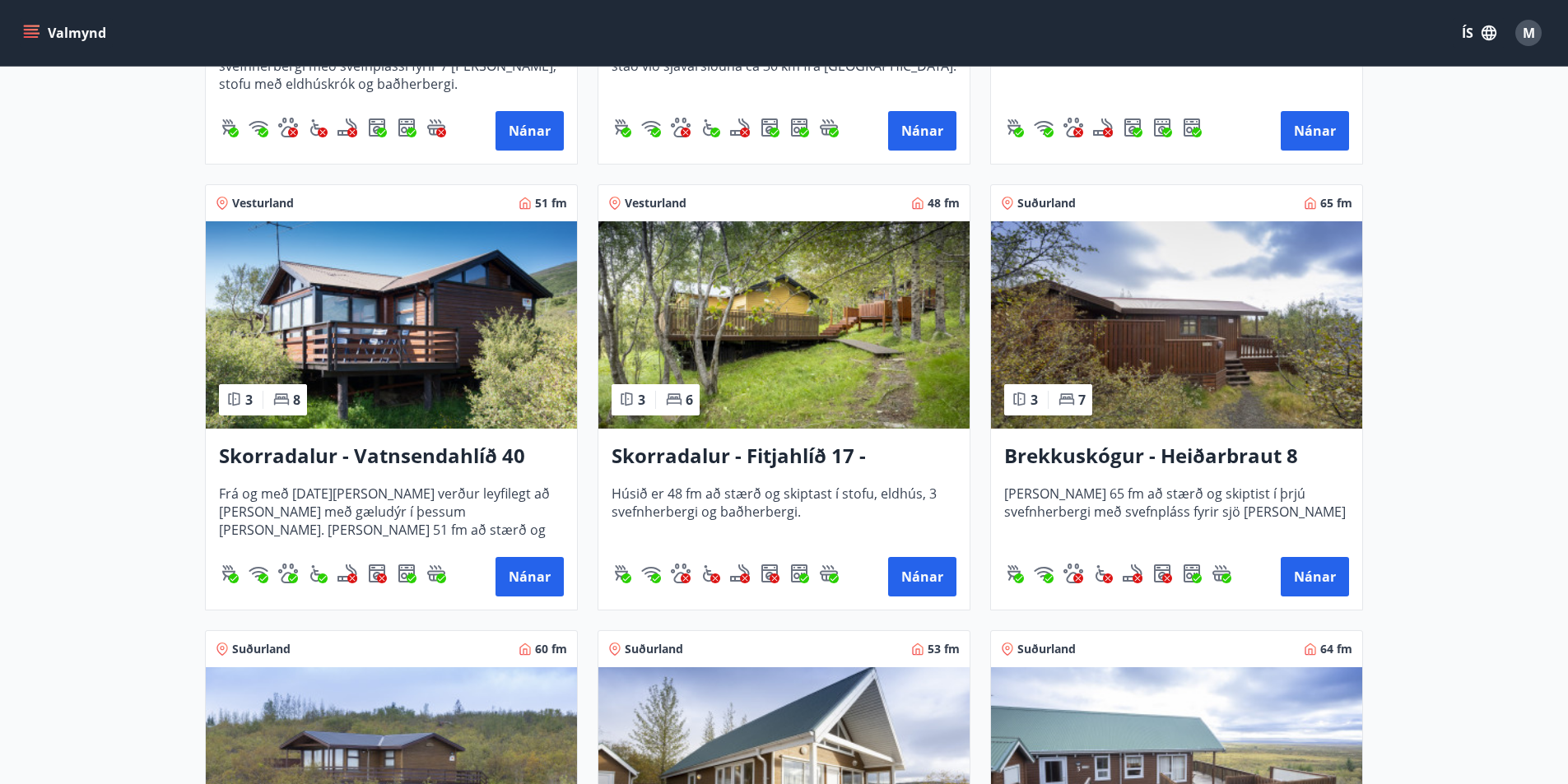
scroll to position [1729, 0]
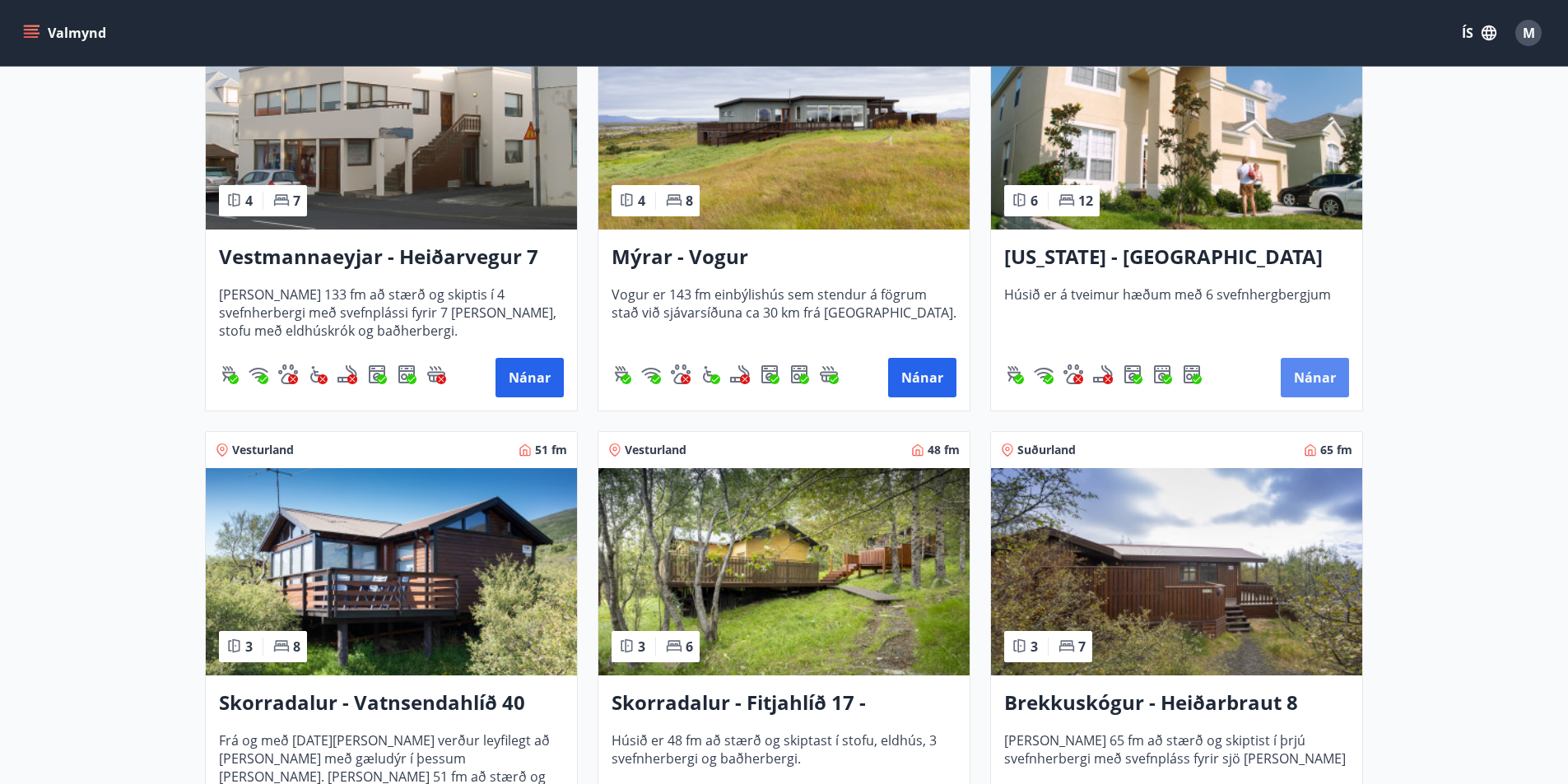
click at [1315, 388] on button "Nánar" at bounding box center [1314, 378] width 68 height 39
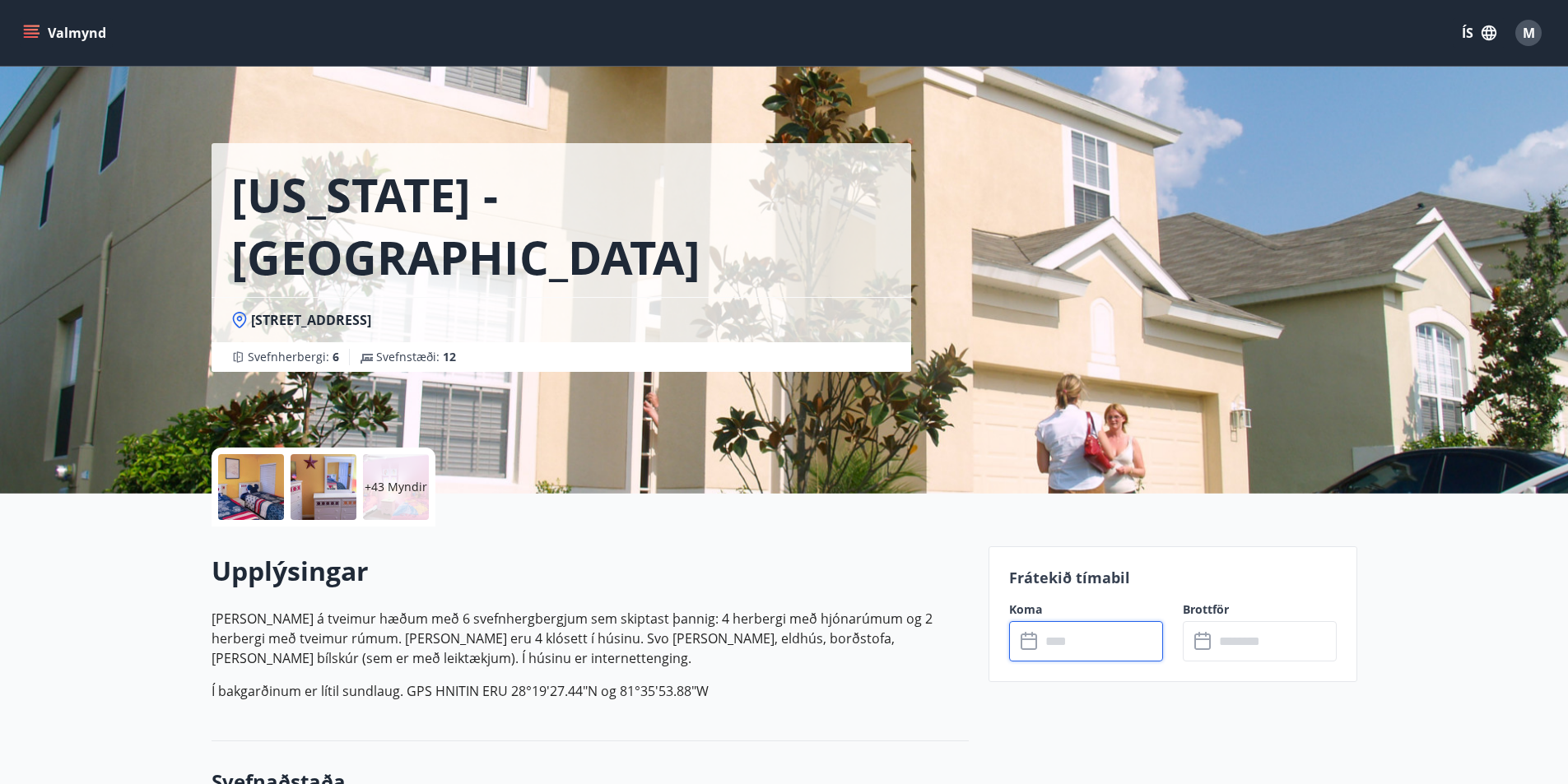
click at [1088, 634] on input "text" at bounding box center [1101, 640] width 123 height 40
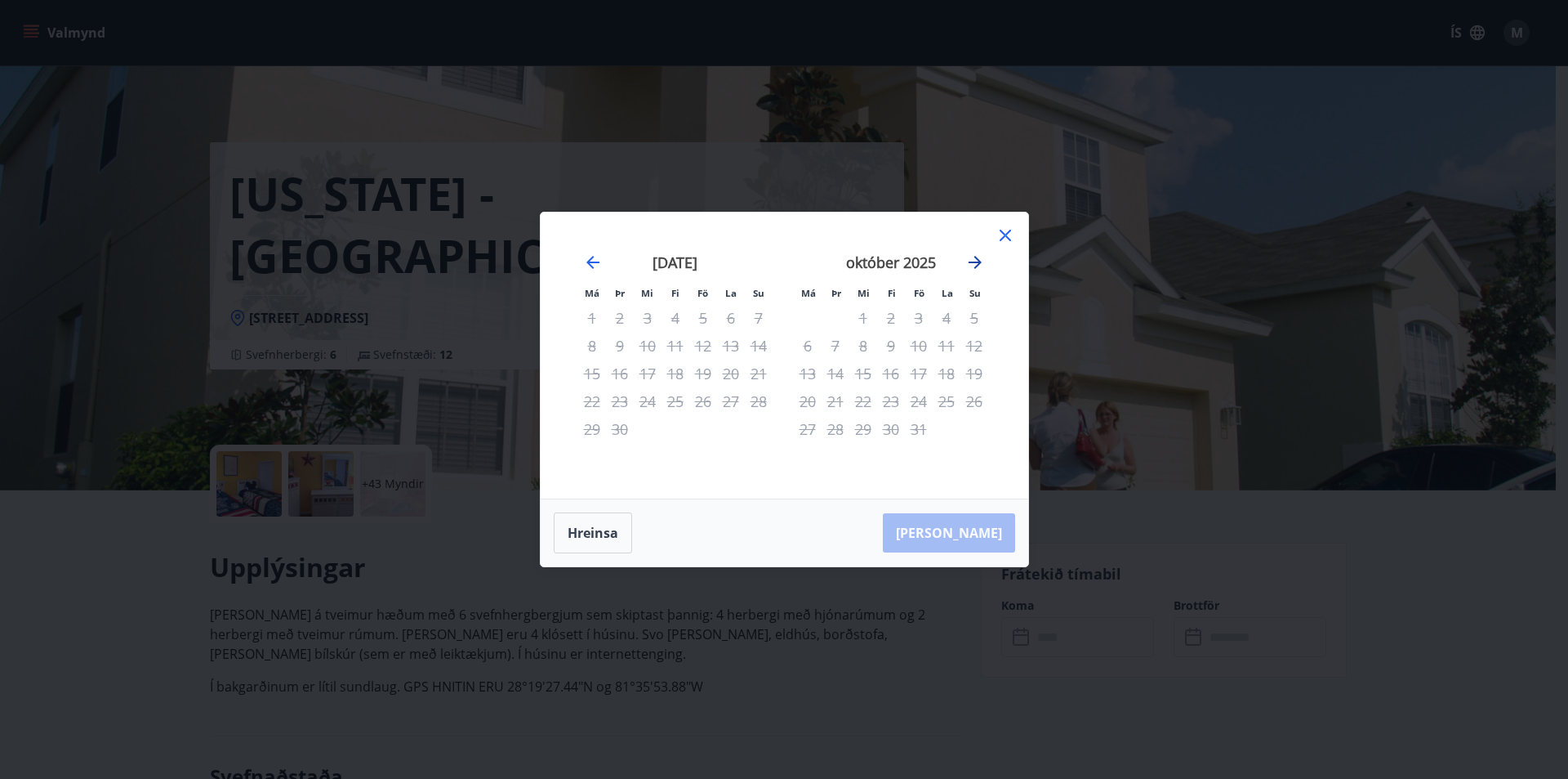
click at [983, 261] on icon "Move forward to switch to the next month." at bounding box center [975, 262] width 20 height 20
click at [970, 260] on icon "Move forward to switch to the next month." at bounding box center [975, 262] width 20 height 20
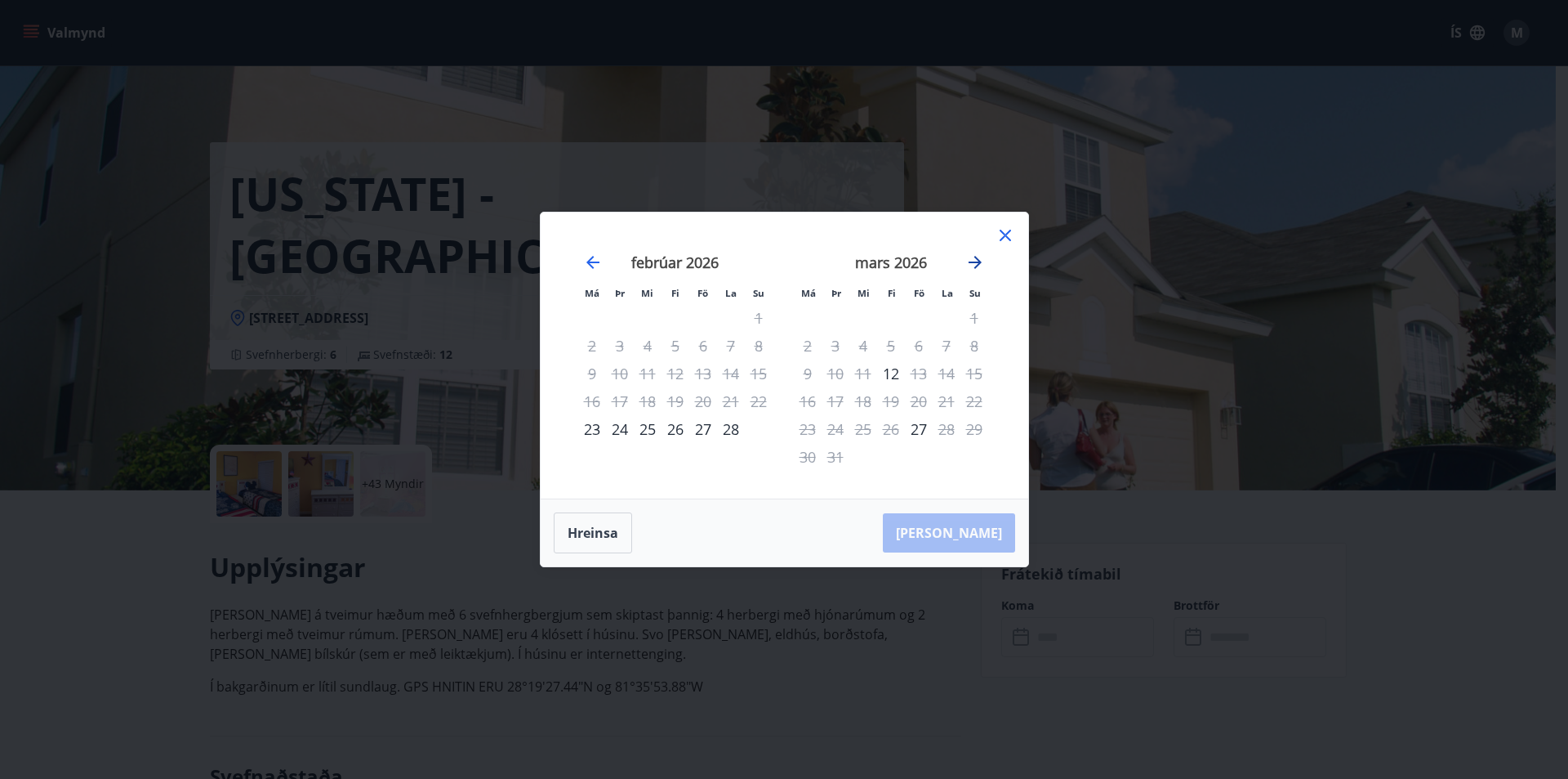
click at [970, 260] on icon "Move forward to switch to the next month." at bounding box center [975, 262] width 20 height 20
click at [970, 257] on icon "Move forward to switch to the next month." at bounding box center [975, 262] width 20 height 20
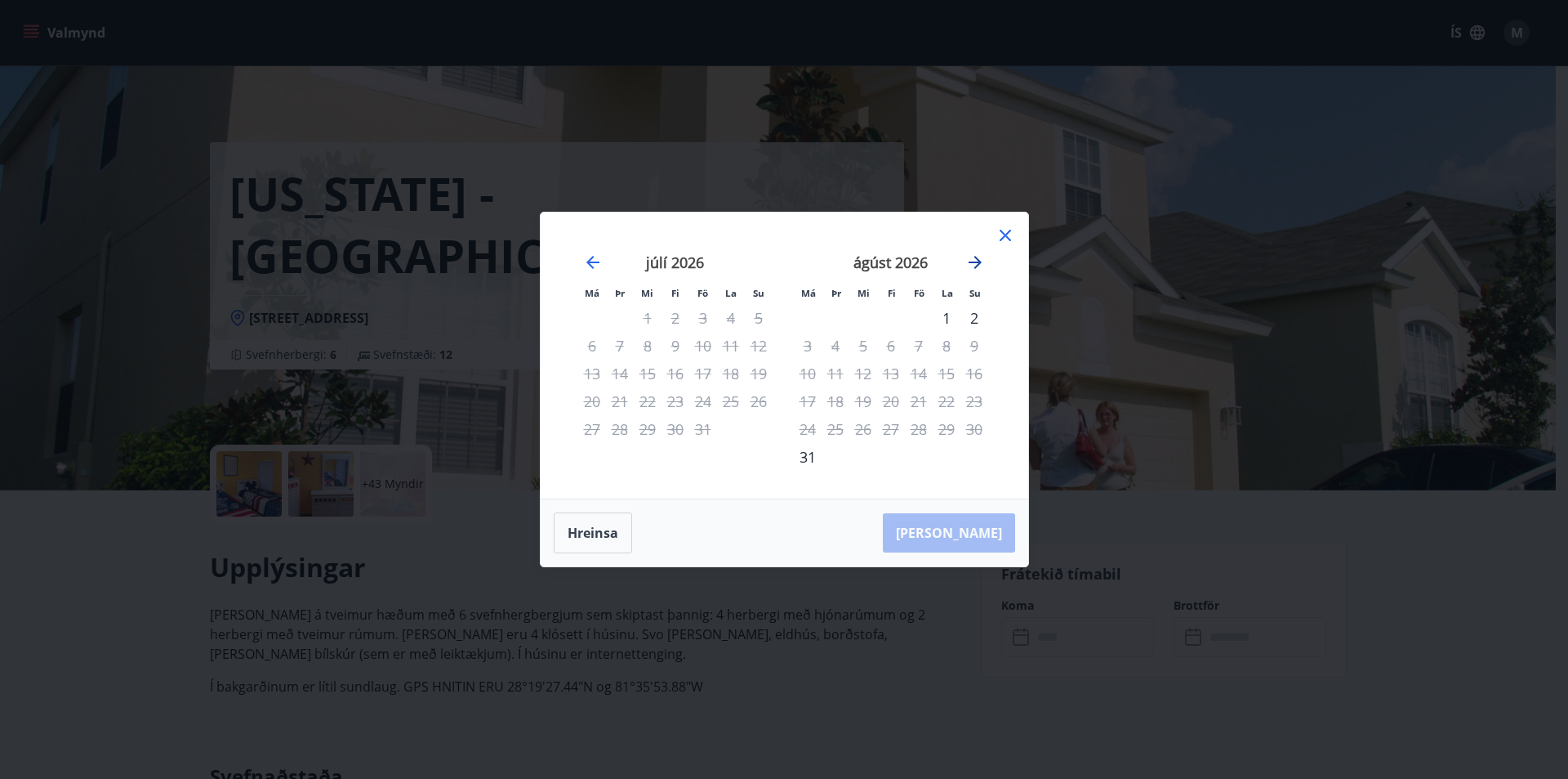
click at [970, 257] on icon "Move forward to switch to the next month." at bounding box center [975, 262] width 20 height 20
click at [972, 263] on icon "Move forward to switch to the next month." at bounding box center [975, 262] width 13 height 13
click at [1007, 237] on icon at bounding box center [1005, 236] width 20 height 20
